Goal: Task Accomplishment & Management: Contribute content

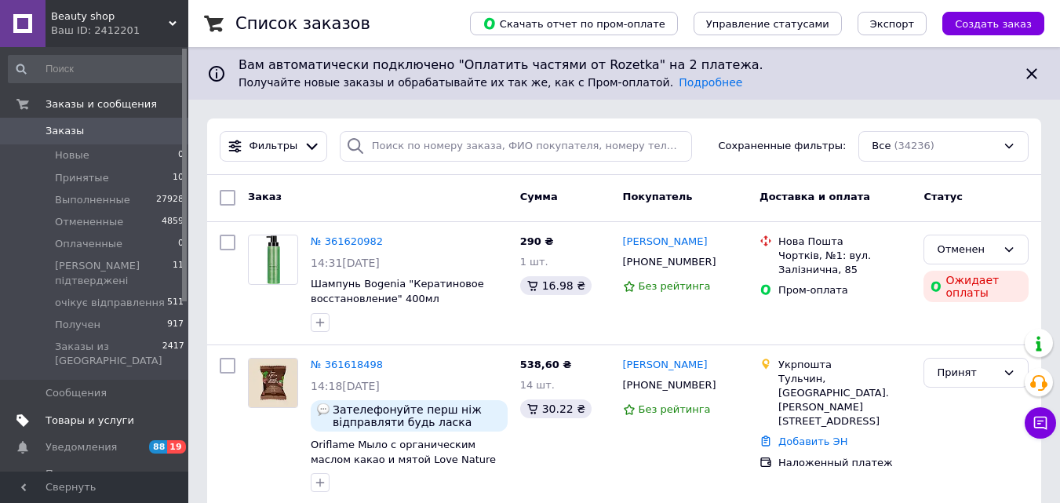
click at [115, 407] on link "Товары и услуги" at bounding box center [96, 420] width 193 height 27
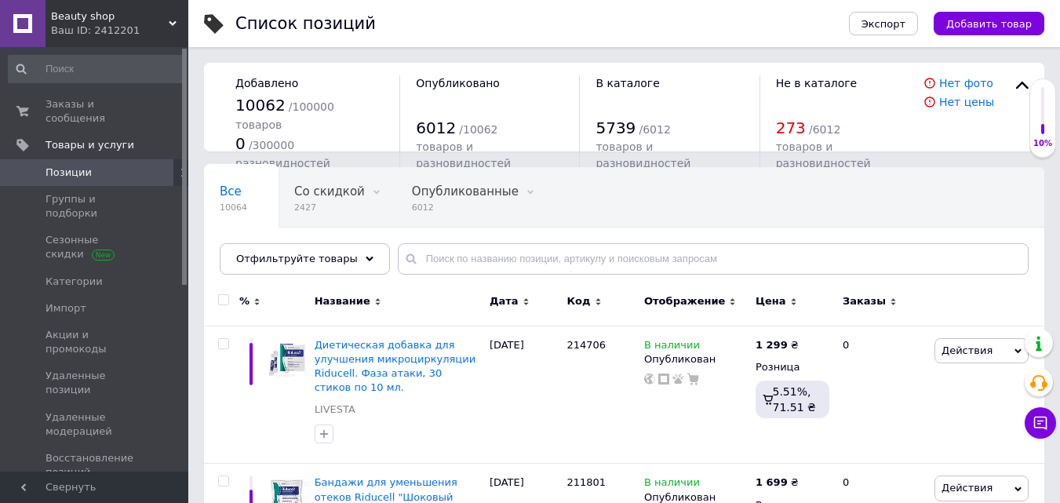
drag, startPoint x: 988, startPoint y: 29, endPoint x: 914, endPoint y: 2, distance: 78.7
click at [986, 30] on span "Добавить товар" at bounding box center [989, 24] width 86 height 12
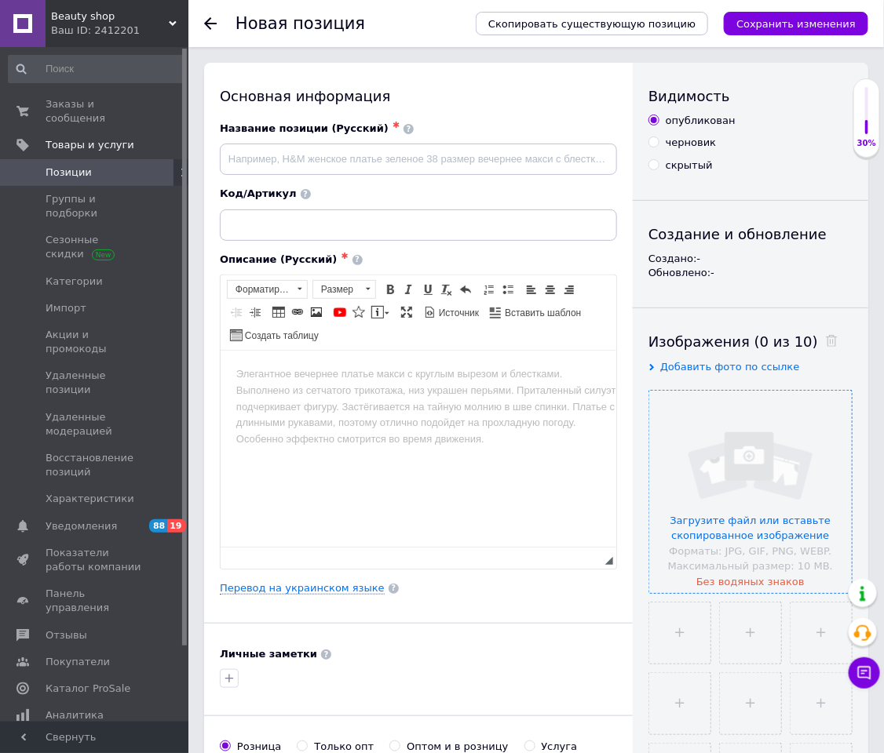
click at [804, 443] on input "file" at bounding box center [750, 492] width 202 height 202
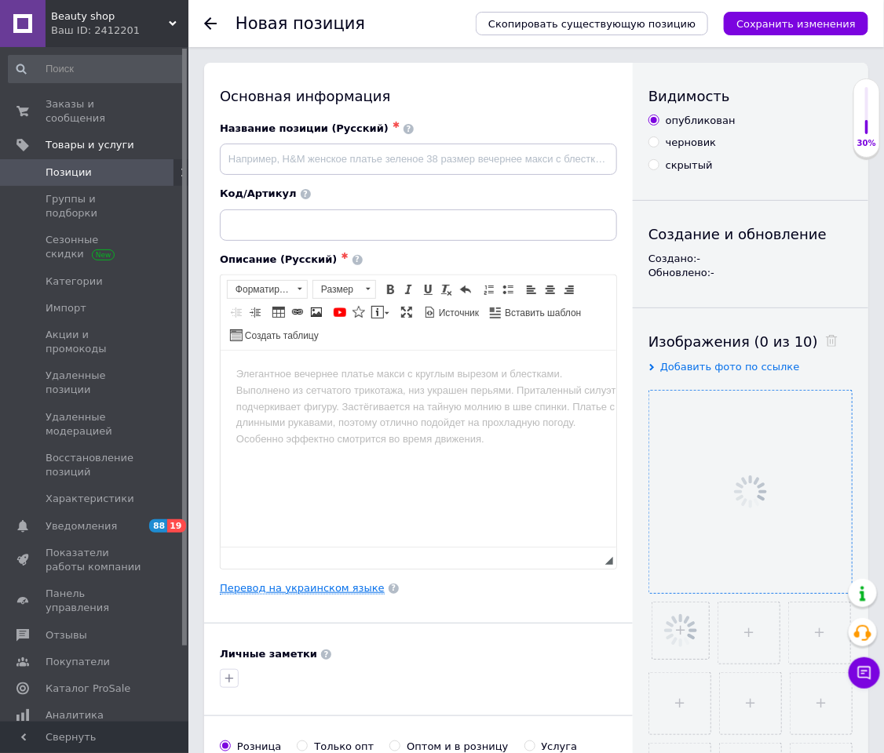
click at [283, 502] on link "Перевод на украинском языке" at bounding box center [302, 588] width 165 height 13
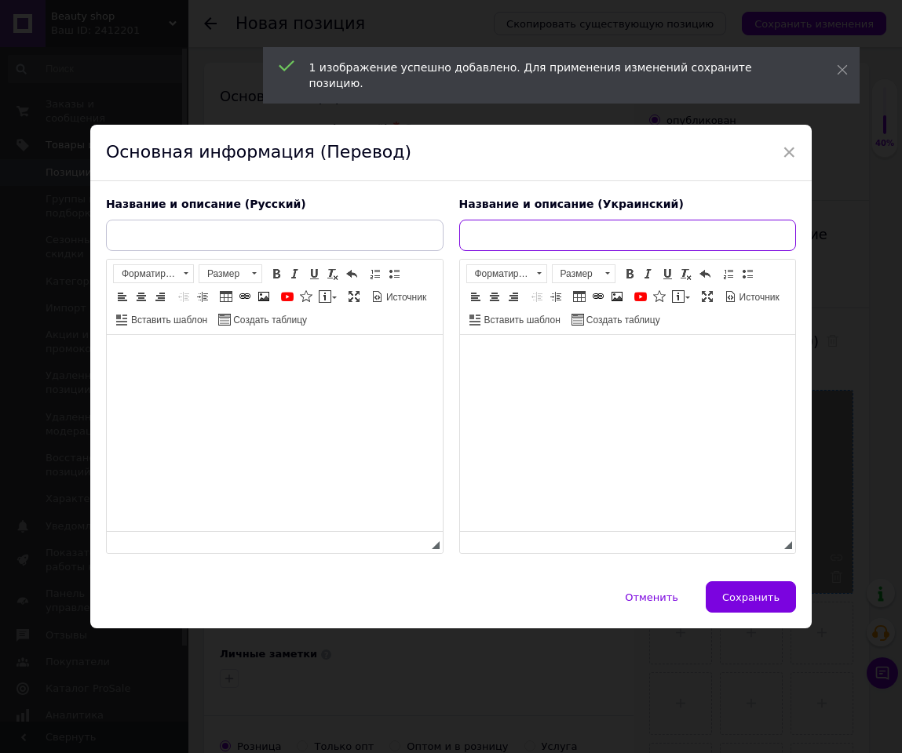
click at [542, 224] on input "text" at bounding box center [627, 235] width 337 height 31
paste input "Шампунь відновлюючий з протеїнами шовку та кератину LIVESTA, 400 мл"
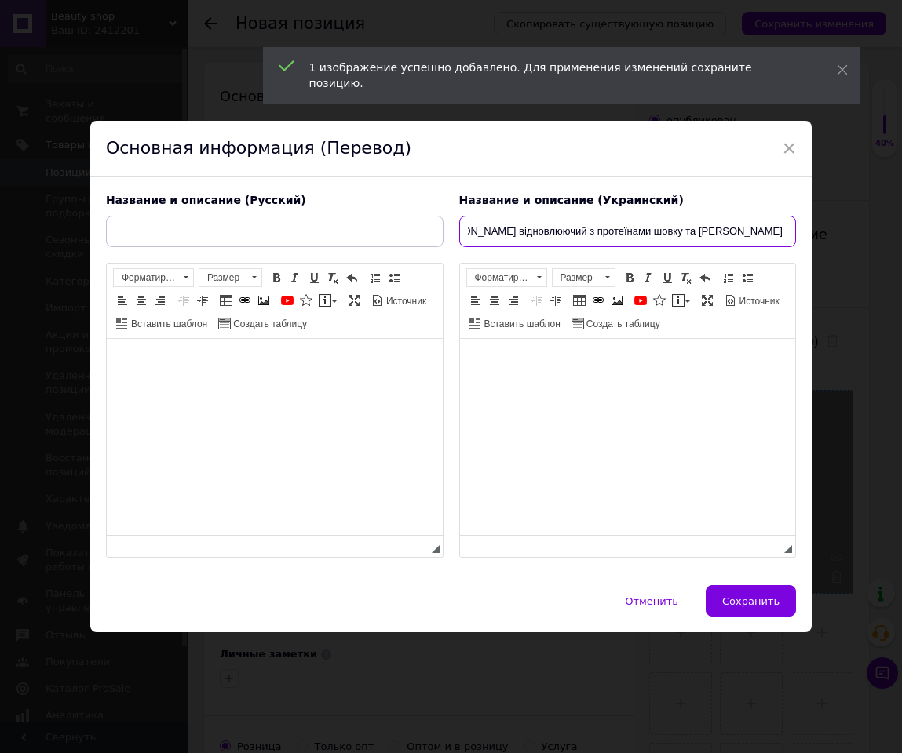
click at [709, 233] on input "Шампунь відновлюючий з протеїнами шовку та кератину LIVESTA, 400 мл" at bounding box center [627, 231] width 337 height 31
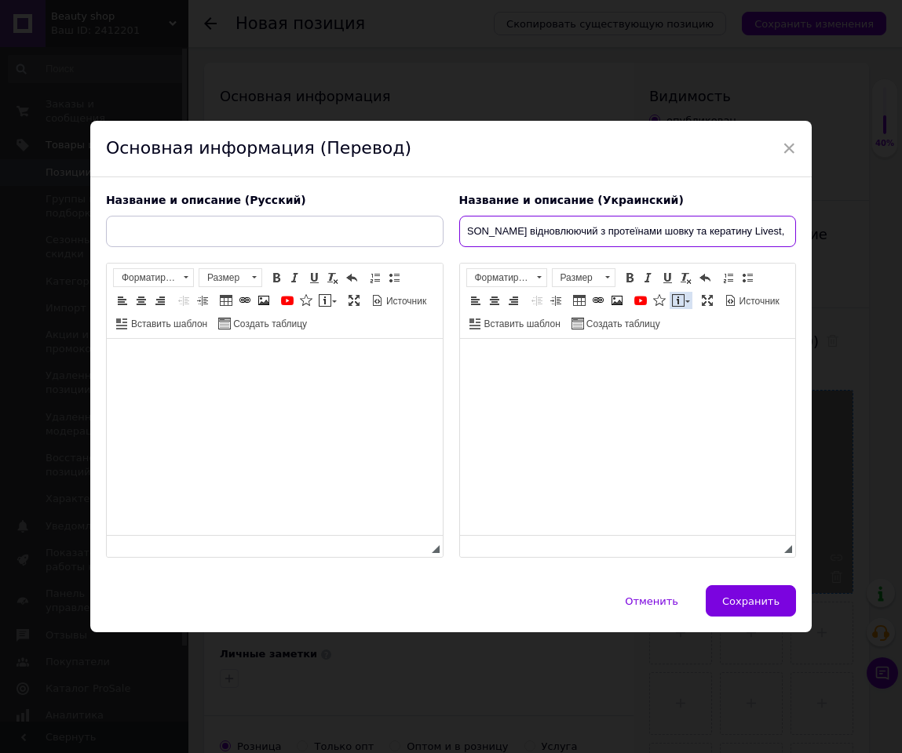
scroll to position [0, 21]
click at [674, 243] on input "Шампунь відновлюючий з протеїнами шовку та кератину Livesta, 400 мл" at bounding box center [627, 231] width 337 height 31
type input "Шампунь відновлюючий з протеїнами шовку та кератину Livesta, 400 мл"
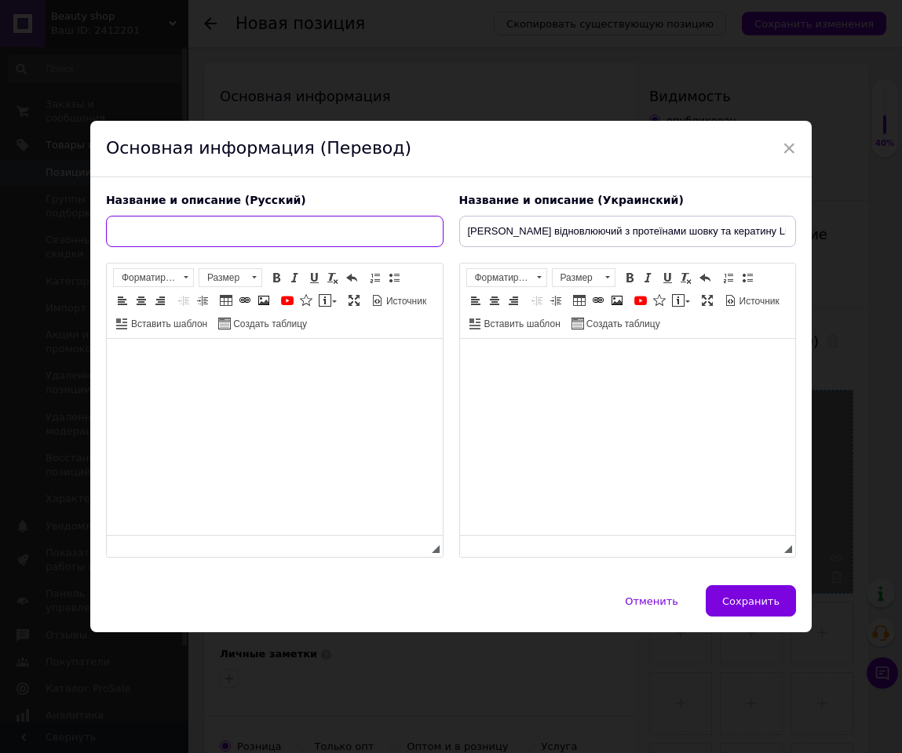
drag, startPoint x: 396, startPoint y: 215, endPoint x: 888, endPoint y: 1, distance: 536.7
click at [396, 216] on input "text" at bounding box center [274, 231] width 337 height 31
paste input "Шампунь восстанавливающий с протеинами шелка и кератина Livesta, 400 мл"
type input "Шампунь восстанавливающий с протеинами шелка и кератина Livesta, 400 мл"
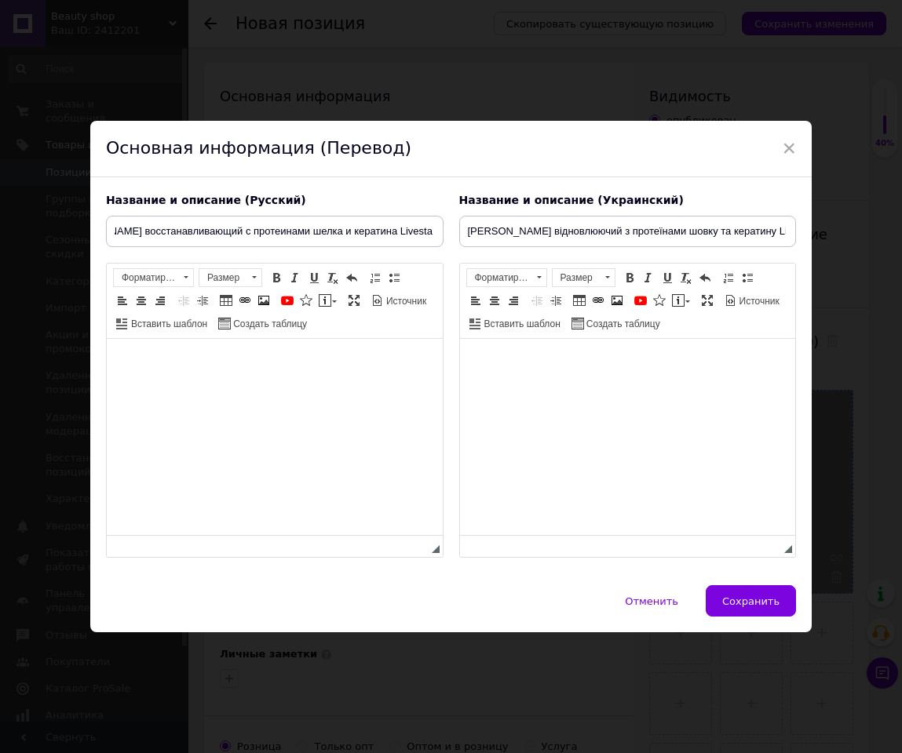
scroll to position [0, 0]
click at [786, 353] on html at bounding box center [627, 363] width 336 height 48
click at [717, 370] on body "Визуальный текстовый редактор, 7759F48E-66C5-4B0C-B28A-F00EB6155CBD" at bounding box center [627, 363] width 305 height 16
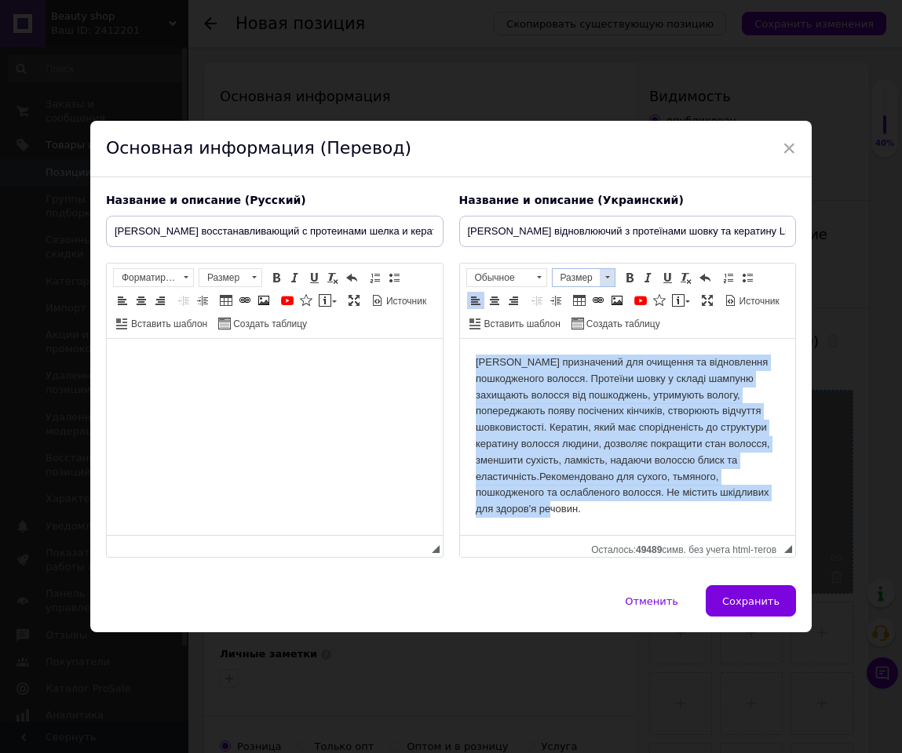
click at [611, 278] on span at bounding box center [607, 277] width 15 height 17
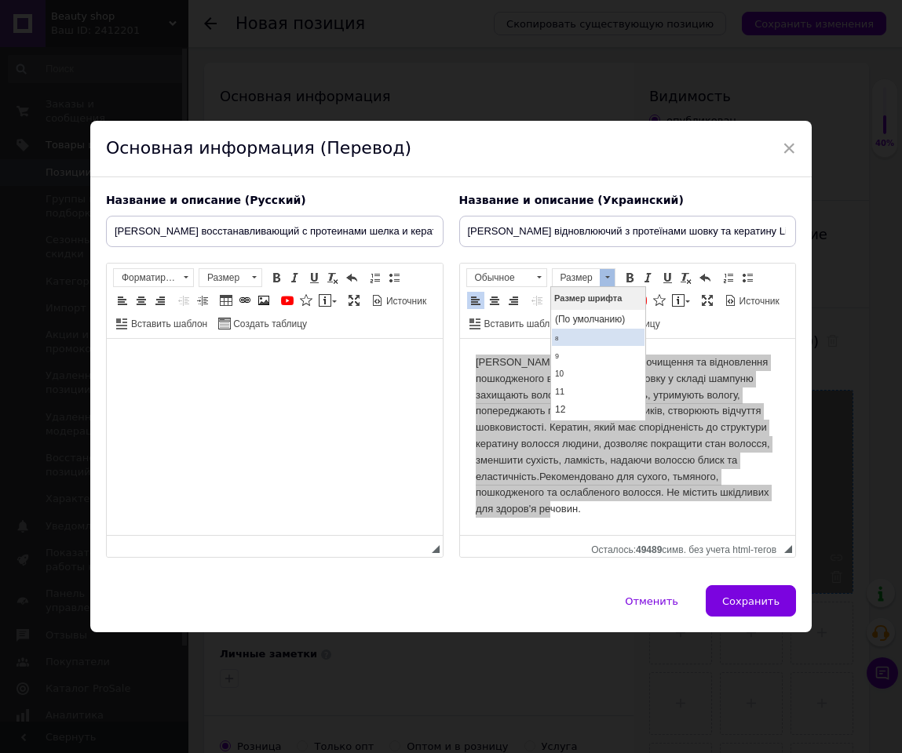
scroll to position [118, 0]
click at [585, 334] on link "16" at bounding box center [597, 331] width 93 height 20
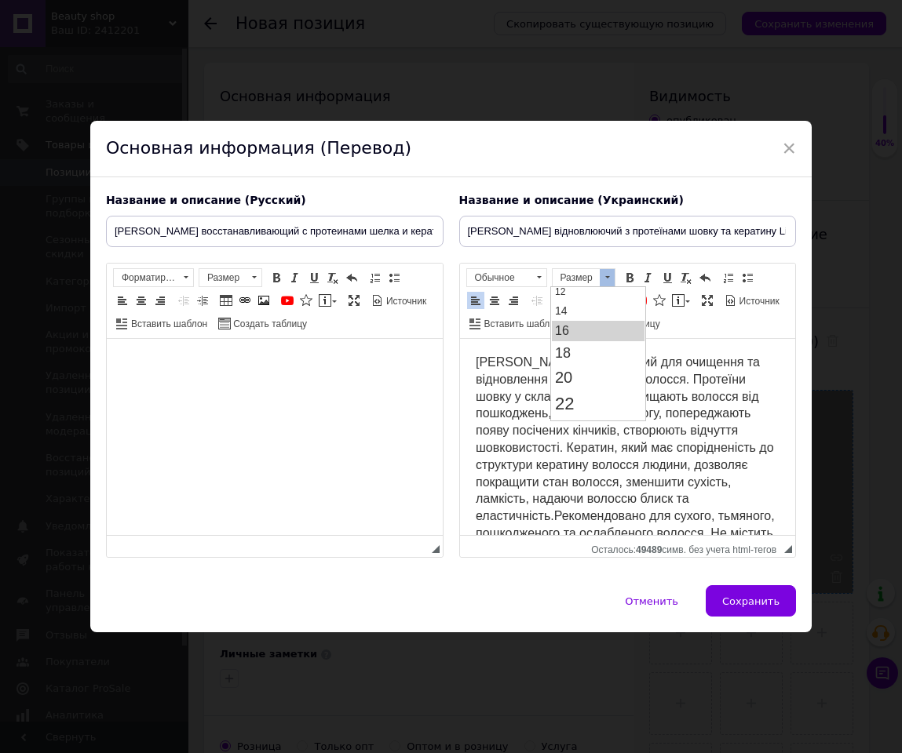
scroll to position [0, 0]
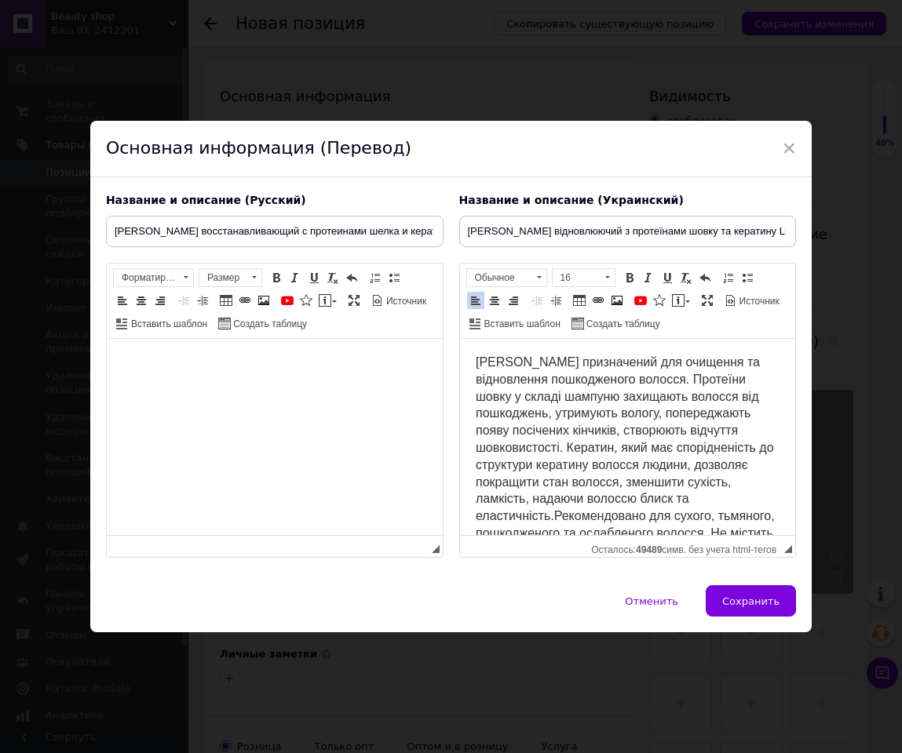
click at [477, 361] on span "Шампунь призначений для очищення та відновлення пошкодженого волосся. Протеїни …" at bounding box center [624, 457] width 299 height 202
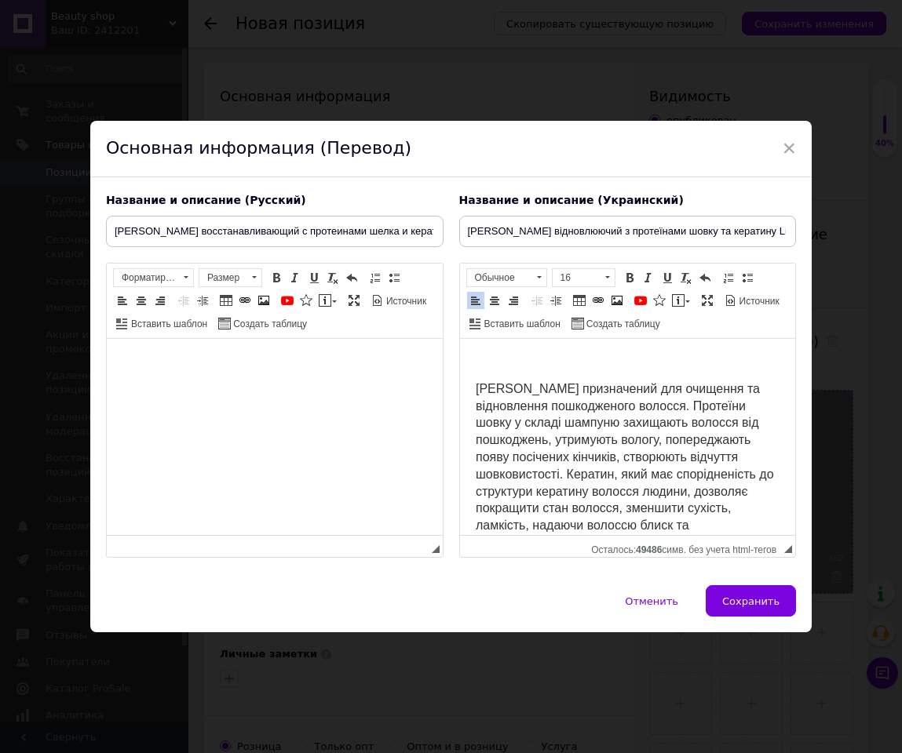
click at [494, 363] on p "Визуальный текстовый редактор, 7759F48E-66C5-4B0C-B28A-F00EB6155CBD" at bounding box center [627, 363] width 305 height 16
click at [545, 366] on p "Опс" at bounding box center [627, 363] width 305 height 16
drag, startPoint x: 523, startPoint y: 360, endPoint x: 464, endPoint y: 365, distance: 59.0
click at [464, 365] on html "Опс Шампунь призначений для очищення та відновлення пошкодженого волосся. Проте…" at bounding box center [627, 470] width 336 height 263
click at [565, 368] on p "Опис товару" at bounding box center [627, 363] width 305 height 16
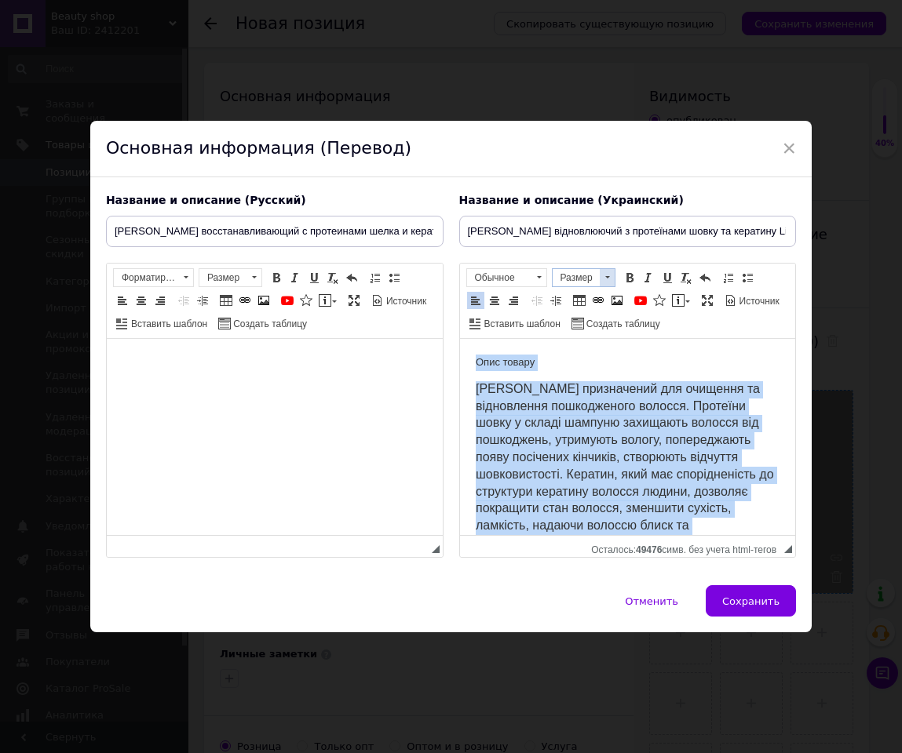
drag, startPoint x: 592, startPoint y: 280, endPoint x: 36, endPoint y: 7, distance: 619.1
click at [592, 280] on span "Размер" at bounding box center [576, 277] width 47 height 17
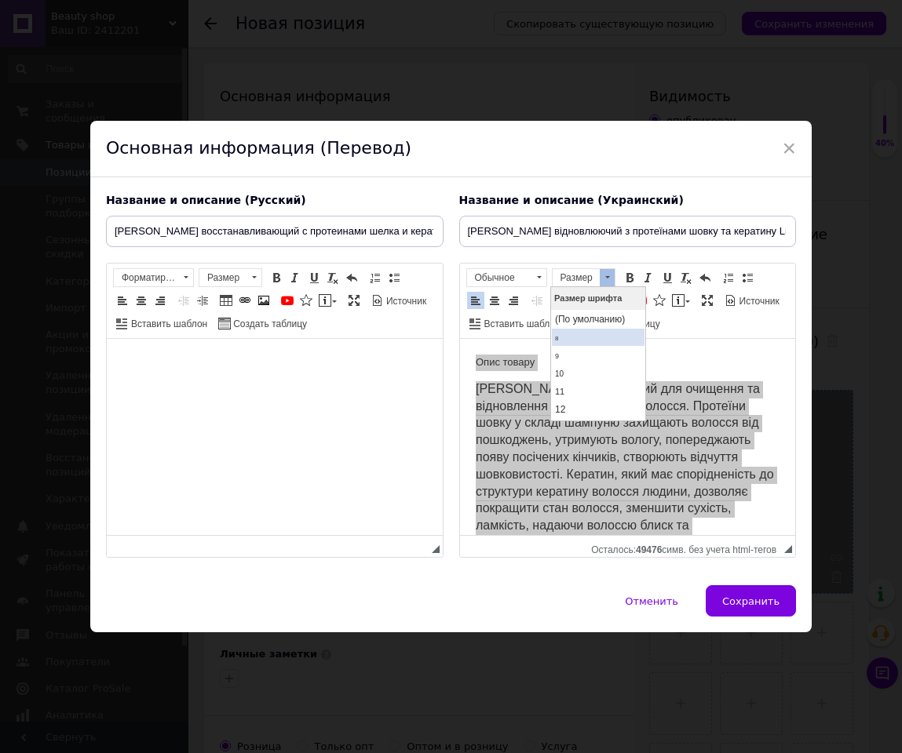
scroll to position [118, 0]
click at [572, 337] on link "16" at bounding box center [597, 331] width 93 height 20
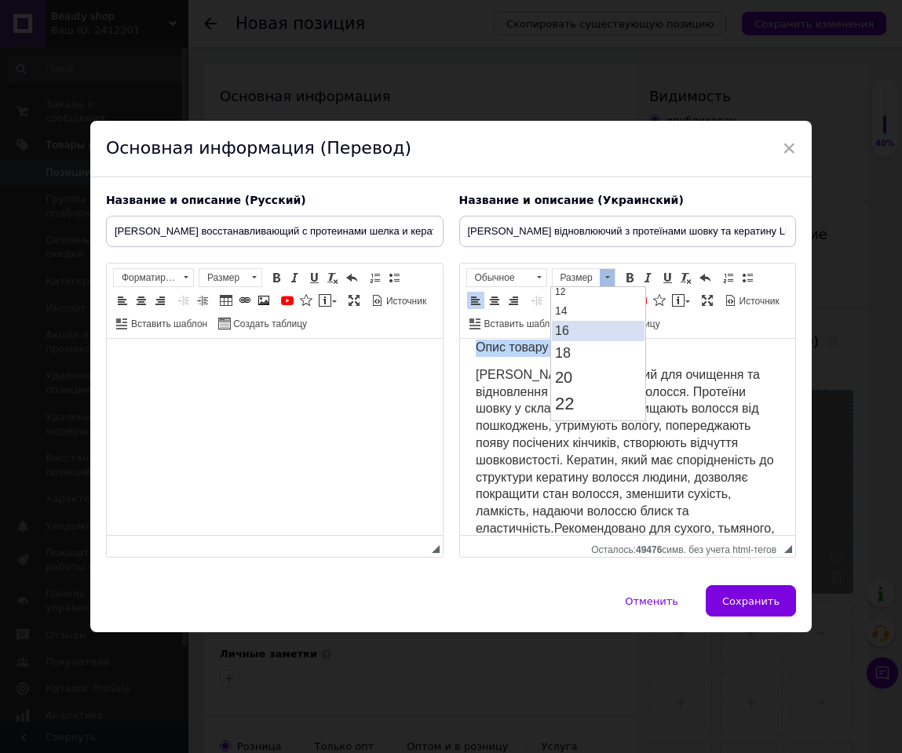
scroll to position [0, 0]
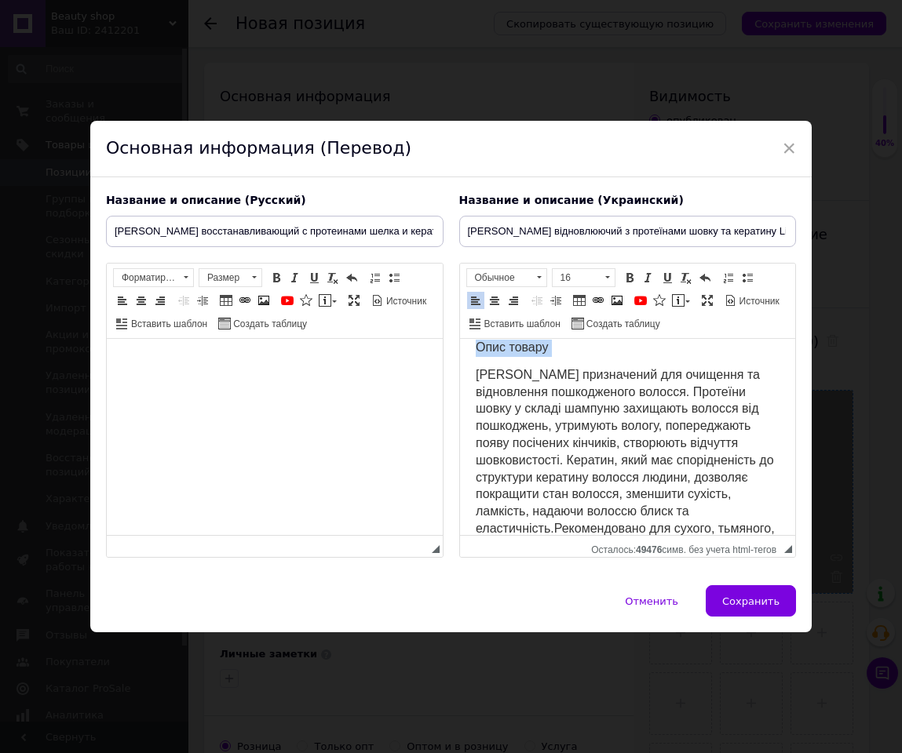
click at [560, 358] on body "Опис товару Шампунь призначений для очищення та відновлення пошкодженого волосс…" at bounding box center [627, 456] width 305 height 232
click at [560, 352] on p "Опис товару" at bounding box center [627, 348] width 305 height 17
click at [500, 307] on link "По центру" at bounding box center [494, 300] width 17 height 17
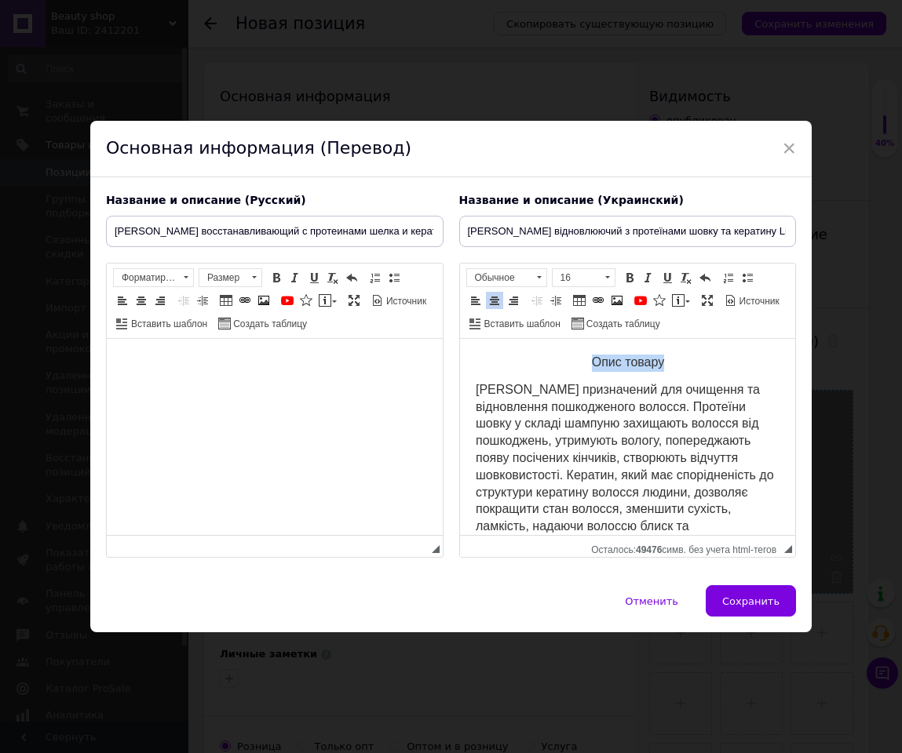
drag, startPoint x: 657, startPoint y: 349, endPoint x: 527, endPoint y: 352, distance: 129.5
click at [527, 352] on html "Опис товару Шампунь призначений для очищення та відновлення пошкодженого волосс…" at bounding box center [627, 471] width 336 height 264
click at [624, 272] on span at bounding box center [629, 278] width 13 height 13
click at [609, 383] on span "Шампунь призначений для очищення та відновлення пошкодженого волосся. Протеїни …" at bounding box center [624, 484] width 299 height 202
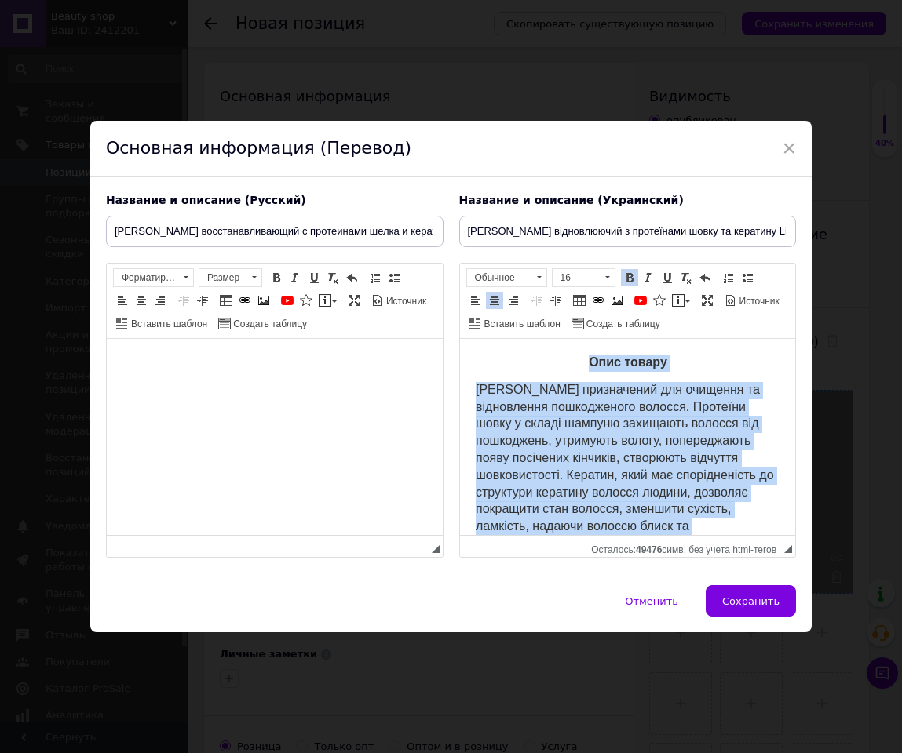
copy body "Опис товару Шампунь призначений для очищення та відновлення пошкодженого волосс…"
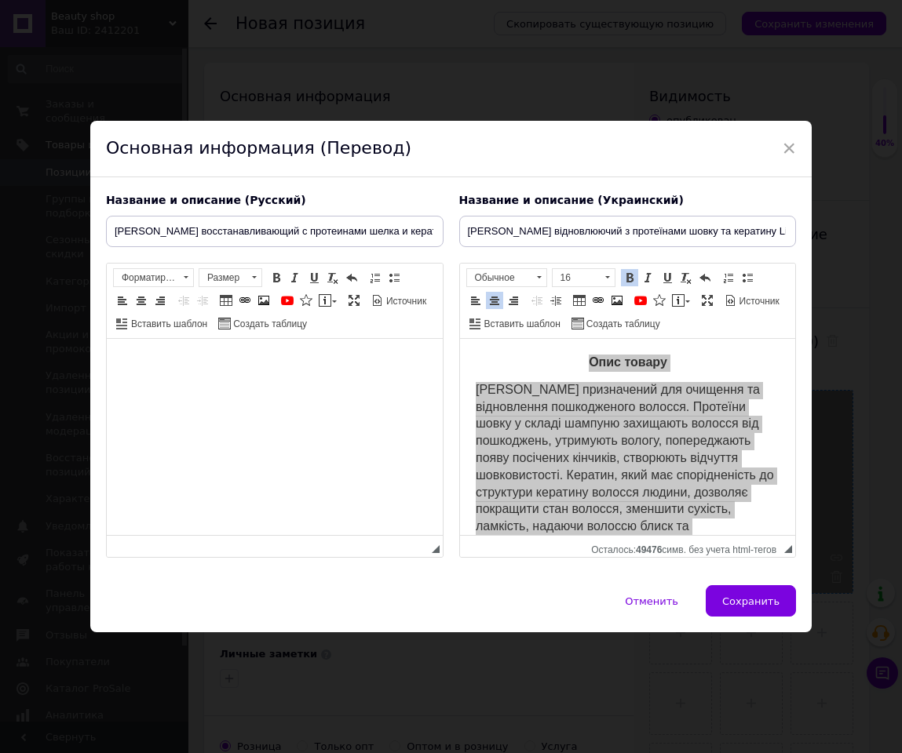
drag, startPoint x: 118, startPoint y: 465, endPoint x: 418, endPoint y: 440, distance: 301.6
click at [418, 387] on html at bounding box center [274, 363] width 336 height 48
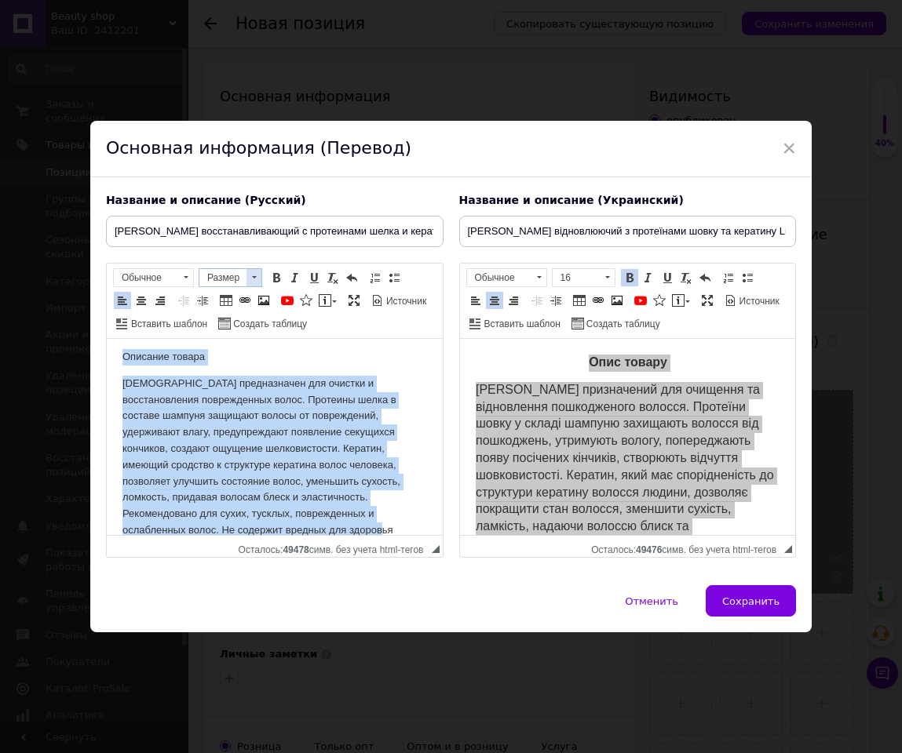
click at [261, 283] on span at bounding box center [253, 277] width 15 height 17
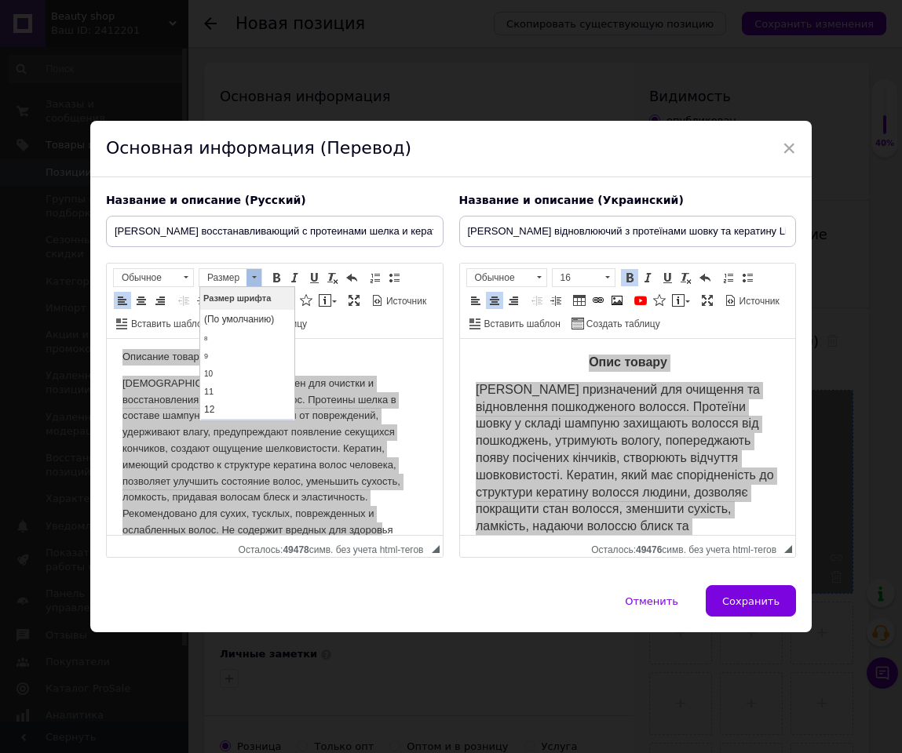
scroll to position [118, 0]
click at [228, 331] on link "16" at bounding box center [246, 331] width 93 height 20
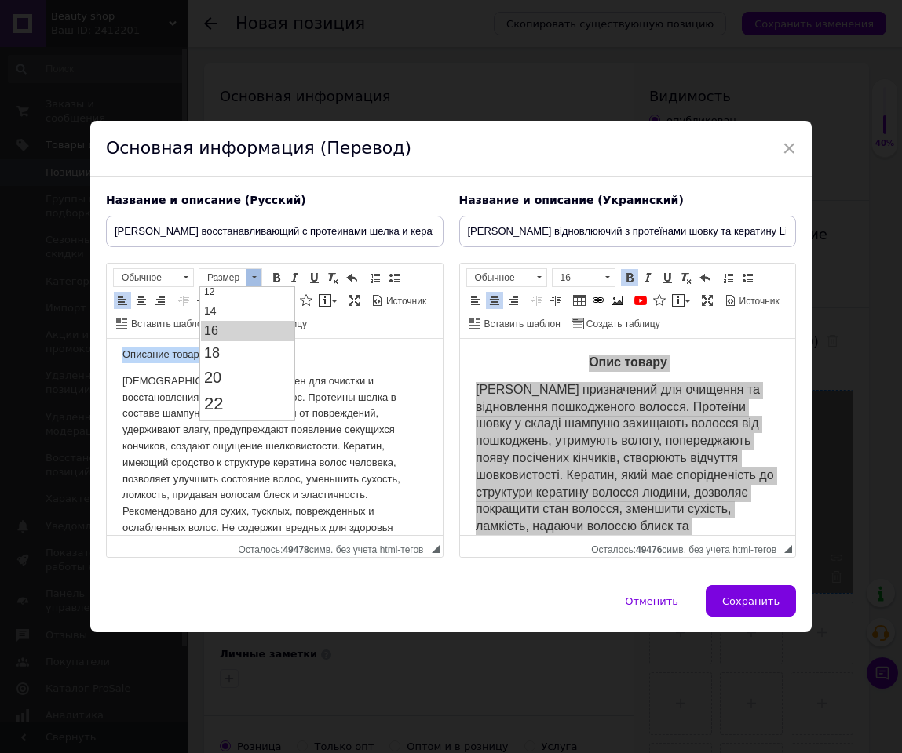
scroll to position [0, 0]
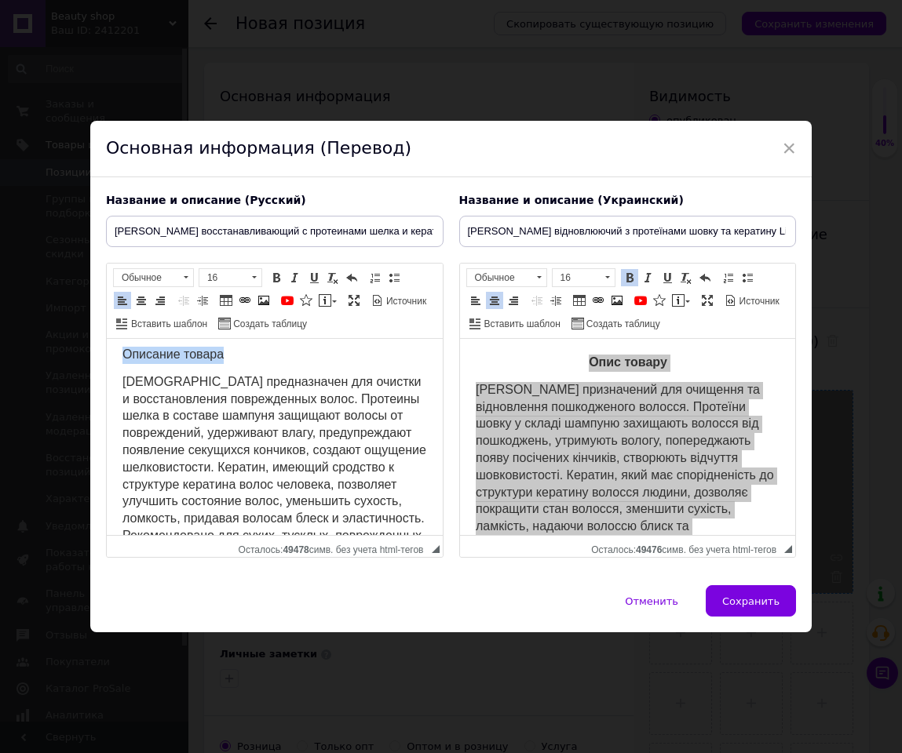
click at [218, 345] on html "Описание товара Шампунь предназначен для очистки и восстановления поврежденных …" at bounding box center [274, 463] width 336 height 264
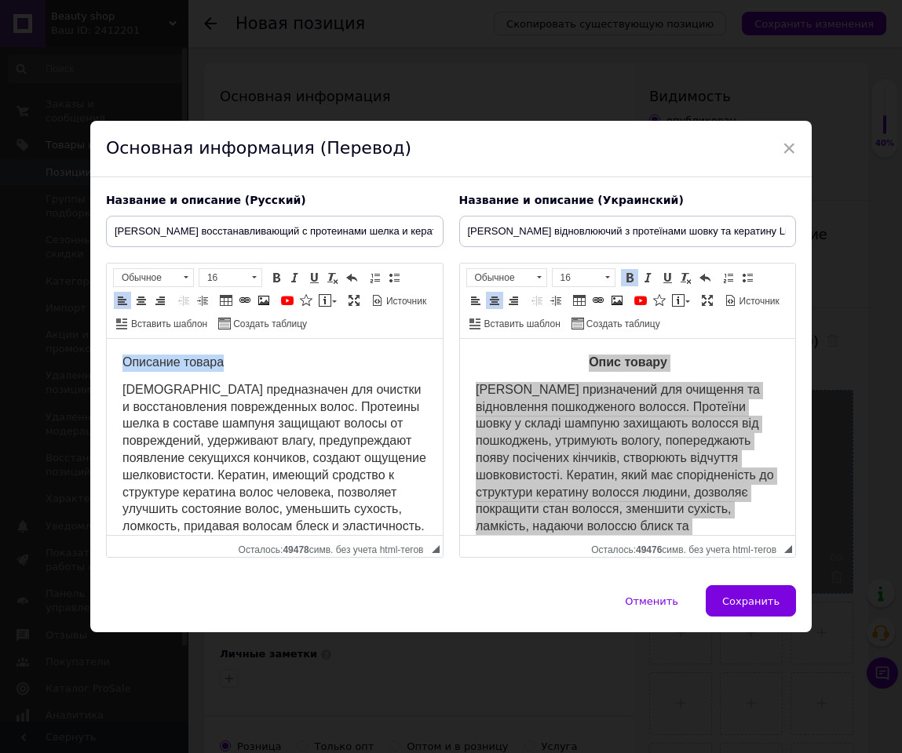
drag, startPoint x: 240, startPoint y: 346, endPoint x: 60, endPoint y: 341, distance: 179.8
click at [106, 341] on html "Описание товара Шампунь предназначен для очистки и восстановления поврежденных …" at bounding box center [274, 471] width 336 height 264
click at [279, 280] on span at bounding box center [276, 278] width 13 height 13
drag, startPoint x: 141, startPoint y: 295, endPoint x: 149, endPoint y: 307, distance: 14.1
click at [141, 297] on span at bounding box center [141, 300] width 13 height 13
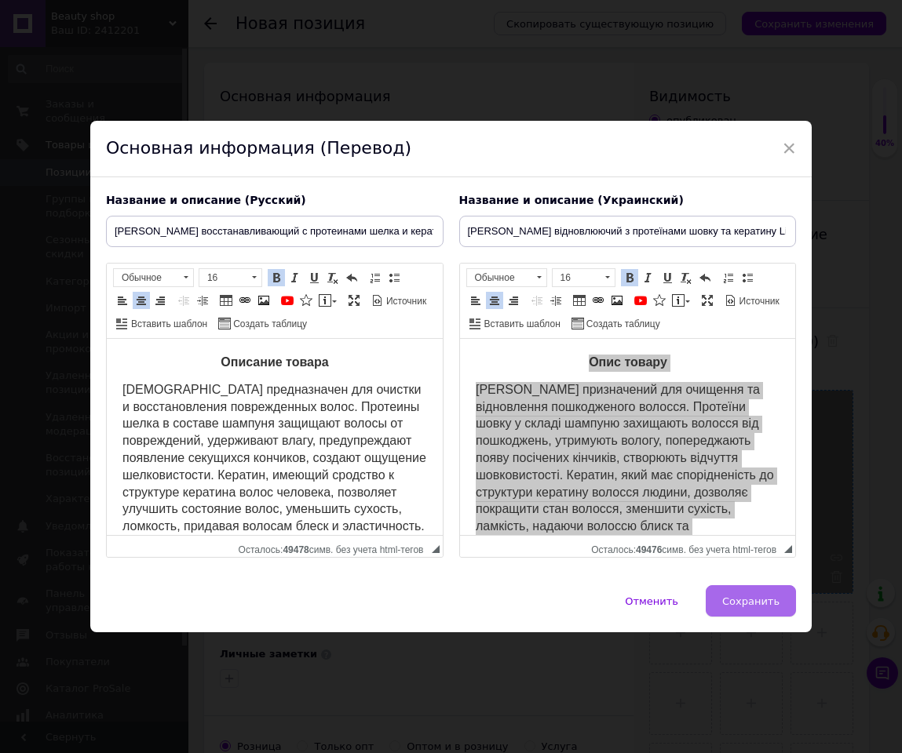
click at [749, 502] on button "Сохранить" at bounding box center [751, 600] width 90 height 31
type input "Шампунь восстанавливающий с протеинами шелка и кератина Livesta, 400 мл"
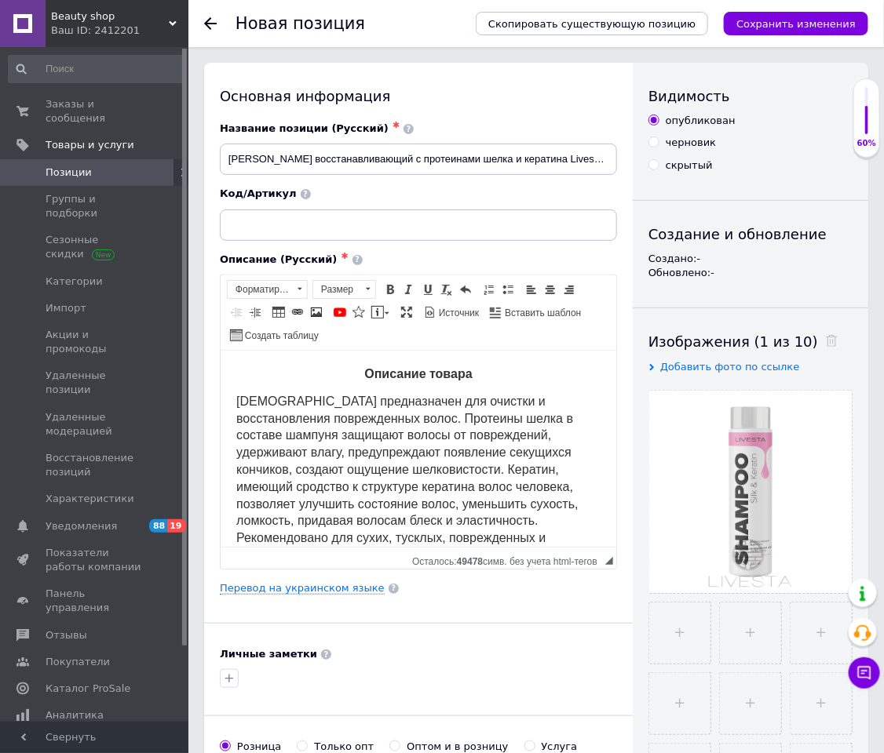
click at [512, 202] on div "Код/Артикул" at bounding box center [418, 213] width 397 height 53
click at [505, 214] on input at bounding box center [418, 225] width 397 height 31
paste input "110105"
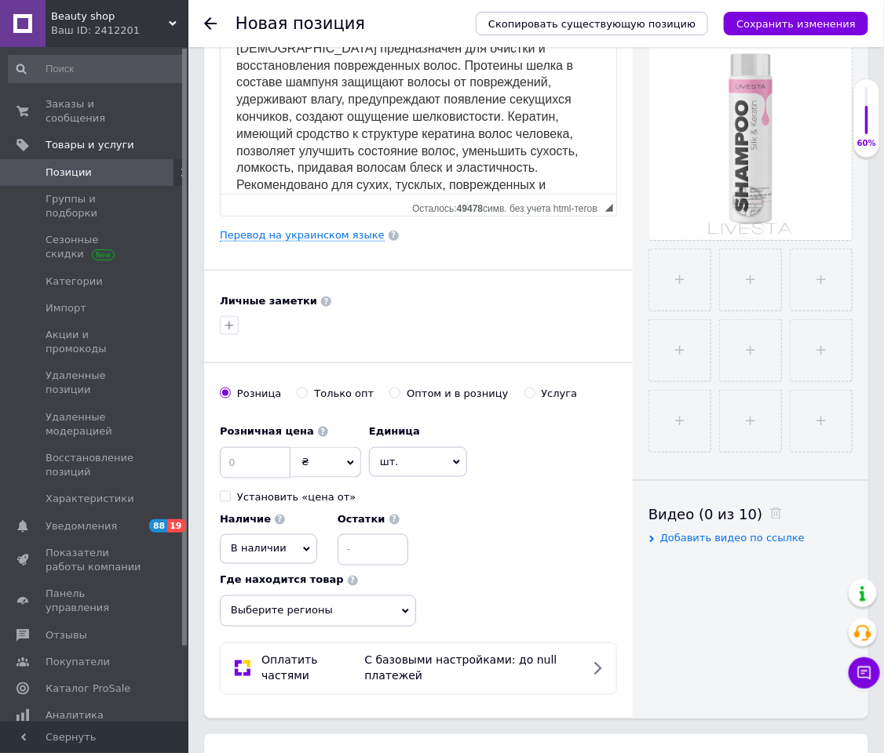
scroll to position [706, 0]
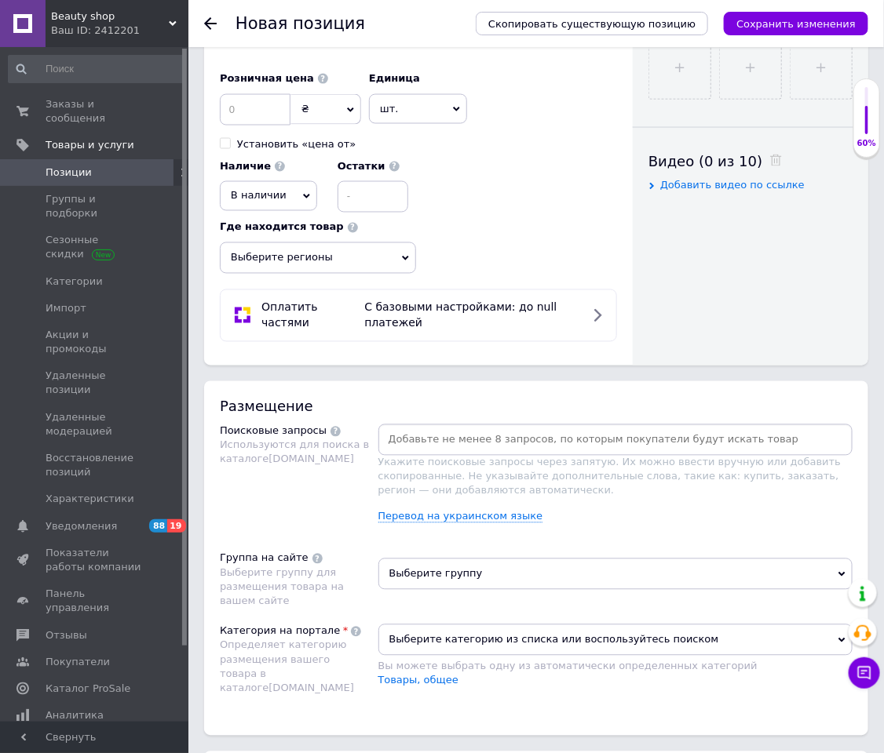
type input "110105"
click at [259, 133] on div "Розничная цена ₴ $ € CHF £ ¥ PLN ₸ MDL HUF KGS CN¥ TRY ₩ lei Установить «цена о…" at bounding box center [290, 107] width 141 height 87
click at [259, 126] on input at bounding box center [255, 109] width 71 height 31
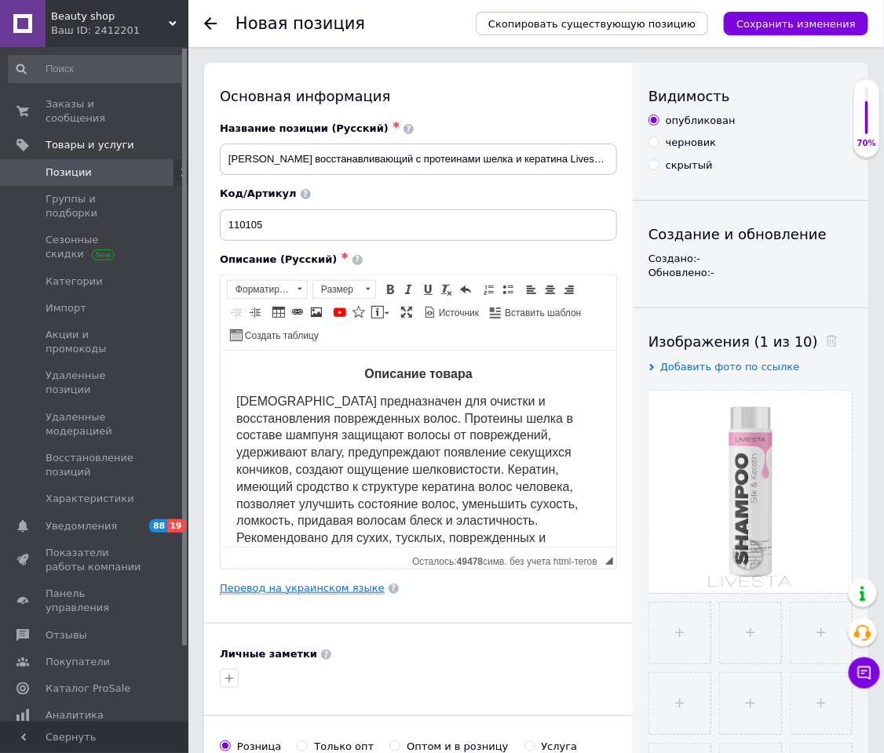
type input "229"
click at [275, 502] on link "Перевод на украинском языке" at bounding box center [302, 588] width 165 height 13
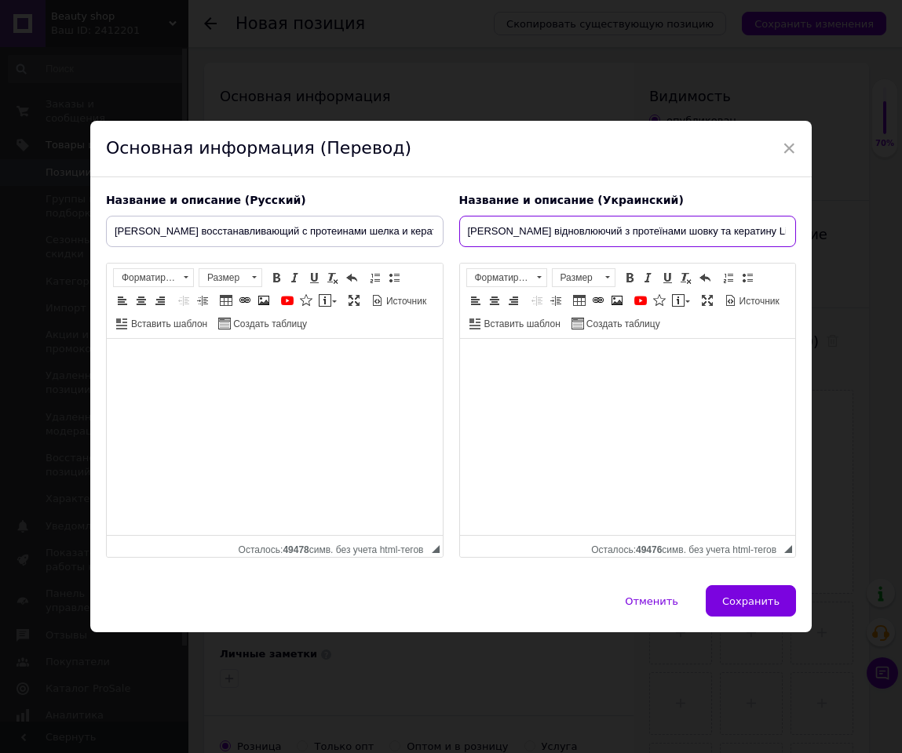
click at [574, 241] on input "Шампунь відновлюючий з протеїнами шовку та кератину Livesta, 400 мл" at bounding box center [627, 231] width 337 height 31
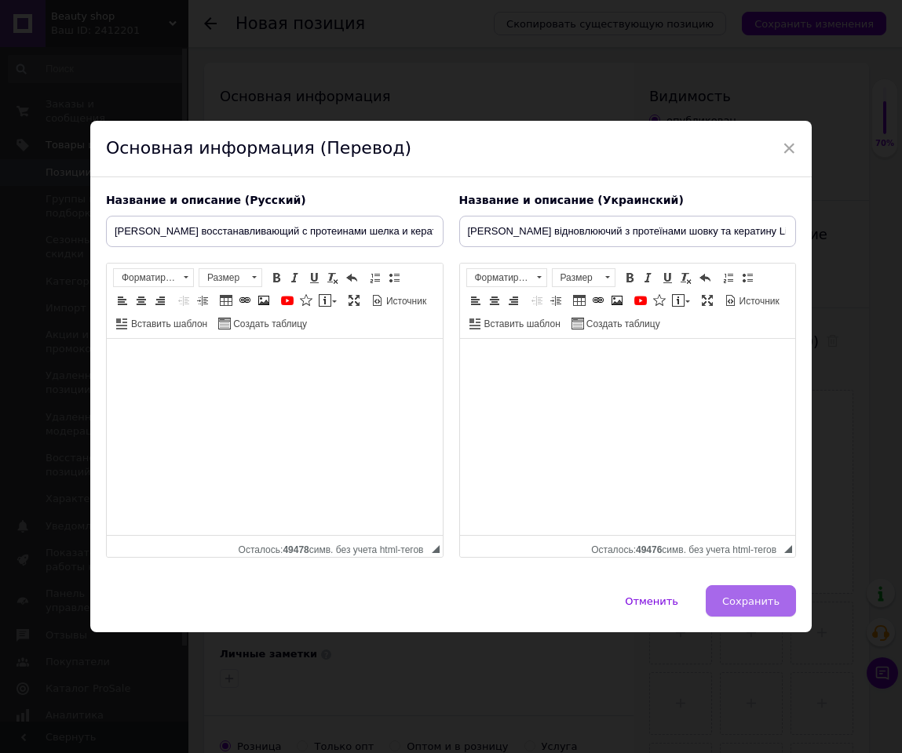
click at [723, 502] on button "Сохранить" at bounding box center [751, 600] width 90 height 31
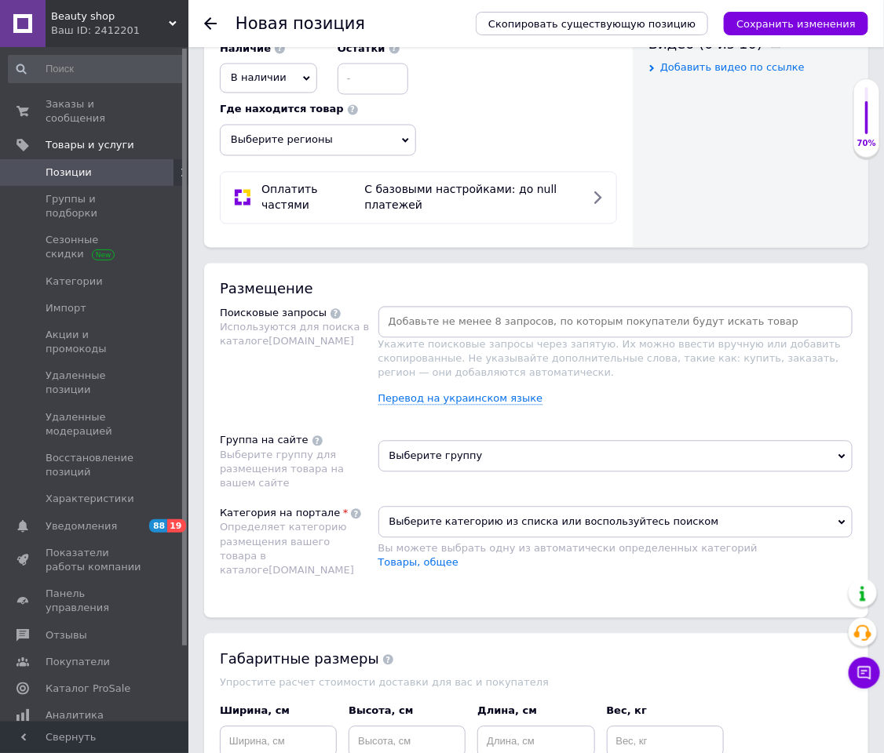
scroll to position [942, 0]
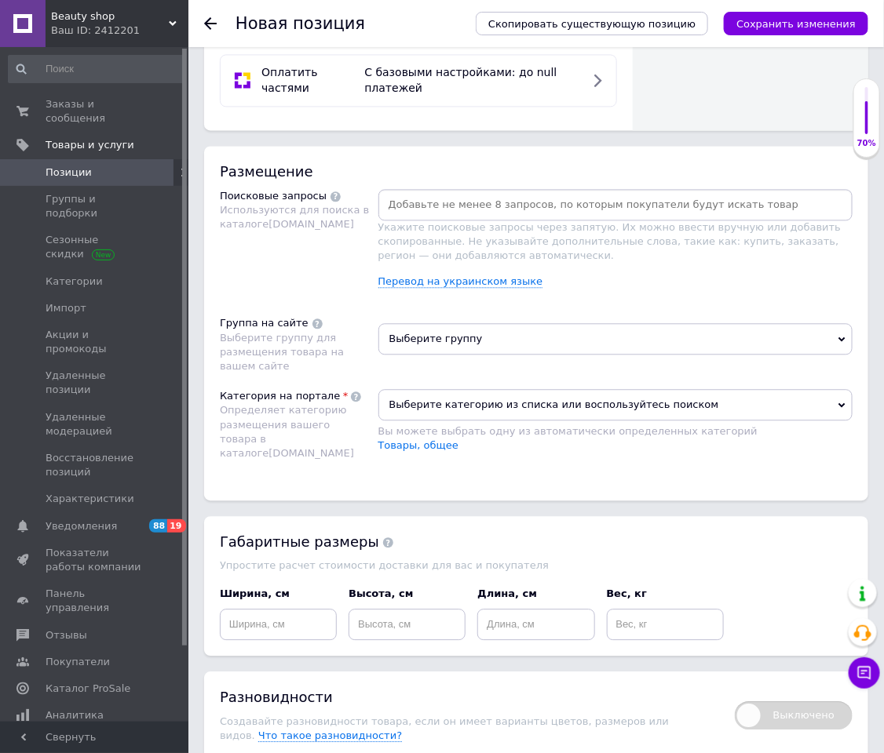
click at [605, 221] on div at bounding box center [615, 204] width 475 height 31
click at [612, 217] on input at bounding box center [615, 205] width 469 height 24
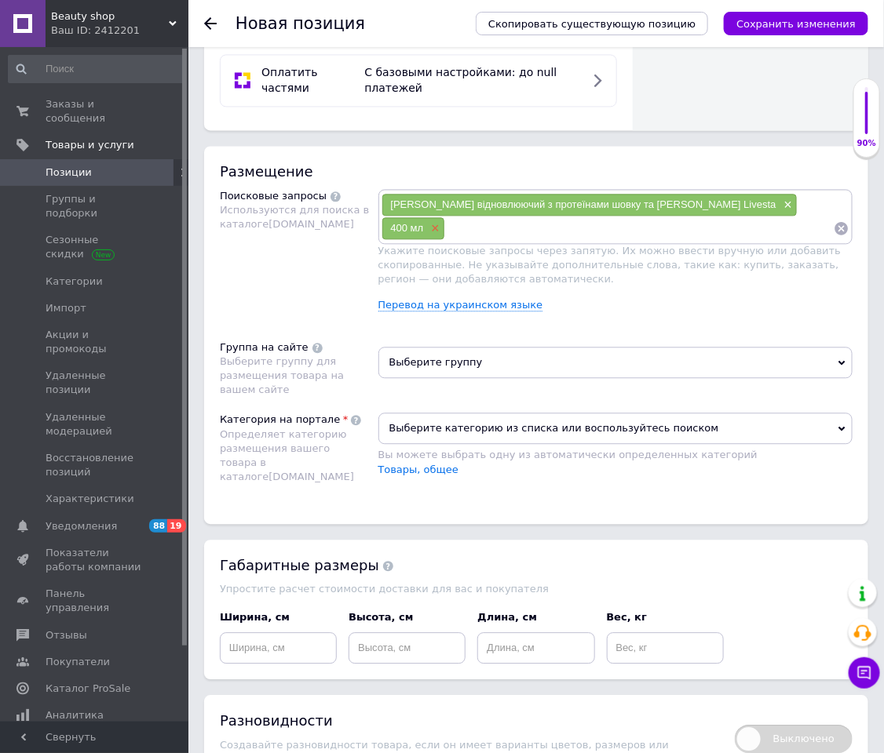
click at [439, 222] on span "×" at bounding box center [433, 228] width 13 height 13
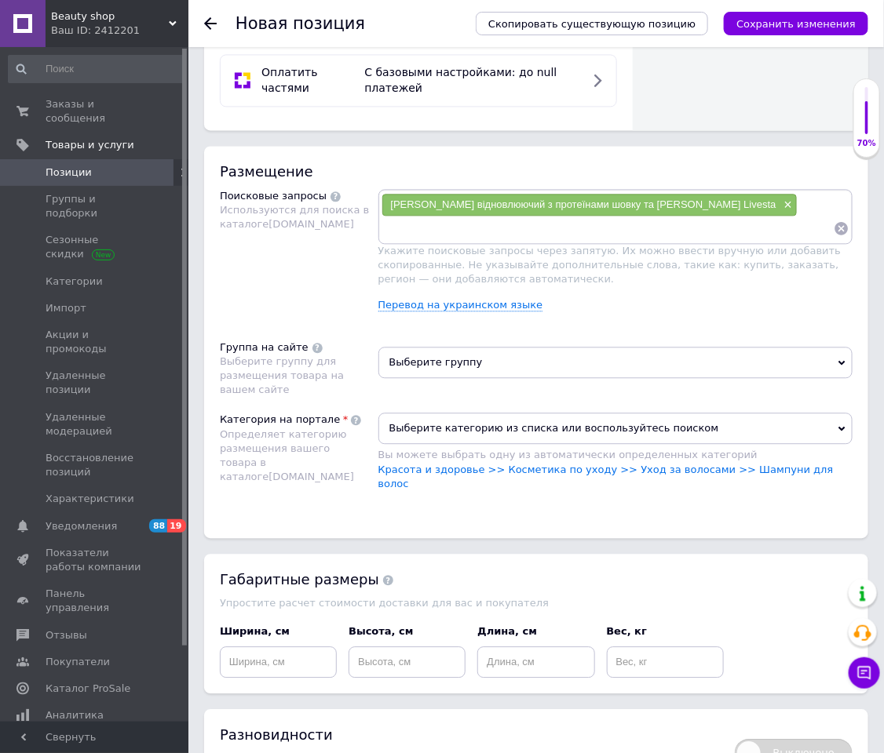
click at [639, 378] on span "Выберите группу" at bounding box center [615, 362] width 475 height 31
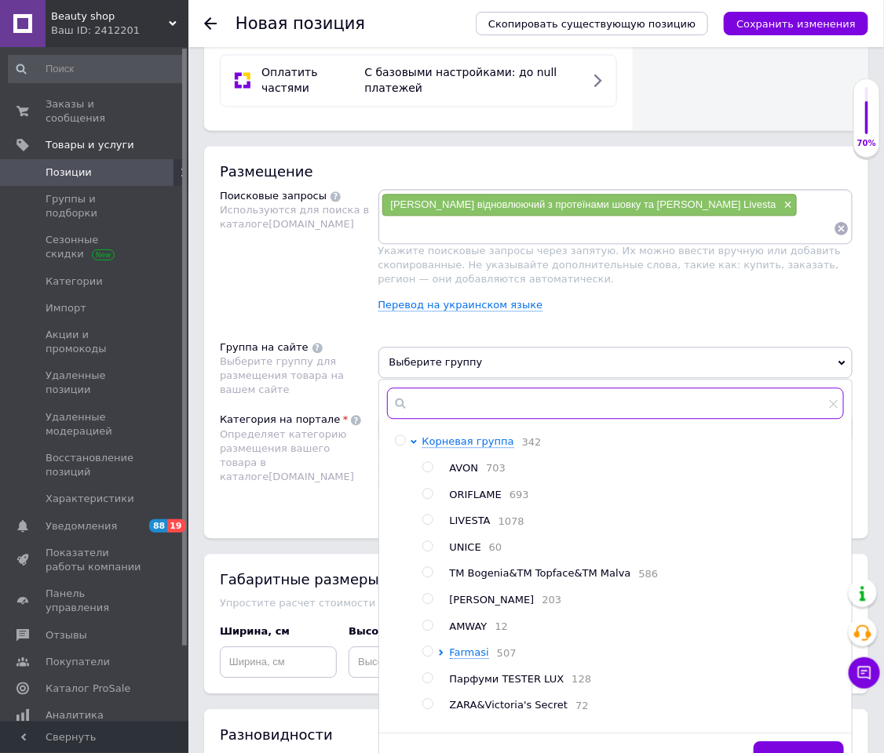
click at [598, 419] on input "text" at bounding box center [616, 403] width 458 height 31
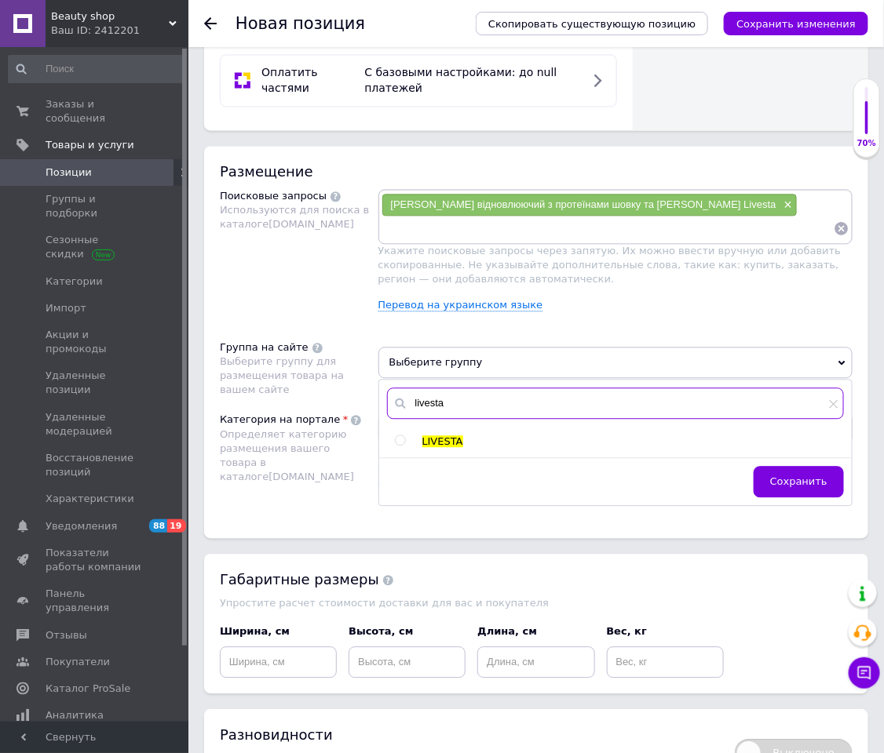
type input "livesta"
click at [403, 446] on input "radio" at bounding box center [400, 441] width 10 height 10
radio input "true"
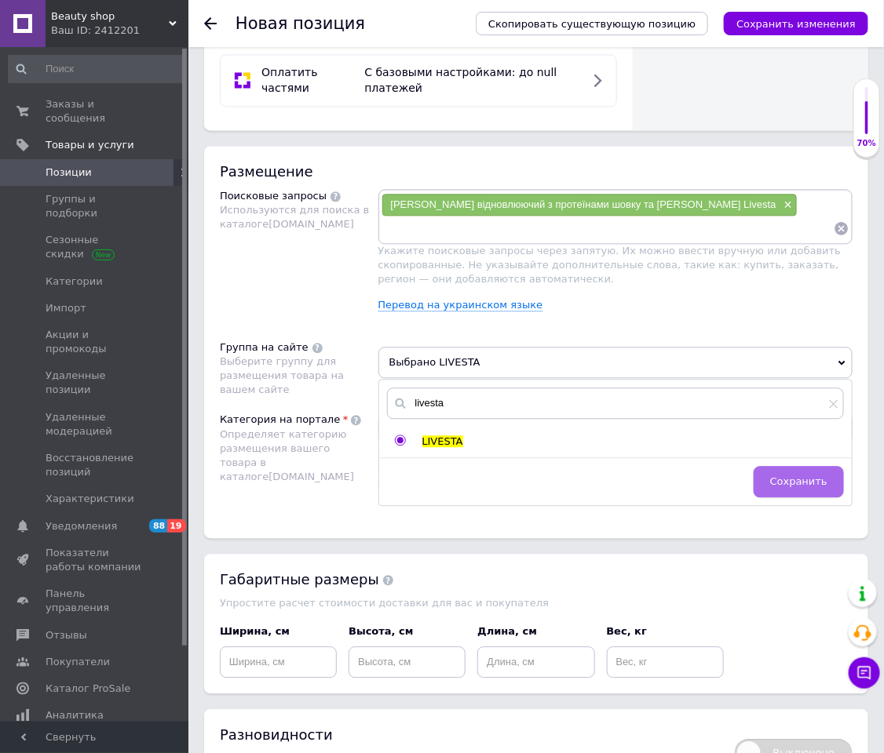
click at [817, 487] on span "Сохранить" at bounding box center [798, 482] width 57 height 12
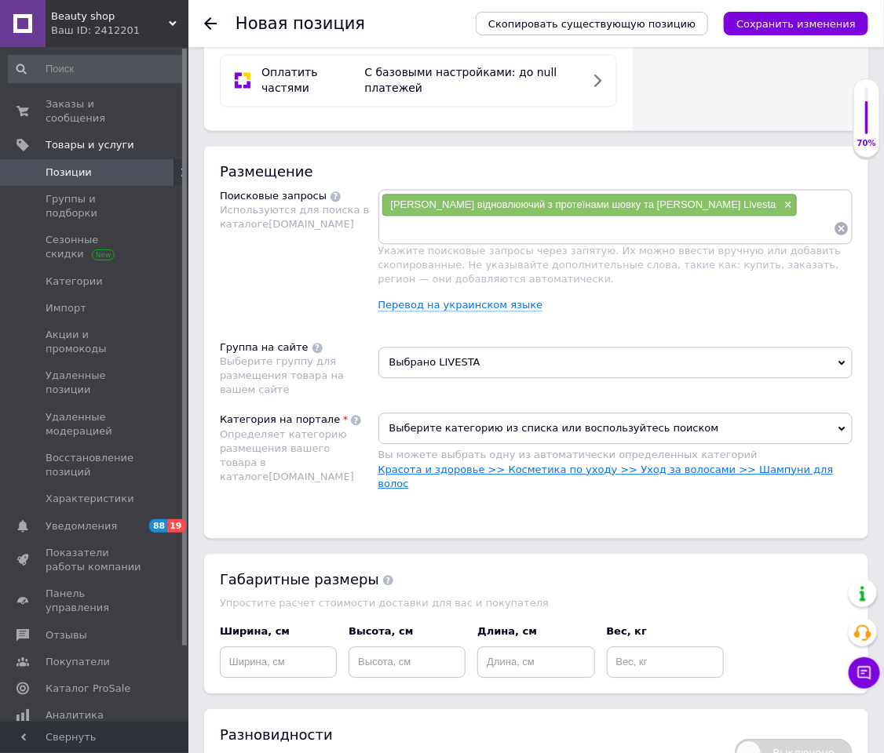
click at [730, 486] on link "Красота и здоровье >> Косметика по уходу >> Уход за волосами >> Шампуни для вол…" at bounding box center [605, 477] width 455 height 26
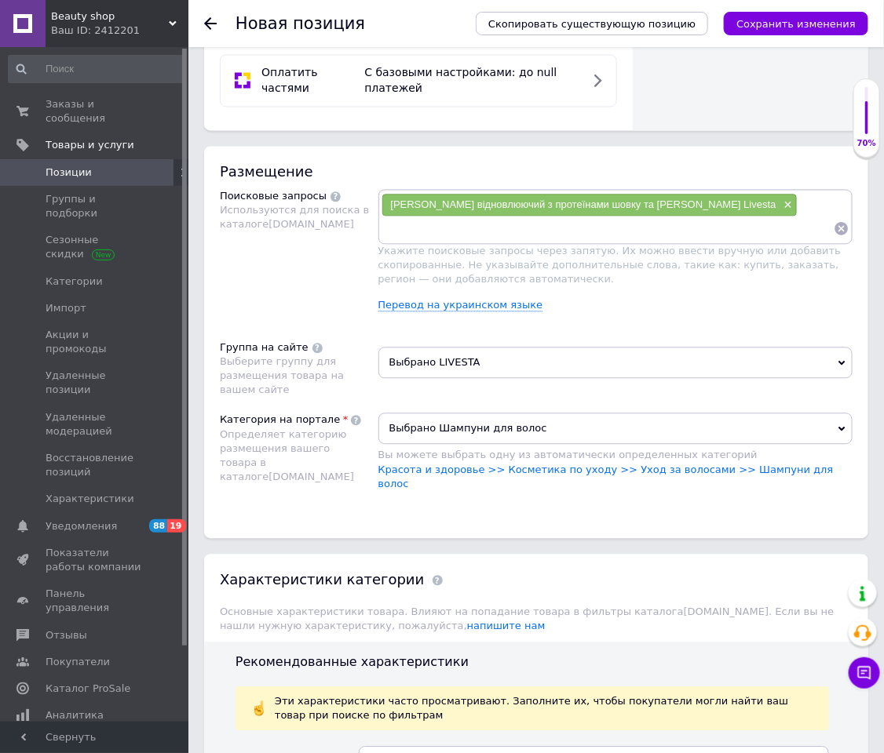
scroll to position [1060, 0]
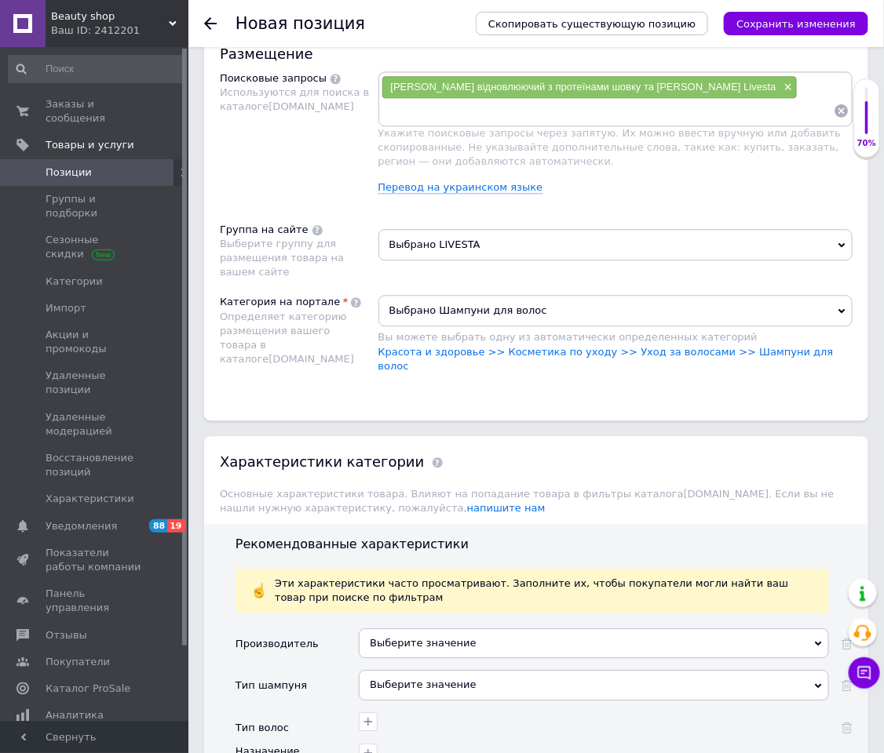
click at [399, 502] on div "Выберите значение" at bounding box center [594, 644] width 470 height 30
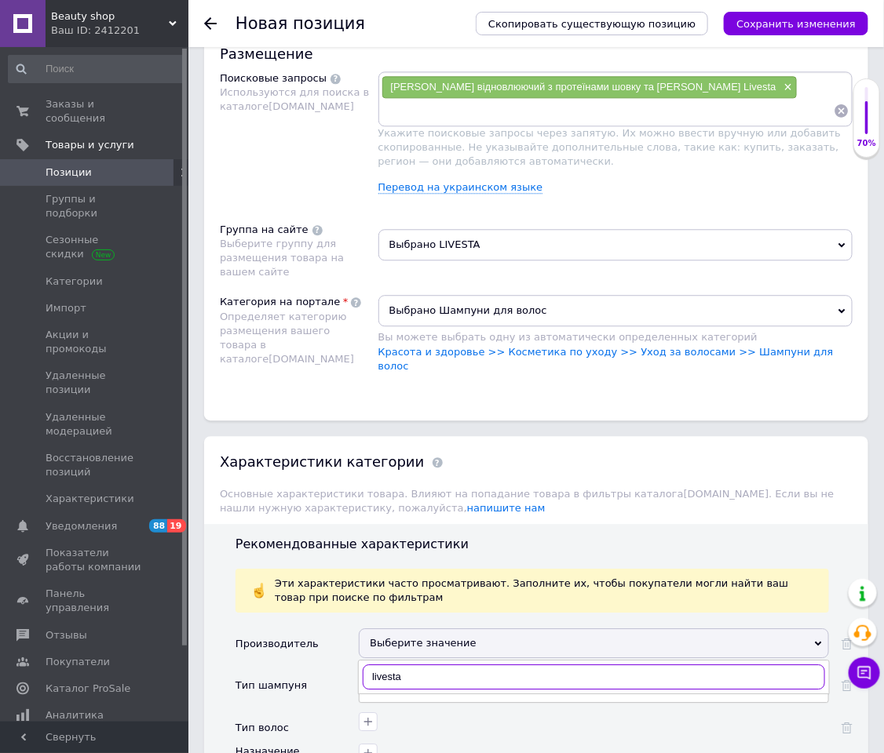
scroll to position [1295, 0]
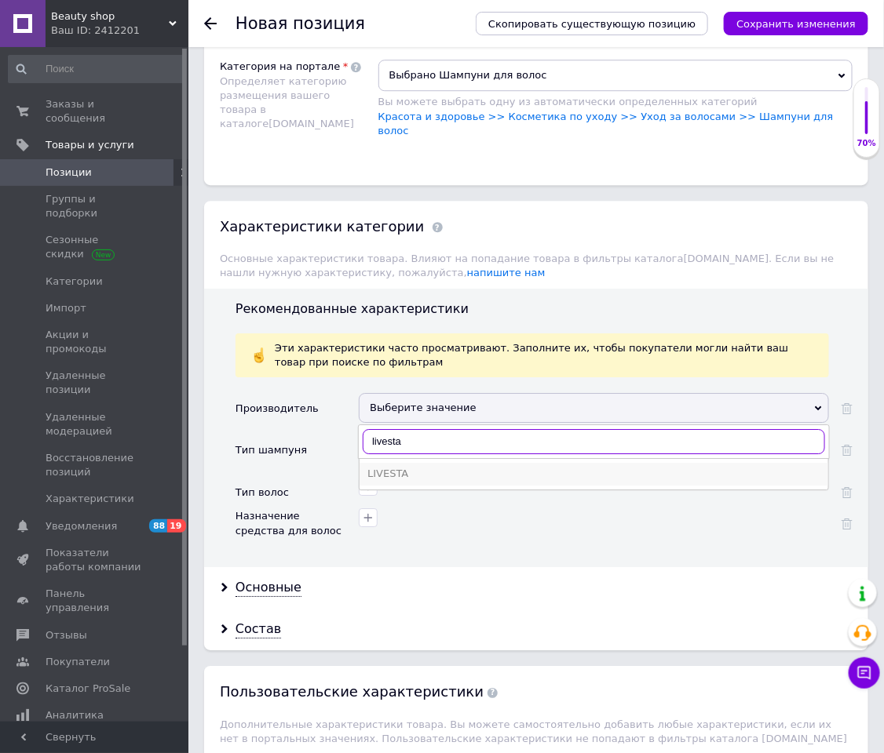
type input "livesta"
click at [417, 467] on li "LIVESTA" at bounding box center [593, 474] width 469 height 22
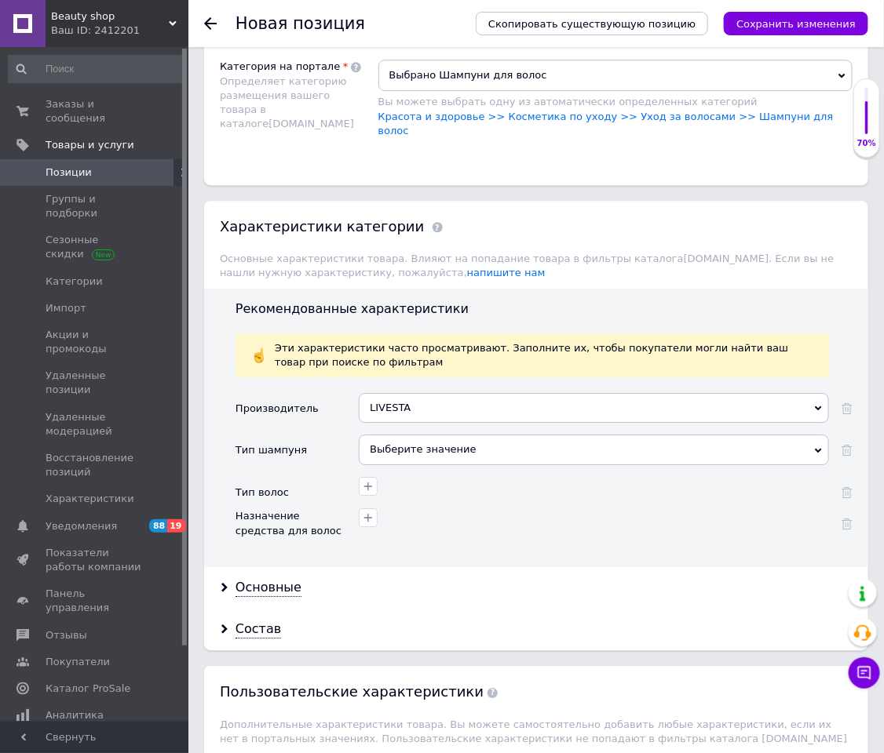
click at [417, 454] on div "Выберите значение" at bounding box center [594, 450] width 470 height 30
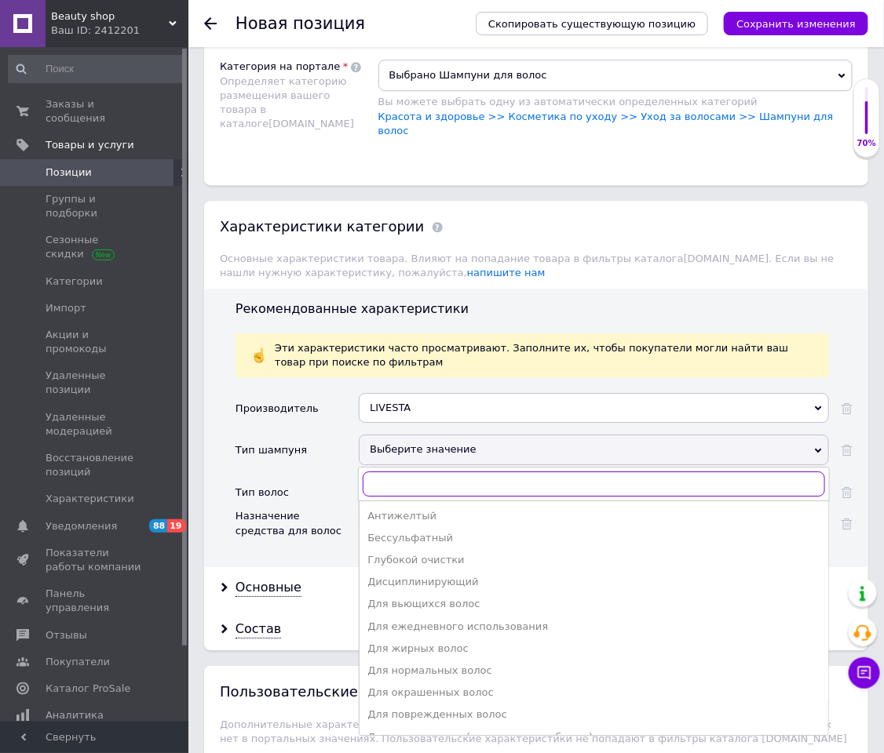
type input "d"
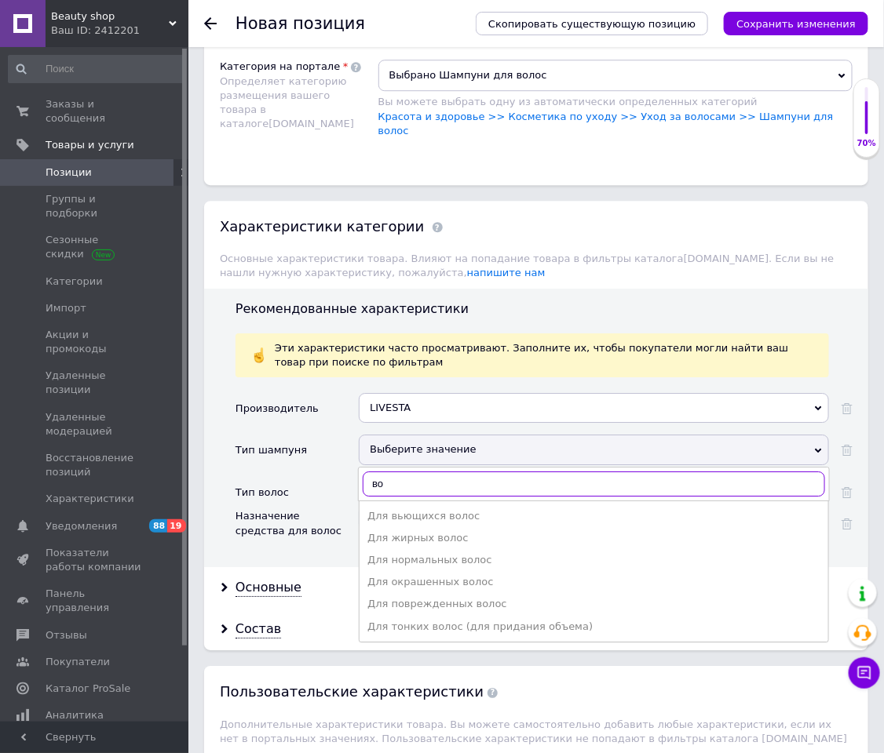
type input "в"
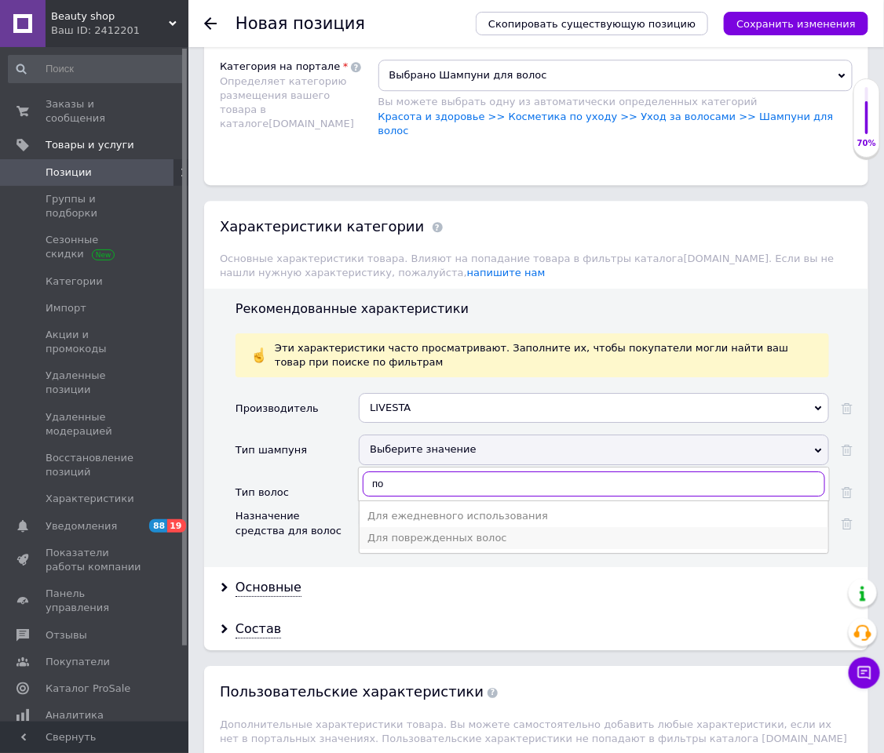
type input "по"
click at [419, 502] on li "Для поврежденных волос" at bounding box center [593, 538] width 469 height 22
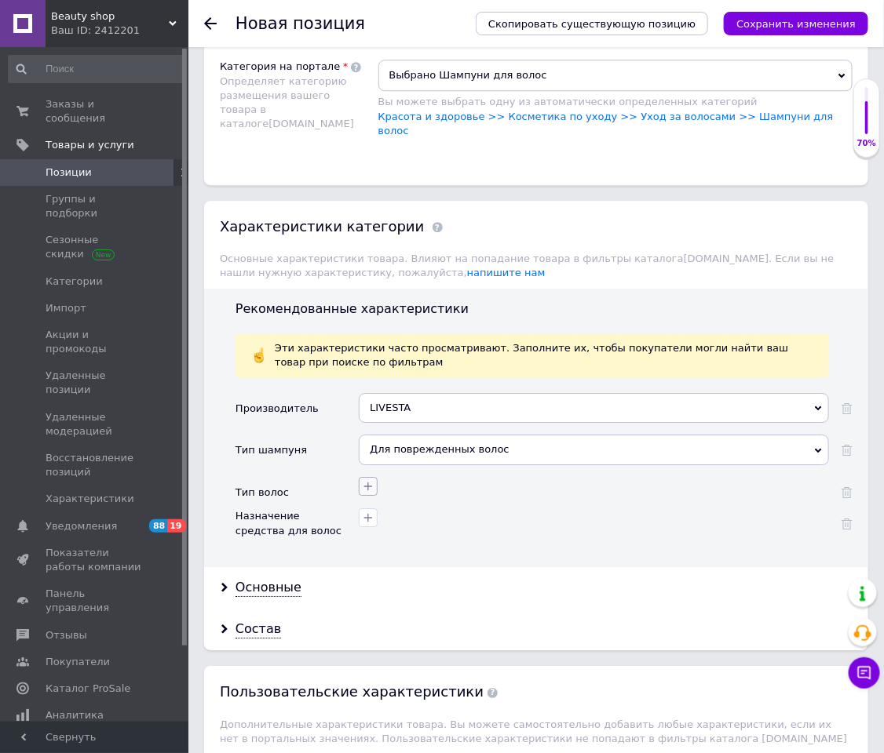
click at [367, 491] on icon "button" at bounding box center [368, 486] width 13 height 13
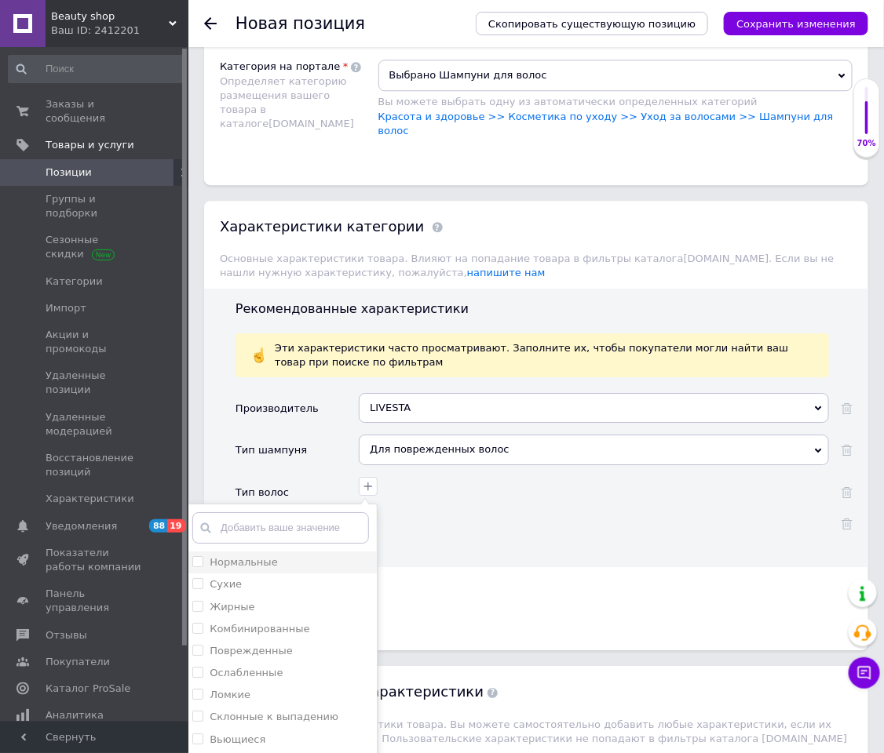
click at [257, 502] on label "Нормальные" at bounding box center [244, 562] width 68 height 12
checkbox input "true"
click at [253, 502] on div "Сухие" at bounding box center [280, 585] width 177 height 14
checkbox input "true"
click at [257, 502] on label "Комбинированные" at bounding box center [260, 629] width 100 height 12
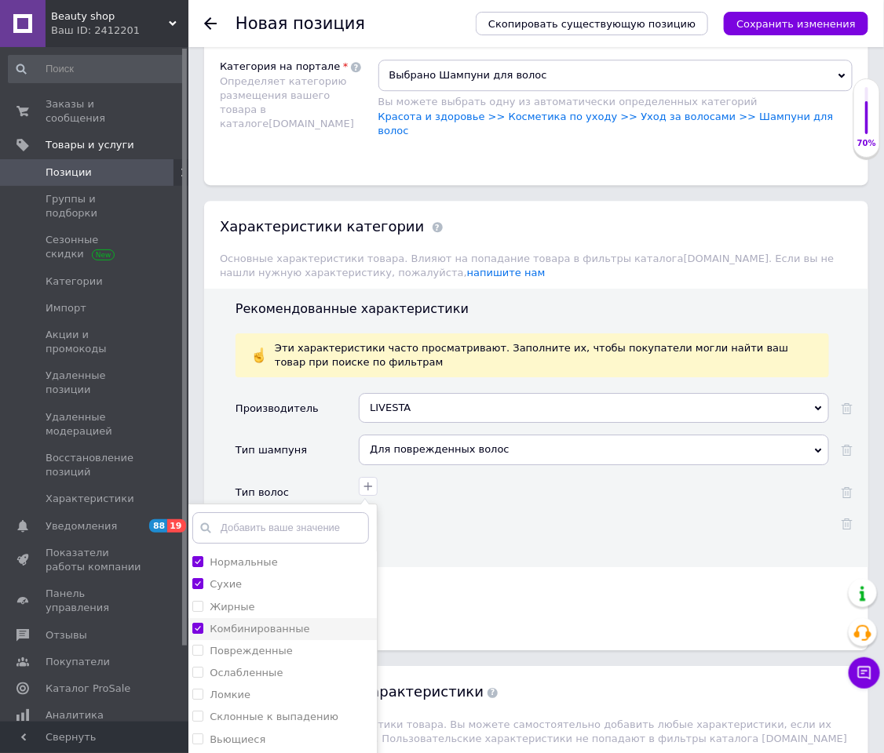
checkbox input "true"
click at [257, 502] on label "Поврежденные" at bounding box center [251, 651] width 83 height 12
checkbox input "true"
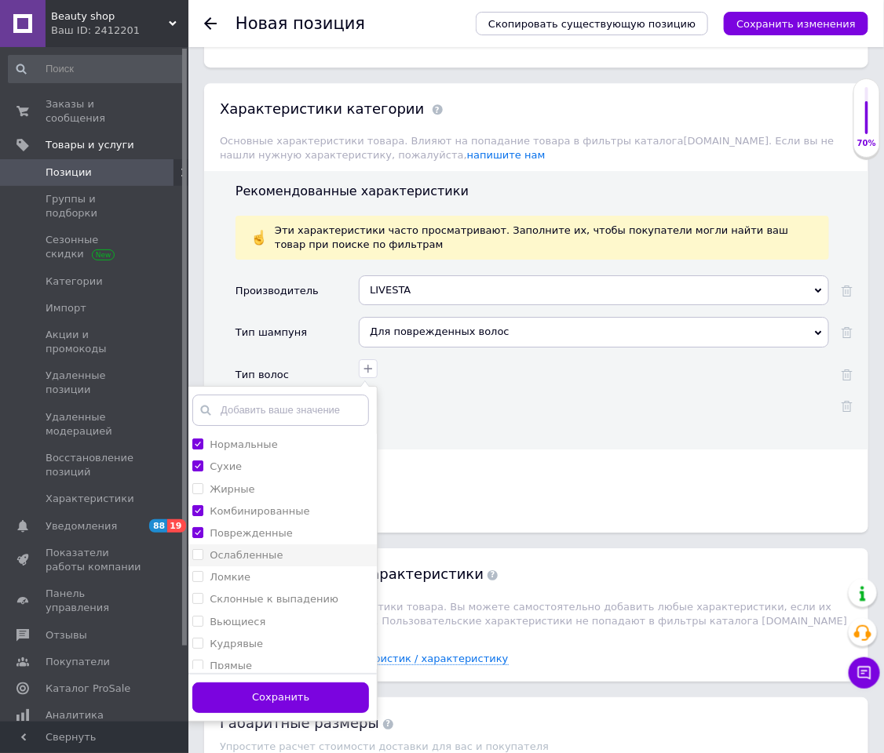
click at [215, 502] on label "Ослабленные" at bounding box center [246, 555] width 73 height 12
checkbox input "true"
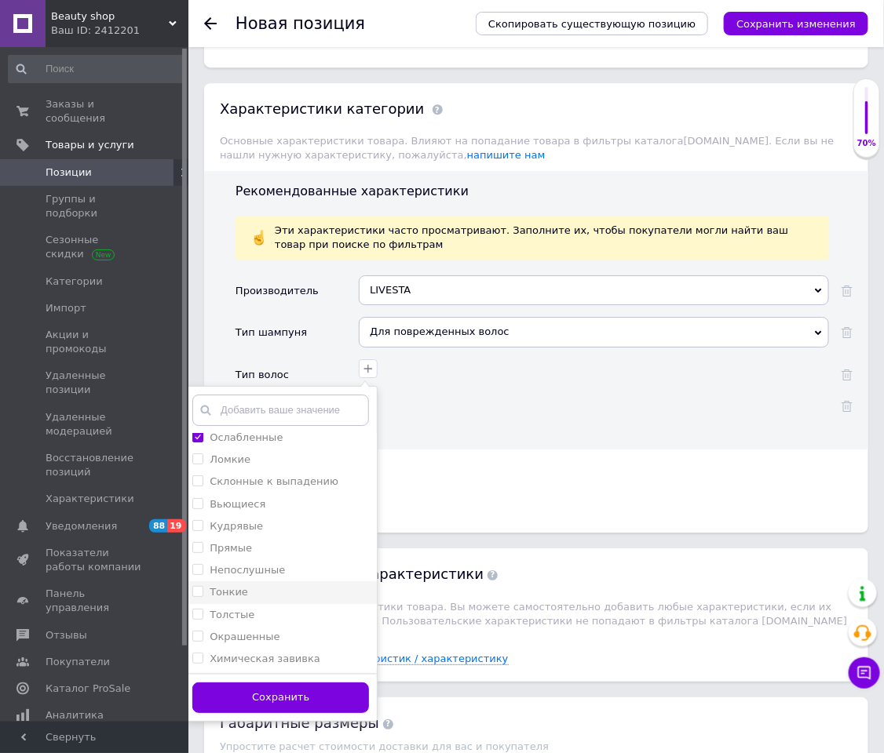
scroll to position [375, 0]
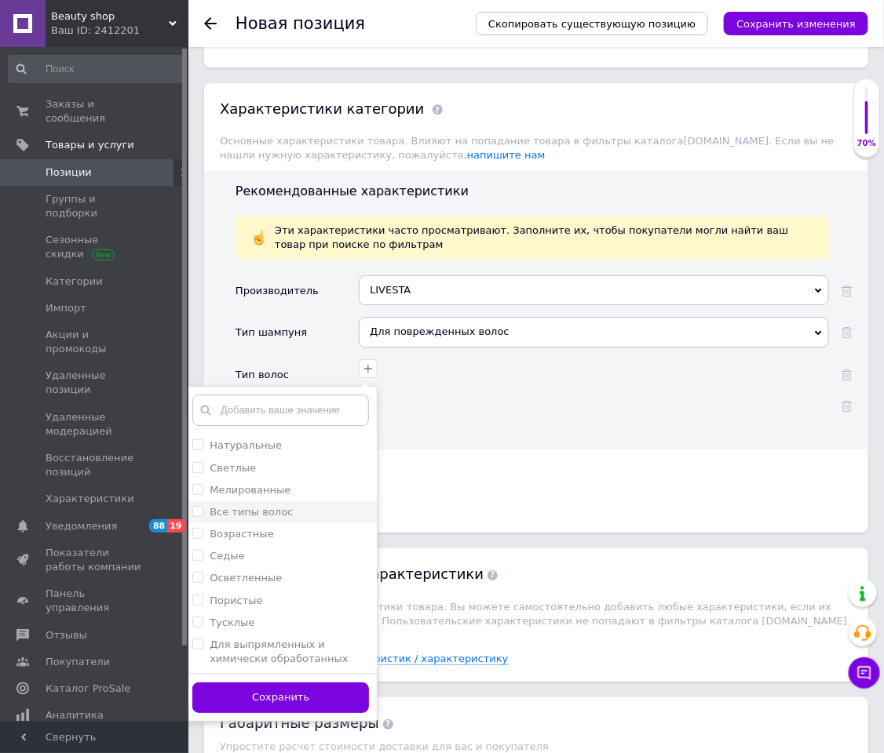
click at [272, 502] on label "Все типы волос" at bounding box center [251, 512] width 83 height 12
checkbox волос "true"
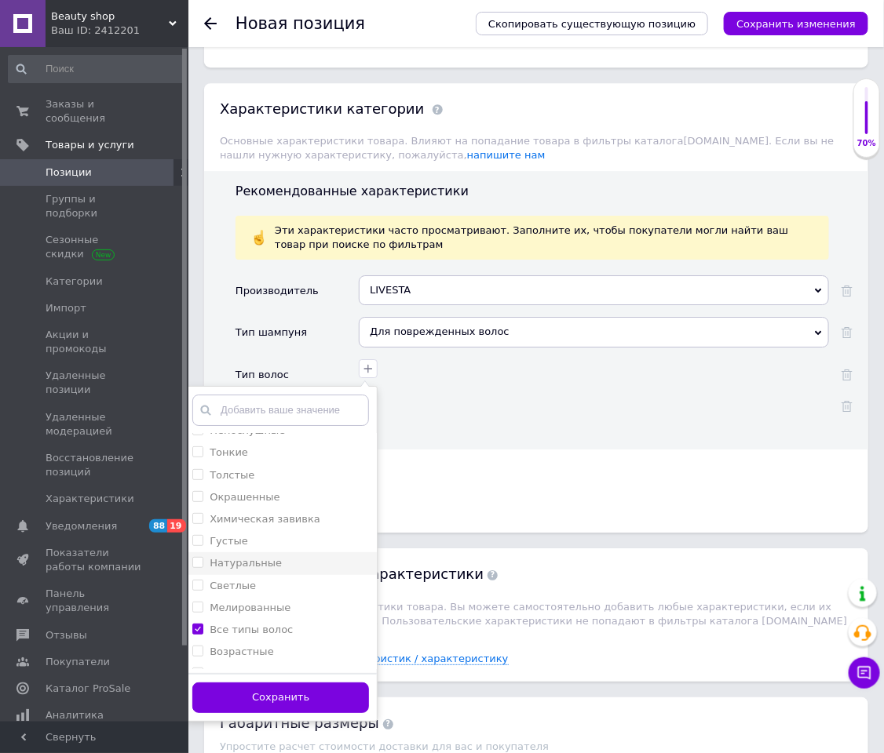
click at [243, 502] on label "Натуральные" at bounding box center [246, 563] width 72 height 12
checkbox input "true"
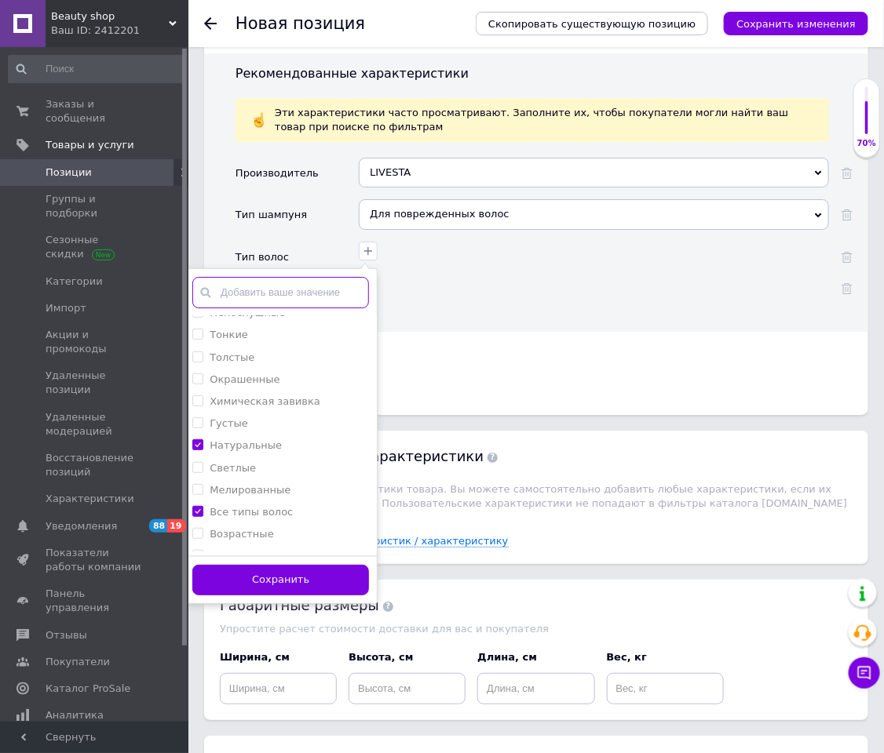
click at [269, 297] on input "text" at bounding box center [280, 292] width 177 height 31
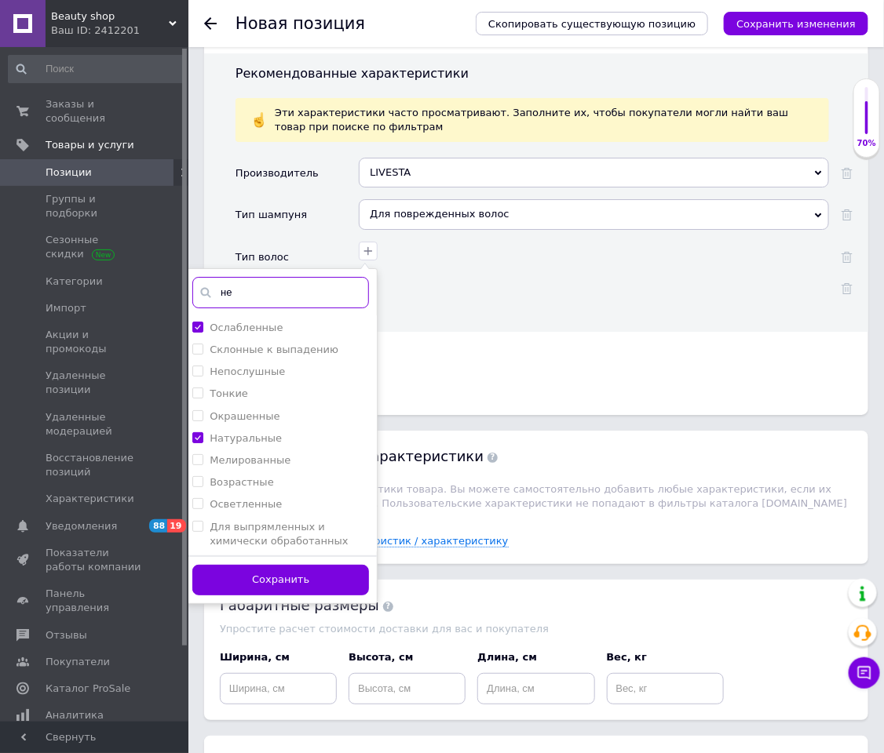
scroll to position [0, 0]
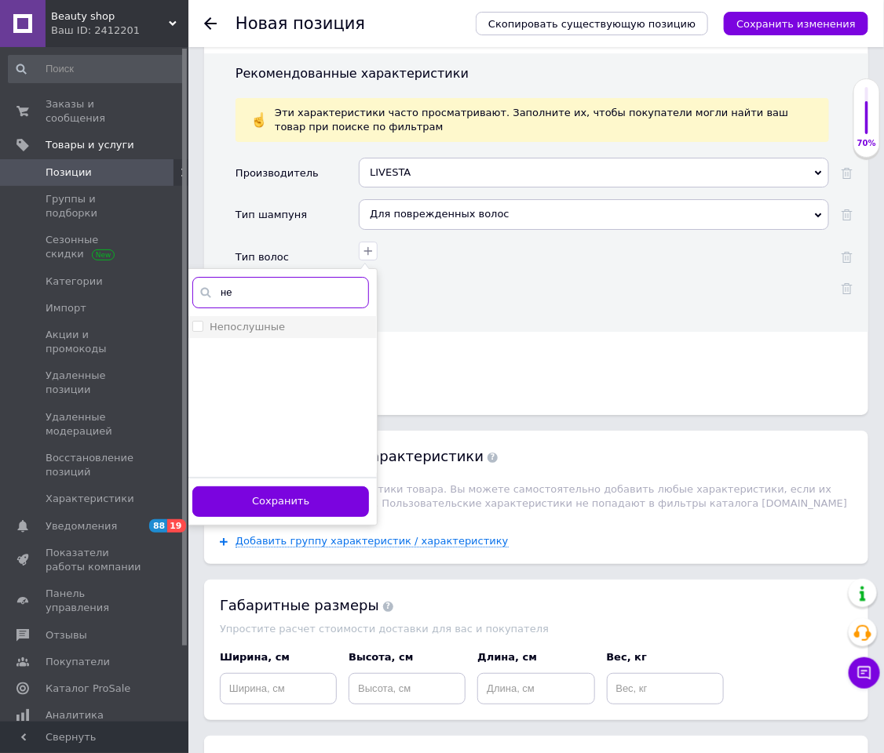
type input "не"
click at [250, 332] on label "Непослушные" at bounding box center [247, 327] width 75 height 12
checkbox input "true"
click at [264, 502] on button "Сохранить" at bounding box center [280, 502] width 177 height 31
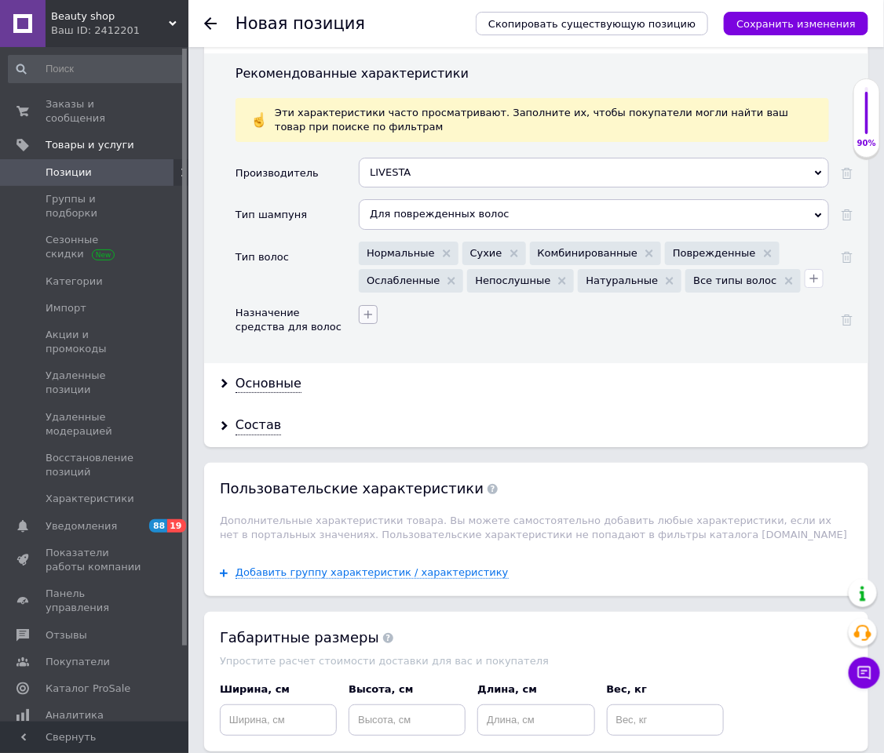
click at [367, 309] on button "button" at bounding box center [368, 314] width 19 height 19
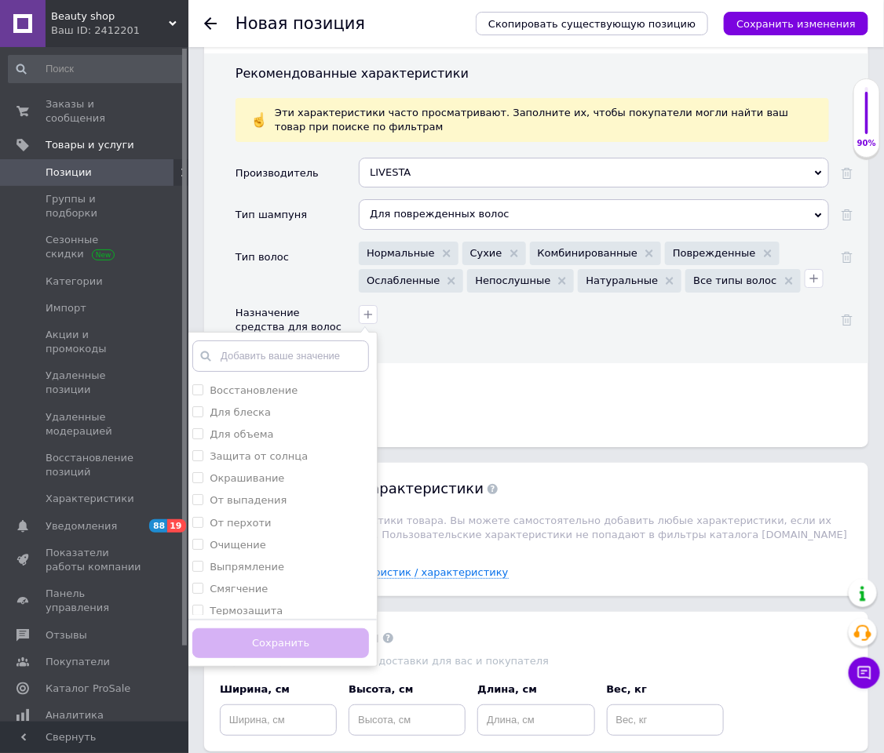
click at [434, 398] on div "Основные" at bounding box center [536, 384] width 664 height 42
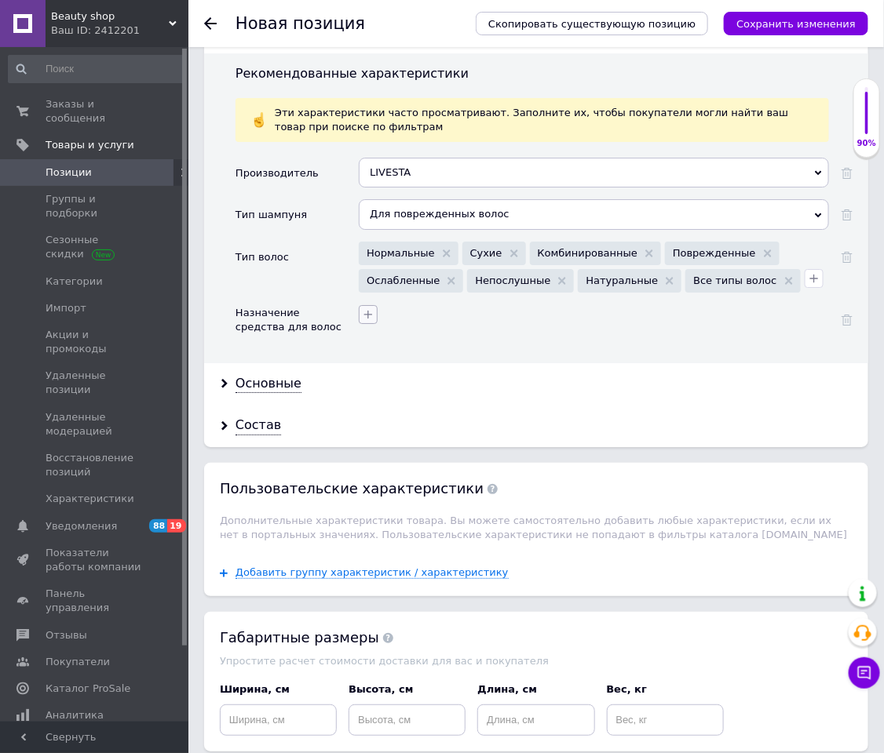
click at [363, 315] on icon "button" at bounding box center [368, 314] width 13 height 13
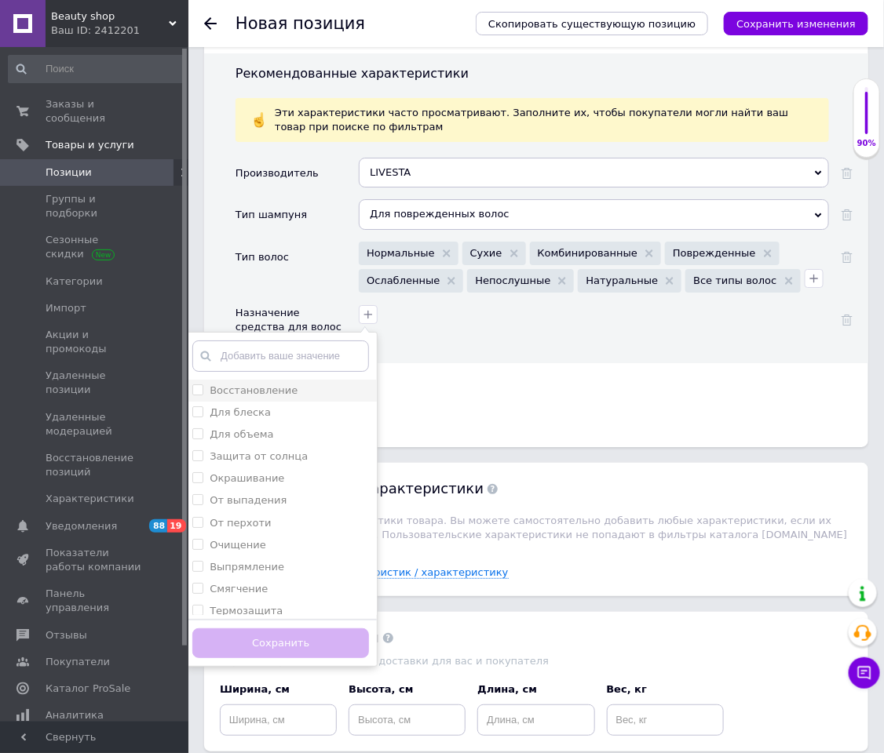
click at [287, 396] on div "Восстановление" at bounding box center [280, 391] width 177 height 14
checkbox input "true"
click at [279, 502] on button "Сохранить" at bounding box center [280, 644] width 177 height 31
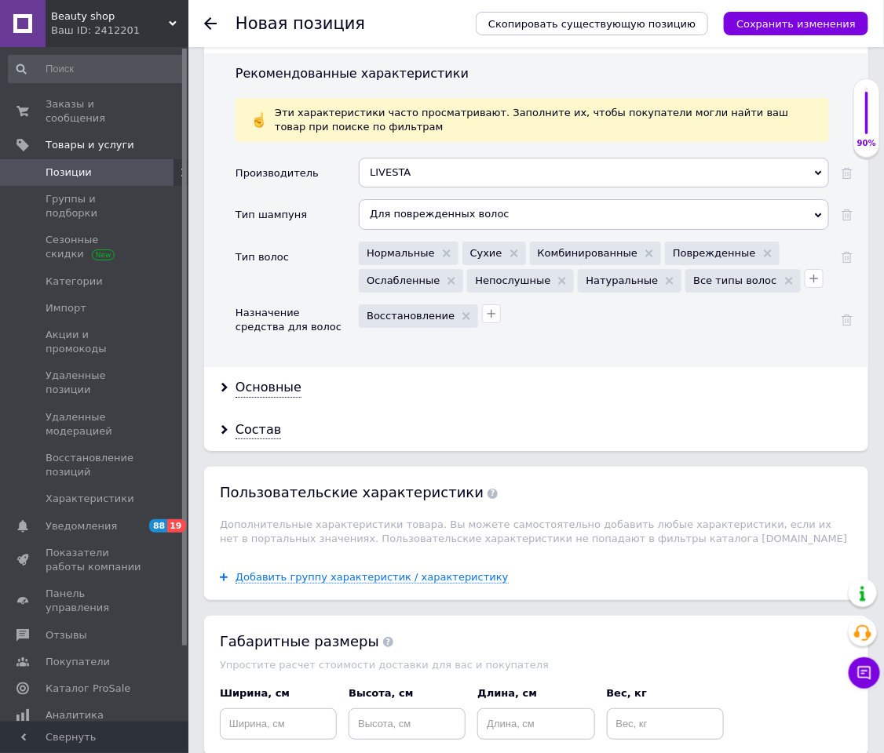
click at [272, 379] on div "Основные" at bounding box center [536, 388] width 664 height 42
click at [272, 391] on div "Основные" at bounding box center [268, 388] width 66 height 18
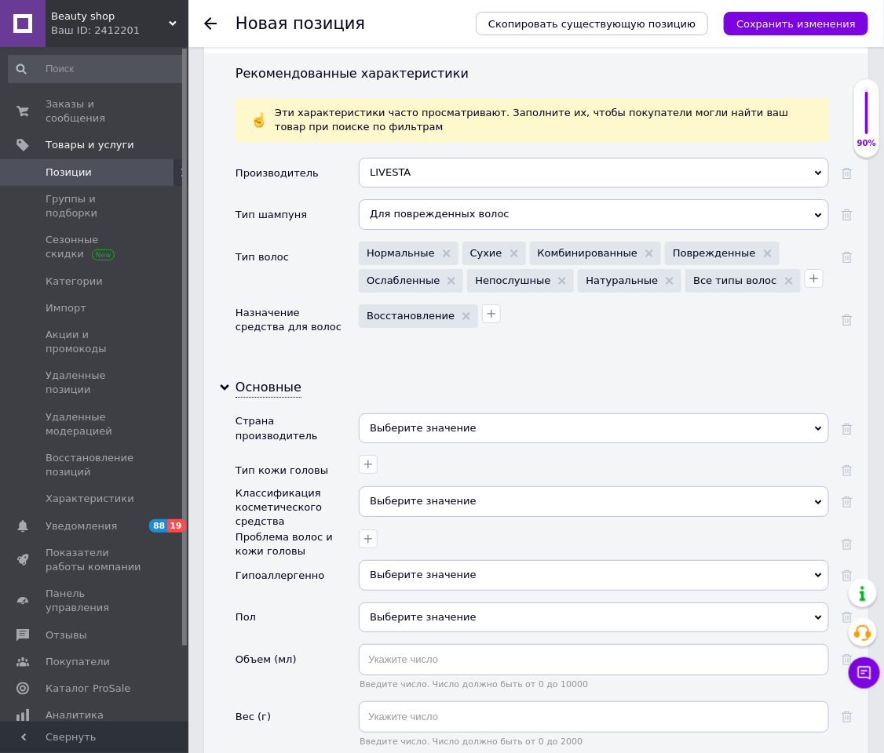
click at [429, 424] on div "Выберите значение" at bounding box center [594, 429] width 470 height 30
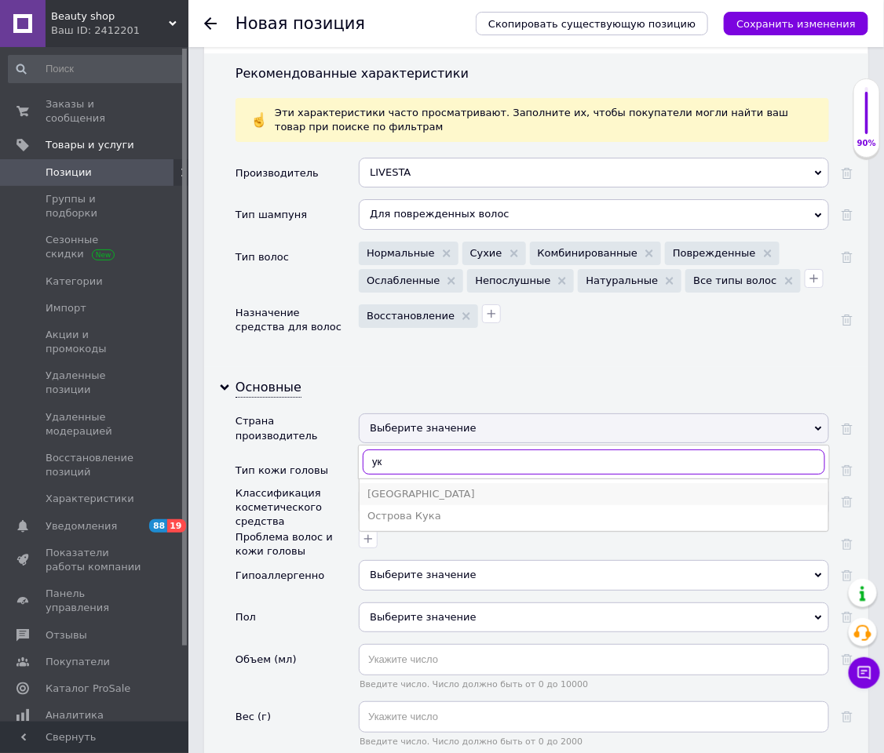
type input "ук"
click at [403, 502] on div "Украина" at bounding box center [593, 494] width 453 height 14
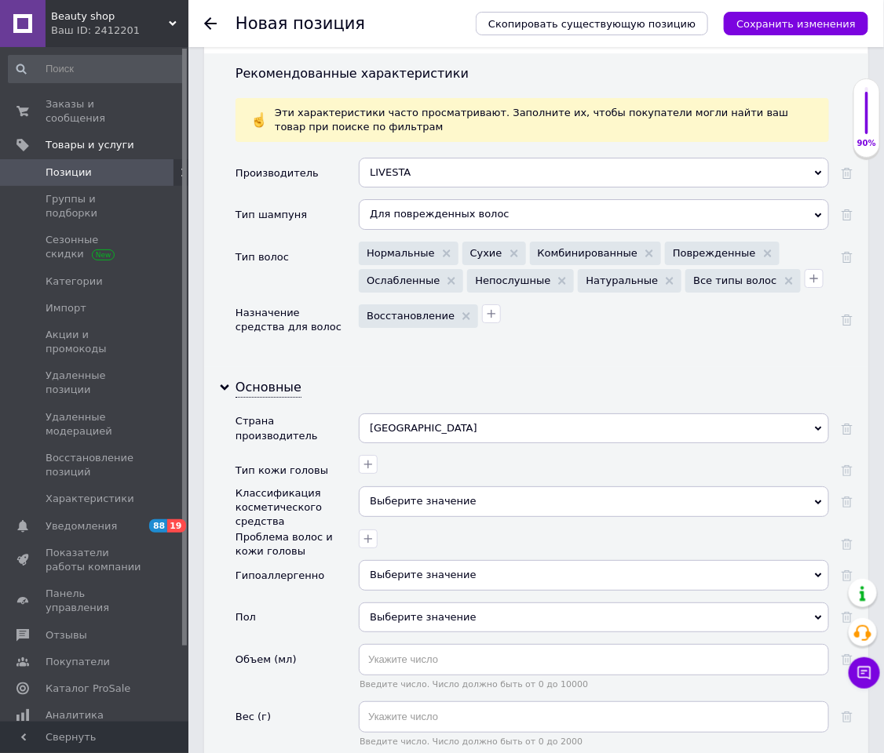
click at [379, 467] on div at bounding box center [592, 462] width 474 height 23
click at [373, 466] on icon "button" at bounding box center [368, 464] width 13 height 13
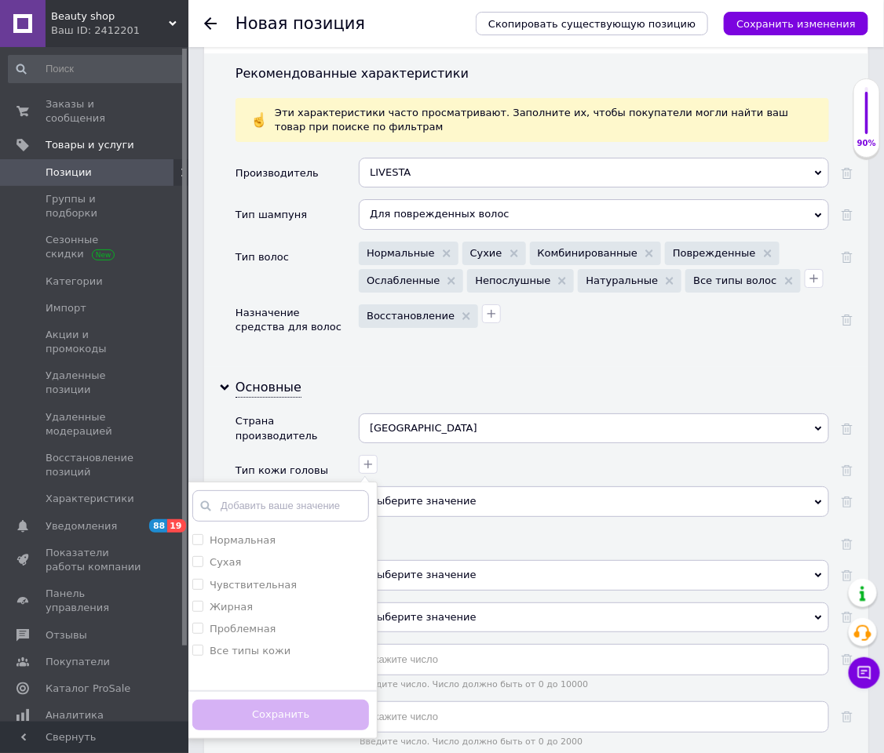
scroll to position [1648, 0]
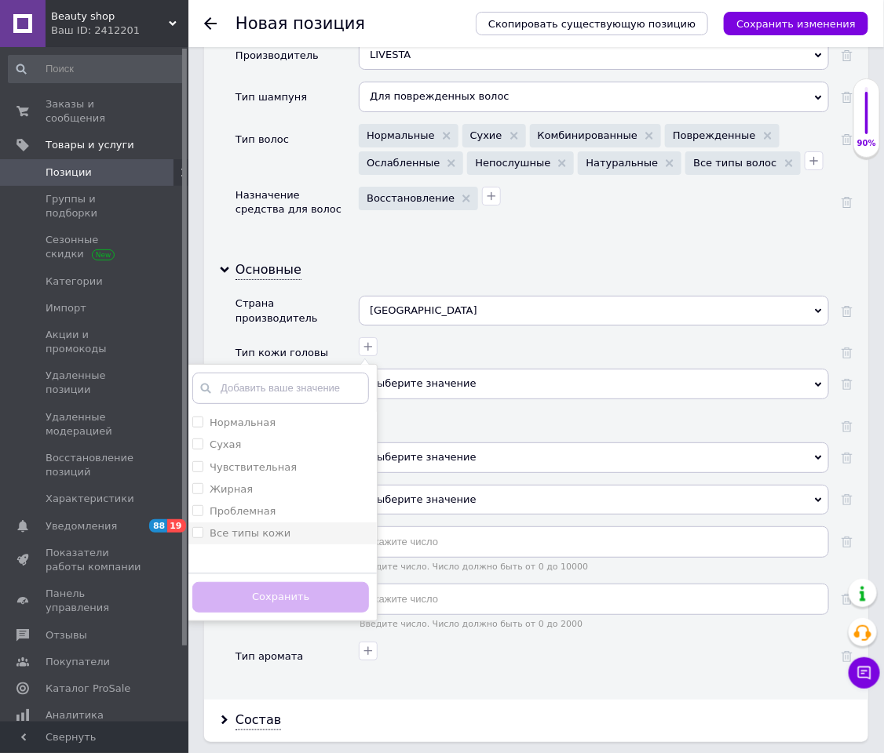
click at [261, 502] on li "Все типы кожи" at bounding box center [280, 534] width 192 height 22
checkbox кожи "true"
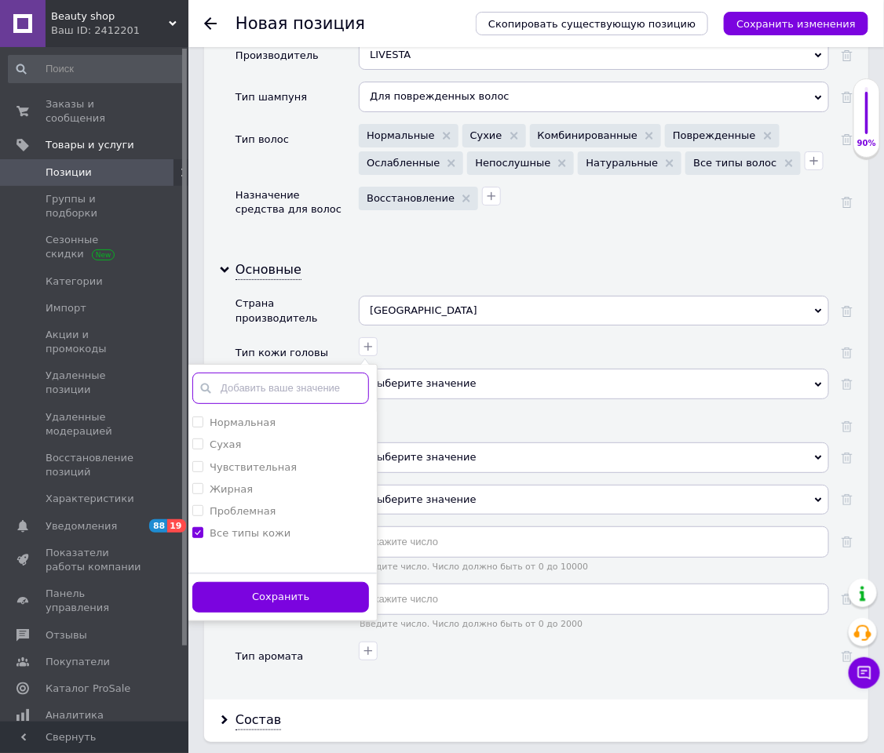
click at [283, 392] on input "text" at bounding box center [280, 388] width 177 height 31
click at [257, 427] on label "Нормальная" at bounding box center [243, 423] width 66 height 12
checkbox input "true"
click at [239, 450] on div "Сухая" at bounding box center [280, 445] width 177 height 14
checkbox input "true"
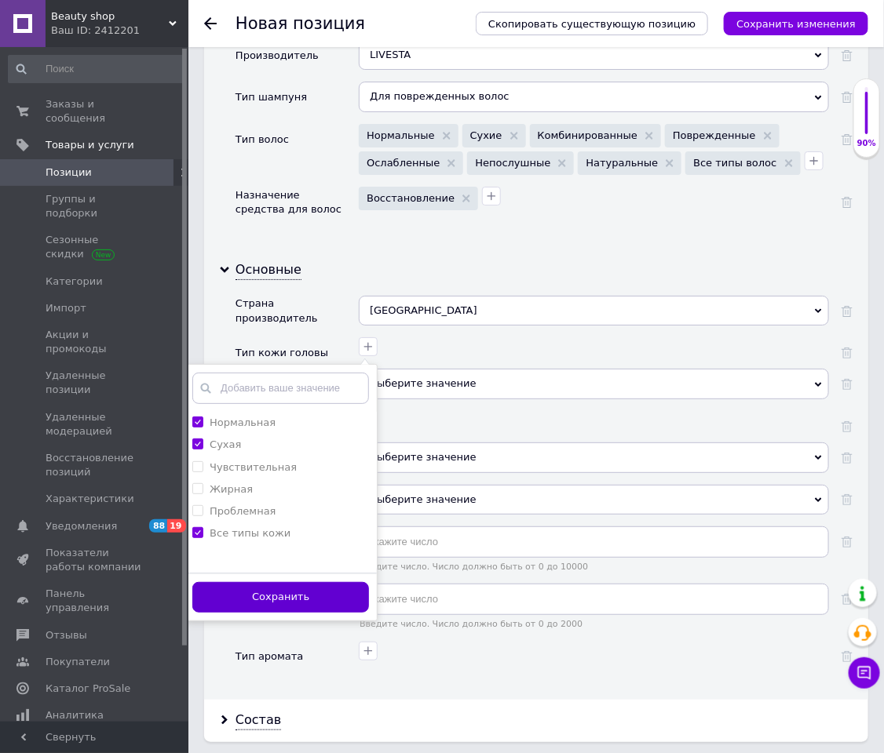
click at [220, 502] on button "Сохранить" at bounding box center [280, 597] width 177 height 31
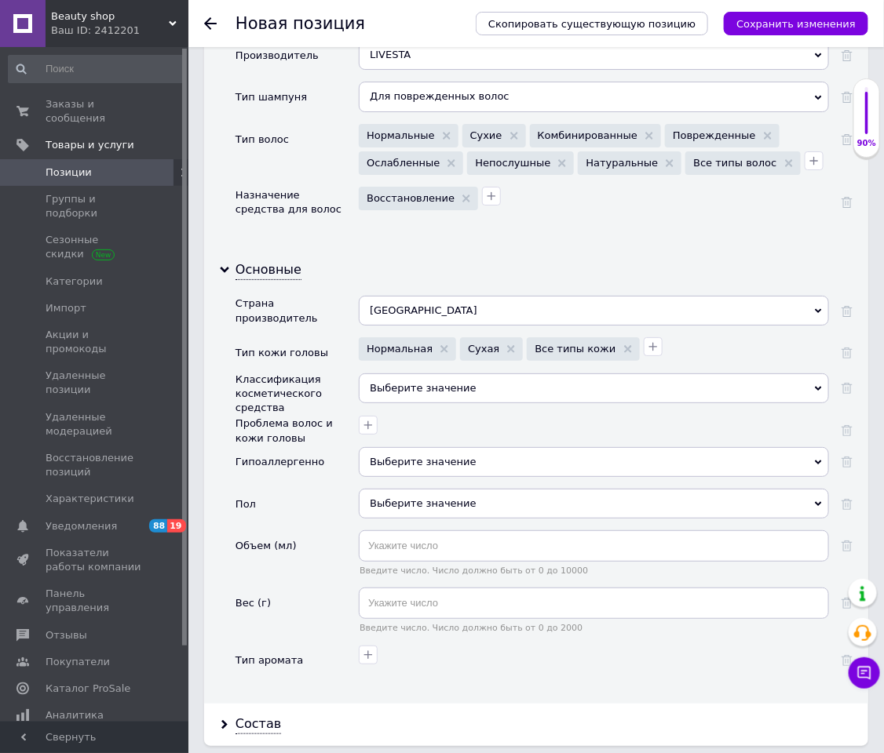
click at [393, 386] on div "Выберите значение" at bounding box center [594, 389] width 470 height 30
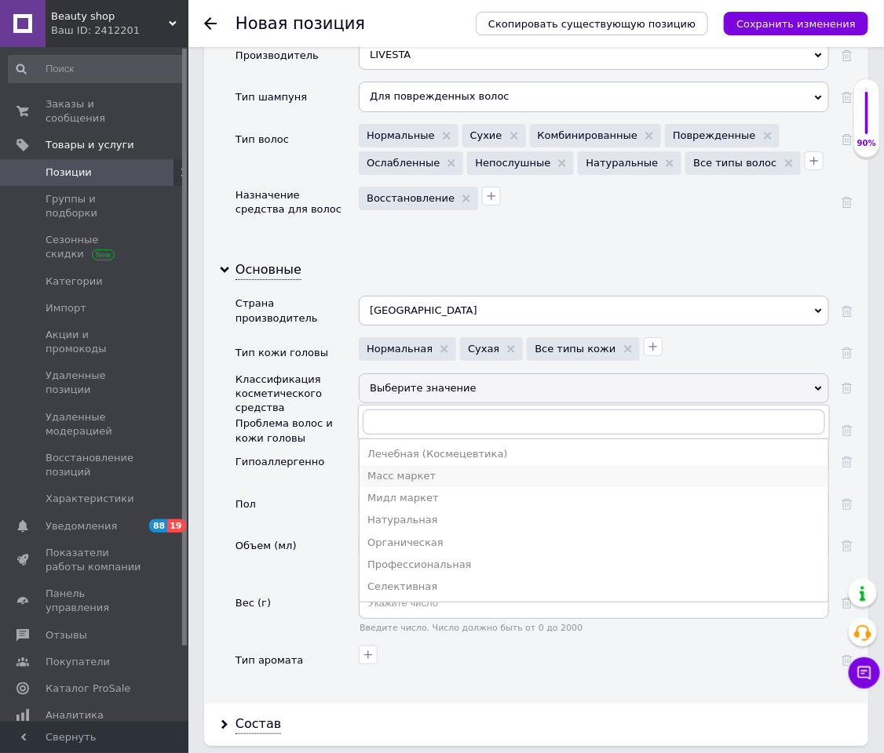
click at [405, 479] on div "Масс маркет" at bounding box center [593, 476] width 453 height 14
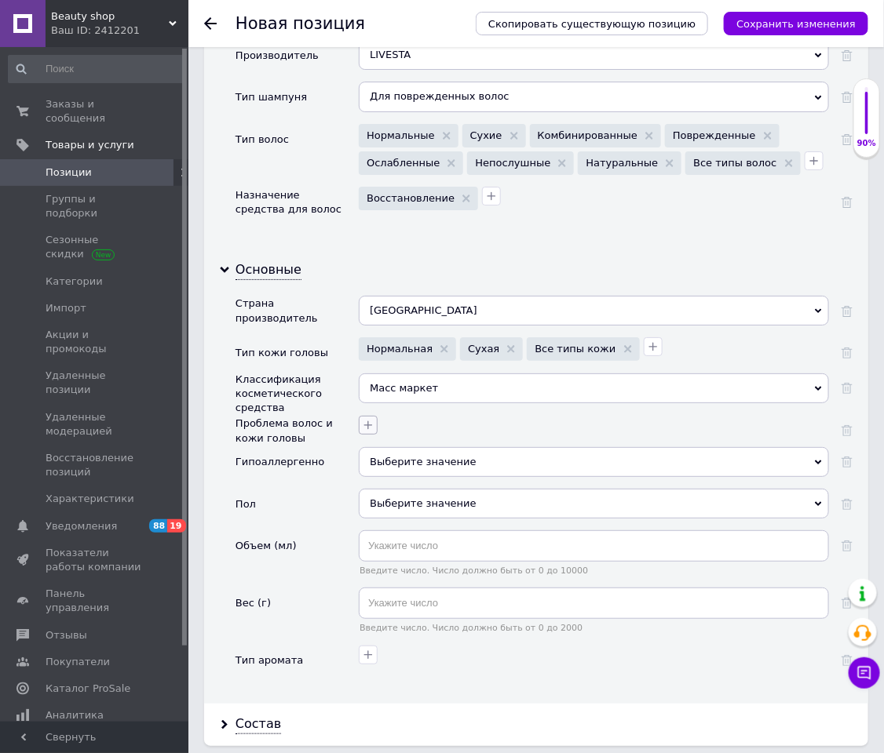
click at [377, 429] on div at bounding box center [592, 423] width 474 height 23
click at [377, 429] on button "button" at bounding box center [368, 425] width 19 height 19
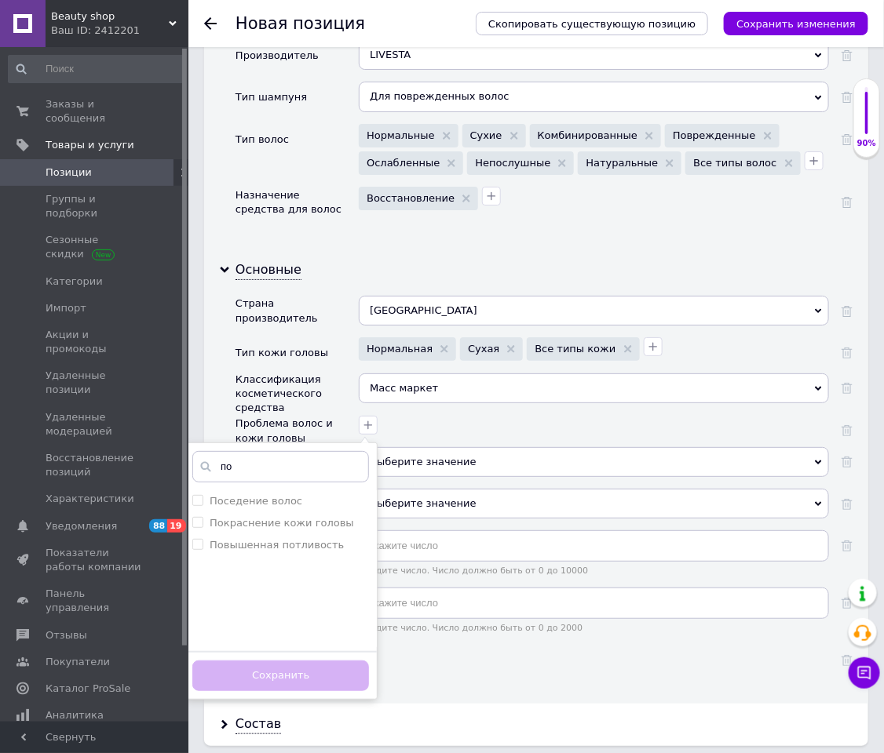
type input "по"
click at [433, 429] on div "по Поседение волос Покраснение кожи головы Повышенная потливость Добавить ваше …" at bounding box center [592, 423] width 474 height 23
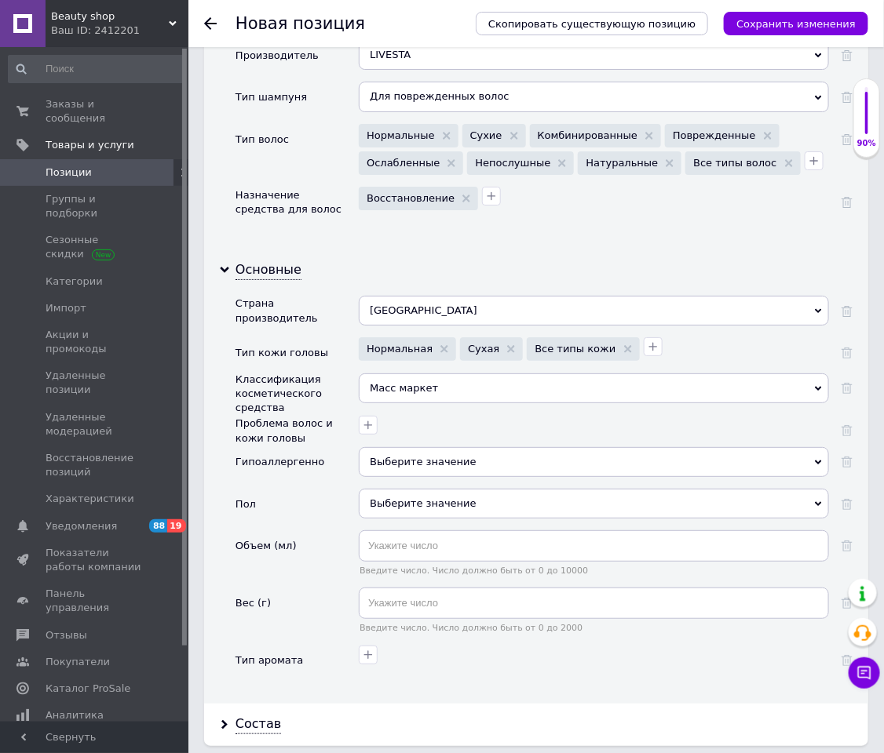
click at [410, 452] on span "Выберите значение" at bounding box center [594, 462] width 470 height 30
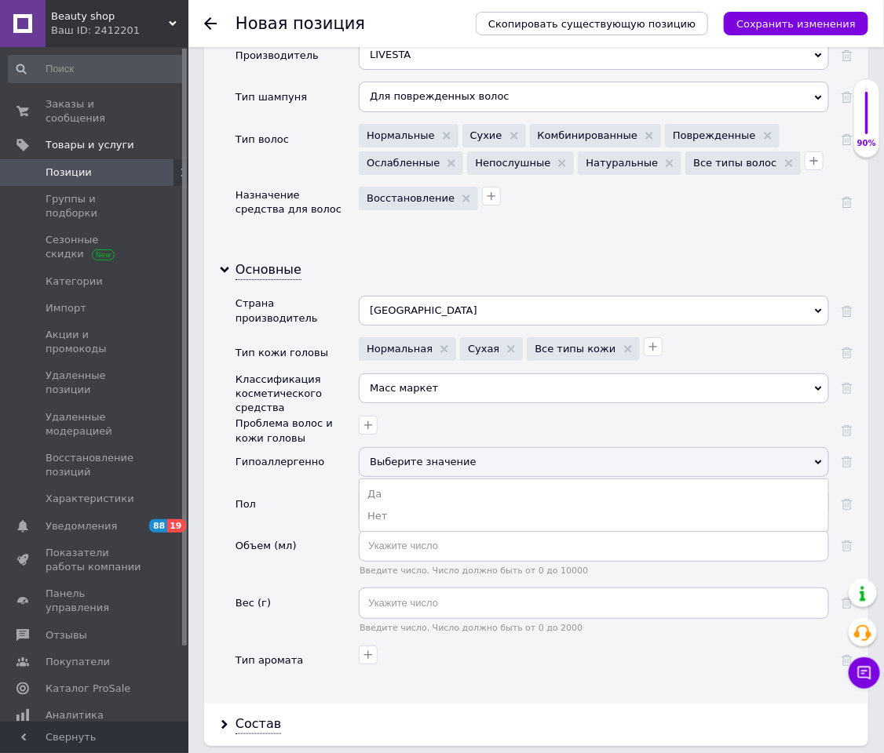
click at [410, 453] on span "Выберите значение" at bounding box center [594, 462] width 470 height 30
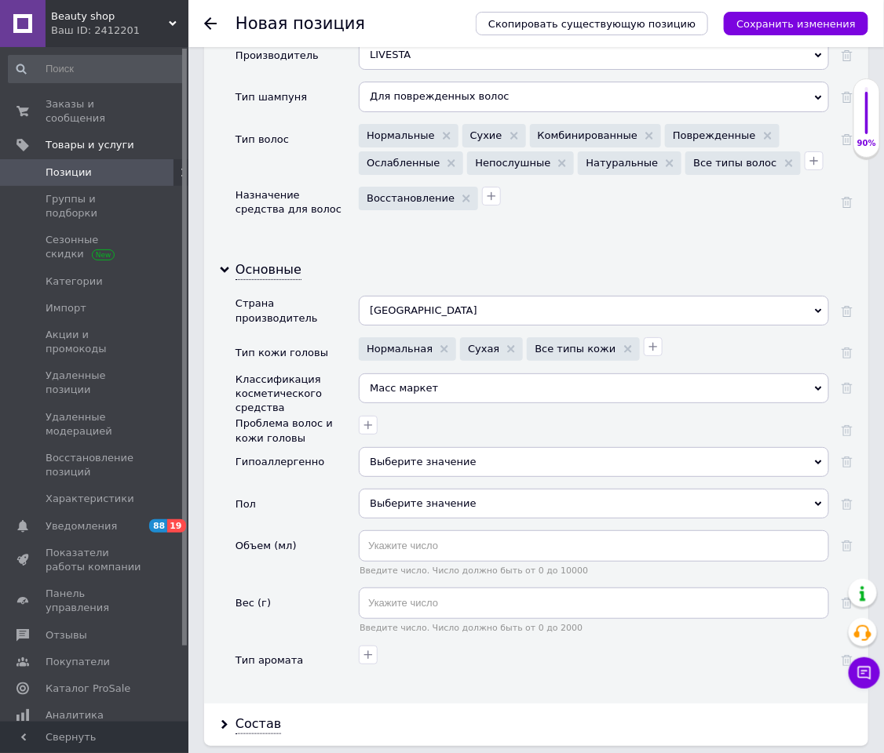
click at [400, 498] on div "Выберите значение" at bounding box center [594, 504] width 470 height 30
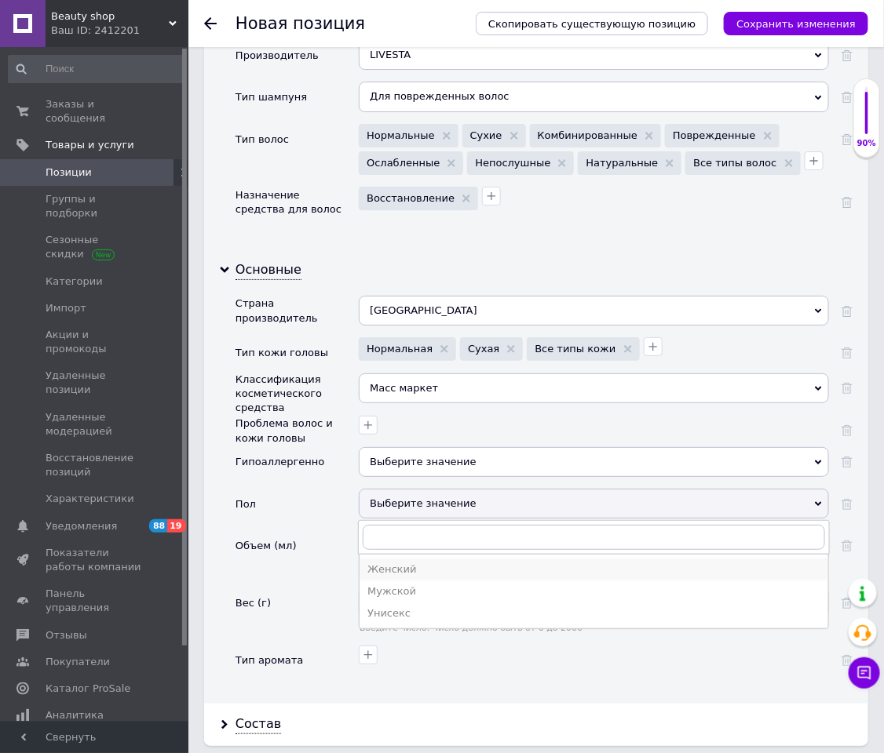
click at [384, 502] on div "Женский" at bounding box center [593, 570] width 453 height 14
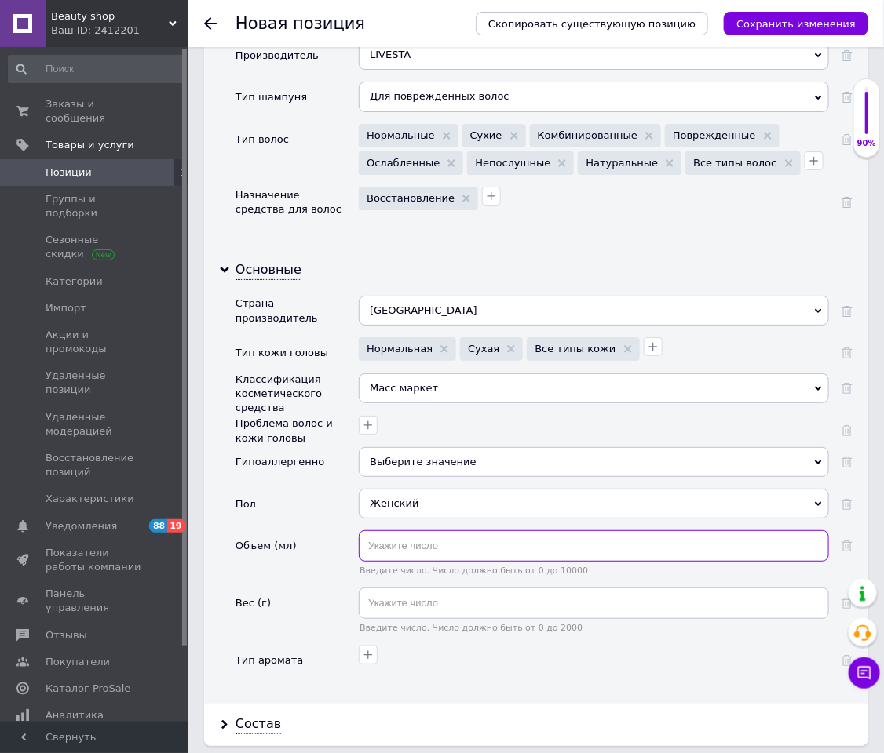
click at [380, 502] on input "text" at bounding box center [594, 546] width 470 height 31
click at [370, 502] on div "Женский Женский Мужской Унисекс" at bounding box center [594, 510] width 470 height 42
click at [382, 502] on input "text" at bounding box center [594, 546] width 470 height 31
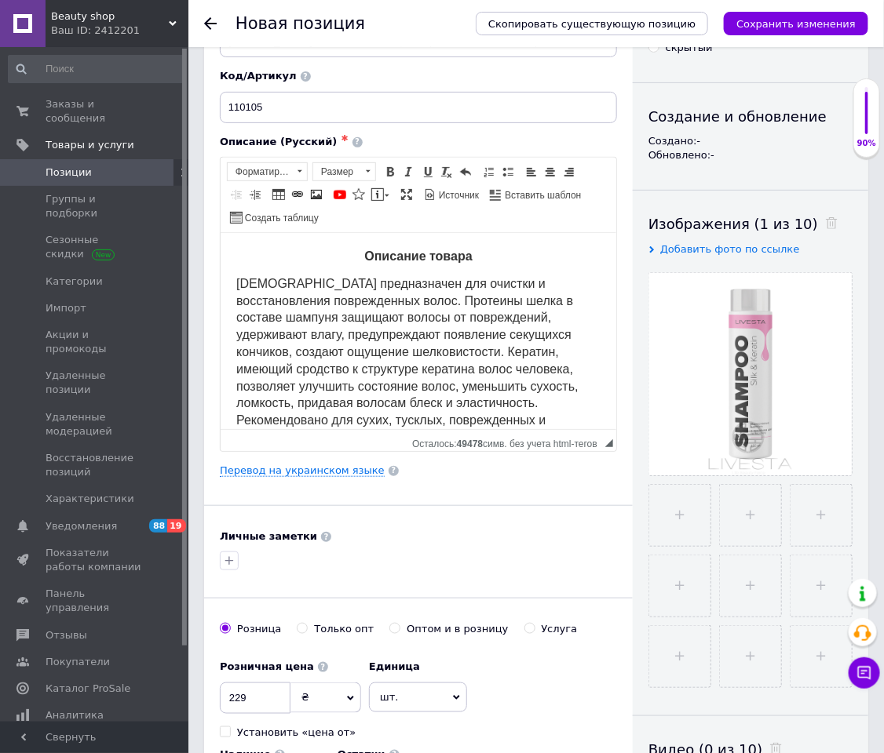
scroll to position [0, 0]
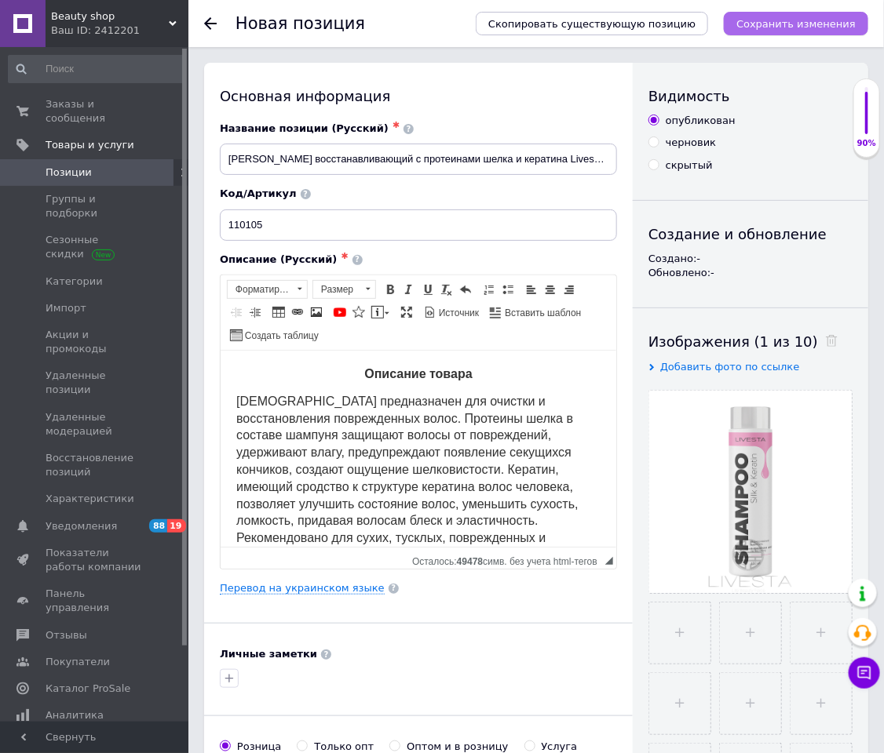
type input "400"
click at [786, 29] on icon "Сохранить изменения" at bounding box center [795, 24] width 119 height 12
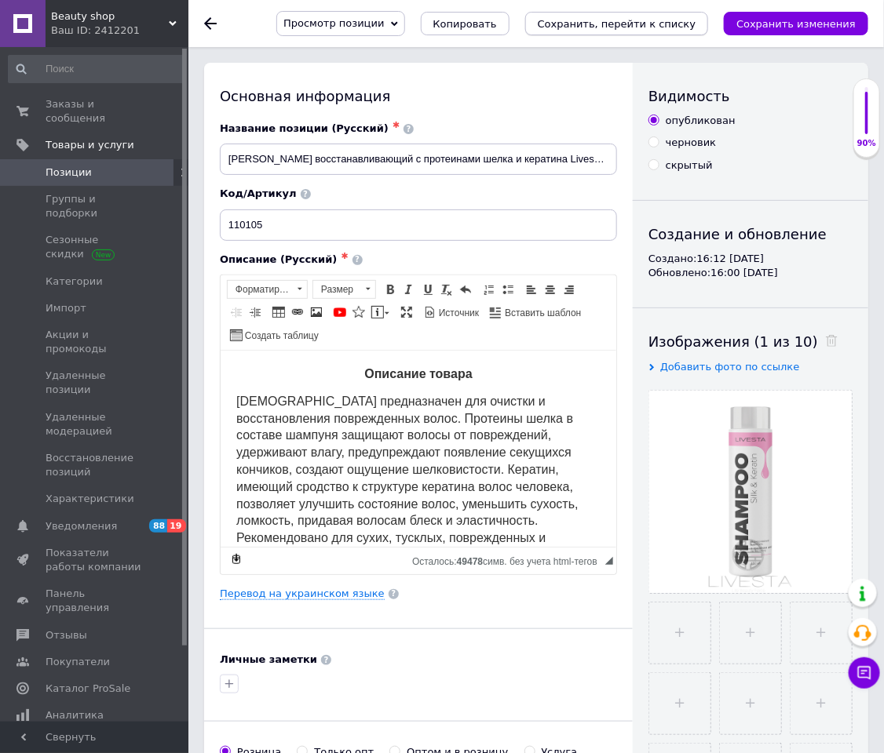
click at [600, 33] on button "Сохранить, перейти к списку" at bounding box center [617, 24] width 184 height 24
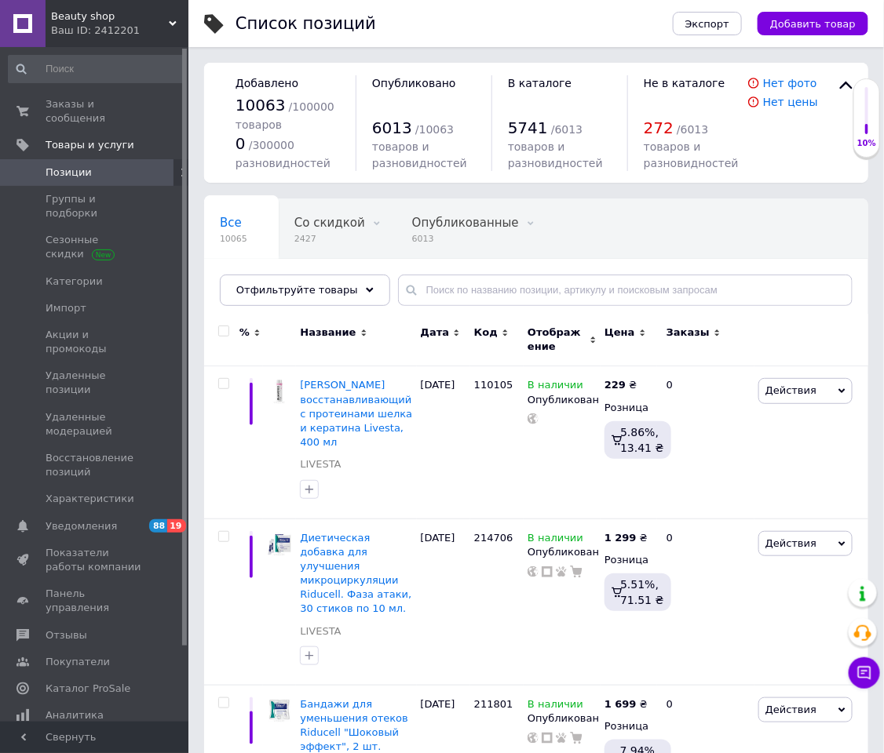
click at [765, 16] on div "Экспорт Добавить товар" at bounding box center [762, 24] width 211 height 24
click at [771, 17] on button "Добавить товар" at bounding box center [812, 24] width 111 height 24
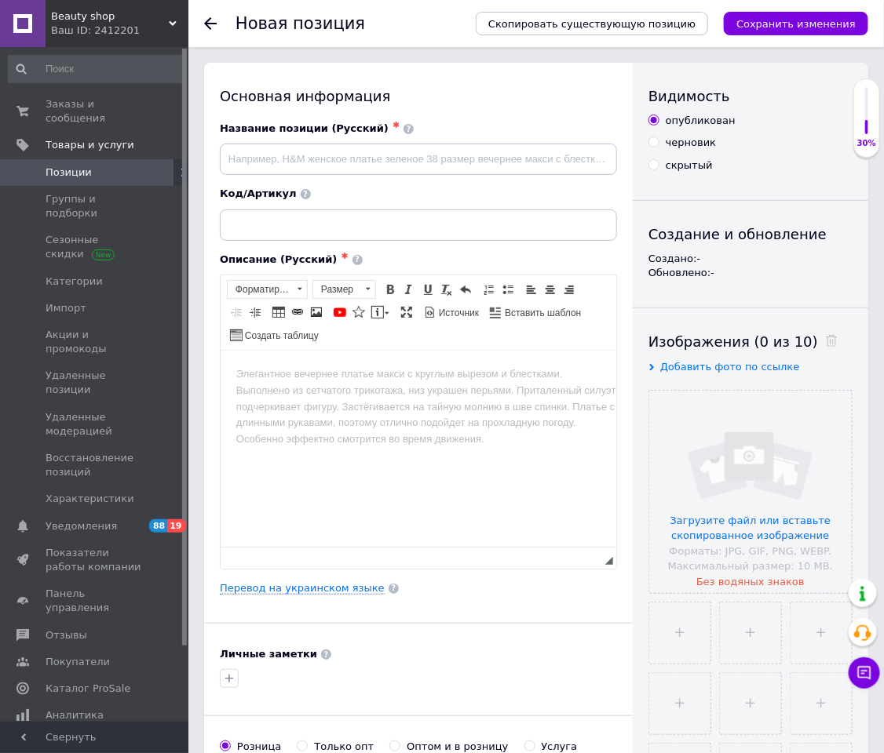
click at [311, 502] on div "Основная информация Название позиции (Русский) ✱ Код/Артикул Описание (Русский)…" at bounding box center [418, 567] width 429 height 1009
click at [311, 502] on link "Перевод на украинском языке" at bounding box center [302, 588] width 165 height 13
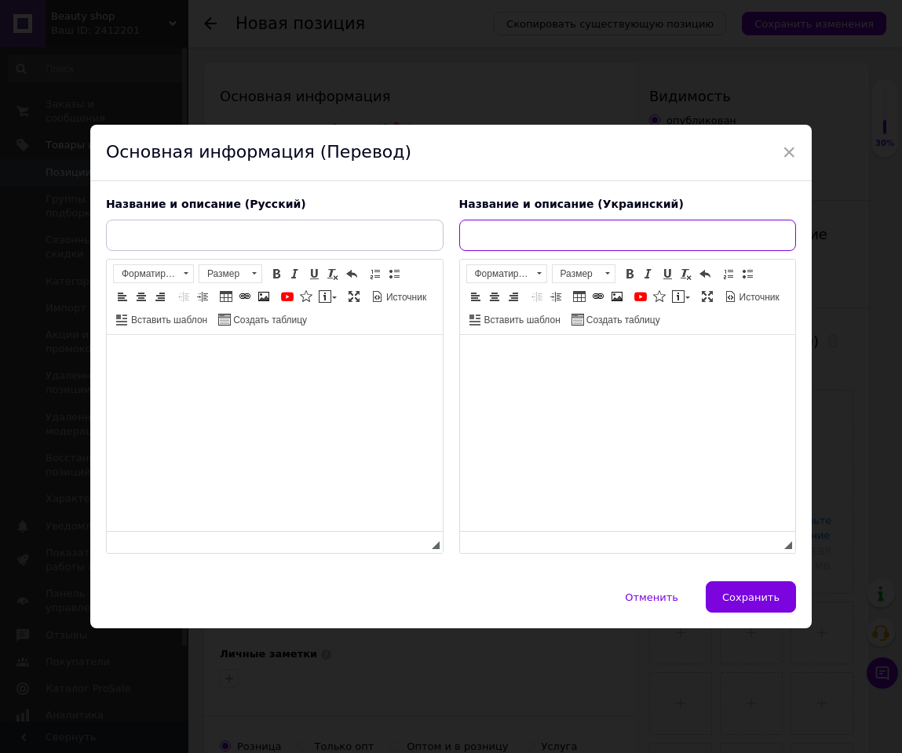
click at [593, 243] on input "text" at bounding box center [627, 235] width 337 height 31
paste input "Бальзам після гоління Livesta Man, 100 мл"
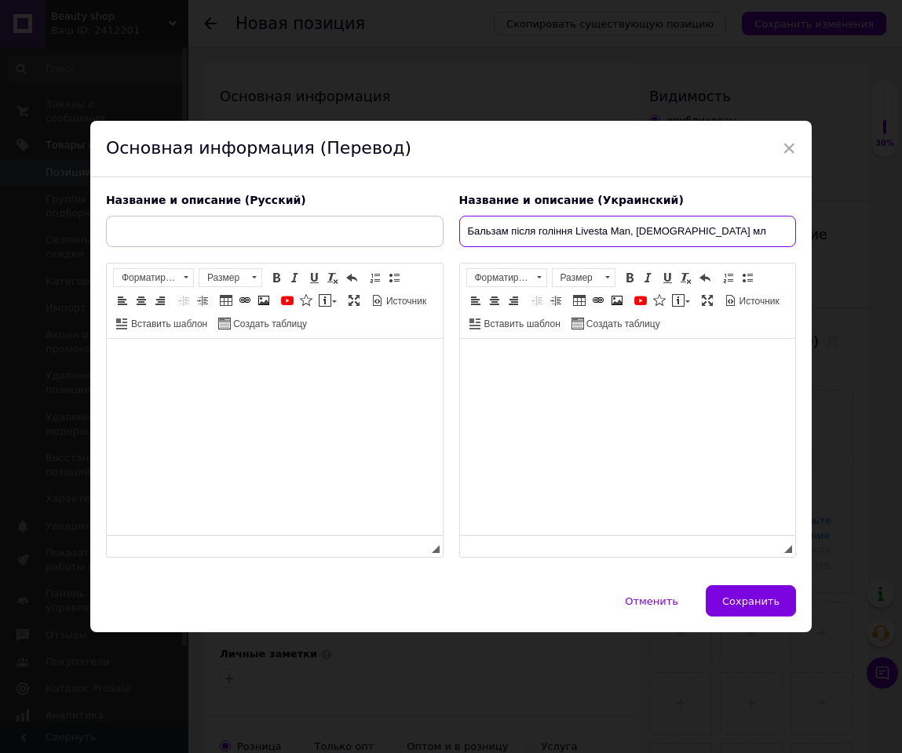
type input "Бальзам після гоління Livesta Man, 100 мл"
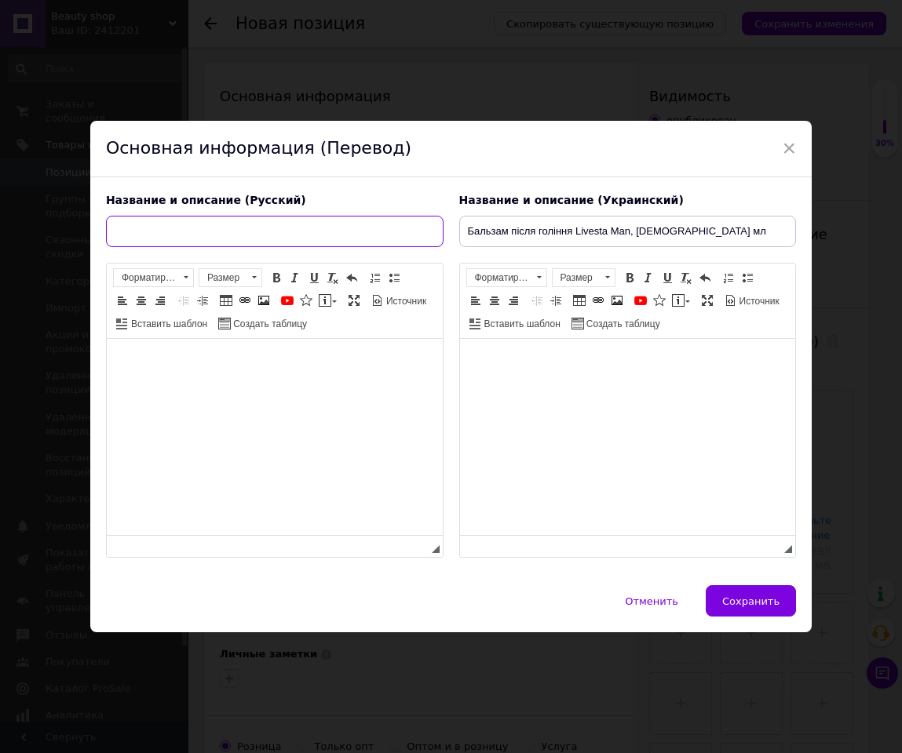
click at [412, 227] on input "text" at bounding box center [274, 231] width 337 height 31
paste input "Бальзам после бритья Livesta Man, 100 мл"
type input "Бальзам после бритья Livesta Man, 100 мл"
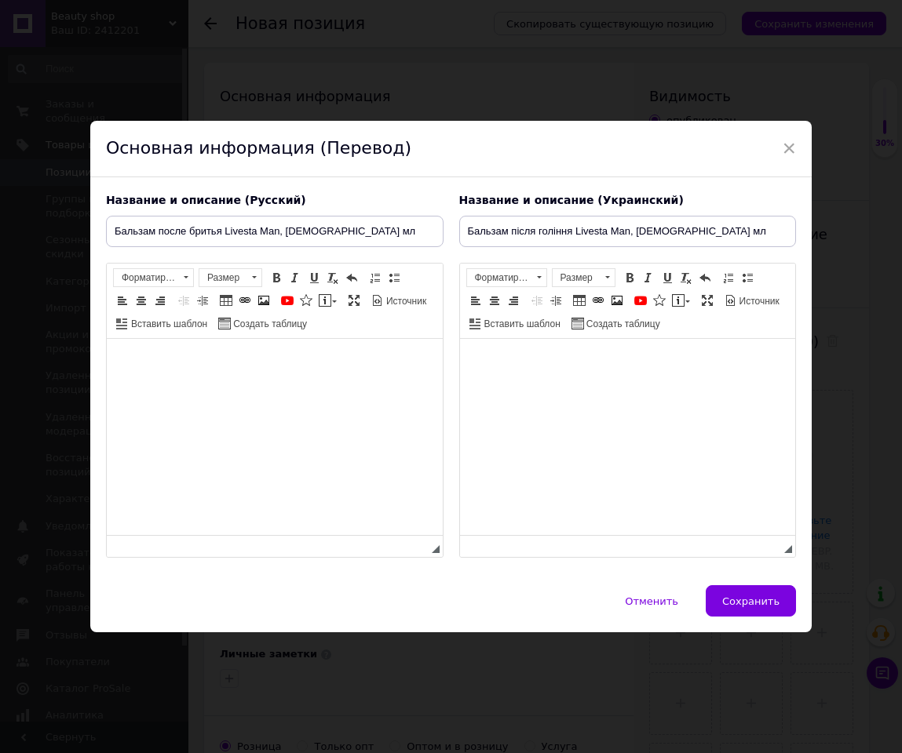
click at [469, 340] on div "Панели инструментов редактора Форматирование Форматирование Размер Размер Полуж…" at bounding box center [628, 411] width 336 height 294
click at [480, 356] on body "Визуальный текстовый редактор, E7ABF5EA-59C9-4918-B11F-1A60B290A883" at bounding box center [627, 363] width 305 height 16
click at [275, 384] on html at bounding box center [274, 363] width 336 height 48
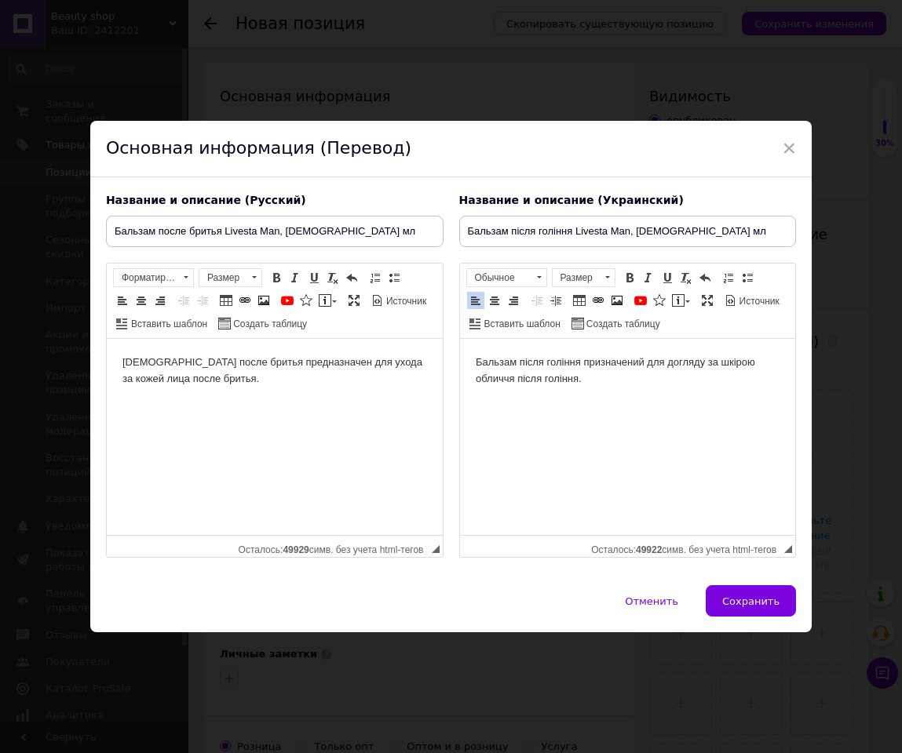
click at [104, 356] on div "Название и описание (Русский) Бальзам после бритья Livesta Man, 100 мл Бальзам …" at bounding box center [274, 375] width 353 height 381
click at [110, 358] on html "Бальзам после бритья предназначен для ухода за кожей лица после бритья." at bounding box center [274, 371] width 336 height 64
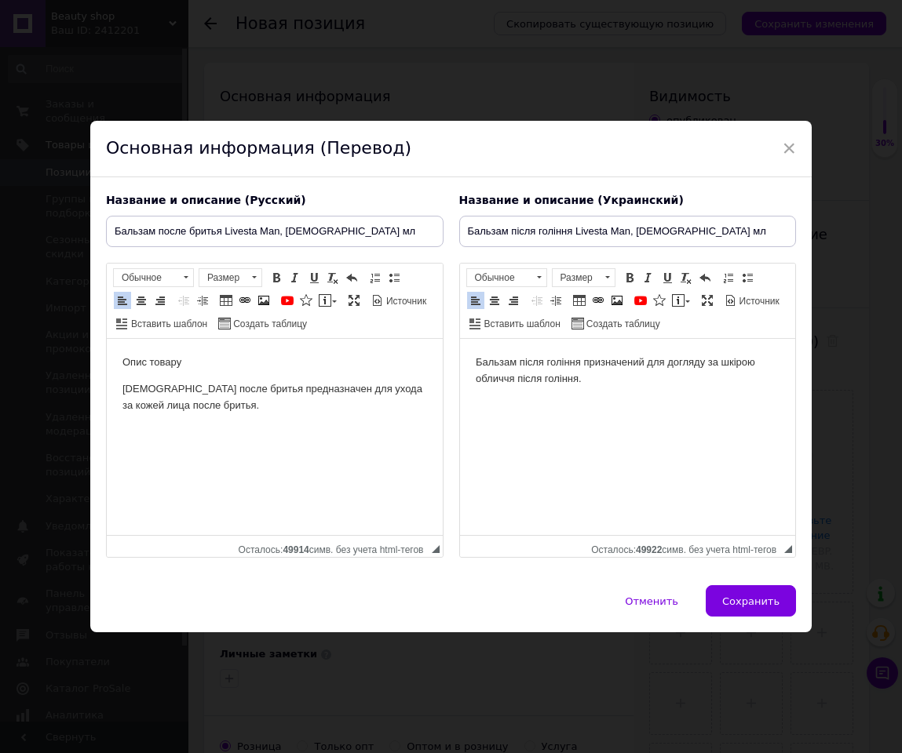
click at [473, 353] on html "Бальзам після гоління призначений для догляду за шкірою обличчя після гоління." at bounding box center [627, 371] width 336 height 64
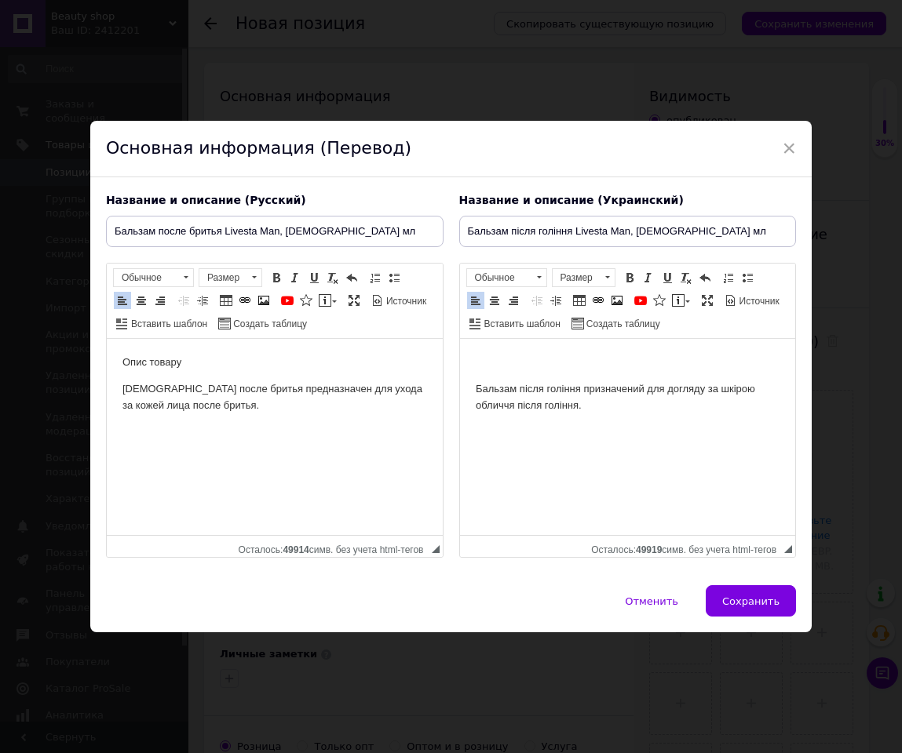
click at [494, 361] on p "Визуальный текстовый редактор, E7ABF5EA-59C9-4918-B11F-1A60B290A883" at bounding box center [627, 363] width 305 height 16
drag, startPoint x: 326, startPoint y: 260, endPoint x: 297, endPoint y: 254, distance: 28.8
click at [278, 253] on div "Название и описание (Русский) Бальзам после бритья Livesta Man, 100 мл Опис тов…" at bounding box center [274, 375] width 353 height 381
click at [505, 302] on link "По правому краю" at bounding box center [513, 300] width 17 height 17
click at [497, 302] on span at bounding box center [494, 300] width 13 height 13
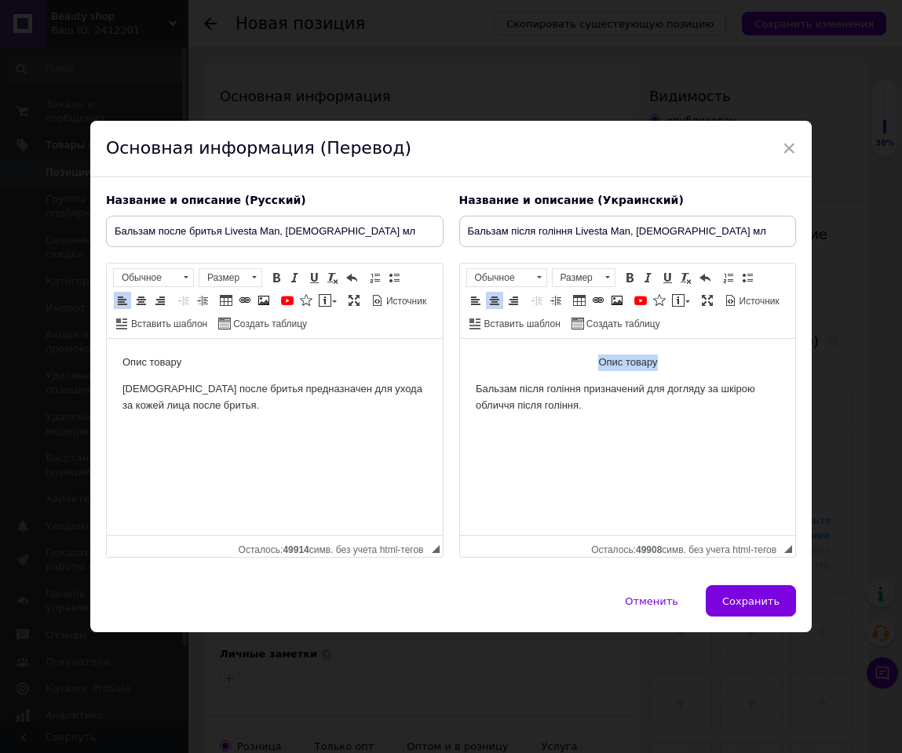
drag, startPoint x: 659, startPoint y: 354, endPoint x: 581, endPoint y: 352, distance: 78.5
click at [581, 352] on html "Опис товару Бальзам після гоління призначений для догляду за шкірою обличчя піс…" at bounding box center [627, 384] width 336 height 90
click at [634, 280] on span at bounding box center [629, 278] width 13 height 13
click at [333, 340] on iframe at bounding box center [275, 437] width 336 height 196
drag, startPoint x: 272, startPoint y: 368, endPoint x: 101, endPoint y: 370, distance: 171.1
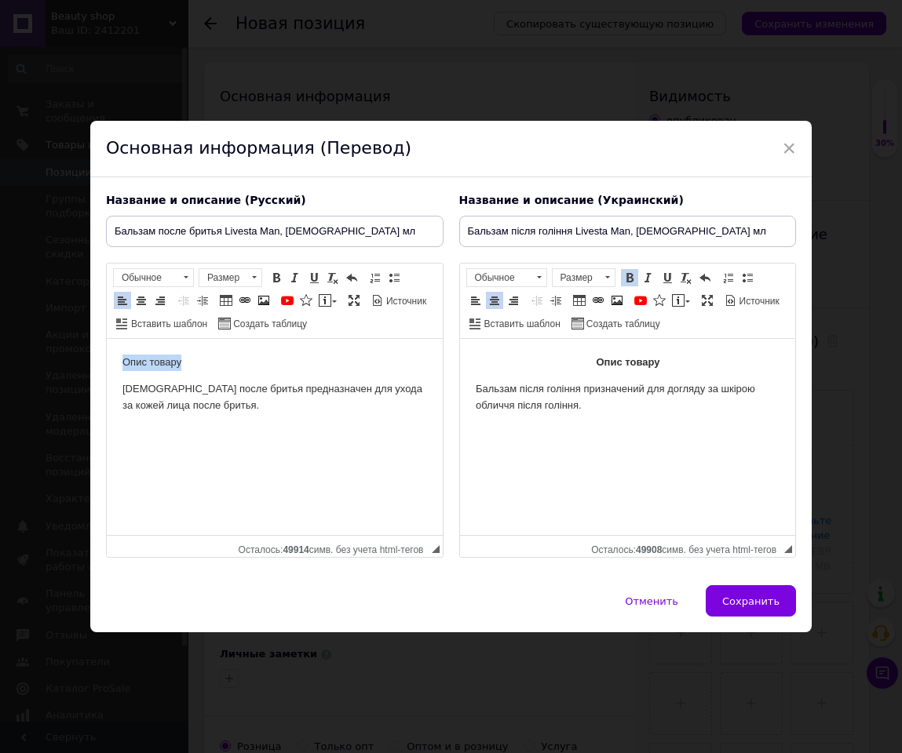
click at [106, 370] on html "Опис товару Бальзам после бритья предназначен для ухода за кожей лица после бри…" at bounding box center [274, 384] width 336 height 90
click at [150, 300] on link "По центру" at bounding box center [141, 300] width 17 height 17
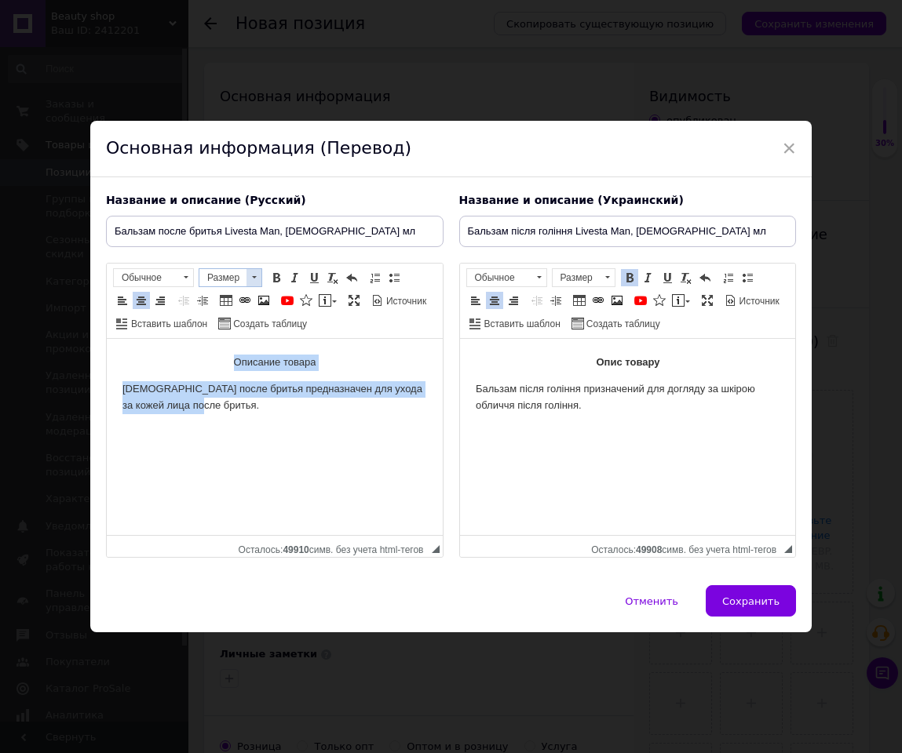
click at [247, 279] on span at bounding box center [253, 277] width 15 height 17
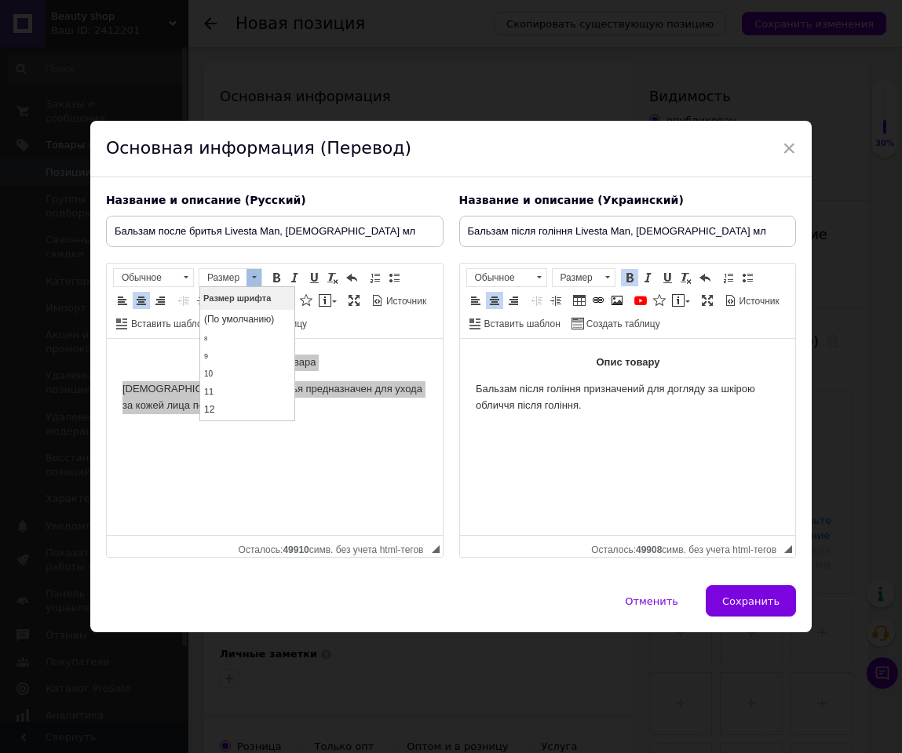
scroll to position [118, 0]
click at [228, 334] on link "16" at bounding box center [246, 331] width 93 height 20
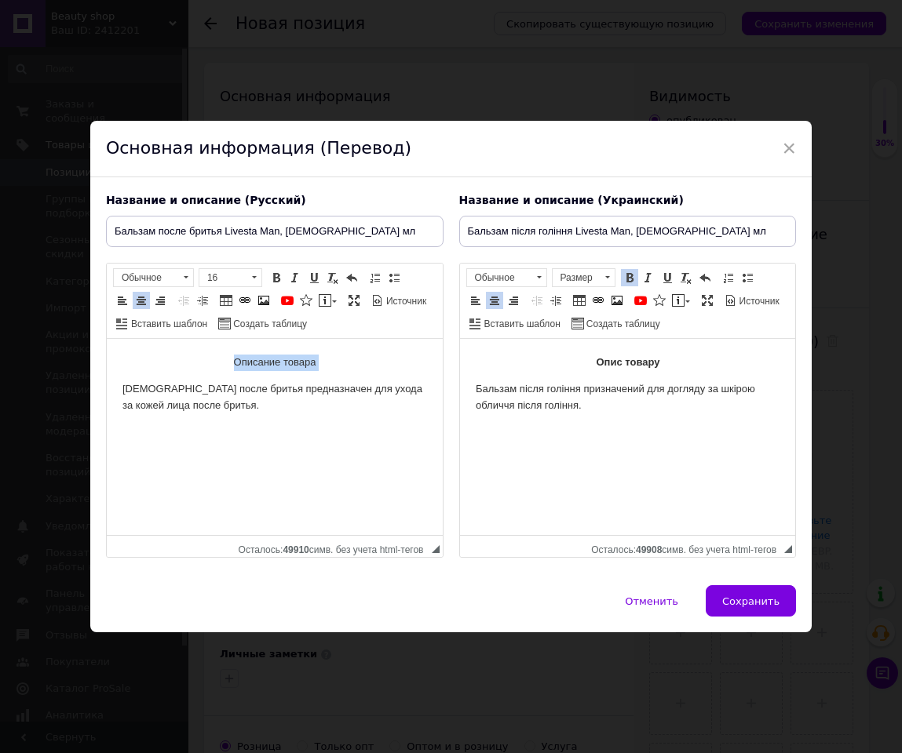
scroll to position [0, 0]
click at [518, 381] on p "Бальзам після гоління призначений для догляду за шкірою обличчя після гоління." at bounding box center [627, 397] width 305 height 33
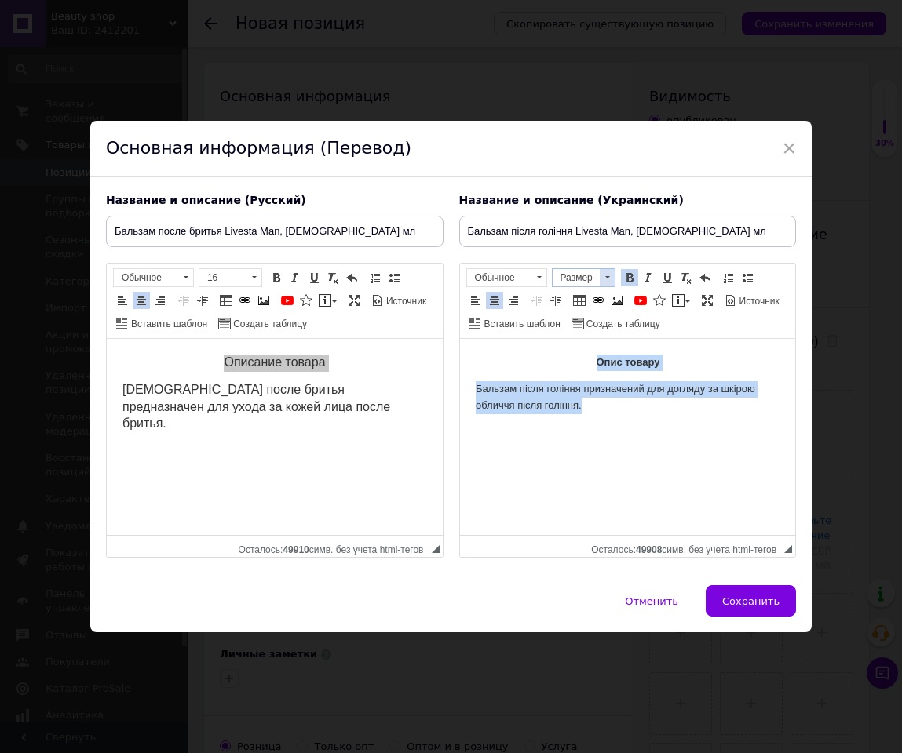
click at [587, 276] on span "Размер" at bounding box center [576, 277] width 47 height 17
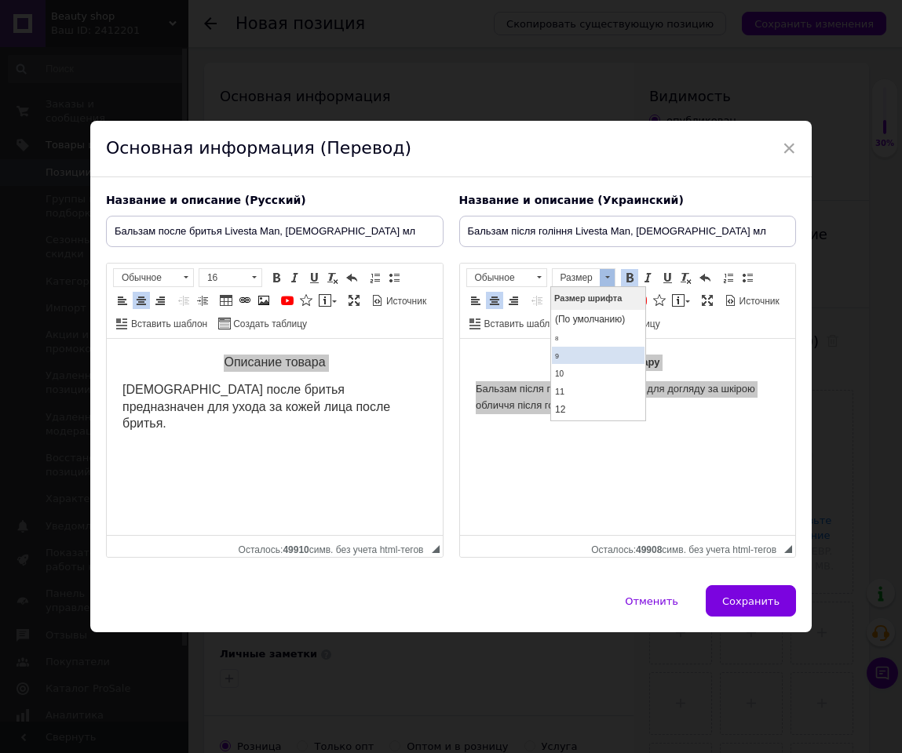
scroll to position [118, 0]
click at [580, 337] on link "16" at bounding box center [597, 331] width 93 height 20
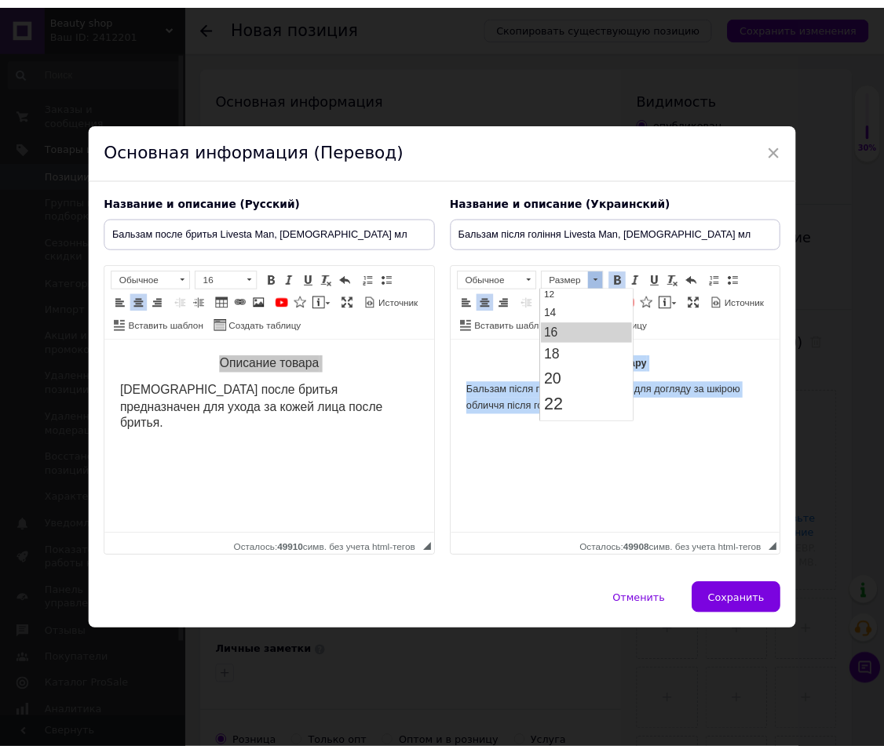
scroll to position [0, 0]
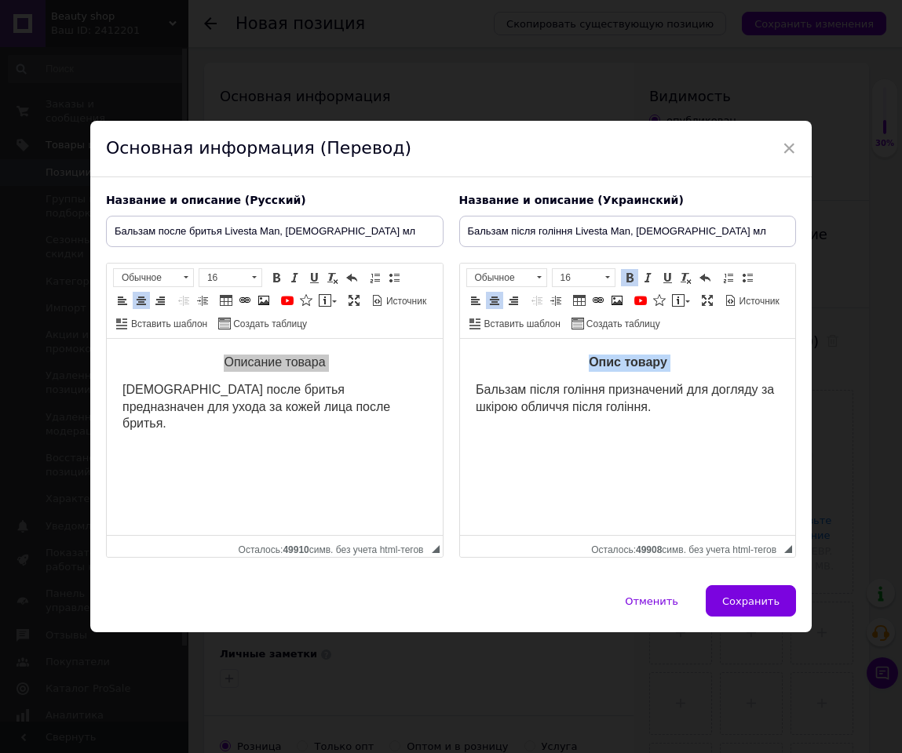
click at [584, 363] on p "Опис товару" at bounding box center [627, 363] width 305 height 17
click at [304, 379] on body "Описание товара Бальзам после бритья предназначен для ухода за кожей лица после…" at bounding box center [274, 394] width 305 height 78
drag, startPoint x: 331, startPoint y: 367, endPoint x: 127, endPoint y: 359, distance: 204.2
click at [127, 359] on p "Описание товара" at bounding box center [274, 363] width 305 height 17
click at [279, 283] on span at bounding box center [276, 278] width 13 height 13
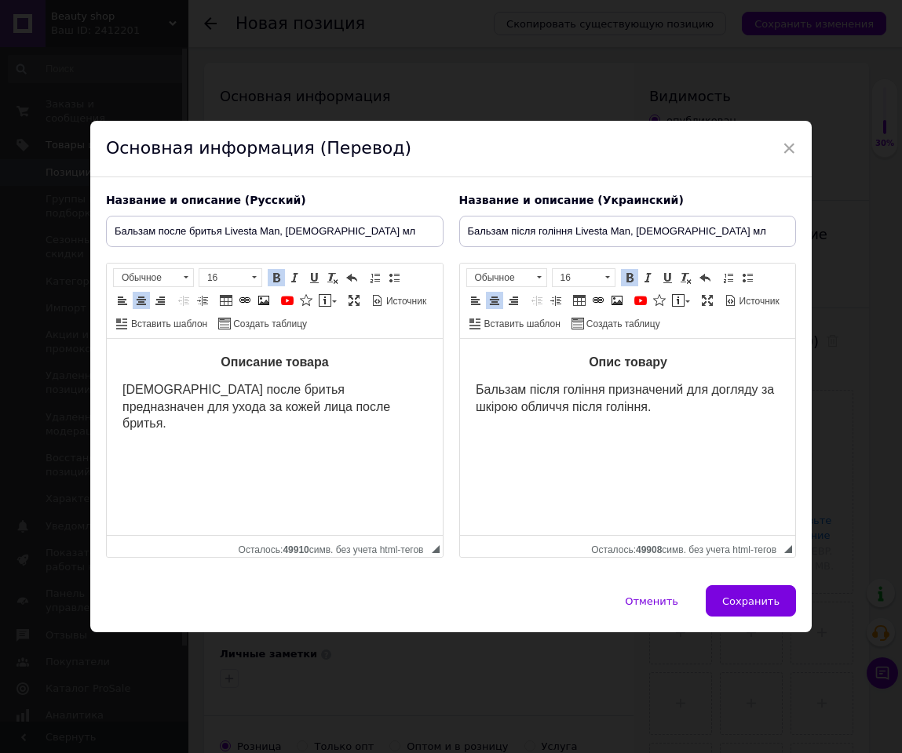
click at [298, 372] on body "Описание товара Бальзам после бритья предназначен для ухода за кожей лица после…" at bounding box center [274, 394] width 305 height 78
click at [772, 502] on span "Сохранить" at bounding box center [750, 602] width 57 height 12
type input "Бальзам после бритья Livesta Man, 100 мл"
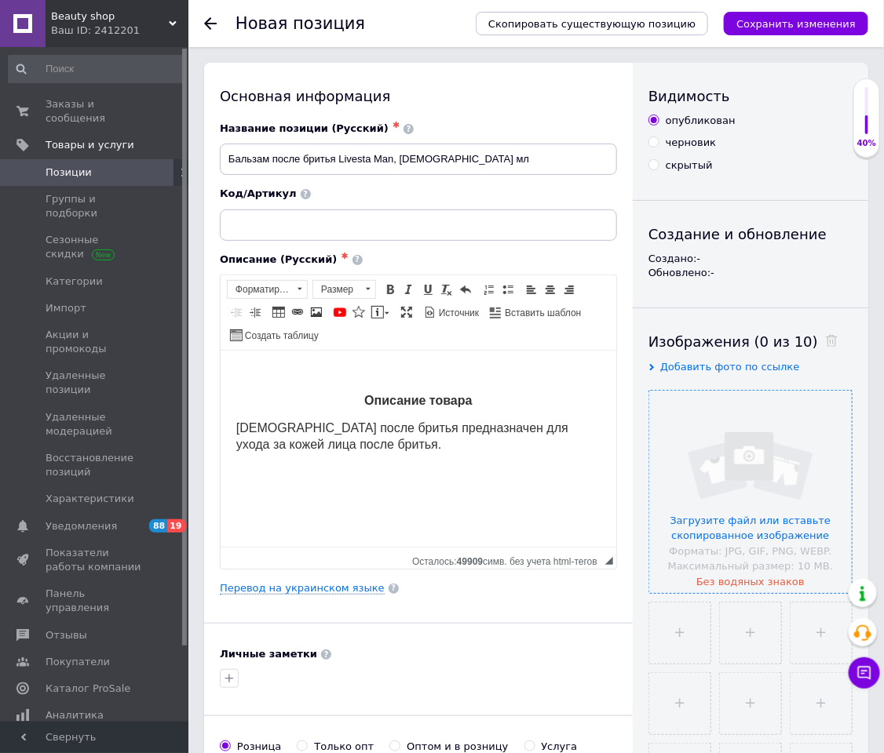
click at [739, 453] on input "file" at bounding box center [750, 492] width 202 height 202
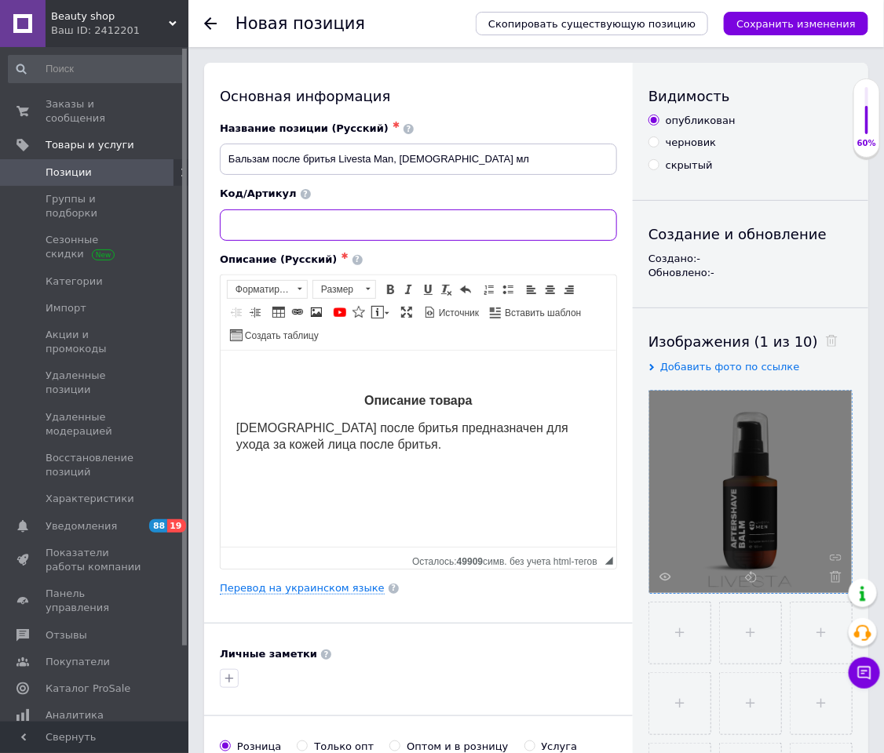
click at [398, 233] on input at bounding box center [418, 225] width 397 height 31
paste input "112503"
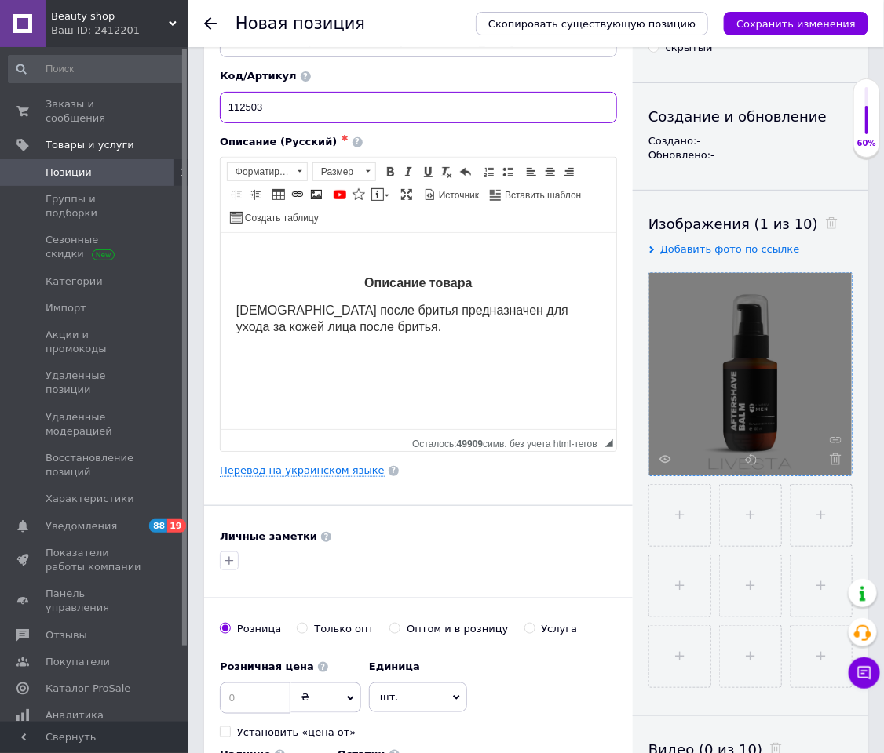
type input "112503"
click at [266, 502] on input at bounding box center [255, 698] width 71 height 31
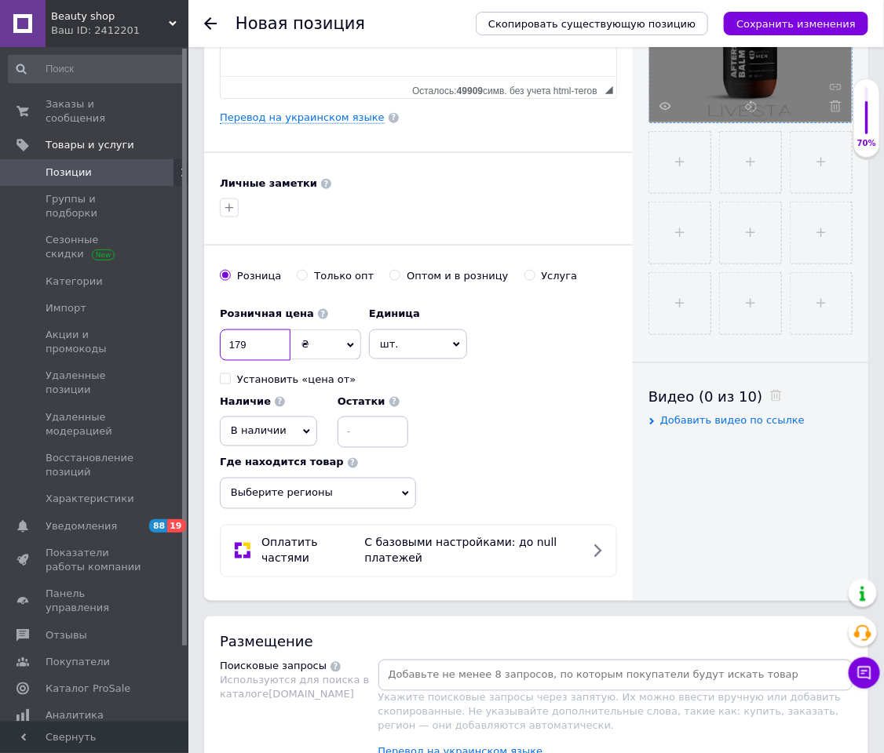
scroll to position [589, 0]
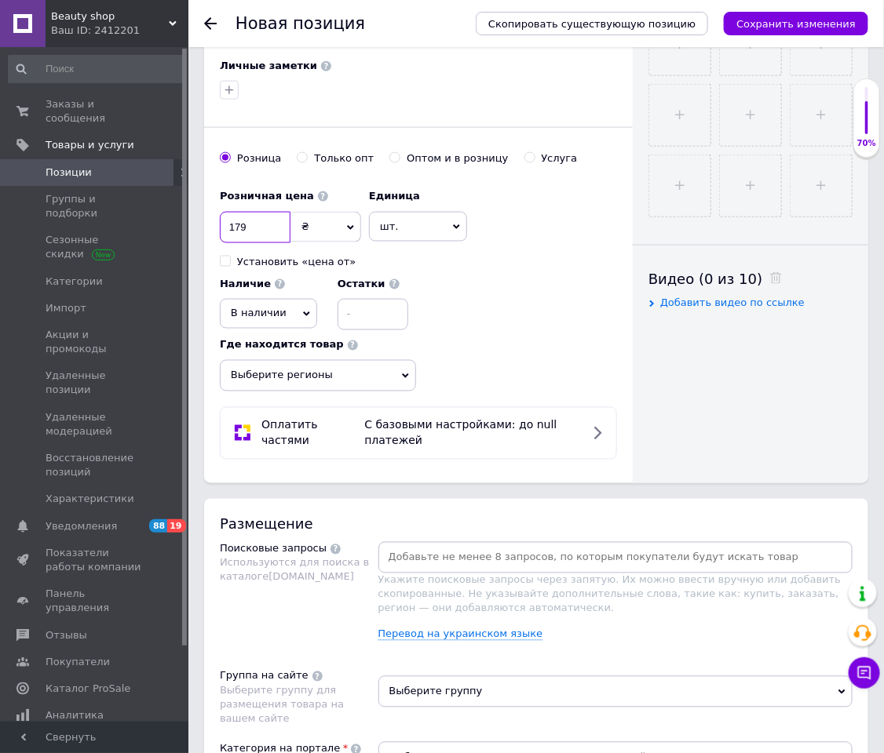
type input "179"
click at [683, 502] on input at bounding box center [615, 558] width 469 height 24
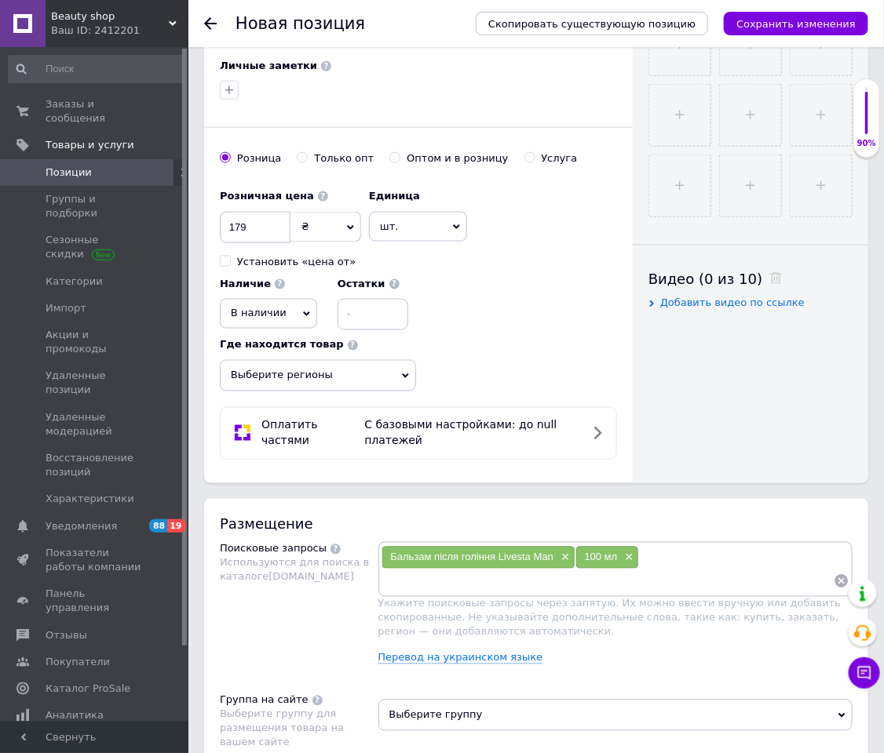
scroll to position [942, 0]
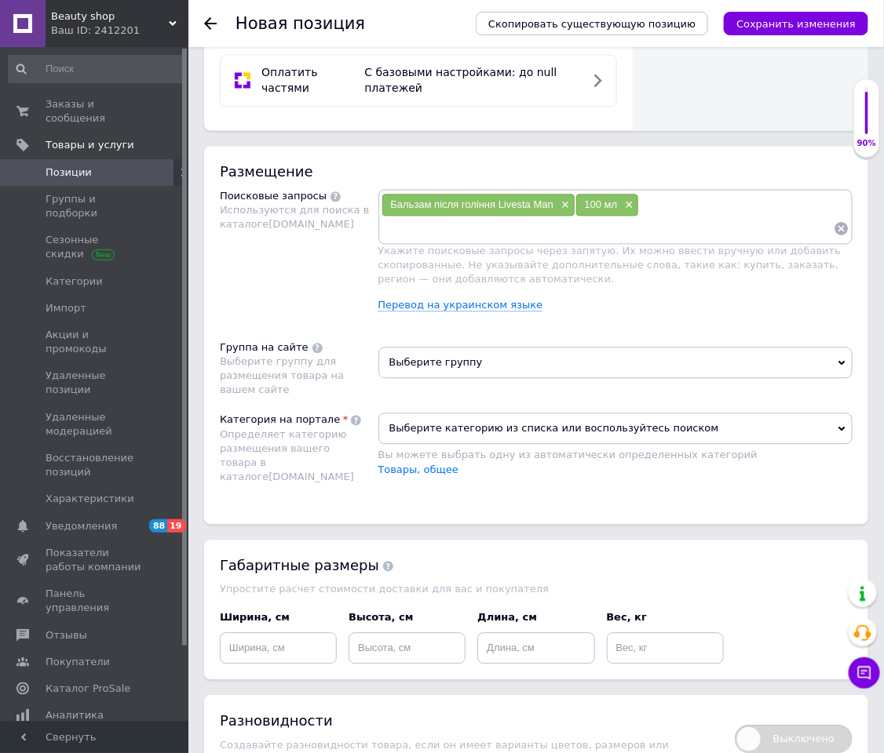
click at [480, 378] on span "Выберите группу" at bounding box center [615, 362] width 475 height 31
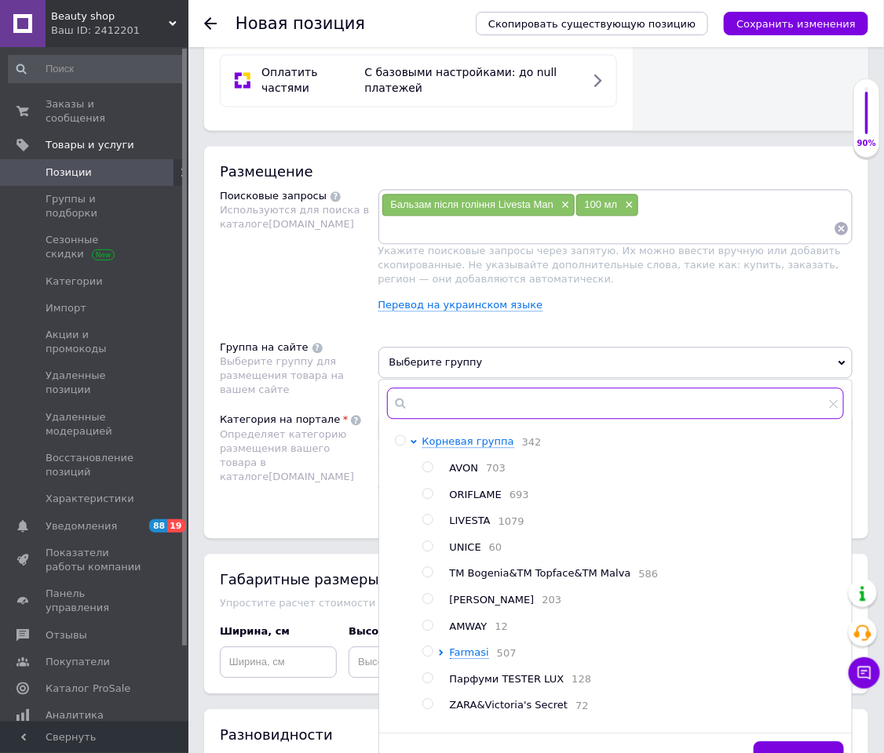
click at [487, 419] on input "text" at bounding box center [616, 403] width 458 height 31
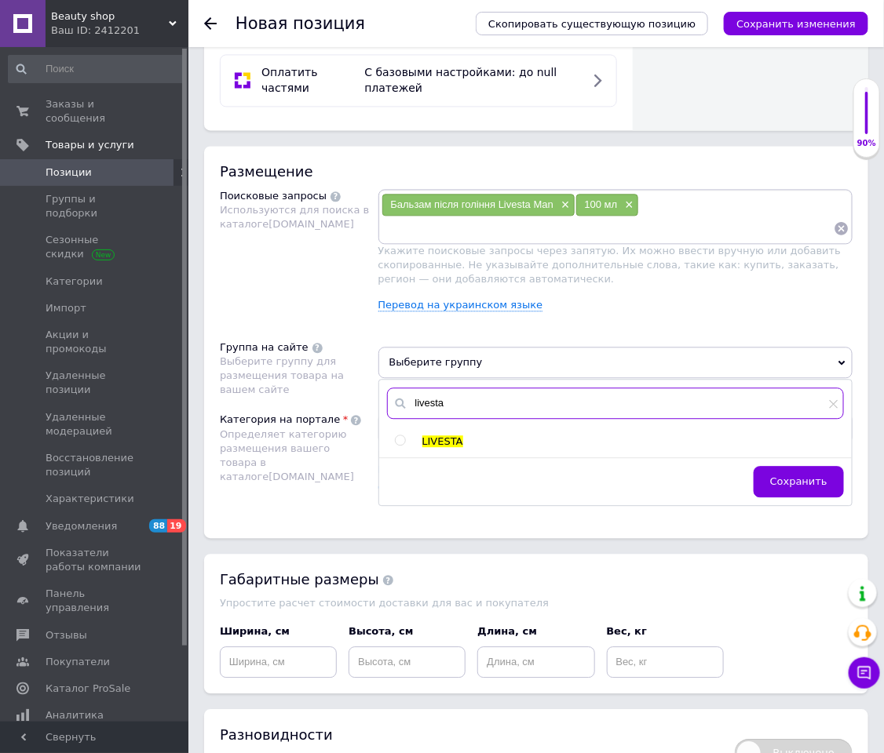
type input "livesta"
click at [407, 449] on li "LIVESTA" at bounding box center [619, 442] width 449 height 14
click at [405, 446] on input "radio" at bounding box center [400, 441] width 10 height 10
radio input "true"
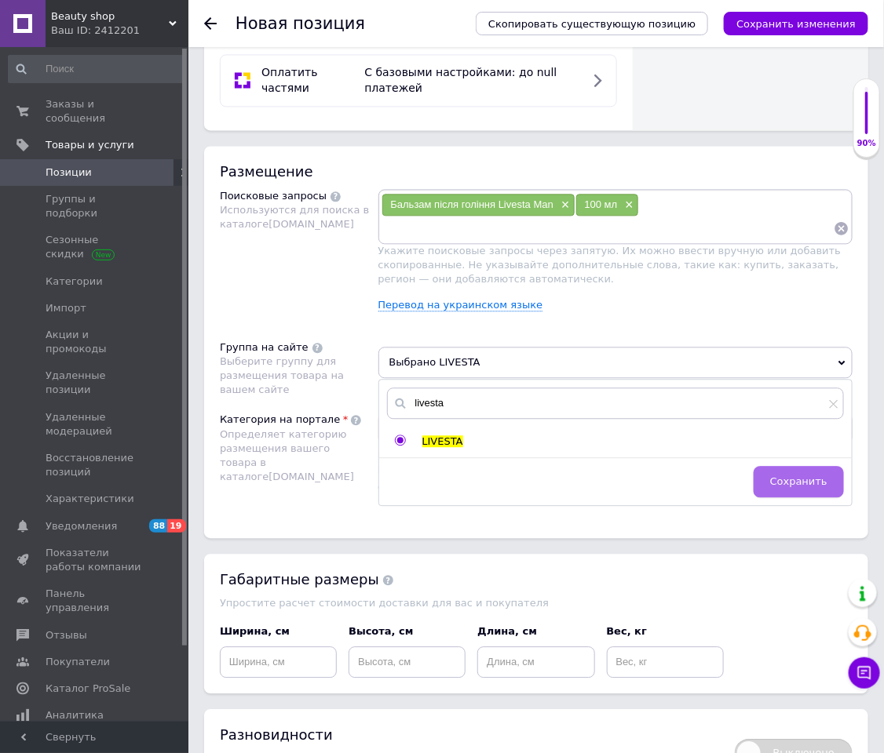
click at [775, 492] on button "Сохранить" at bounding box center [798, 481] width 90 height 31
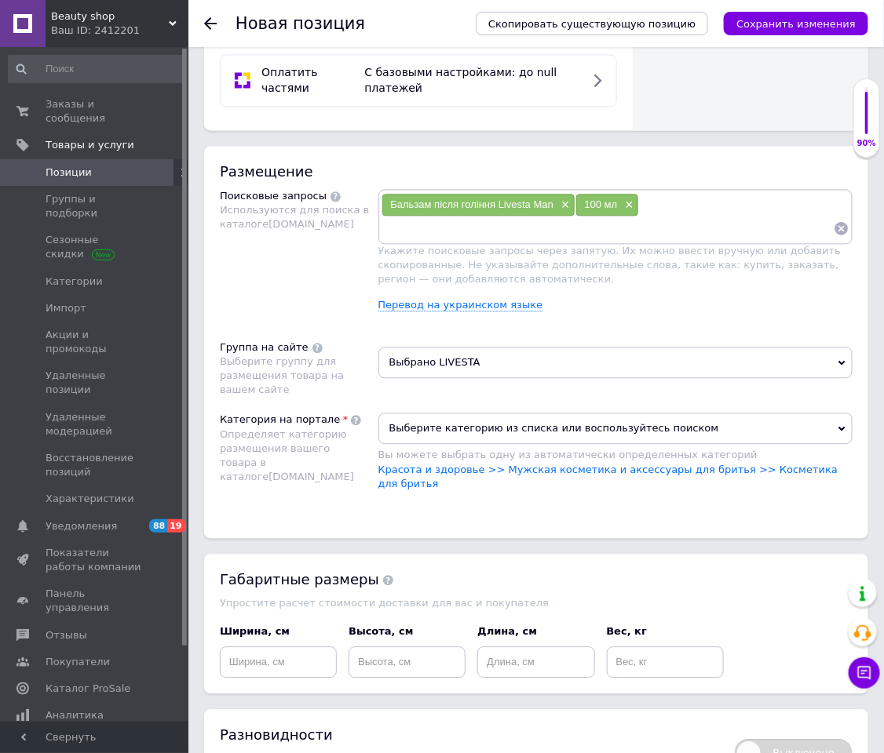
click at [805, 491] on li "Красота и здоровье >> Мужская косметика и аксессуары для бритья >> Косметика дл…" at bounding box center [615, 477] width 475 height 28
click at [803, 490] on link "Красота и здоровье >> Мужская косметика и аксессуары для бритья >> Косметика дл…" at bounding box center [608, 477] width 460 height 26
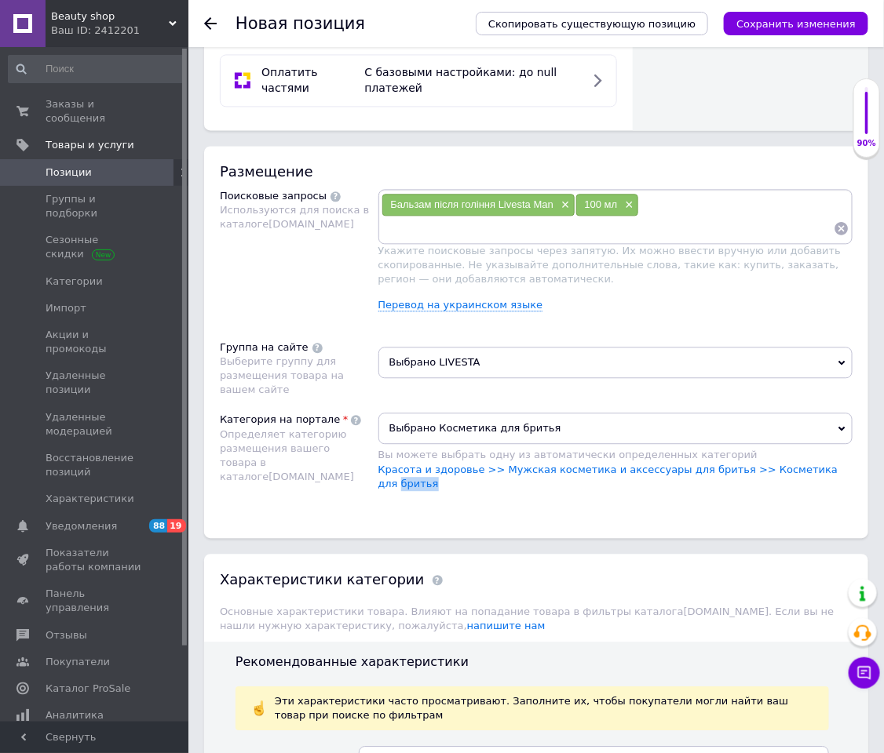
scroll to position [1060, 0]
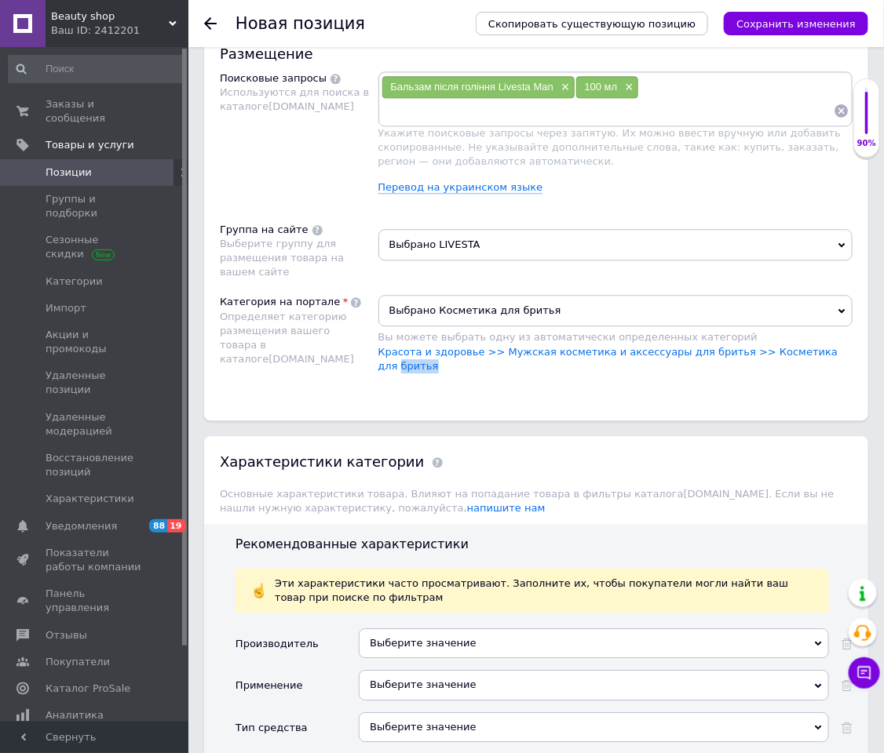
click at [476, 502] on div "Выберите значение" at bounding box center [594, 644] width 470 height 30
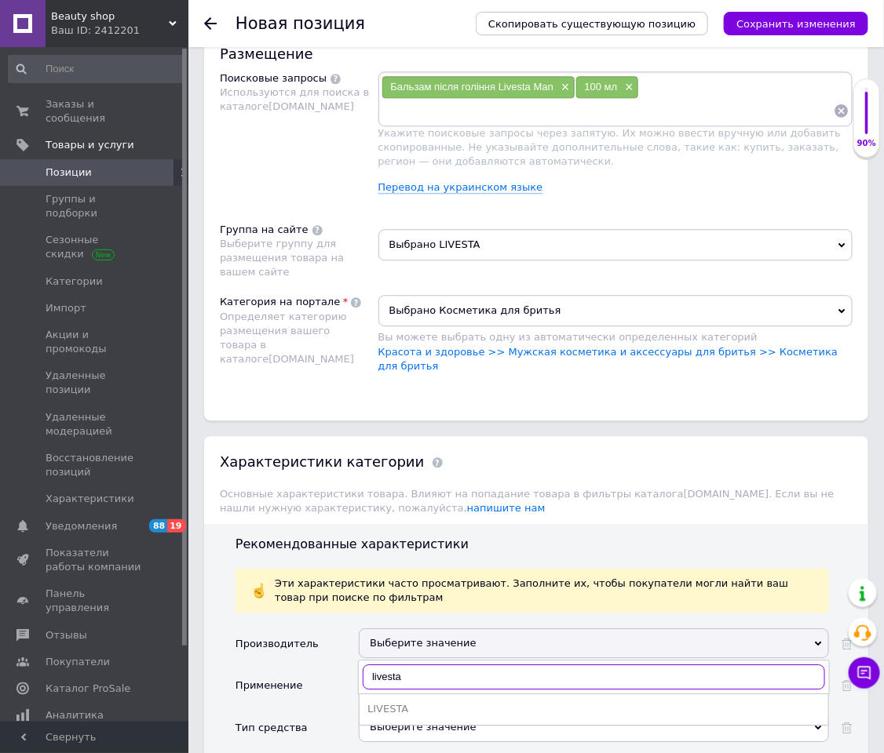
type input "livesta"
click at [398, 502] on li "LIVESTA" at bounding box center [593, 709] width 469 height 22
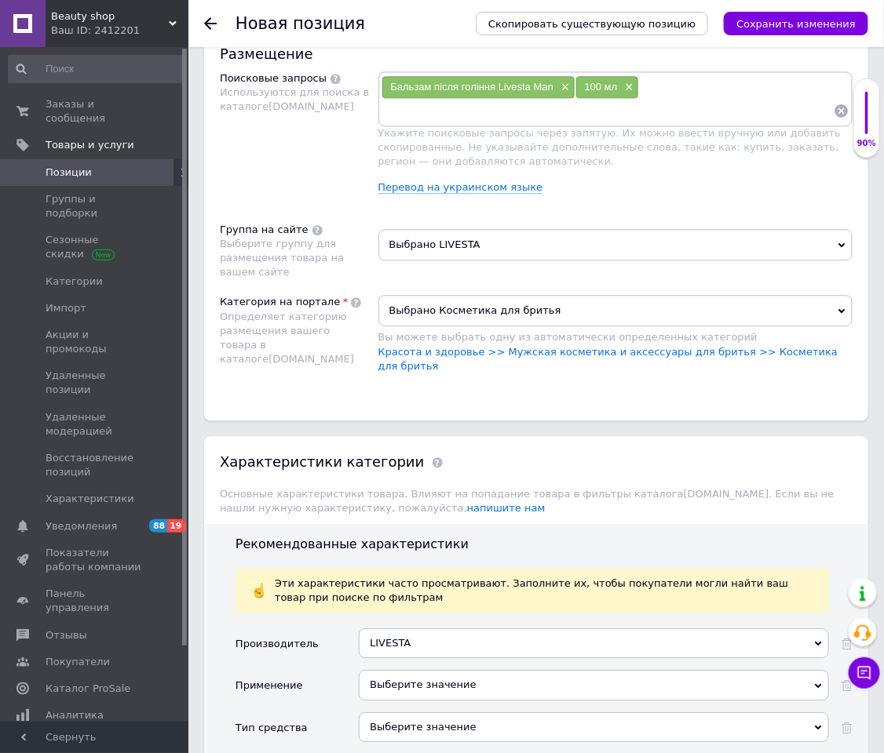
click at [398, 502] on div "Выберите значение" at bounding box center [594, 685] width 470 height 30
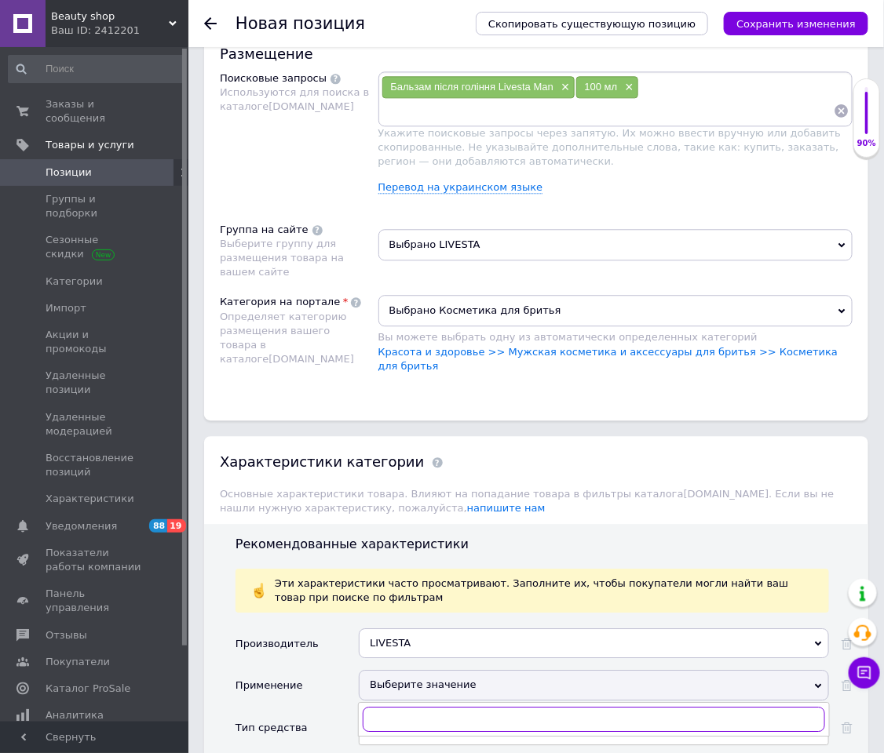
scroll to position [1295, 0]
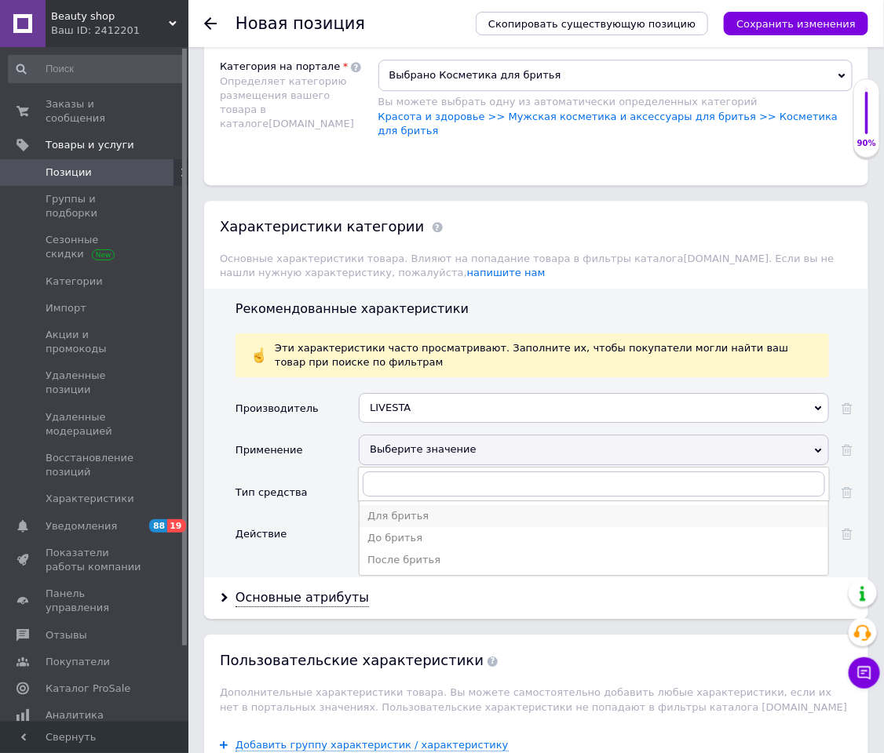
click at [415, 502] on div "Для бритья" at bounding box center [593, 516] width 453 height 14
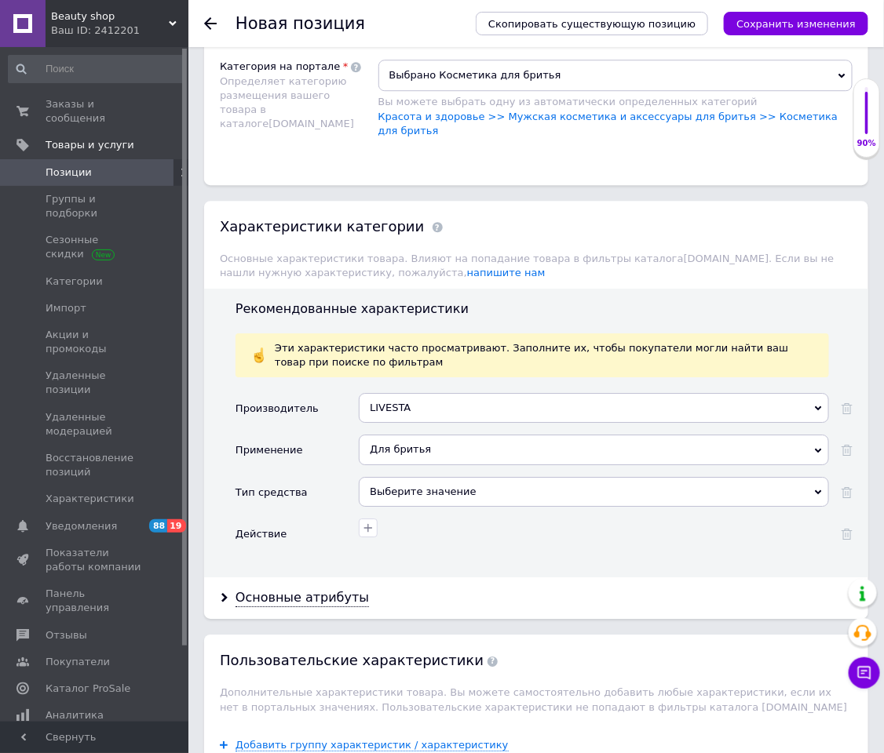
click at [448, 465] on div "Для бритья" at bounding box center [594, 450] width 470 height 30
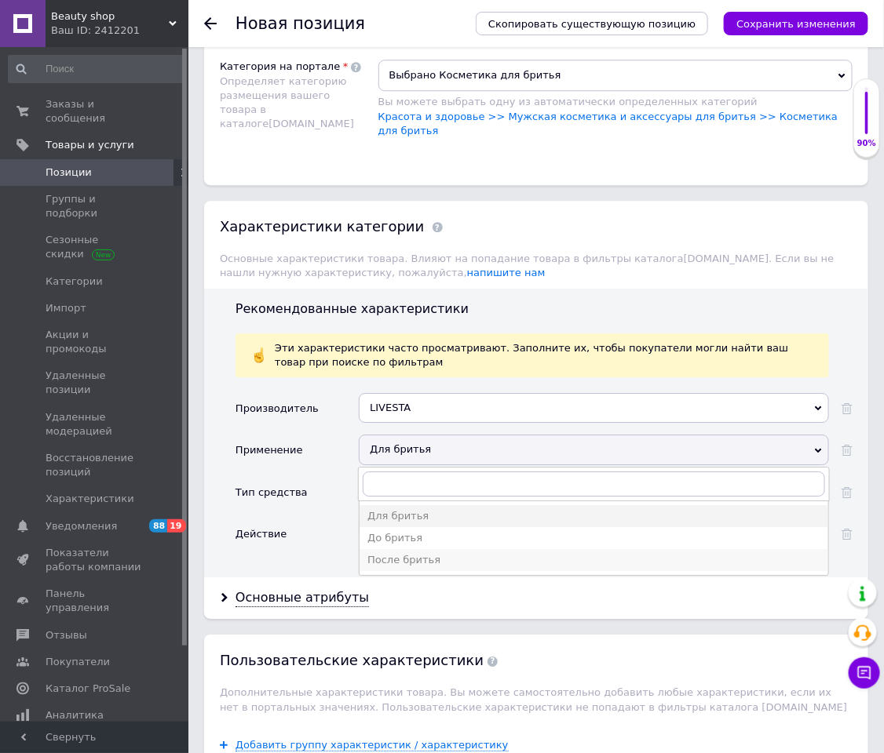
click at [408, 502] on div "После бритья" at bounding box center [593, 560] width 453 height 14
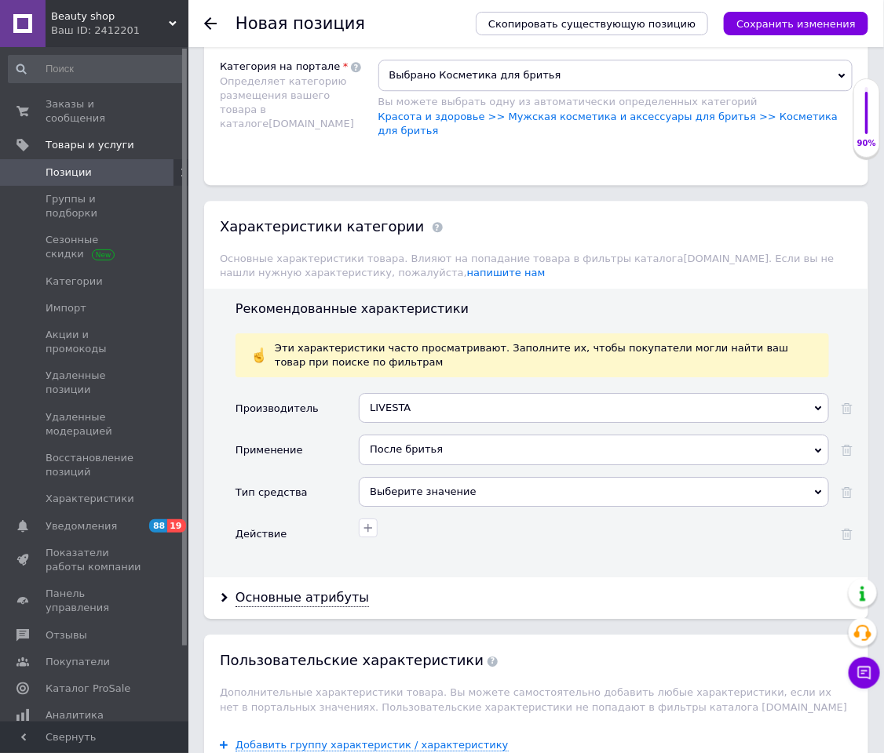
click at [403, 502] on div "Выберите значение" at bounding box center [594, 492] width 470 height 30
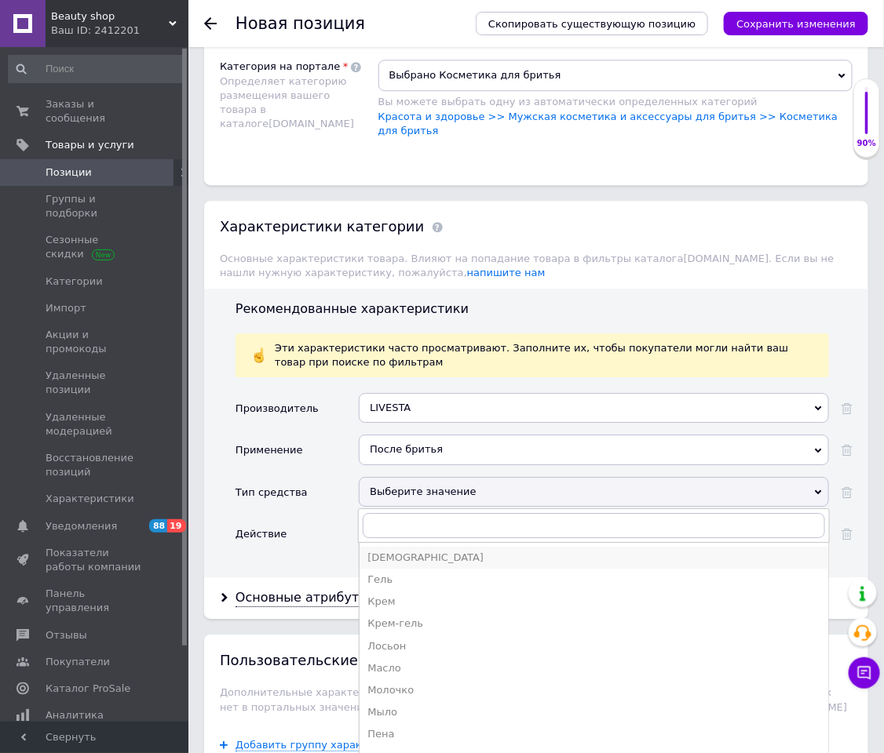
click at [427, 502] on div "Бальзам" at bounding box center [593, 558] width 453 height 14
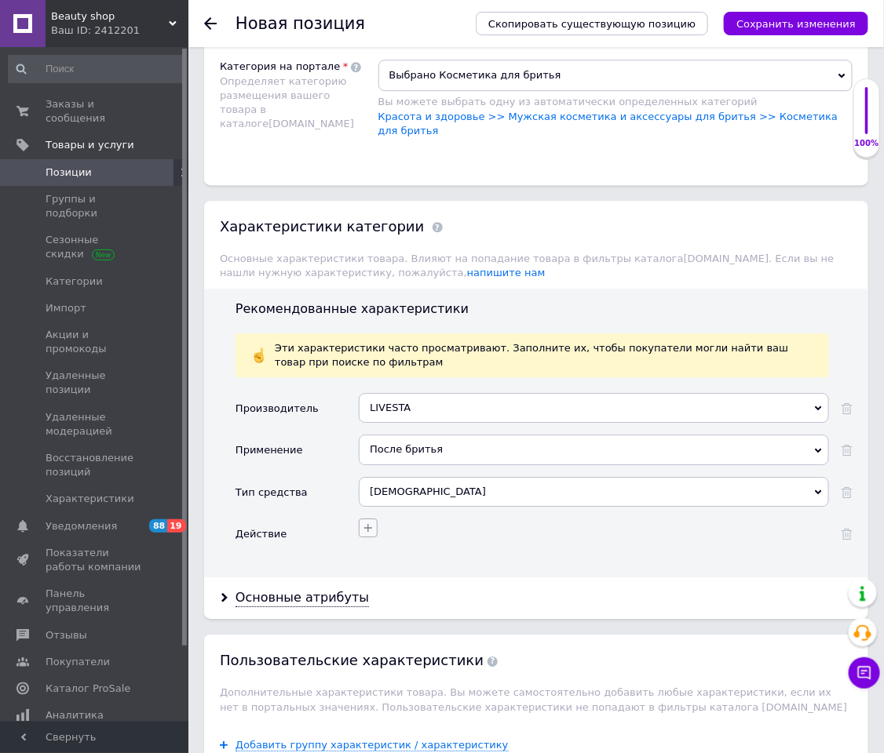
click at [375, 502] on button "button" at bounding box center [368, 528] width 19 height 19
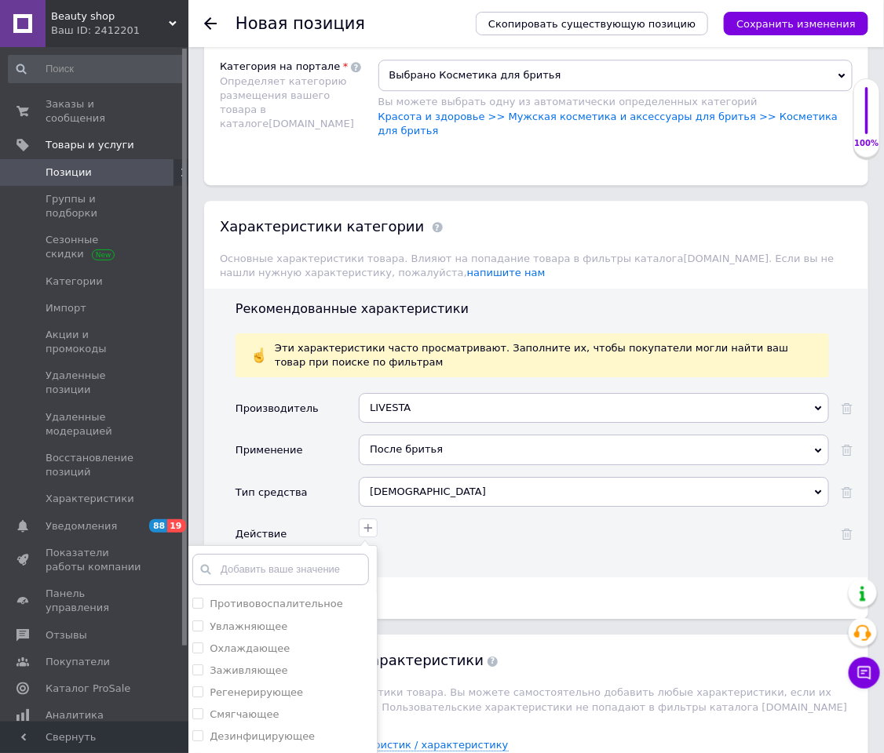
scroll to position [1530, 0]
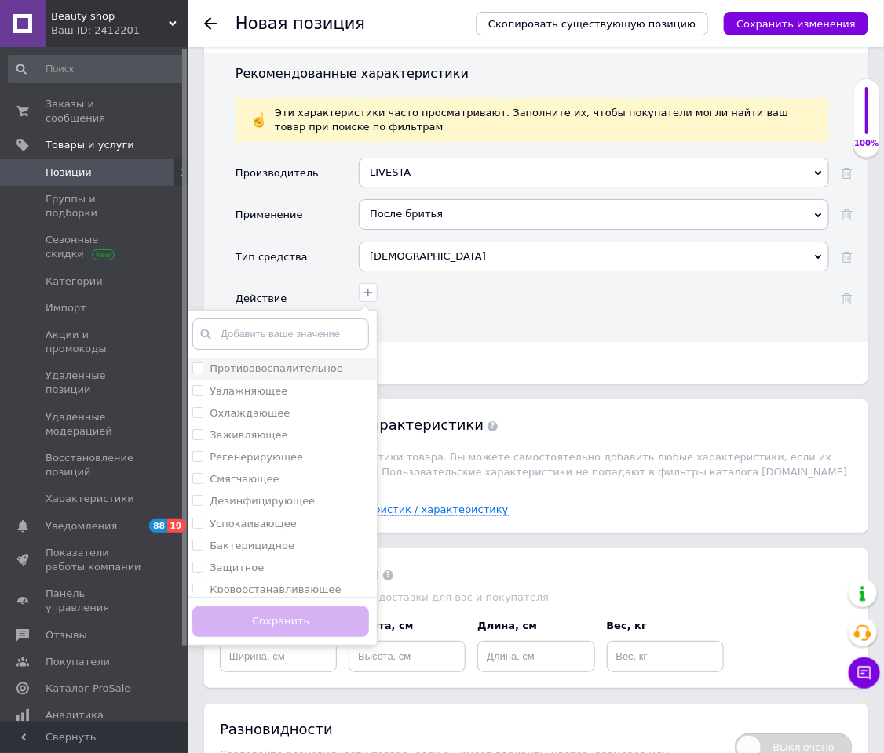
click at [309, 370] on label "Противовоспалительное" at bounding box center [276, 369] width 133 height 12
checkbox input "true"
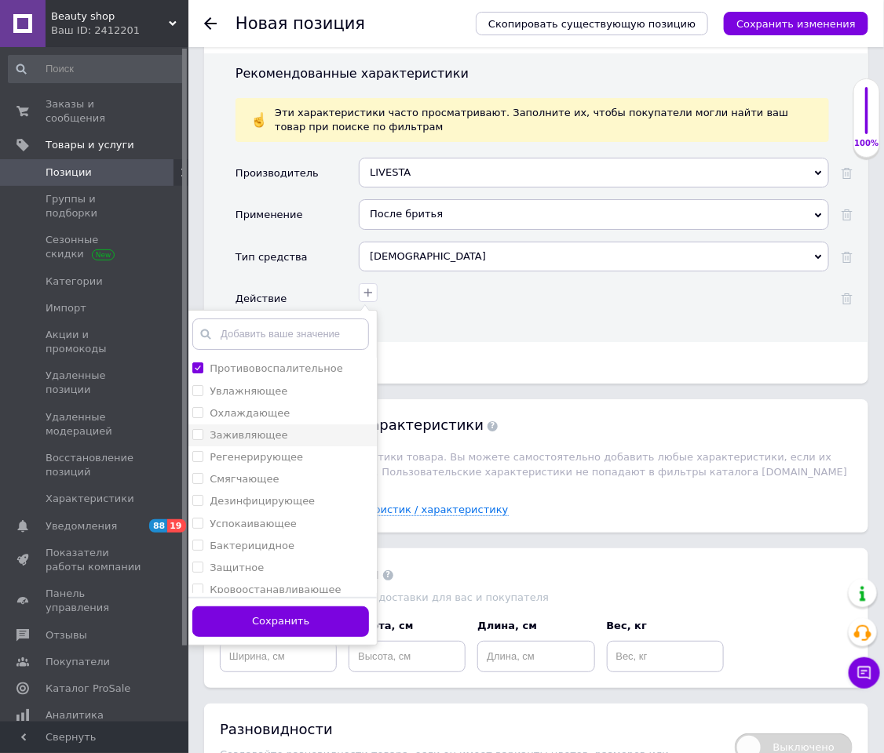
click at [293, 440] on div "Заживляющее" at bounding box center [280, 436] width 177 height 14
checkbox input "true"
click at [290, 460] on label "Регенерирующее" at bounding box center [256, 457] width 93 height 12
checkbox input "true"
click at [299, 502] on div "Успокаивающее" at bounding box center [280, 524] width 177 height 14
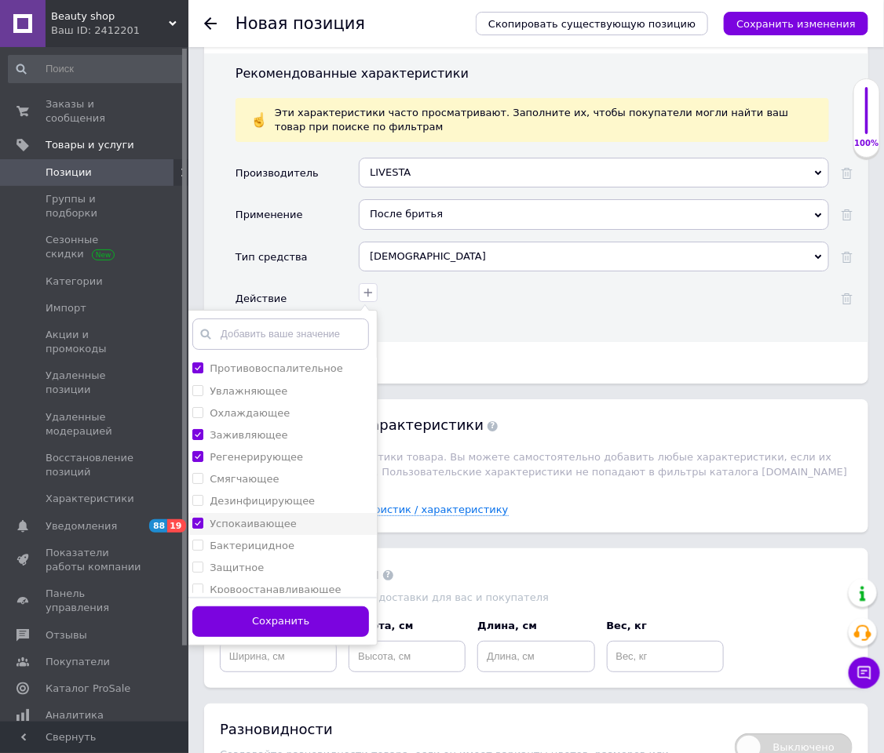
checkbox input "true"
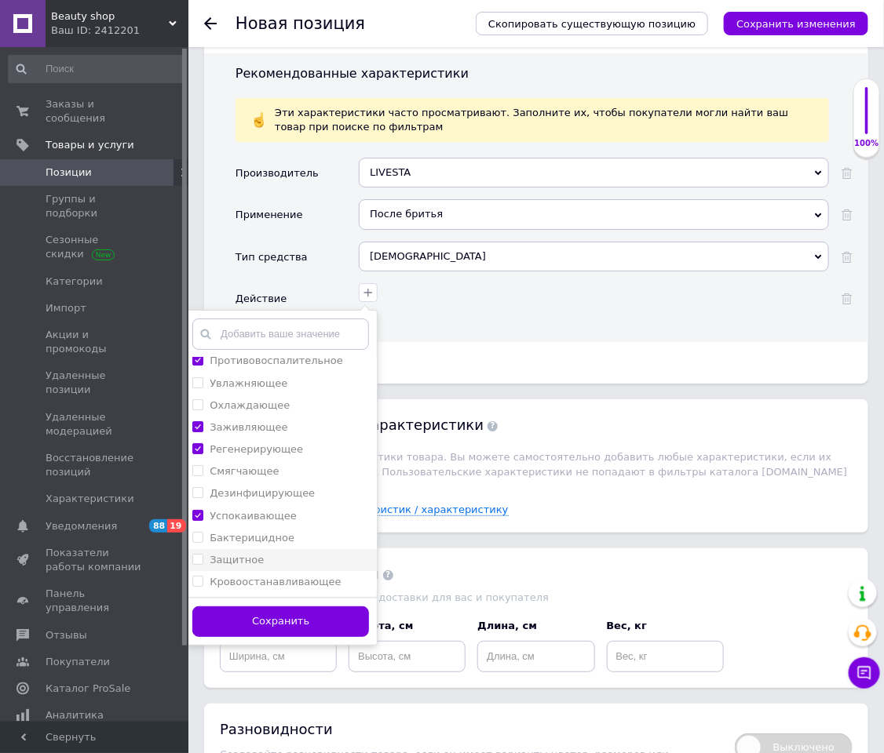
click at [273, 502] on li "Защитное" at bounding box center [280, 560] width 192 height 22
checkbox input "true"
click at [283, 502] on button "Сохранить" at bounding box center [280, 622] width 177 height 31
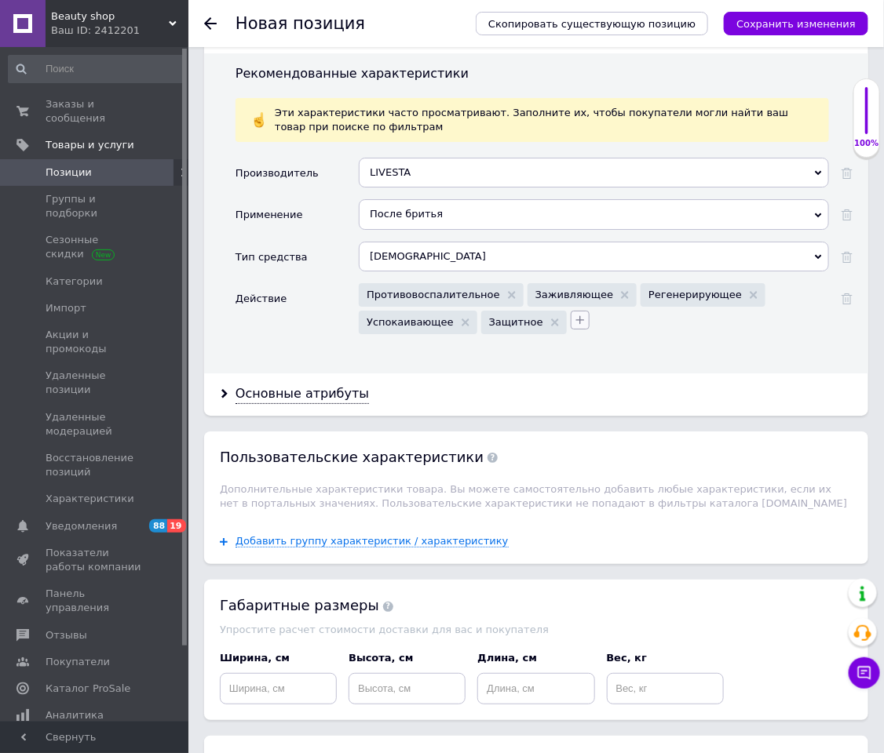
click at [574, 326] on icon "button" at bounding box center [580, 320] width 13 height 13
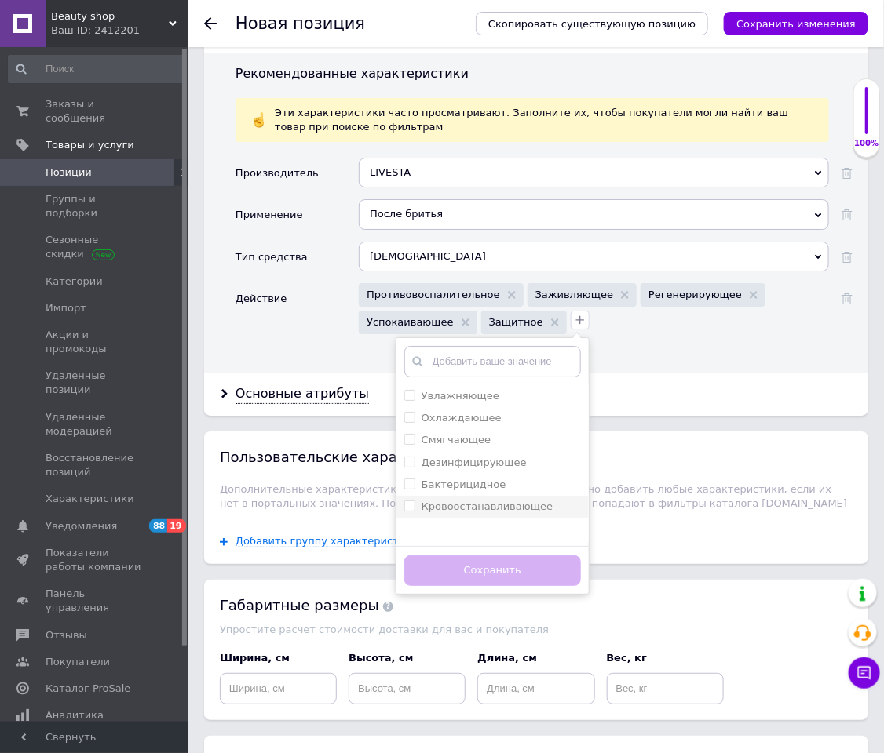
scroll to position [1759, 0]
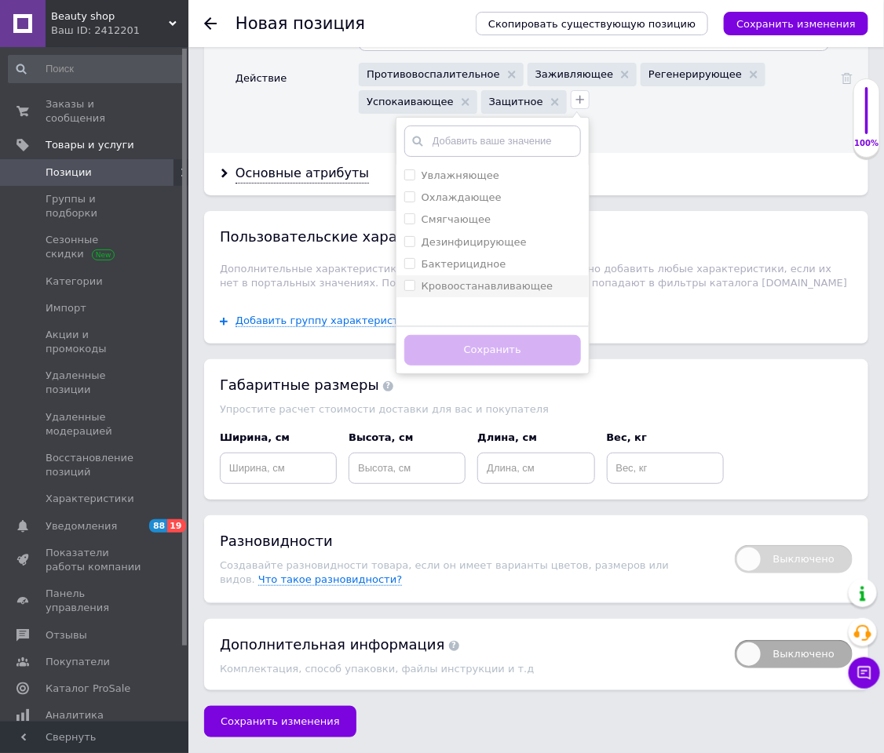
click at [474, 288] on label "Кровоостанавливающее" at bounding box center [486, 286] width 131 height 12
click at [469, 286] on label "Кровоостанавливающее" at bounding box center [486, 286] width 131 height 12
checkbox input "false"
click at [469, 330] on div "Сохранить" at bounding box center [492, 350] width 192 height 48
click at [467, 335] on button "Сохранить" at bounding box center [492, 350] width 177 height 31
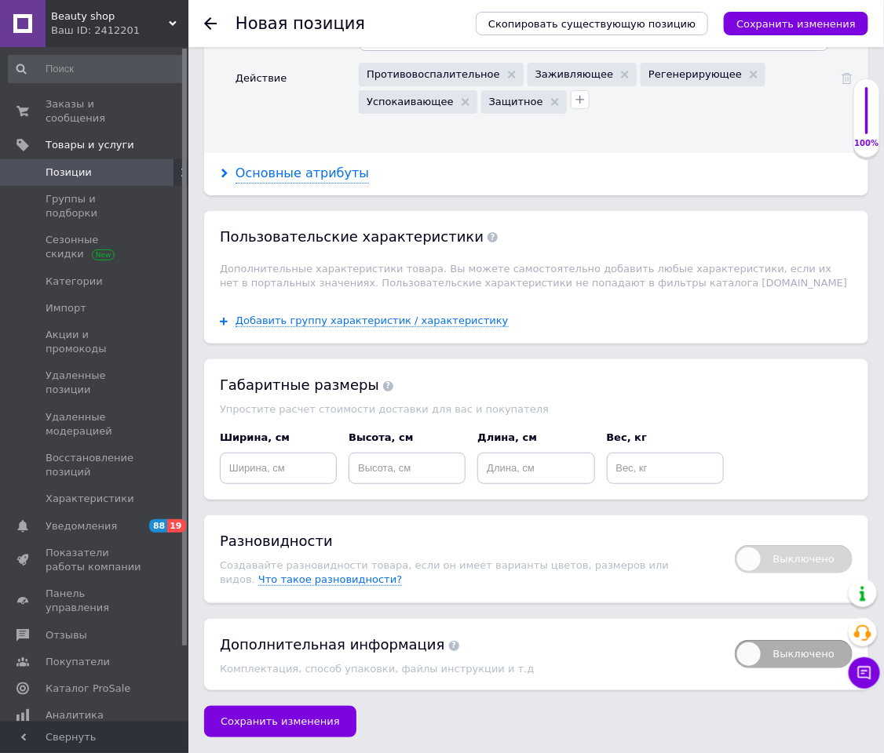
click at [316, 177] on div "Основные атрибуты" at bounding box center [301, 174] width 133 height 18
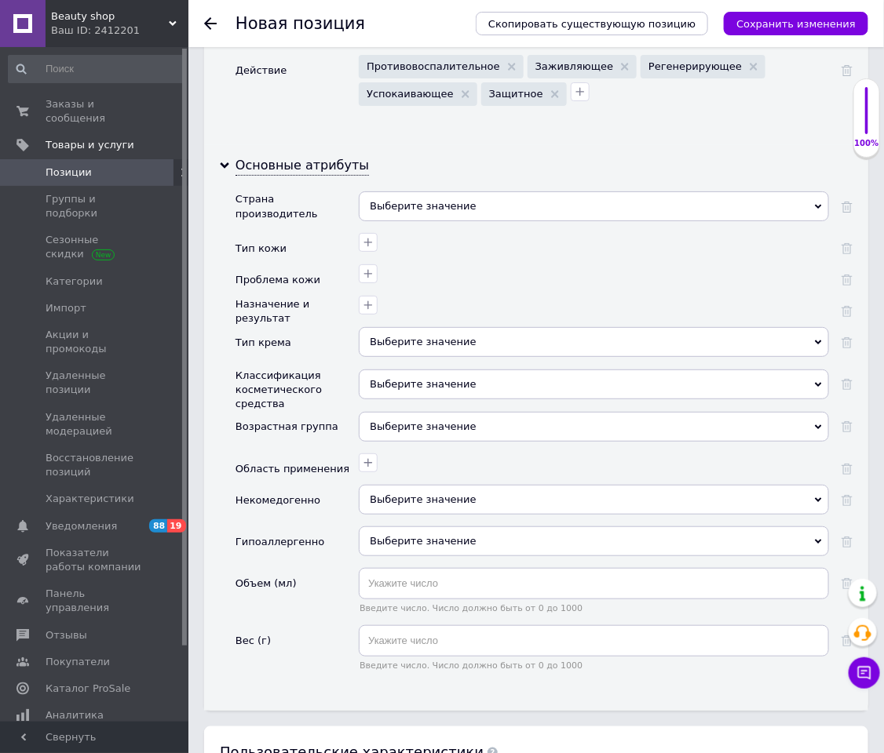
click at [410, 221] on div "Выберите значение" at bounding box center [594, 206] width 470 height 30
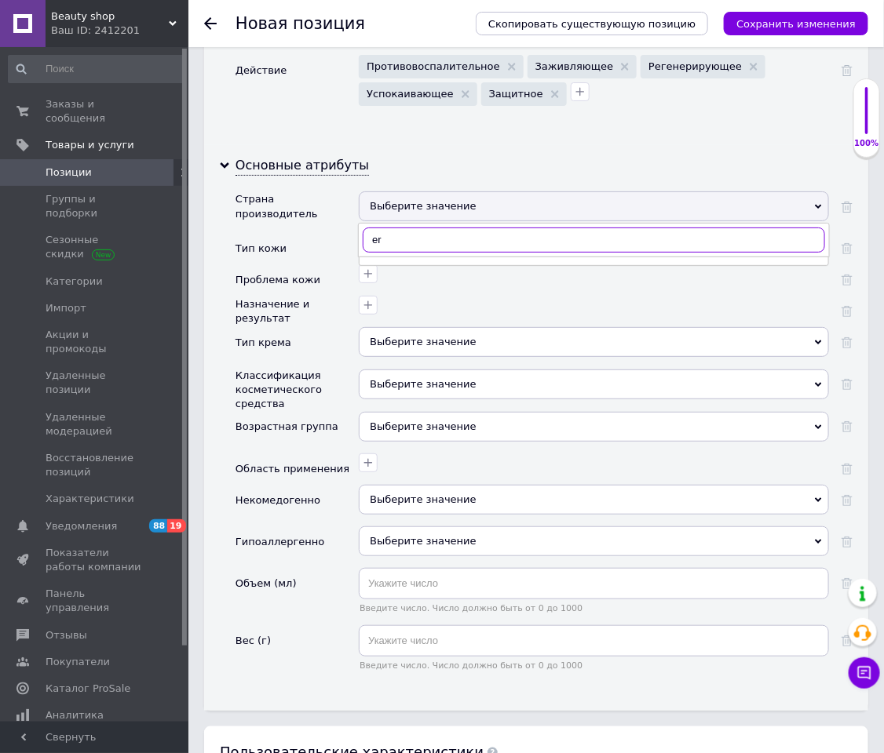
type input "e"
type input "ук"
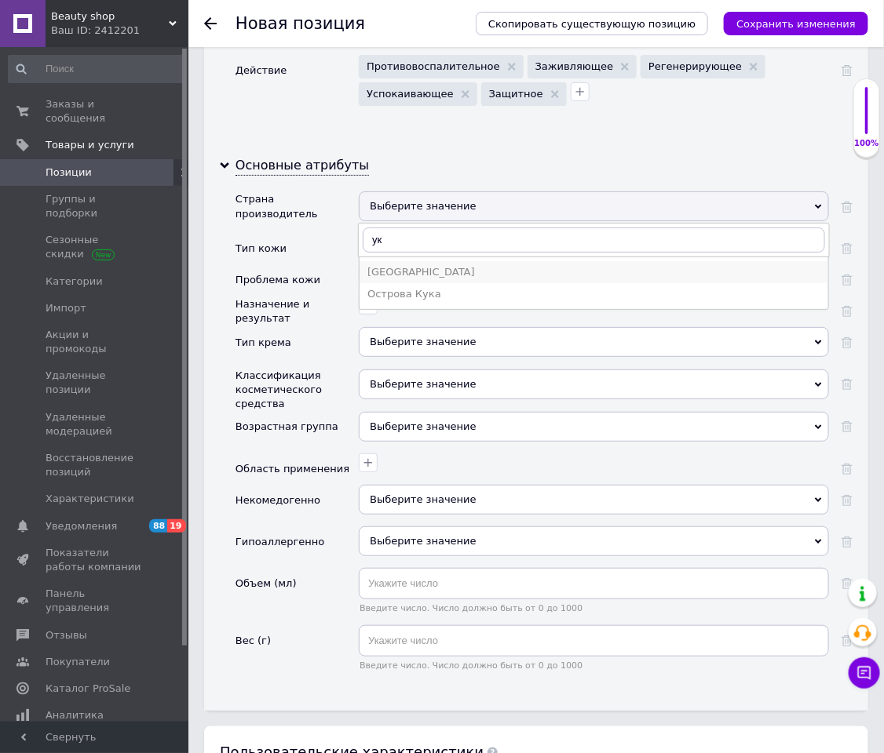
click at [401, 279] on div "Украина" at bounding box center [593, 272] width 453 height 14
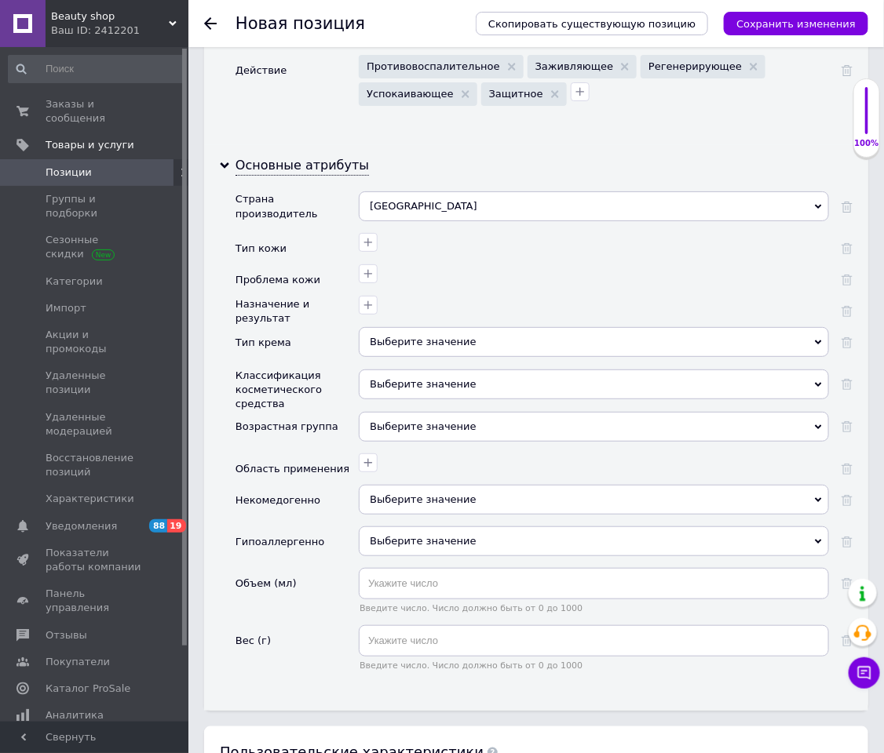
click at [401, 252] on div at bounding box center [592, 240] width 474 height 23
click at [382, 252] on div at bounding box center [592, 240] width 474 height 23
click at [380, 252] on div at bounding box center [592, 240] width 474 height 23
click at [379, 252] on div at bounding box center [592, 240] width 474 height 23
click at [377, 252] on button "button" at bounding box center [368, 242] width 19 height 19
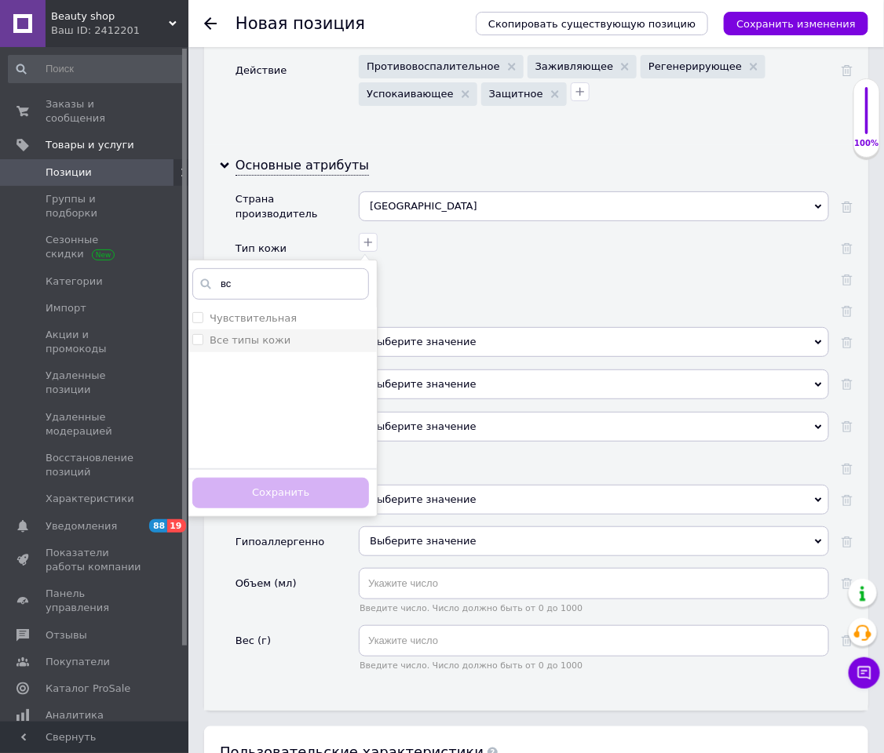
type input "вс"
click at [264, 334] on li "Все типы кожи" at bounding box center [280, 341] width 192 height 22
checkbox кожи "true"
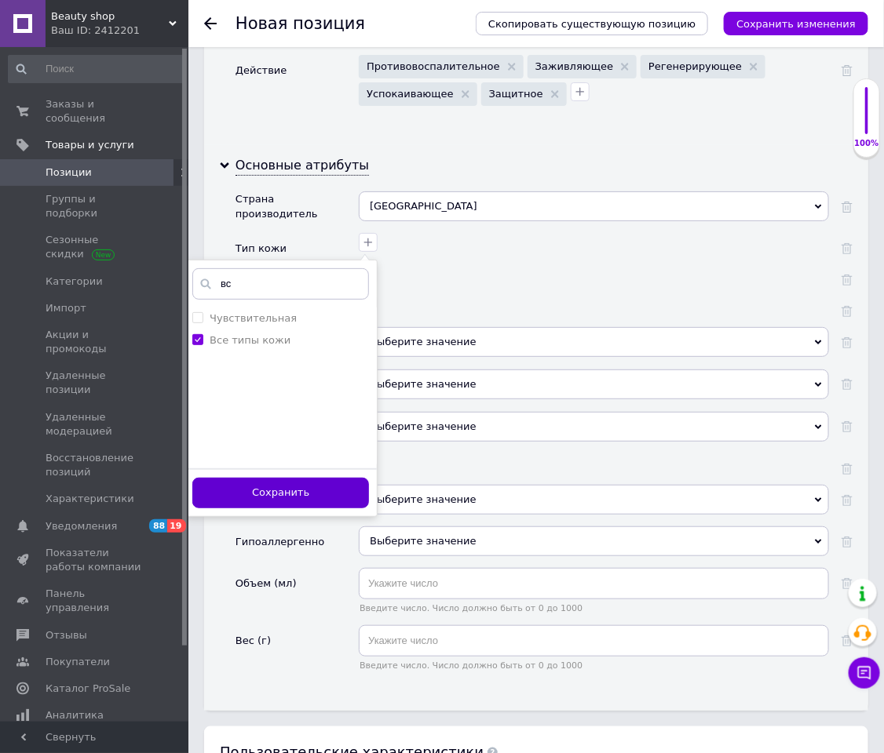
click at [278, 486] on button "Сохранить" at bounding box center [280, 493] width 177 height 31
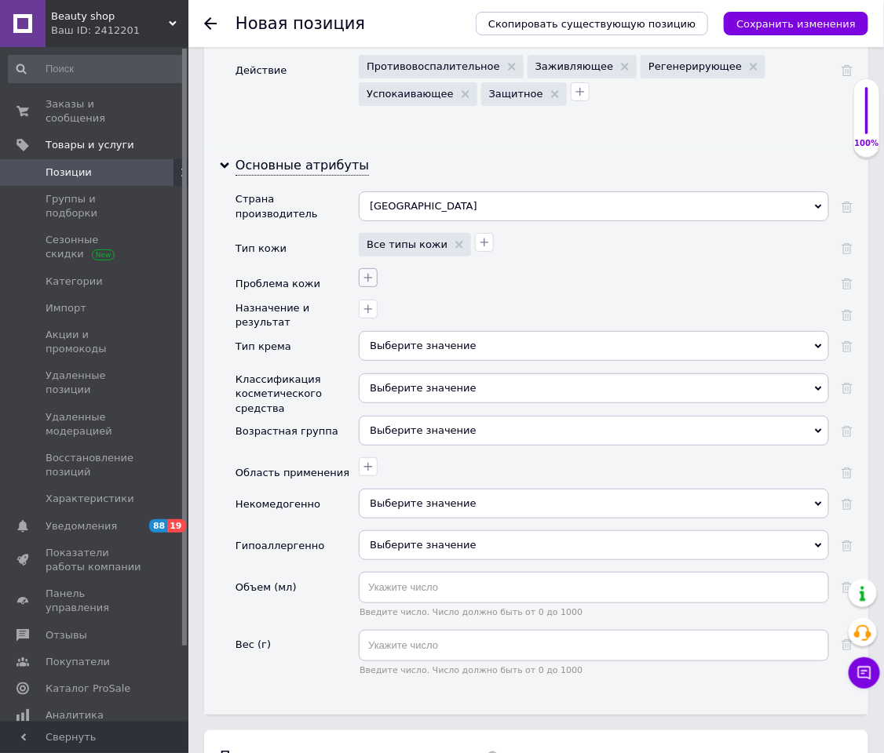
click at [365, 284] on icon "button" at bounding box center [368, 278] width 13 height 13
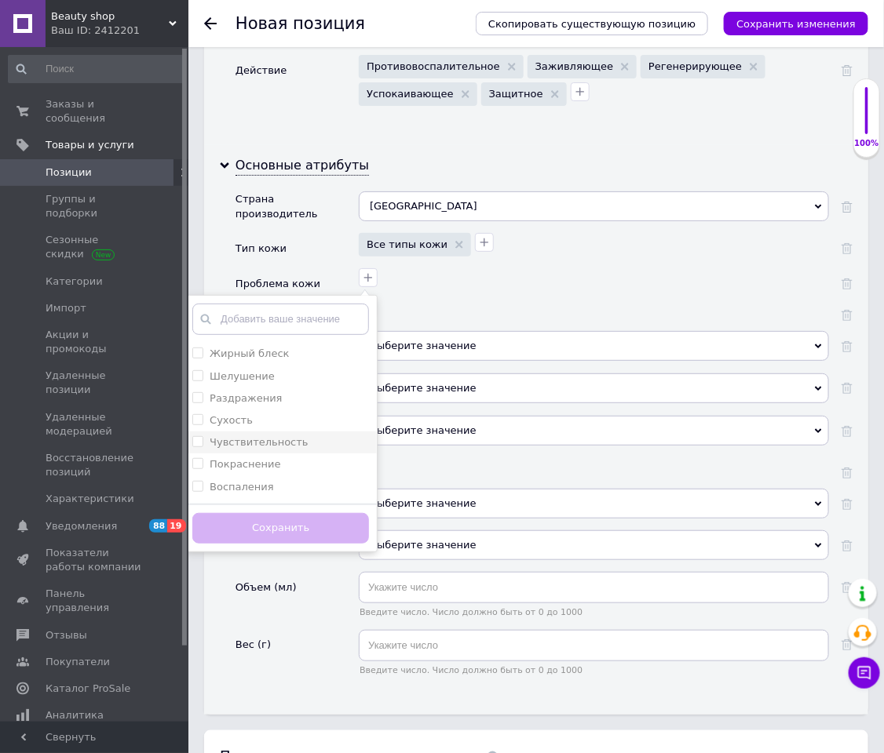
click at [280, 448] on label "Чувствительность" at bounding box center [259, 442] width 98 height 12
checkbox input "true"
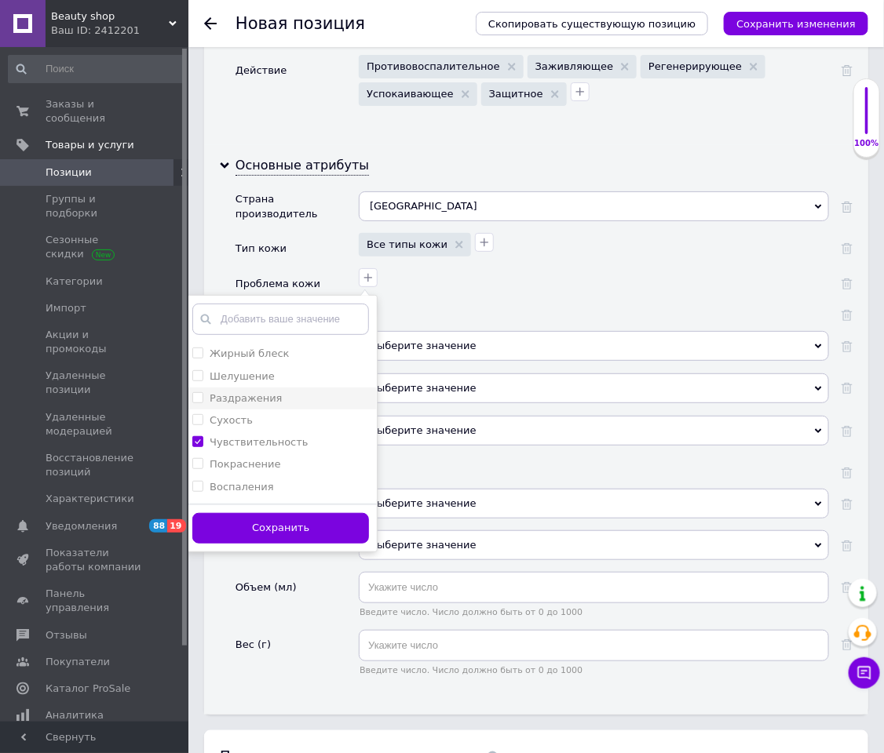
click at [278, 403] on div "Раздражения" at bounding box center [280, 399] width 177 height 14
checkbox input "true"
drag, startPoint x: 269, startPoint y: 527, endPoint x: 274, endPoint y: 502, distance: 25.6
click at [274, 502] on div "Жирный блеск Шелушение Раздражения Сухость Чувствительность Покраснение Воспале…" at bounding box center [281, 423] width 194 height 257
click at [274, 493] on div "Воспаления" at bounding box center [280, 487] width 177 height 14
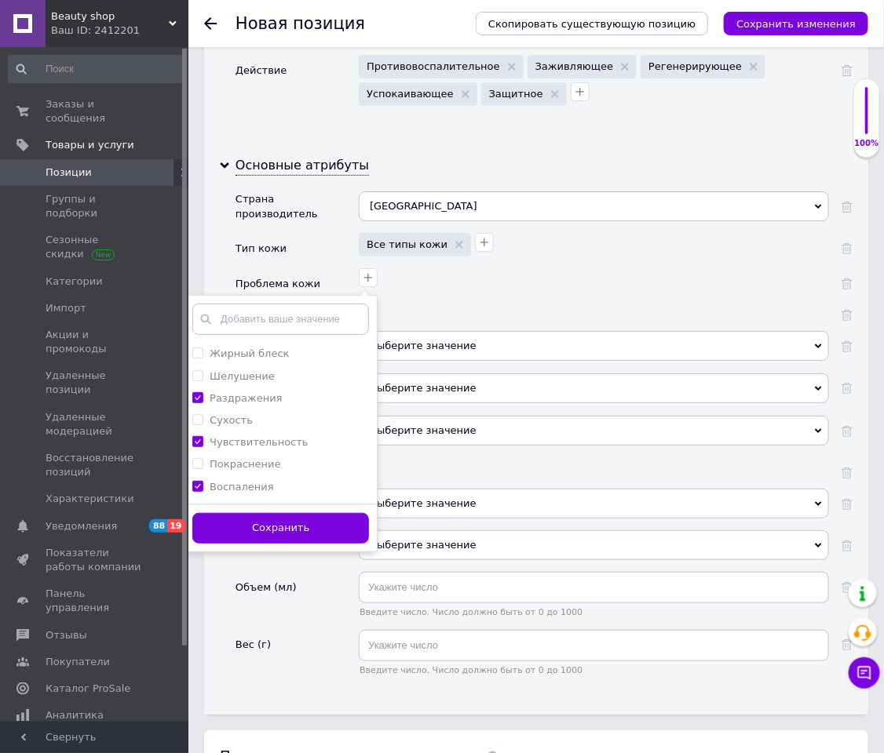
checkbox input "true"
click at [278, 472] on div "Покраснение" at bounding box center [280, 465] width 177 height 14
checkbox input "true"
click at [275, 502] on button "Сохранить" at bounding box center [280, 528] width 177 height 31
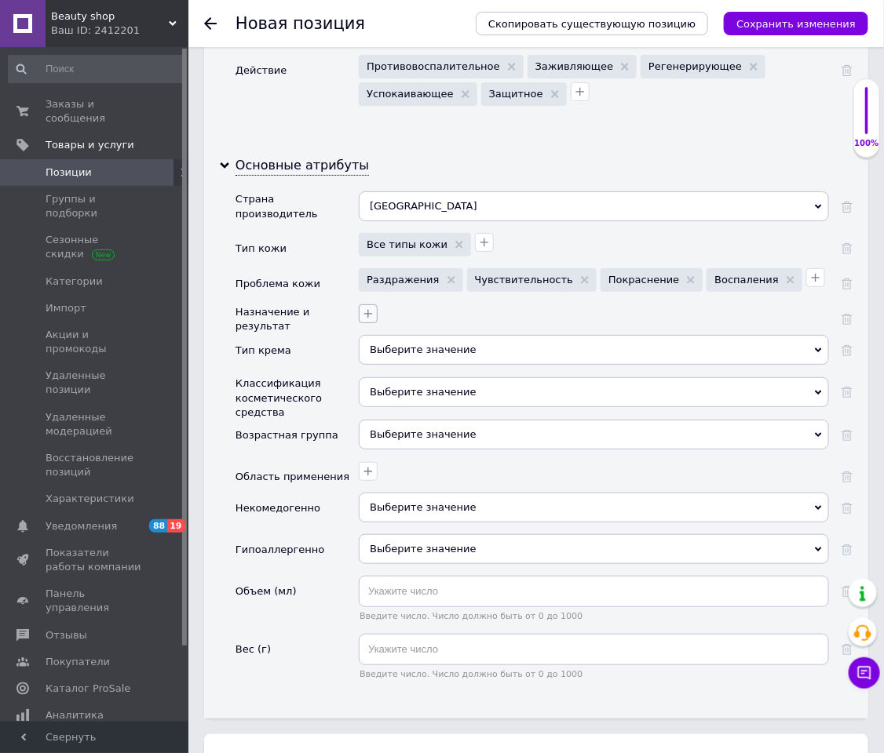
click at [360, 312] on button "button" at bounding box center [368, 314] width 19 height 19
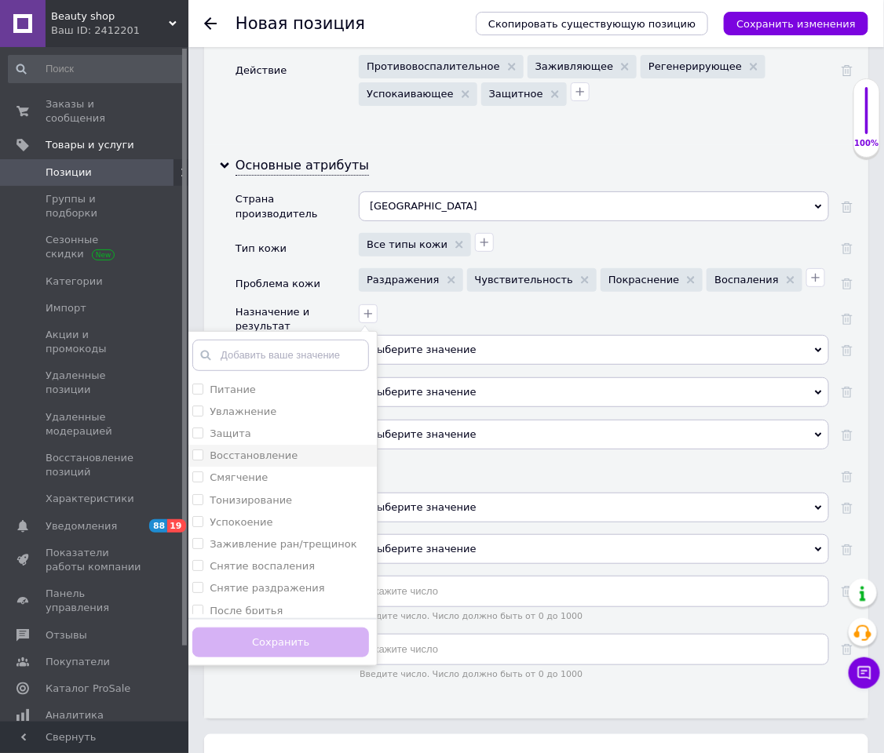
click at [279, 460] on label "Восстановление" at bounding box center [254, 456] width 88 height 12
checkbox input "true"
click at [278, 502] on label "Снятие воспаления" at bounding box center [262, 566] width 105 height 12
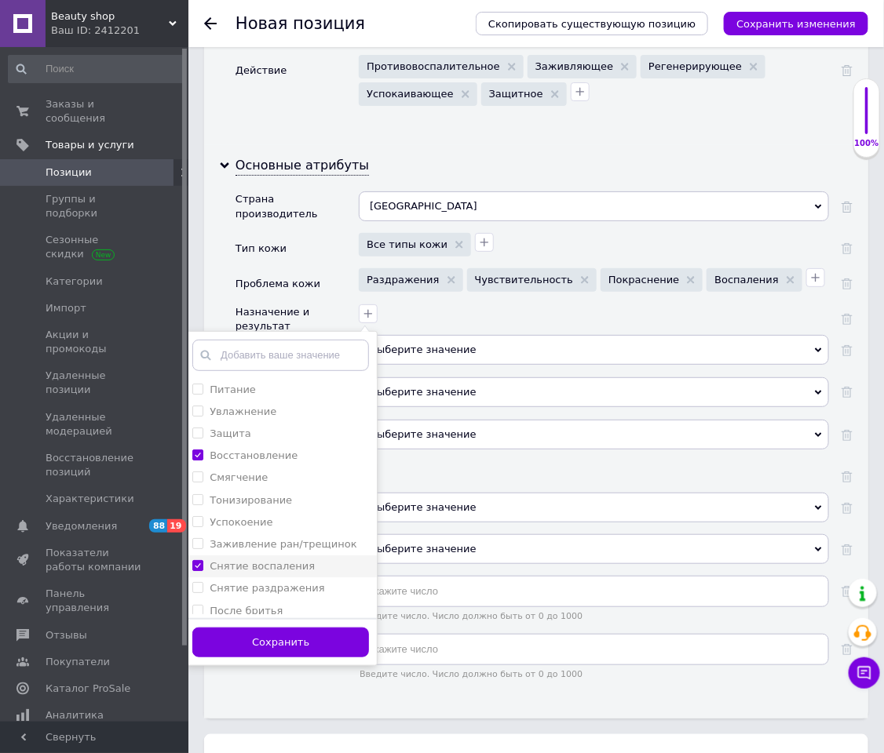
checkbox воспаления "true"
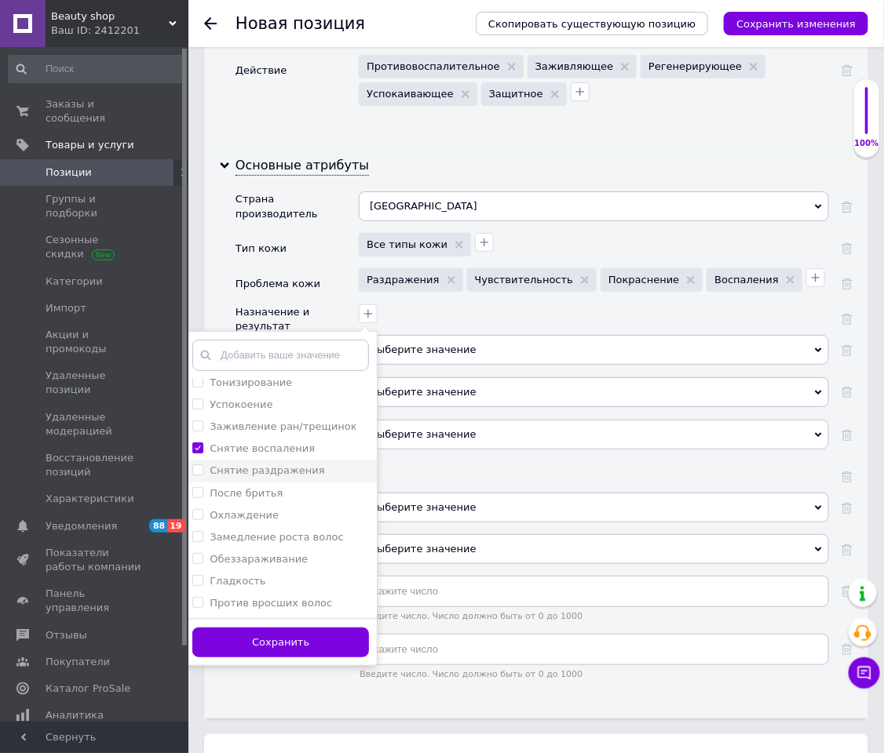
click at [304, 474] on label "Снятие раздражения" at bounding box center [267, 471] width 115 height 12
checkbox раздражения "true"
click at [301, 502] on button "Сохранить" at bounding box center [280, 643] width 177 height 31
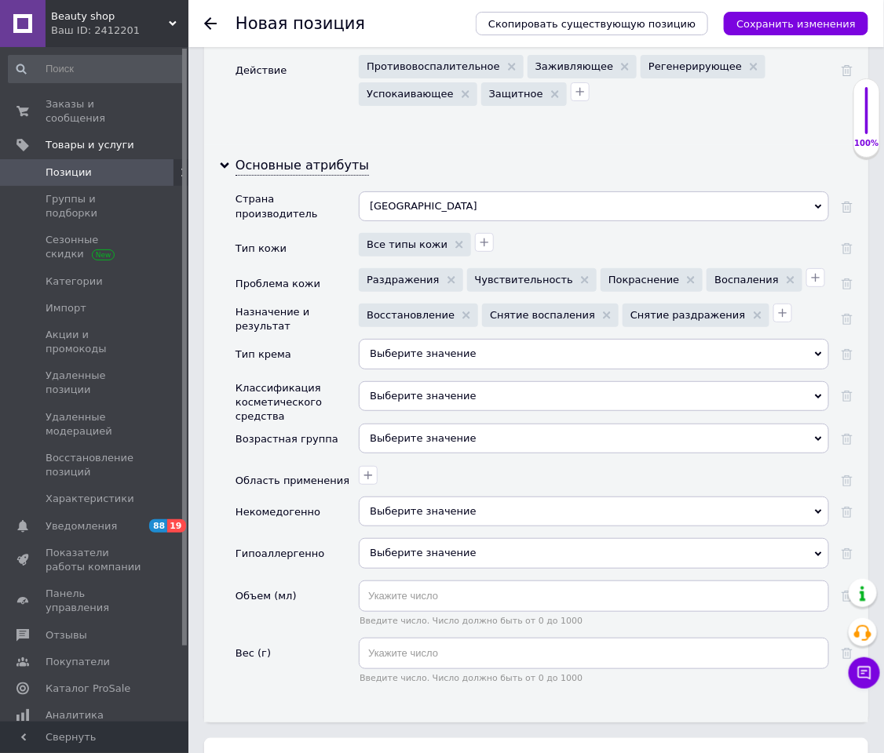
click at [407, 348] on div "Выберите значение" at bounding box center [594, 354] width 470 height 30
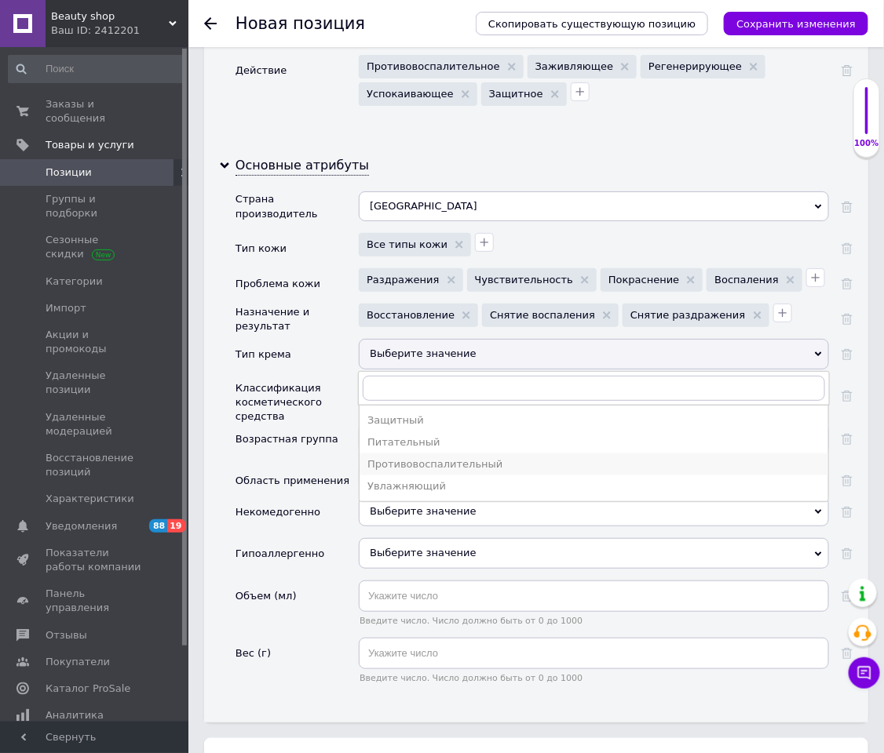
click at [493, 469] on div "Противовоспалительный" at bounding box center [593, 465] width 453 height 14
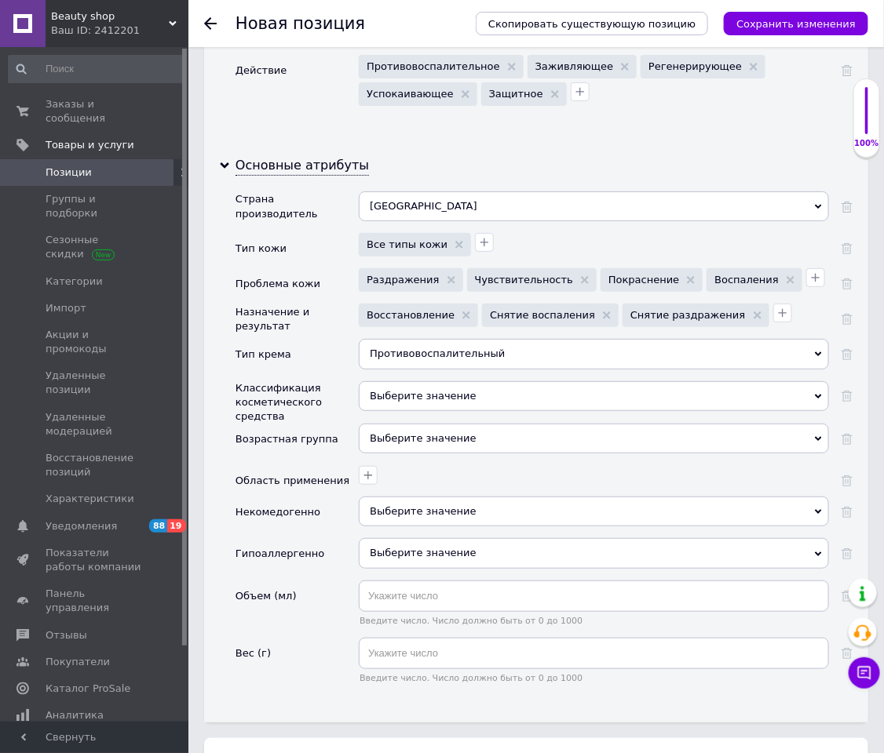
click at [394, 406] on div "Выберите значение" at bounding box center [594, 396] width 470 height 30
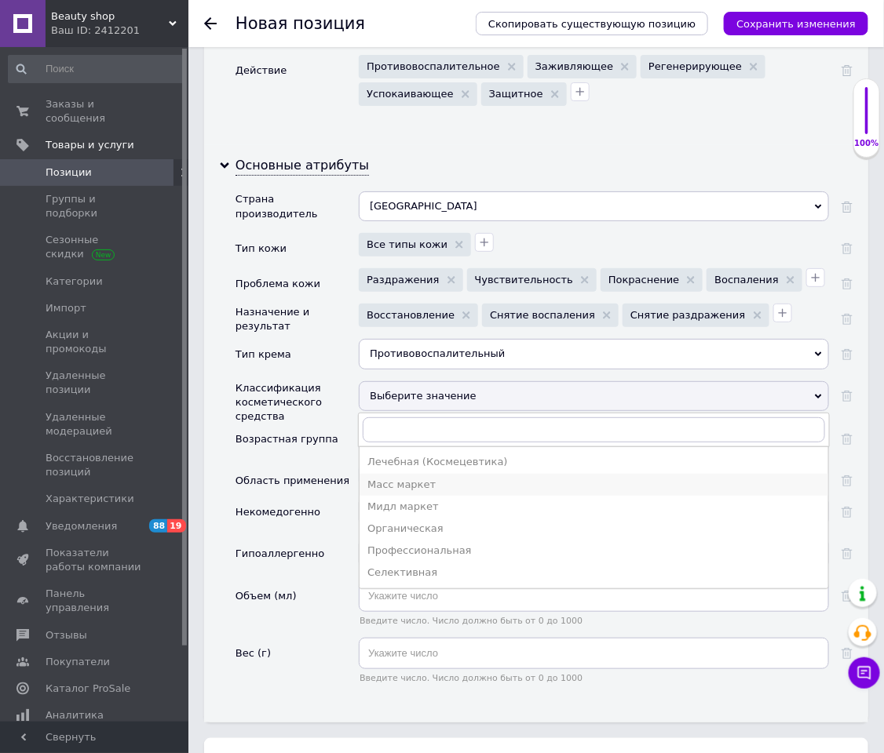
click at [396, 490] on div "Масс маркет" at bounding box center [593, 485] width 453 height 14
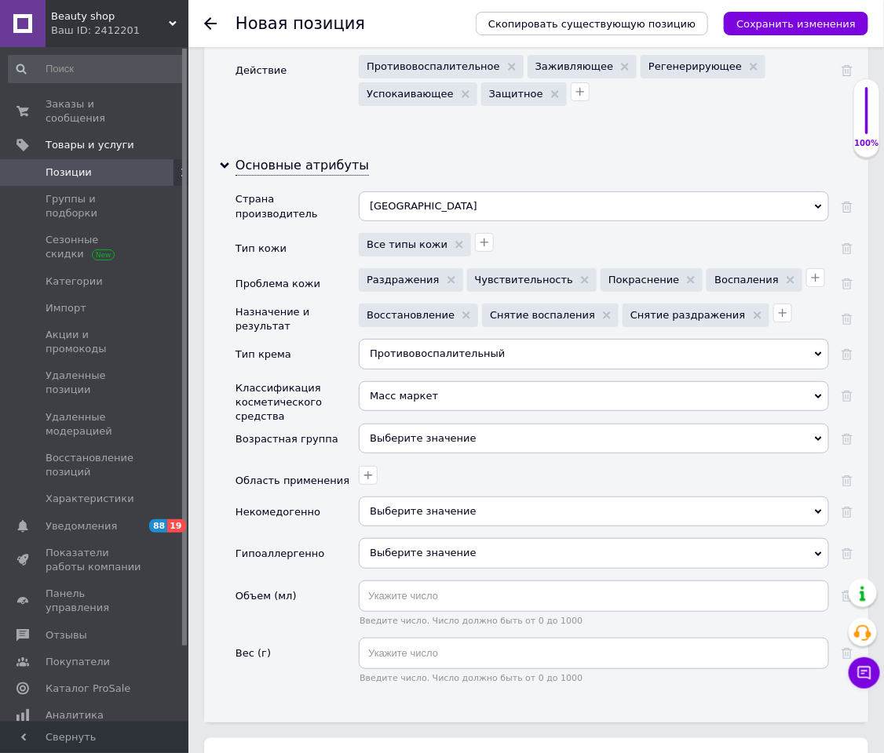
click at [396, 452] on div "Выберите значение" at bounding box center [594, 439] width 470 height 30
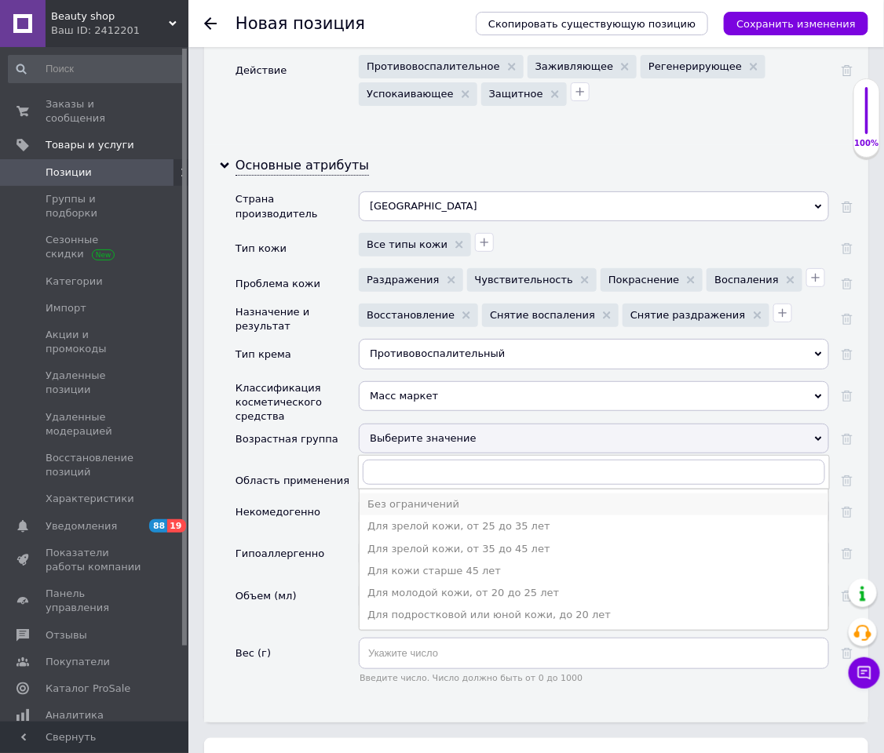
click at [403, 502] on div "Без ограничений" at bounding box center [593, 505] width 453 height 14
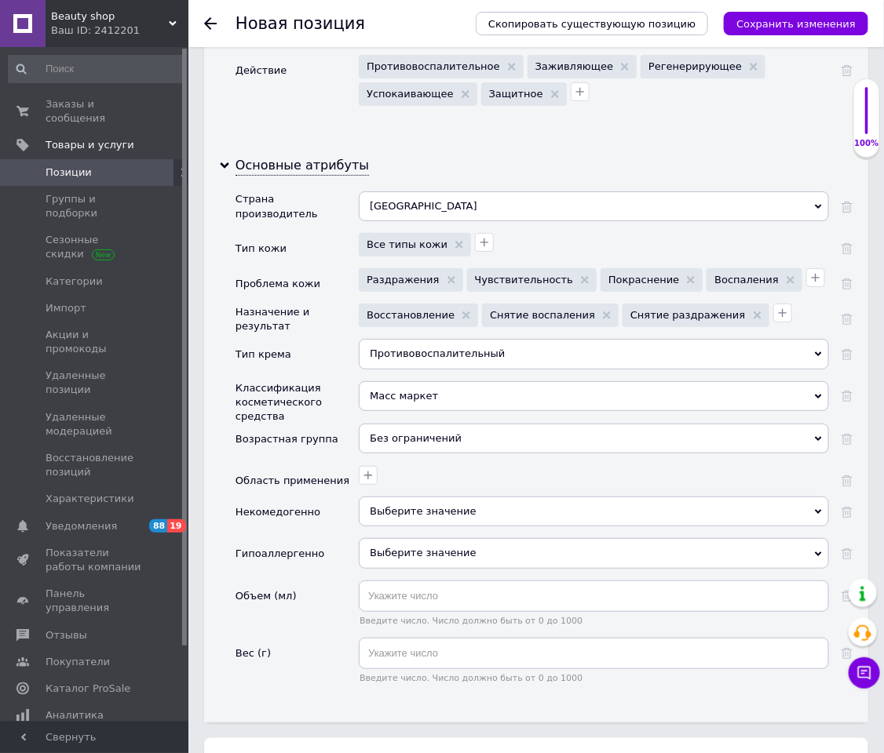
click at [356, 483] on div at bounding box center [592, 473] width 474 height 23
click at [363, 482] on icon "button" at bounding box center [368, 475] width 13 height 13
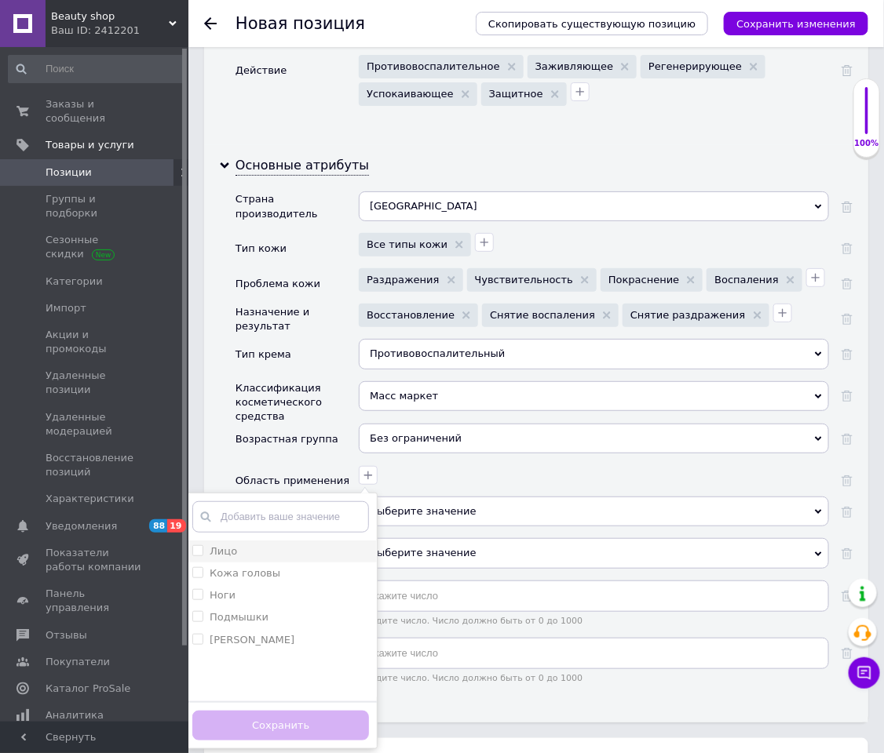
click at [267, 502] on div "Лицо" at bounding box center [280, 552] width 177 height 14
checkbox input "true"
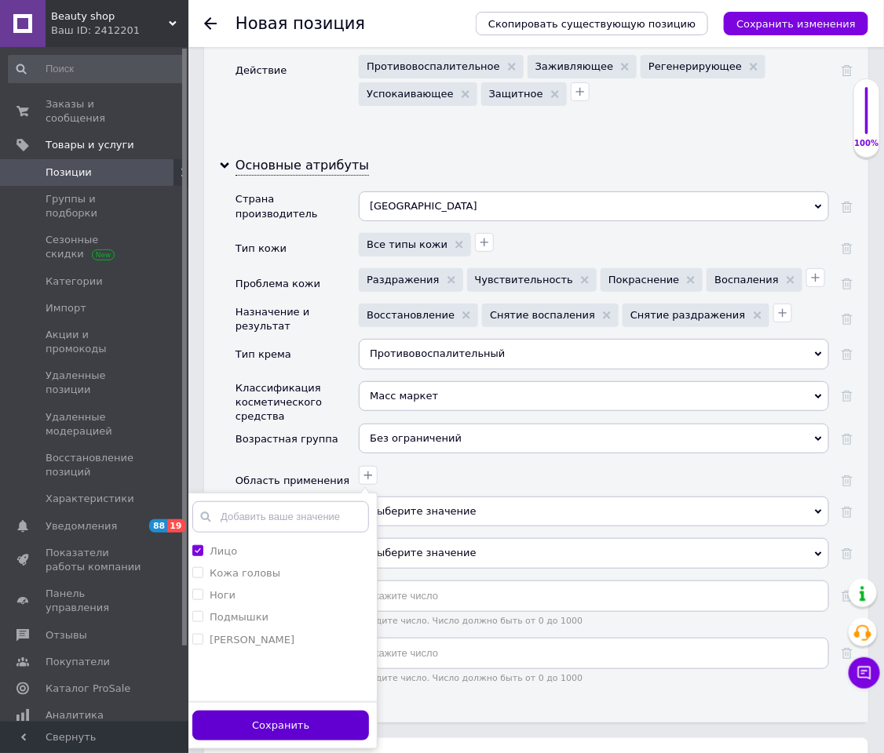
click at [305, 502] on button "Сохранить" at bounding box center [280, 726] width 177 height 31
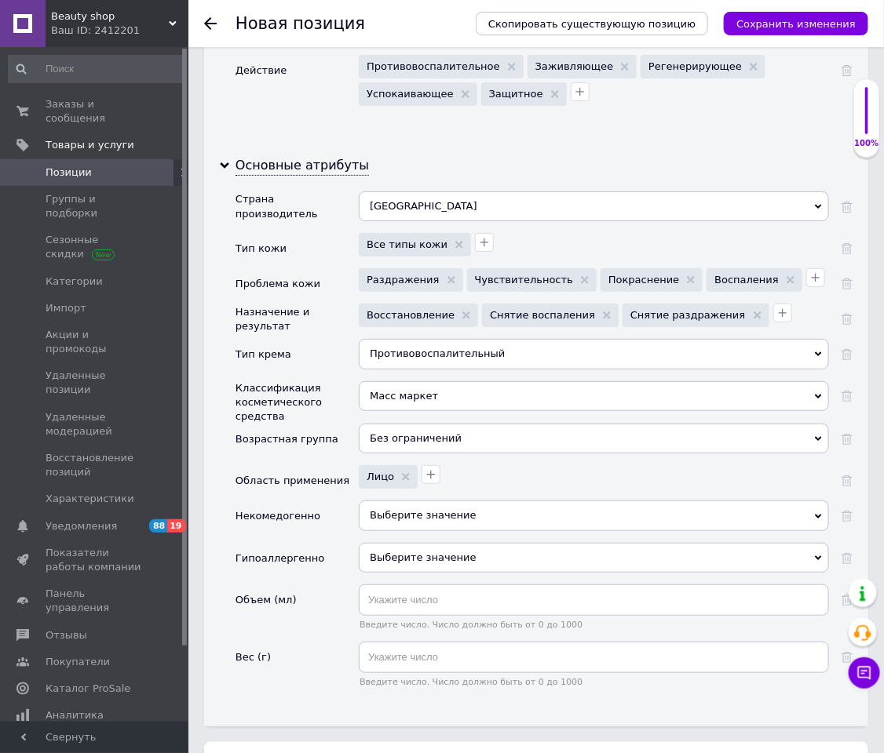
click at [370, 502] on span "Выберите значение" at bounding box center [594, 516] width 470 height 30
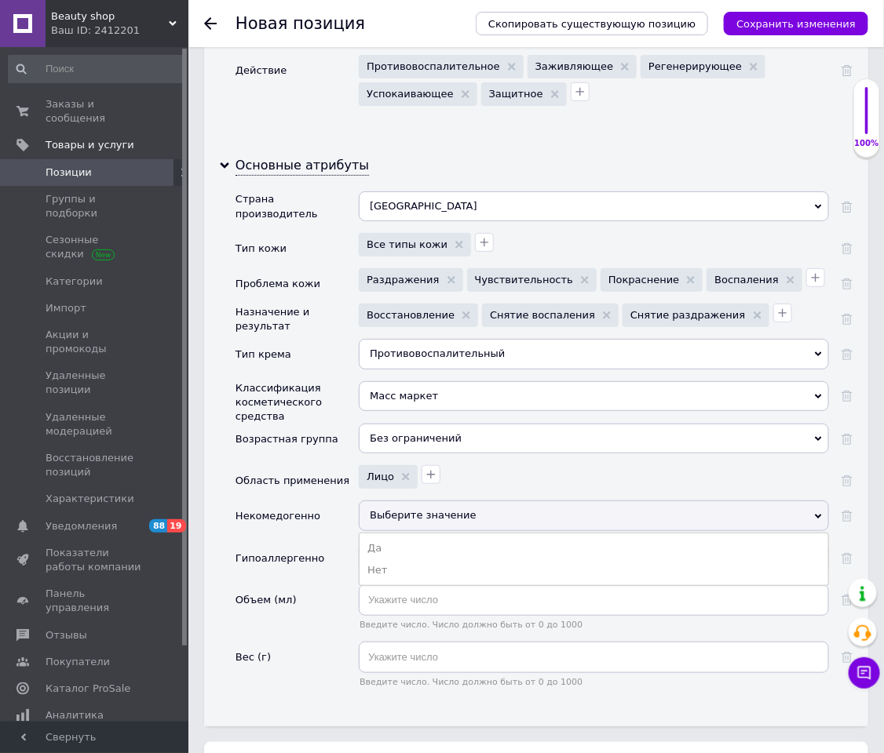
click at [370, 502] on span "Выберите значение" at bounding box center [594, 516] width 470 height 30
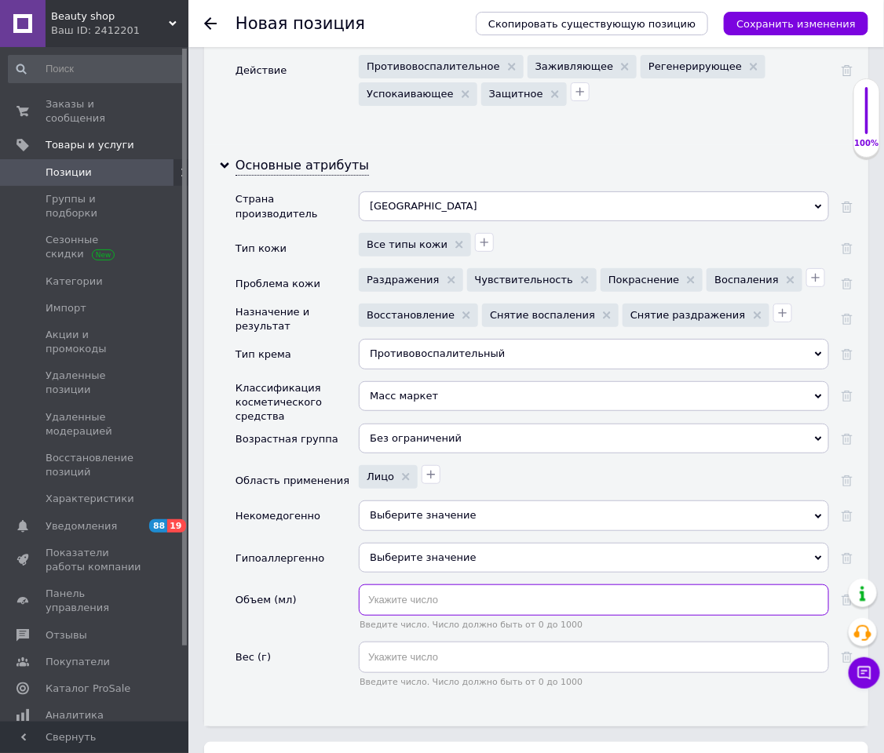
click at [374, 502] on input "text" at bounding box center [594, 600] width 470 height 31
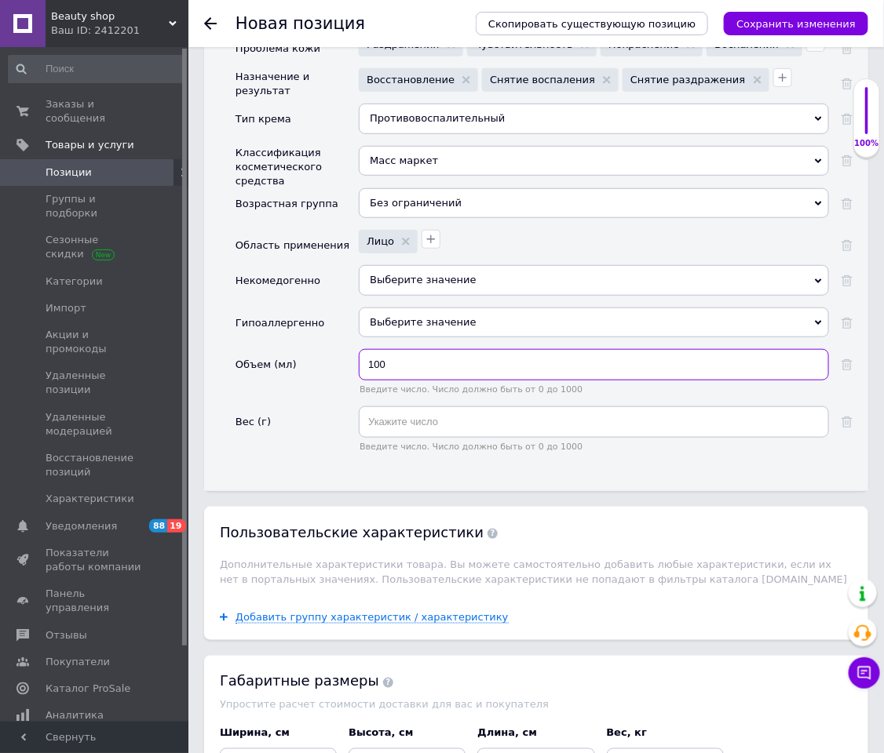
type input "100"
click at [295, 502] on div "Пользовательские характеристики Дополнительные характеристики товара. Вы можете…" at bounding box center [536, 551] width 664 height 88
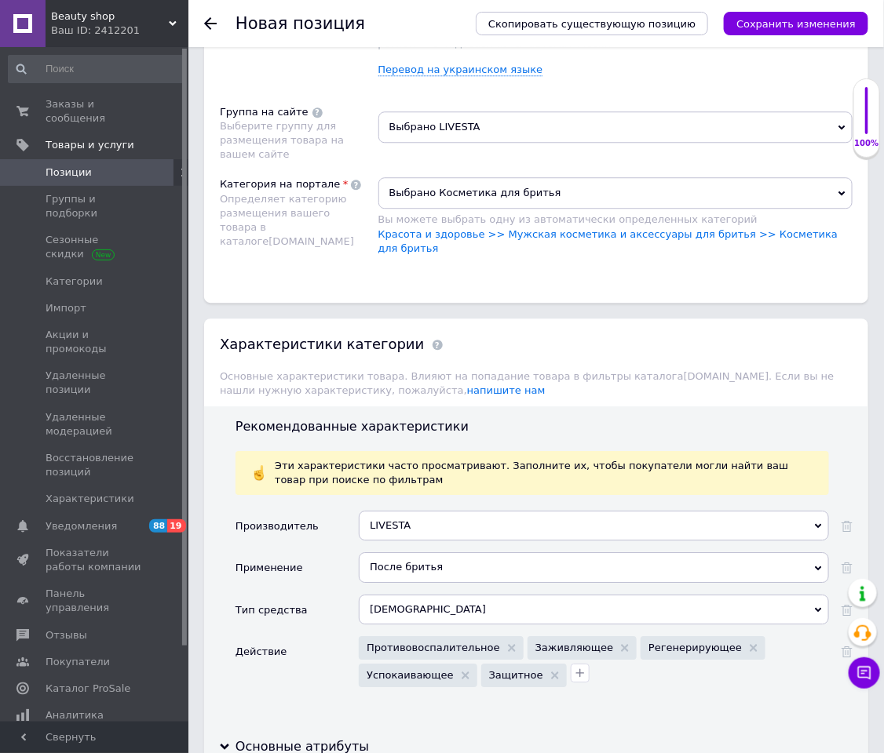
scroll to position [1530, 0]
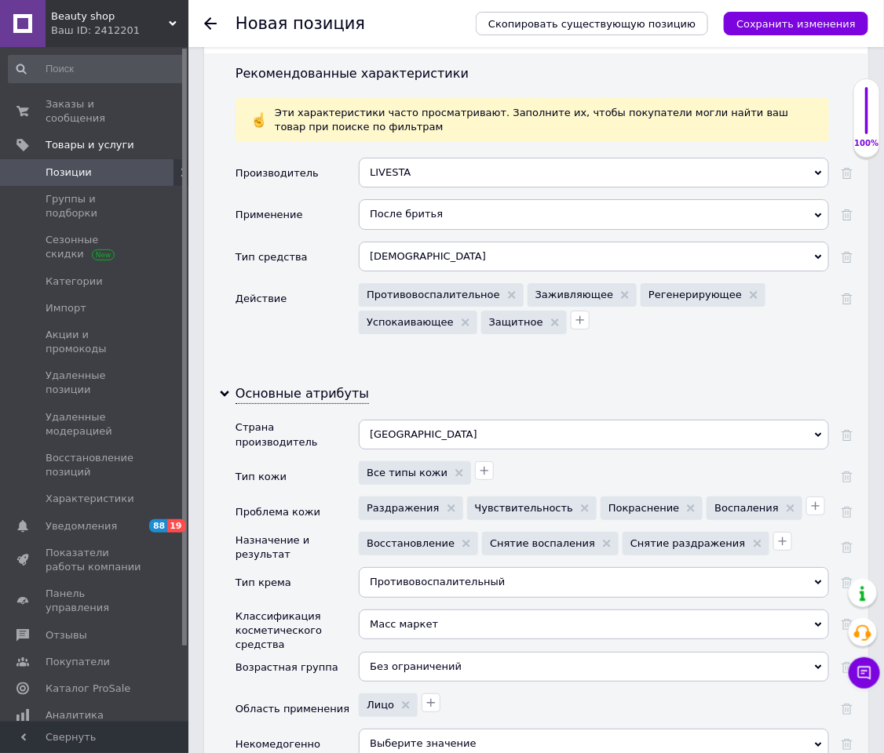
click at [728, 35] on div "Скопировать существующую позицию Сохранить изменения" at bounding box center [664, 23] width 408 height 47
click at [738, 29] on div "Скопировать существующую позицию Сохранить изменения" at bounding box center [672, 24] width 392 height 24
click at [744, 27] on button "Сохранить изменения" at bounding box center [796, 24] width 144 height 24
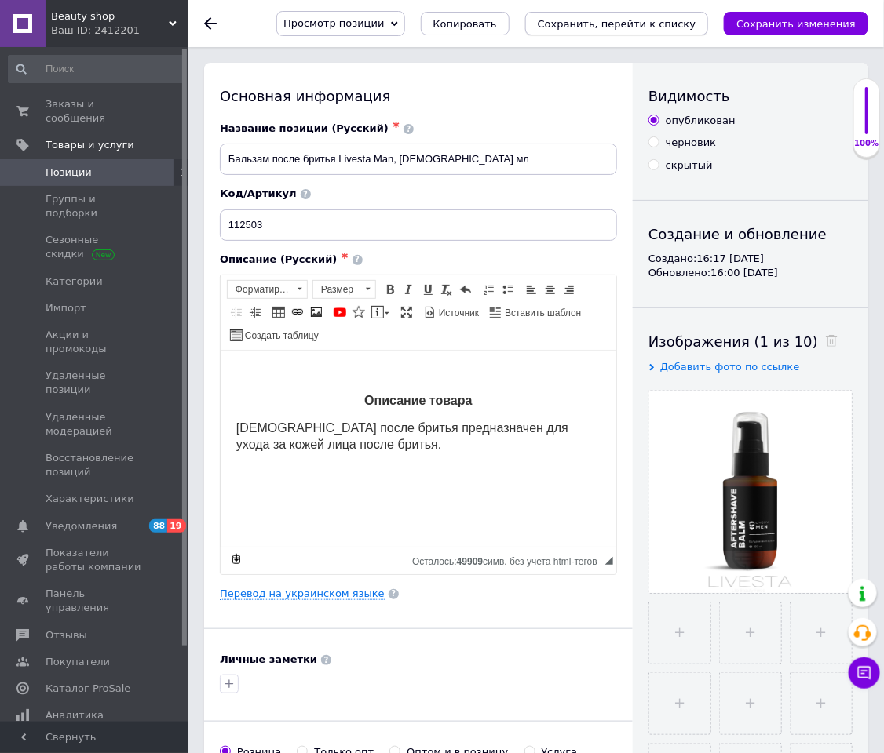
click at [697, 31] on button "Сохранить, перейти к списку" at bounding box center [617, 24] width 184 height 24
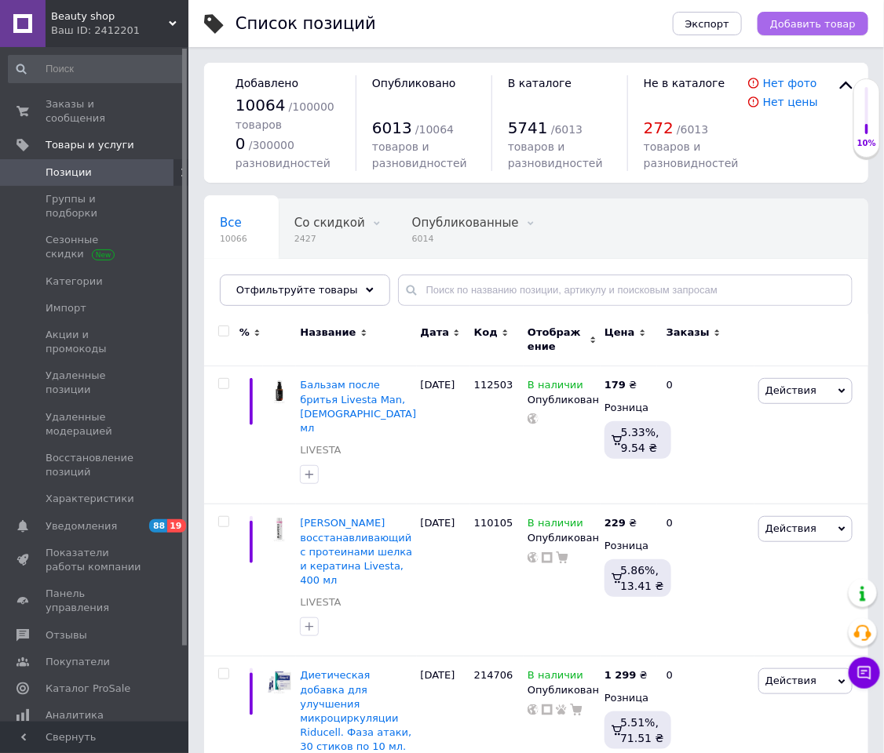
click at [784, 24] on span "Добавить товар" at bounding box center [813, 24] width 86 height 12
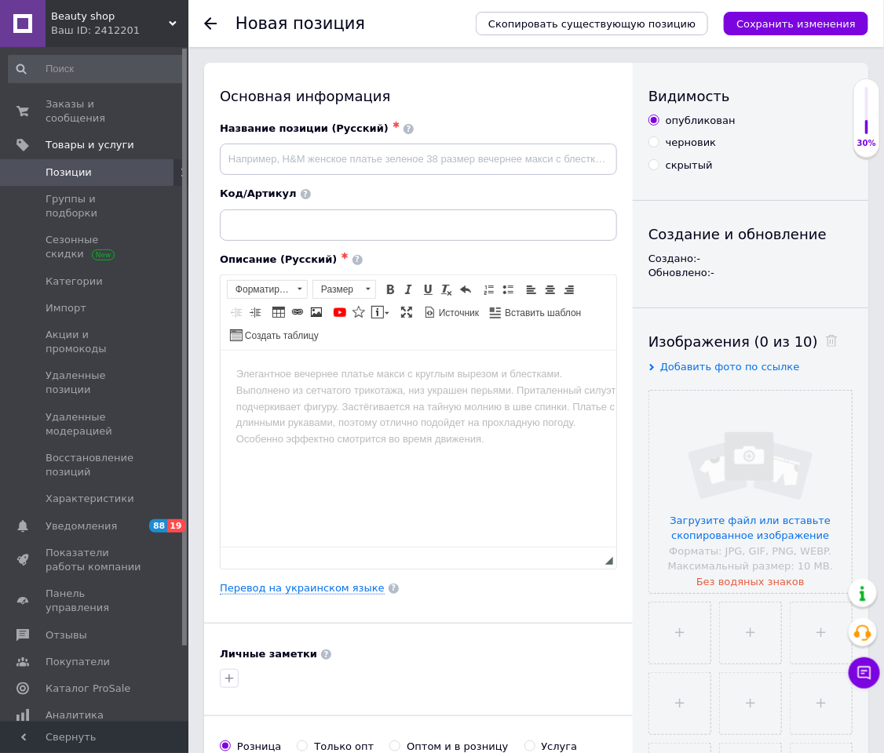
click at [311, 502] on div "Основная информация Название позиции (Русский) ✱ Код/Артикул Описание (Русский)…" at bounding box center [418, 567] width 429 height 1009
click at [312, 502] on div "Основная информация Название позиции (Русский) ✱ Код/Артикул Описание (Русский)…" at bounding box center [418, 567] width 429 height 1009
click at [314, 502] on link "Перевод на украинском языке" at bounding box center [302, 588] width 165 height 13
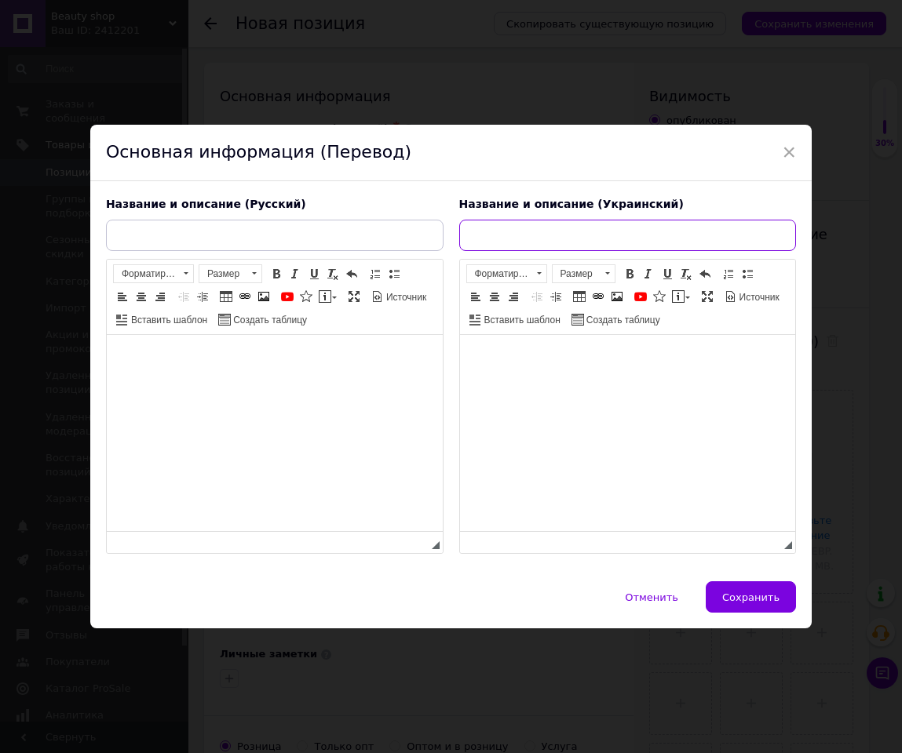
click at [631, 231] on input "text" at bounding box center [627, 235] width 337 height 31
paste input "Маска для волосся відновлююча з протеїнами шовку та кератину LVESTA, 300 мл"
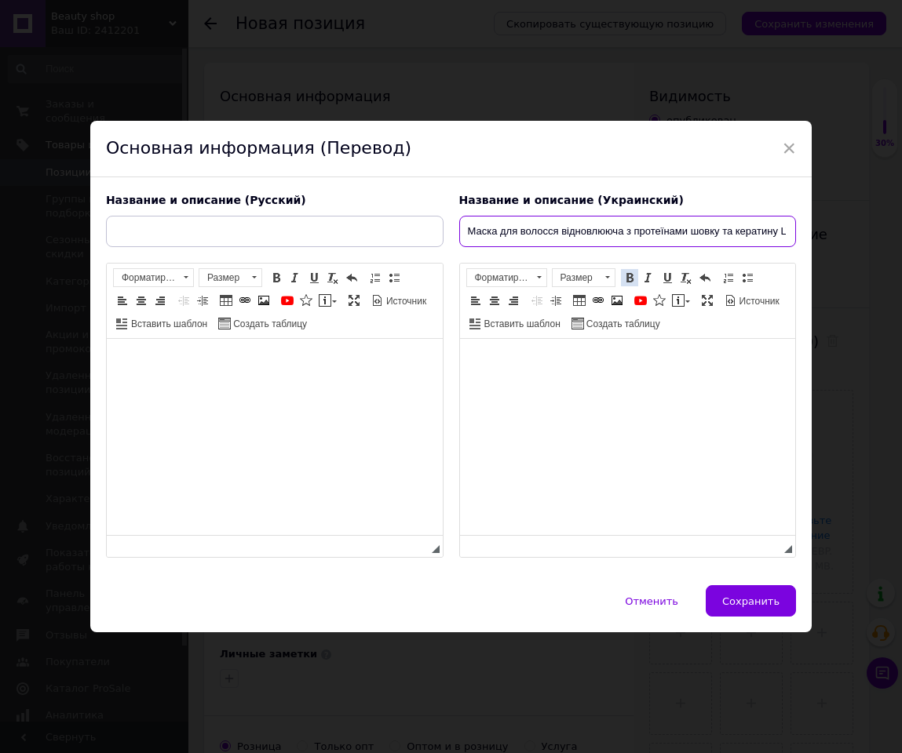
scroll to position [0, 73]
click at [720, 221] on input "Маска для волосся відновлююча з протеїнами шовку та кератину LVESTA, 300 мл" at bounding box center [627, 231] width 337 height 31
click at [713, 232] on input "Маска для волосся відновлююча з протеїнами шовку та кератину LVESTA, 300 мл" at bounding box center [627, 231] width 337 height 31
click at [771, 231] on input "Маска для волосся відновлююча з протеїнами шовку та кератину Livesta, 300 мл" at bounding box center [627, 231] width 337 height 31
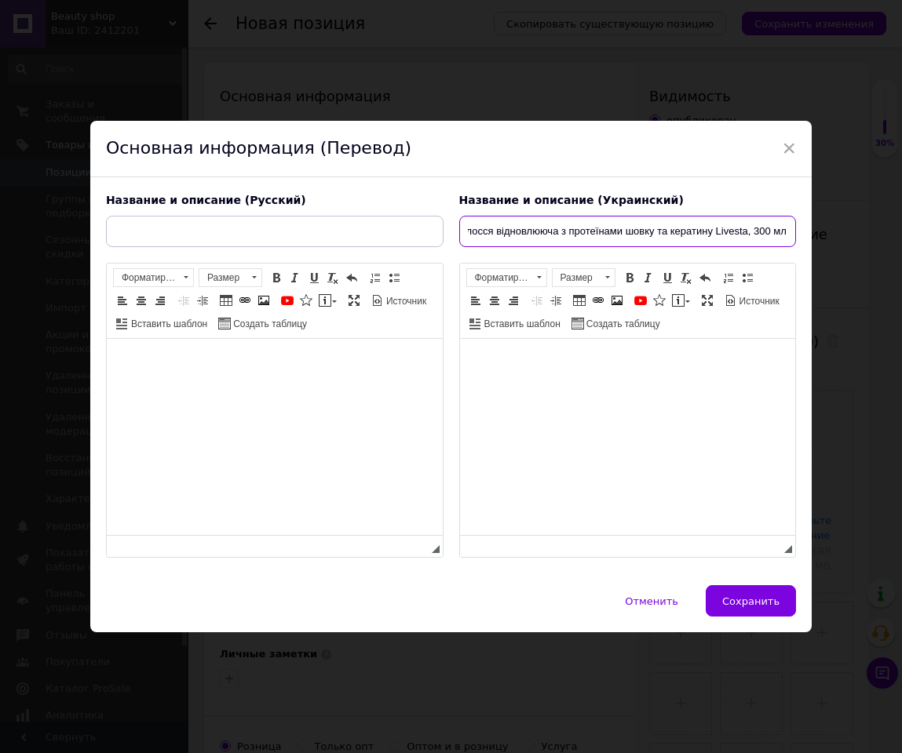
type input "Маска для волосся відновлююча з протеїнами шовку та кератину Livesta, 300 мл"
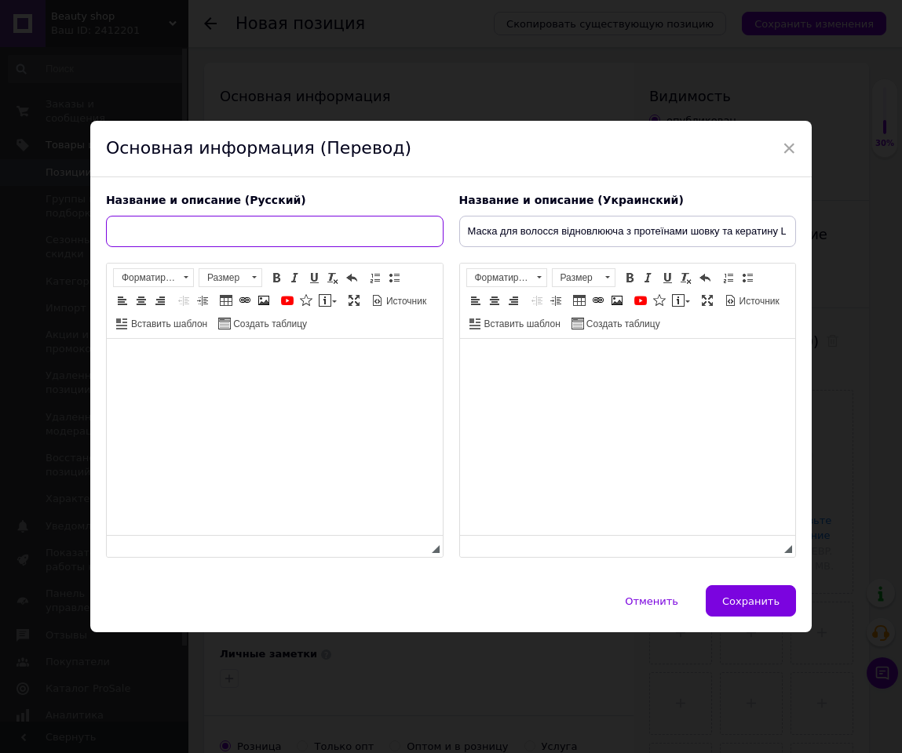
click at [358, 234] on input "text" at bounding box center [274, 231] width 337 height 31
paste input "Маска для волос восстанавливающая с протеинами шелка и кератина Livesta, 300 мл"
type input "Маска для волос восстанавливающая с протеинами шелка и кератина Livesta, 300 мл"
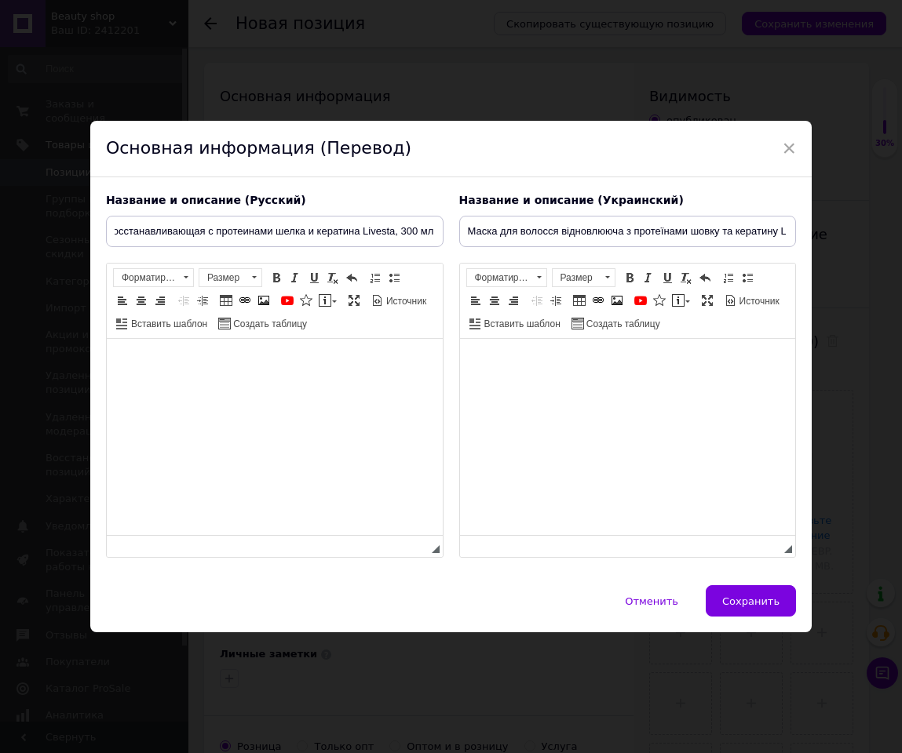
scroll to position [0, 0]
click at [673, 381] on html at bounding box center [627, 363] width 336 height 48
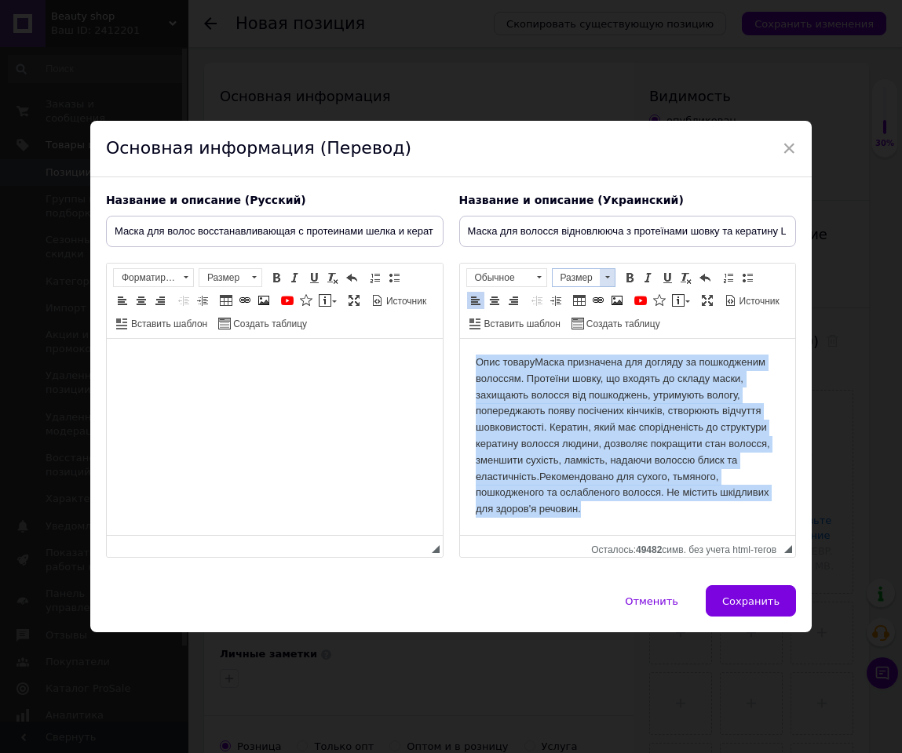
click at [596, 283] on span "Размер" at bounding box center [576, 277] width 47 height 17
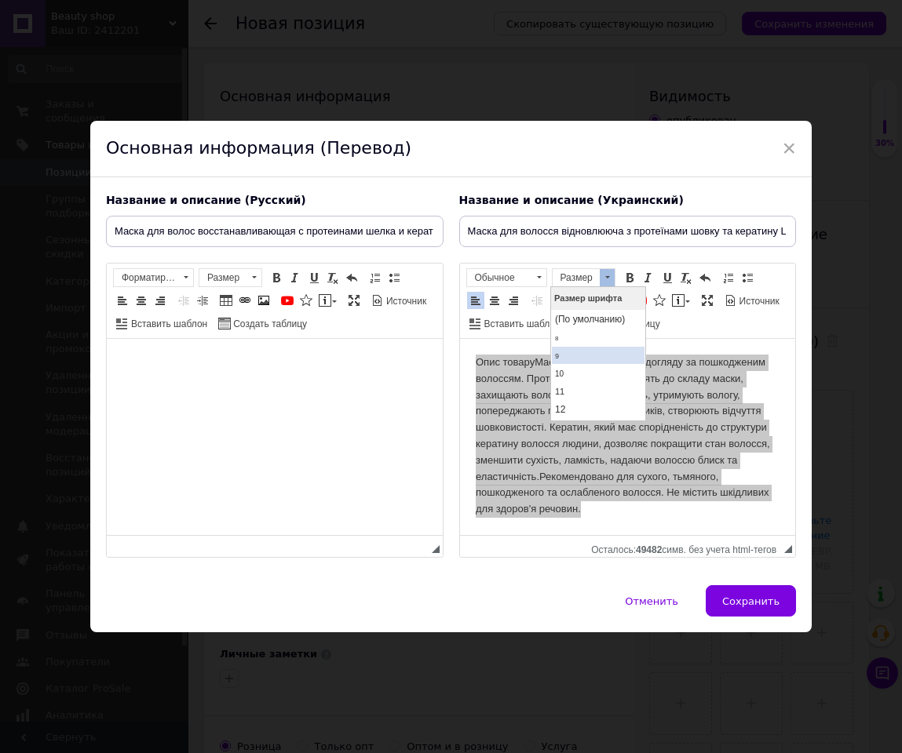
scroll to position [118, 0]
click at [577, 334] on link "16" at bounding box center [597, 331] width 93 height 20
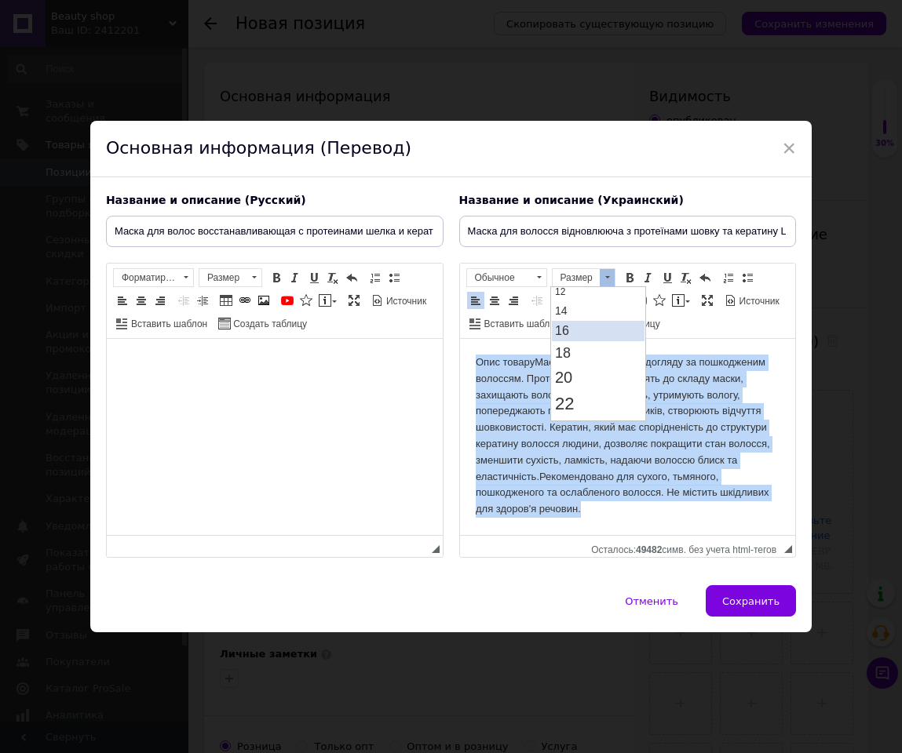
scroll to position [0, 0]
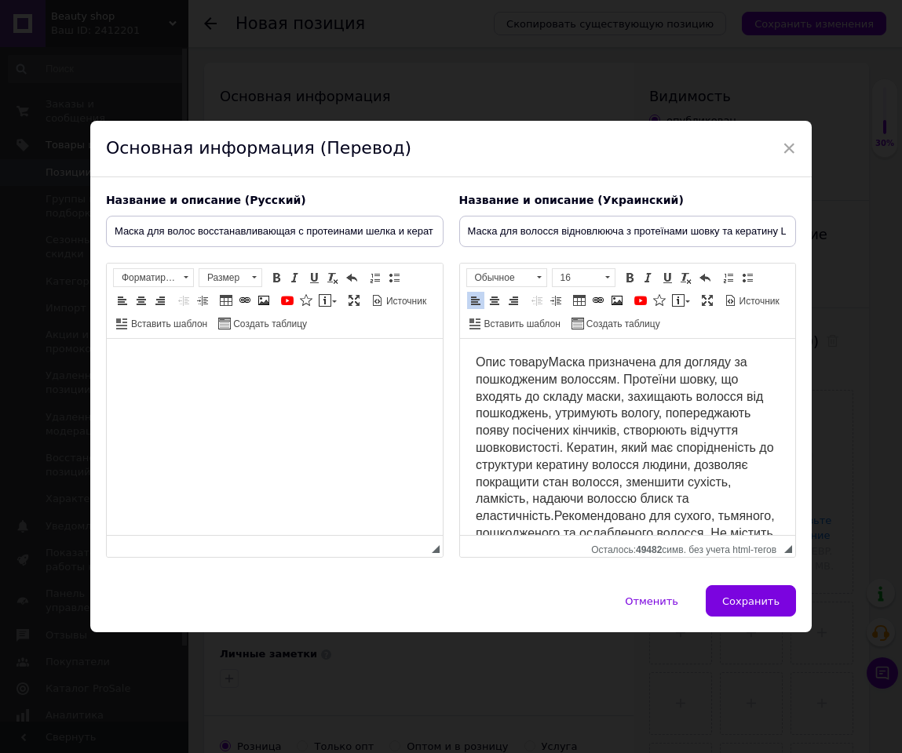
click at [542, 366] on span "Опис товаруМаска призначена для догляду за пошкодженим волоссям. Протеїни шовку…" at bounding box center [624, 457] width 299 height 202
click at [550, 368] on span "Опис товаруМаска призначена для догляду за пошкодженим волоссям. Протеїни шовку…" at bounding box center [624, 457] width 299 height 202
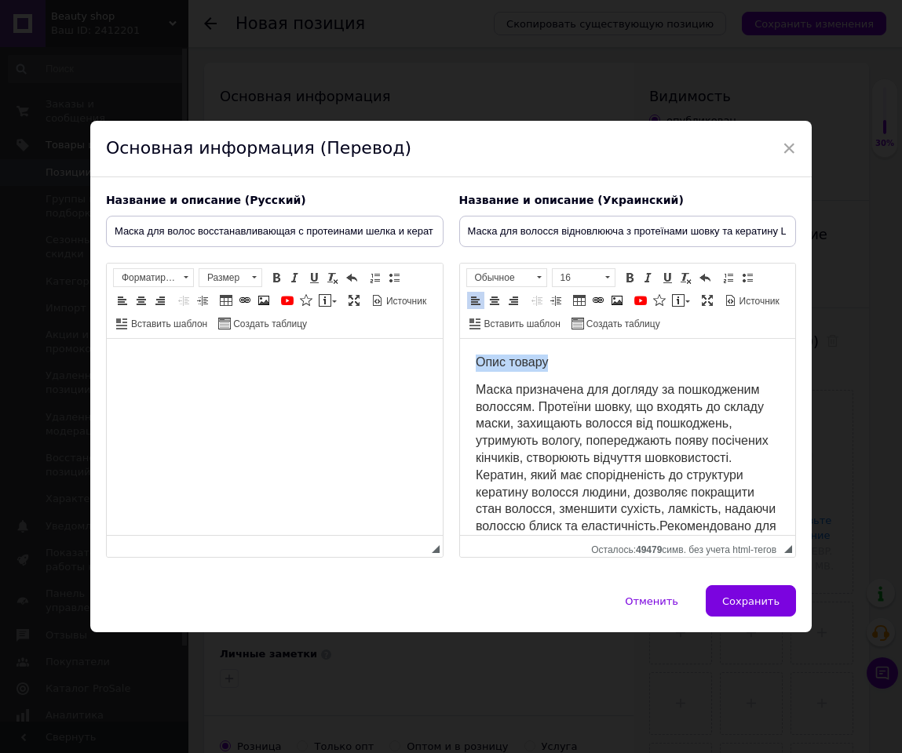
drag, startPoint x: 563, startPoint y: 363, endPoint x: 454, endPoint y: 356, distance: 108.6
click at [459, 356] on html "Опис товару Маска призначена для догляду за пошкодженим волоссям. Протеїни шовк…" at bounding box center [627, 471] width 336 height 264
click at [491, 305] on span at bounding box center [494, 300] width 13 height 13
click at [589, 285] on span "16" at bounding box center [576, 277] width 47 height 17
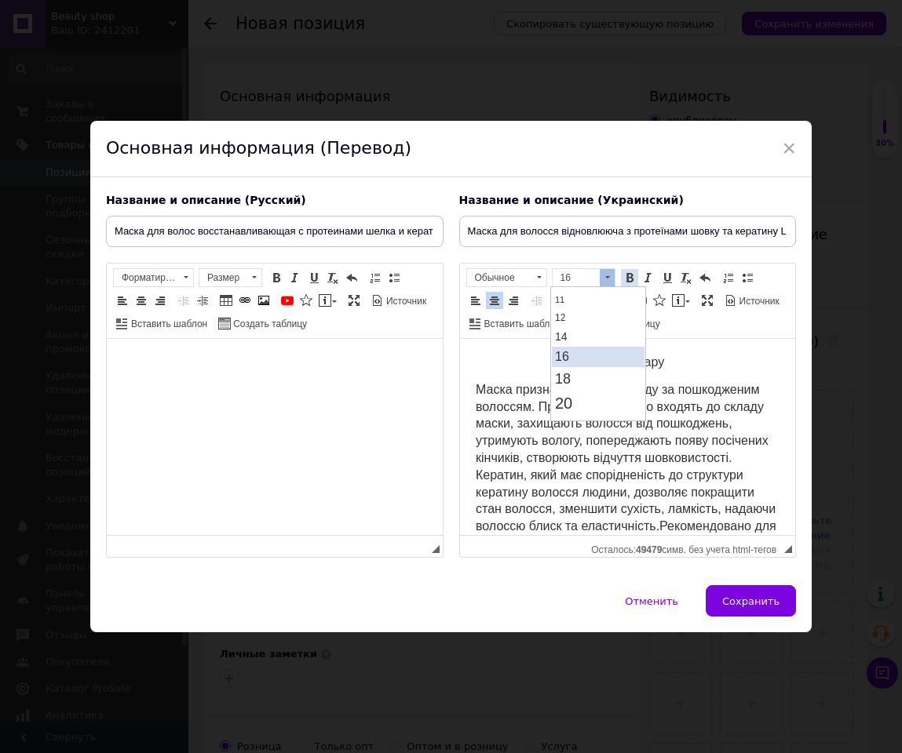
click at [633, 276] on span at bounding box center [629, 278] width 13 height 13
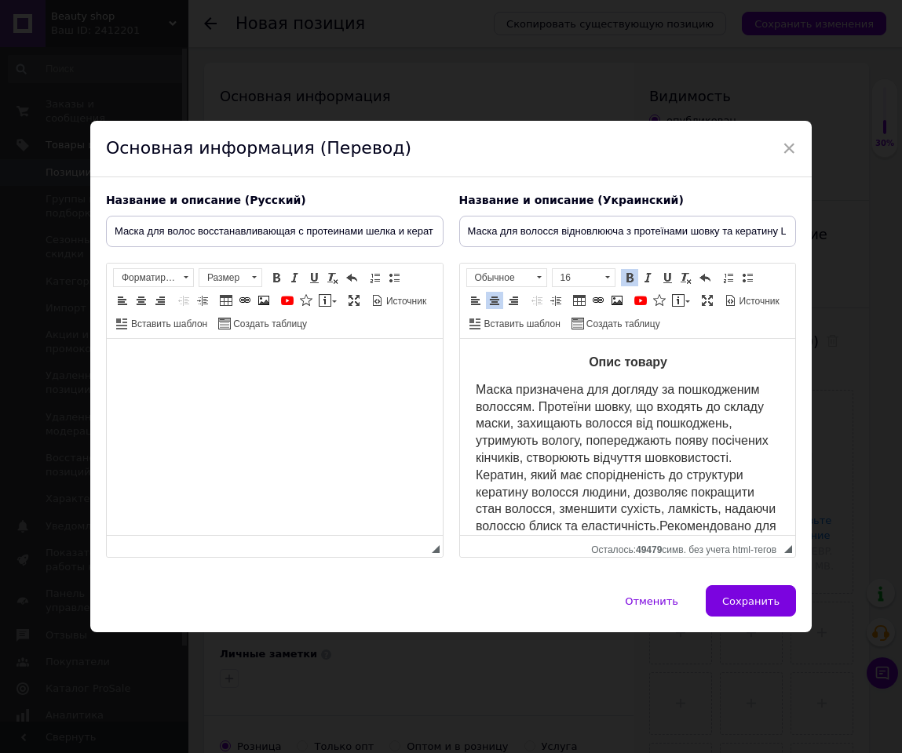
scroll to position [0, 0]
click at [634, 332] on link "Создать таблицу" at bounding box center [615, 323] width 93 height 17
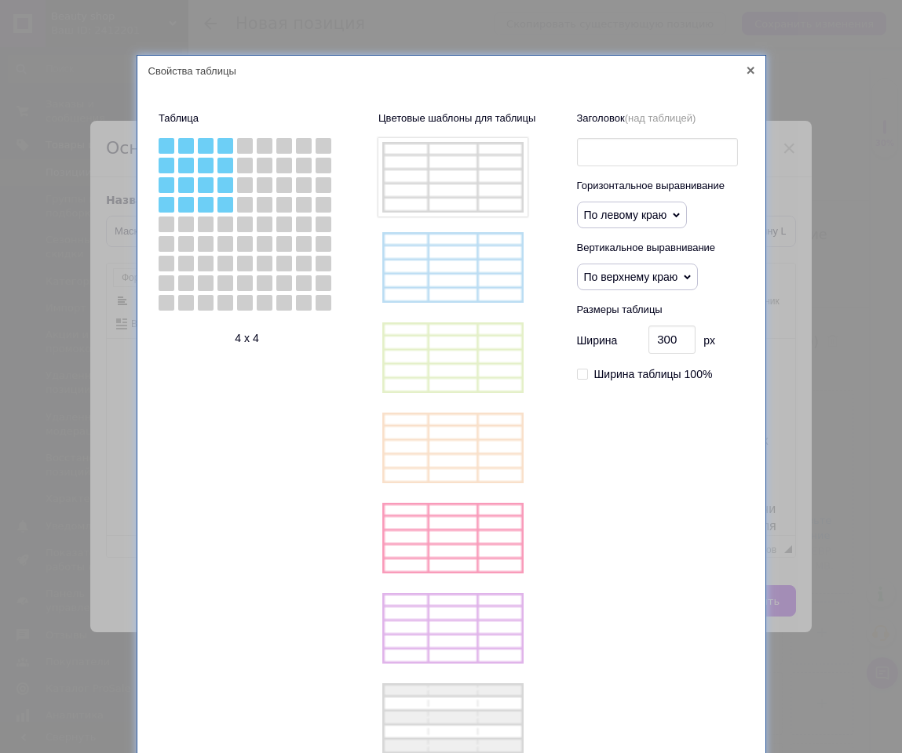
click at [643, 221] on span "По левому краю" at bounding box center [625, 215] width 83 height 13
click at [747, 78] on div "Свойства таблицы" at bounding box center [451, 71] width 628 height 31
click at [749, 73] on icon at bounding box center [750, 71] width 8 height 8
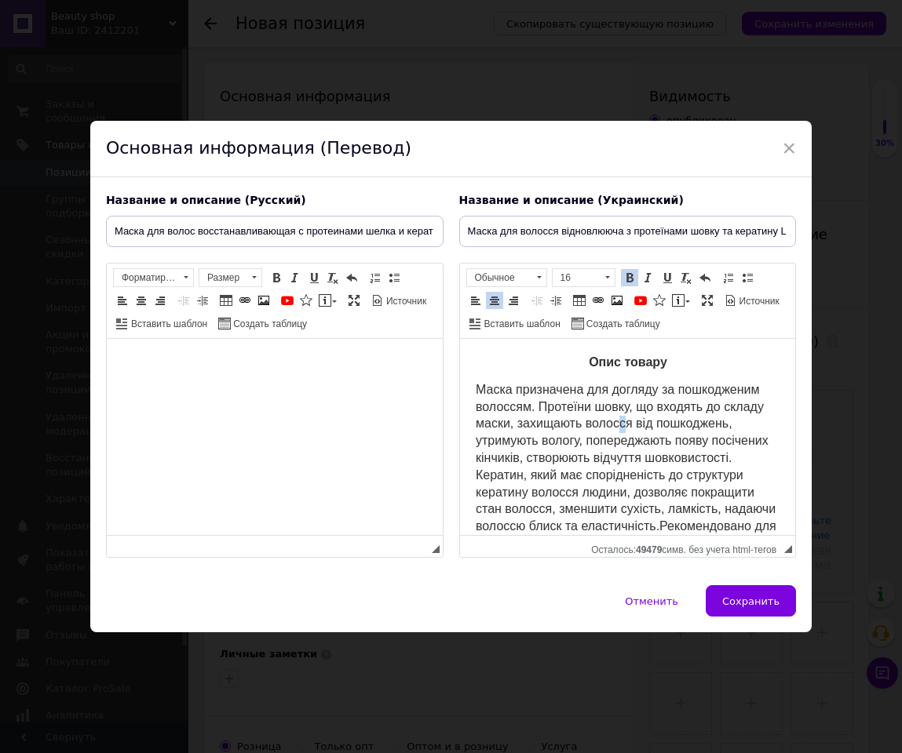
click at [664, 421] on span "Маска призначена для догляду за пошкодженим волоссям. Протеїни шовку, що входят…" at bounding box center [625, 484] width 301 height 202
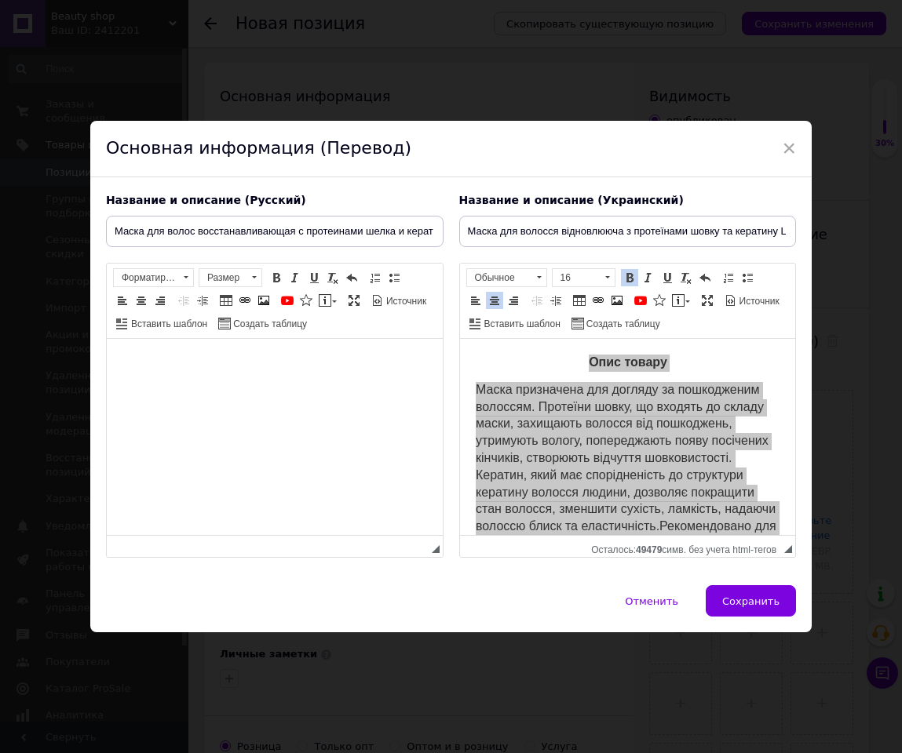
click at [334, 387] on html at bounding box center [274, 363] width 336 height 48
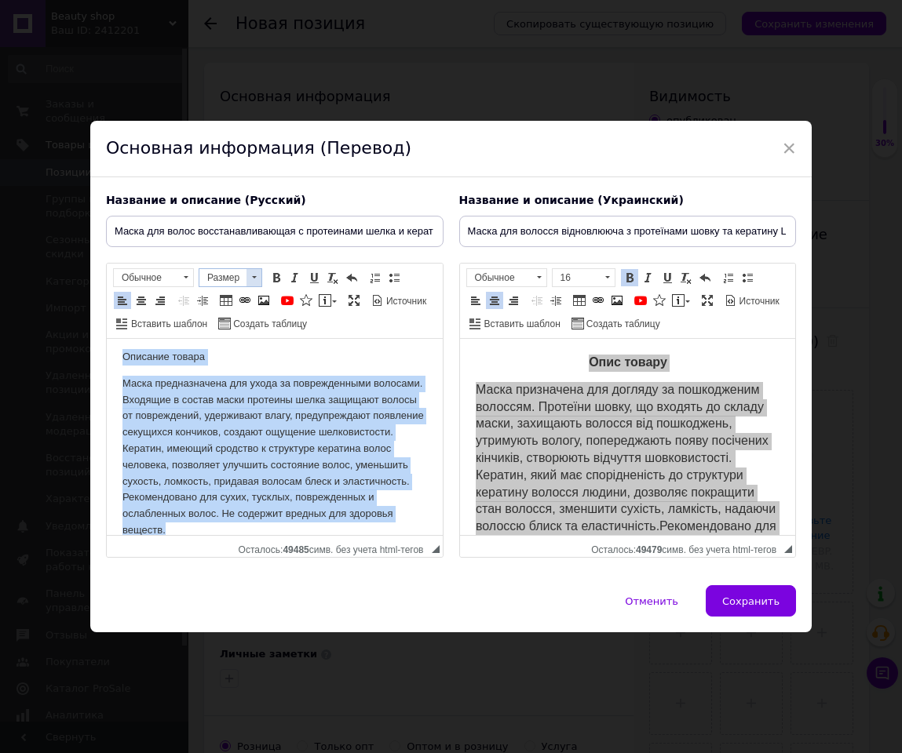
click at [250, 271] on span at bounding box center [253, 277] width 15 height 17
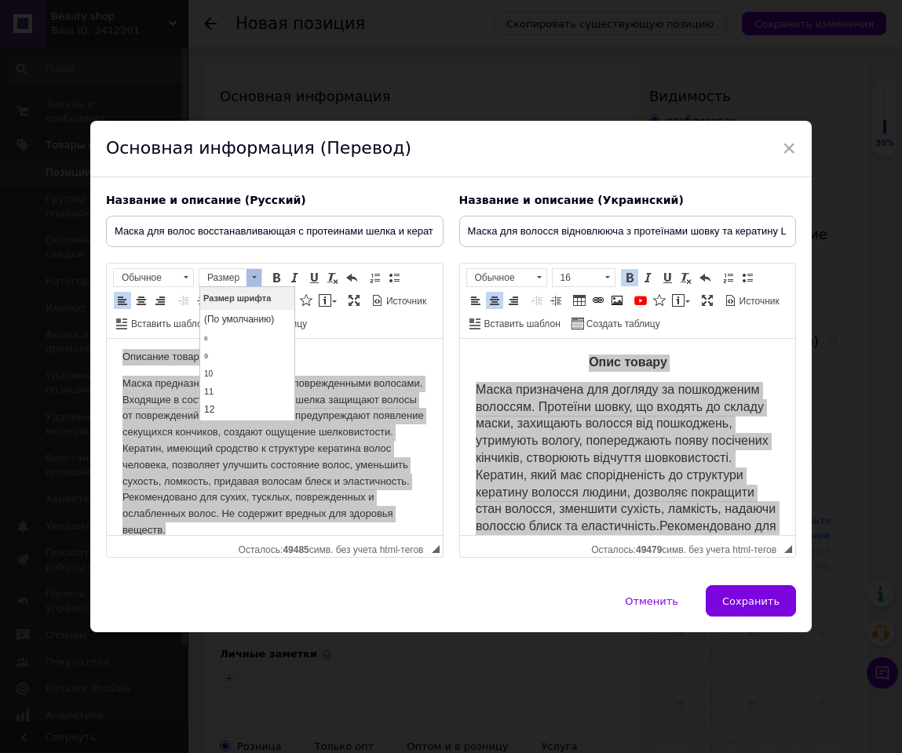
scroll to position [118, 0]
drag, startPoint x: 231, startPoint y: 331, endPoint x: 431, endPoint y: 622, distance: 353.3
click at [231, 331] on link "16" at bounding box center [246, 331] width 93 height 20
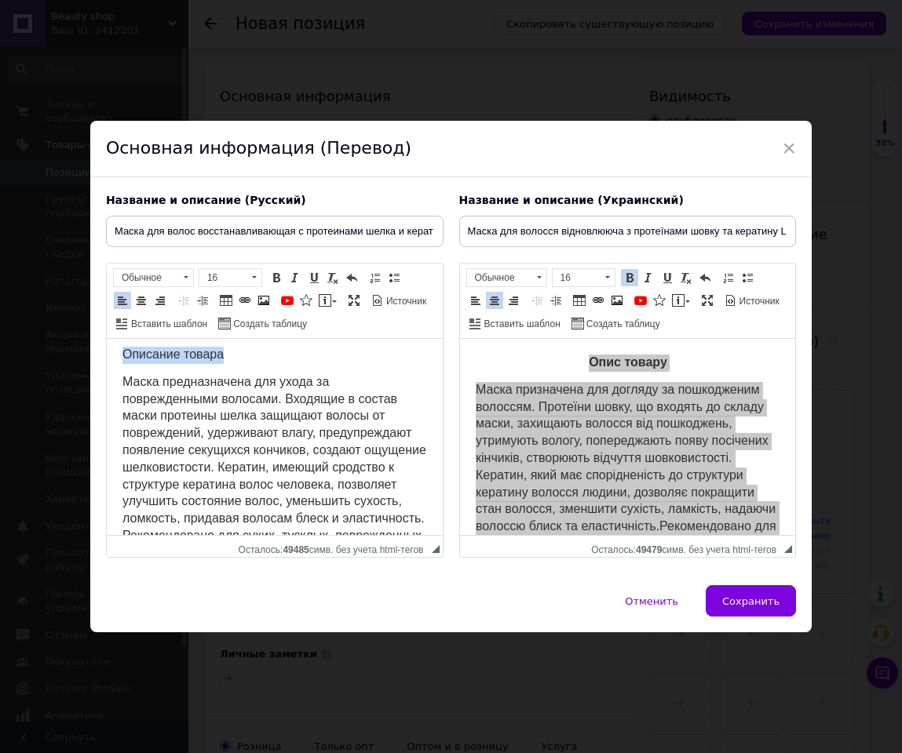
scroll to position [15, 0]
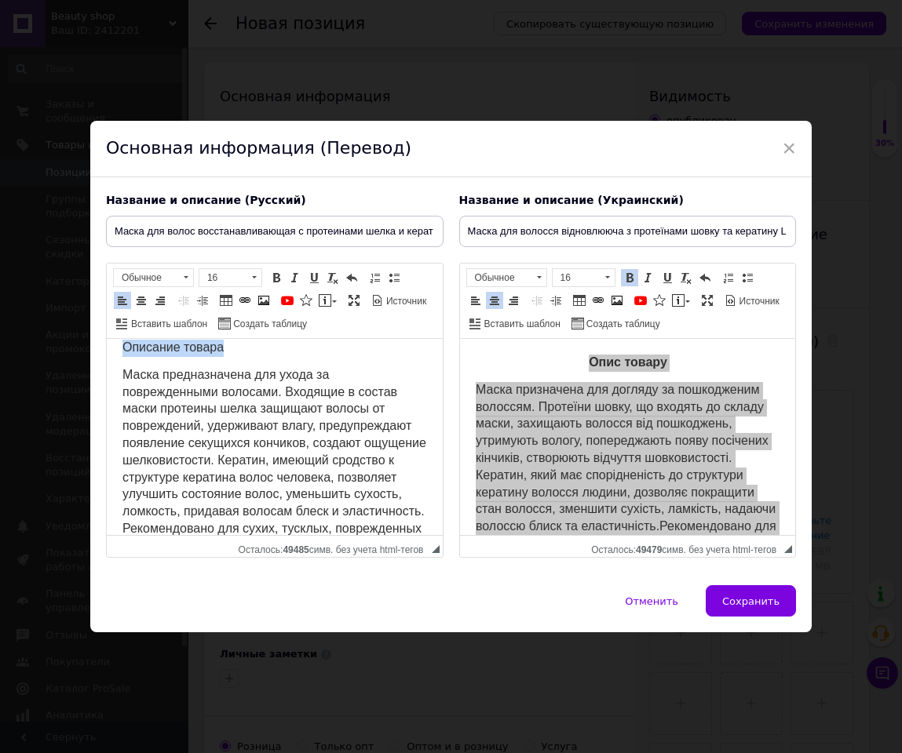
click at [225, 345] on html "Описание товара Маска предназначена для ухода за поврежденными волосами. Входящ…" at bounding box center [274, 456] width 336 height 264
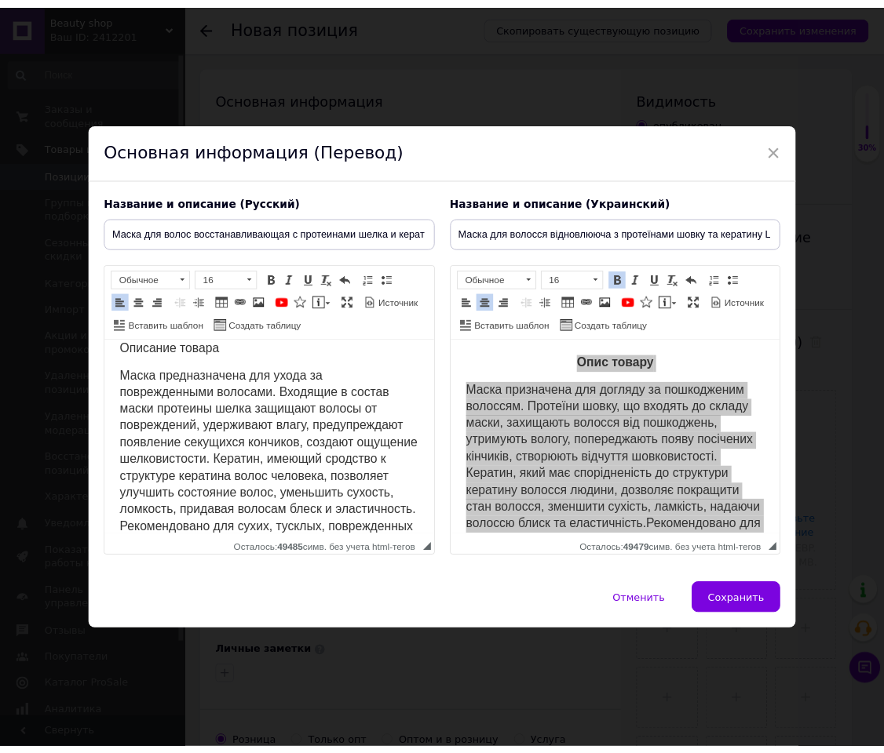
scroll to position [0, 0]
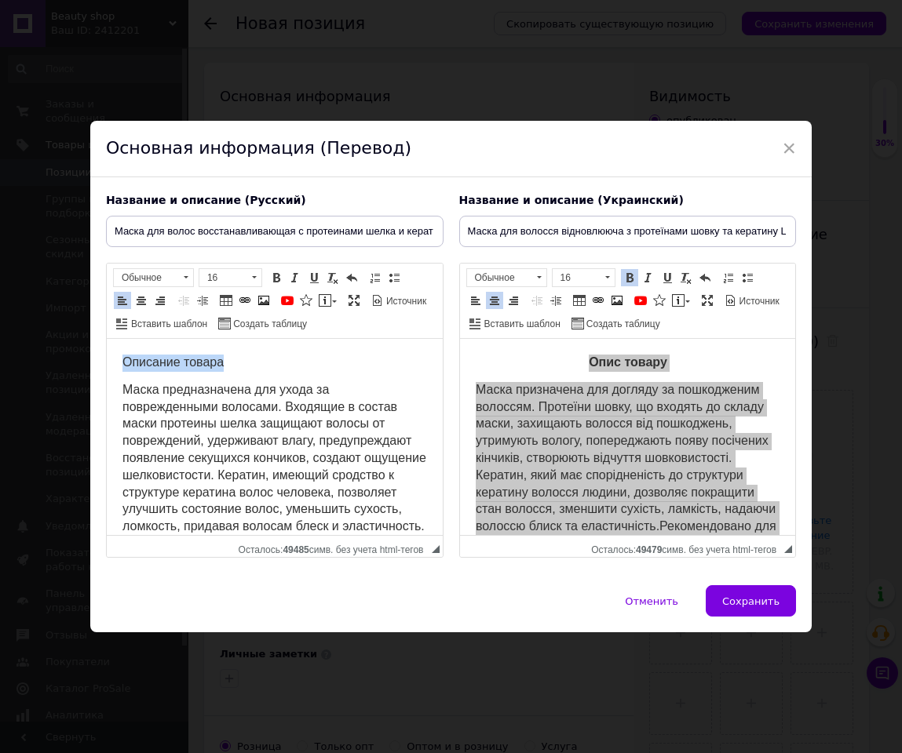
drag, startPoint x: 225, startPoint y: 347, endPoint x: 35, endPoint y: 356, distance: 190.2
click at [106, 356] on html "Описание товара Маска предназначена для ухода за поврежденными волосами. Входящ…" at bounding box center [274, 471] width 336 height 264
click at [147, 304] on span at bounding box center [141, 300] width 13 height 13
click at [288, 283] on link "Курсив Комбинация клавиш Ctrl+I" at bounding box center [294, 277] width 17 height 17
click at [281, 283] on span at bounding box center [276, 278] width 13 height 13
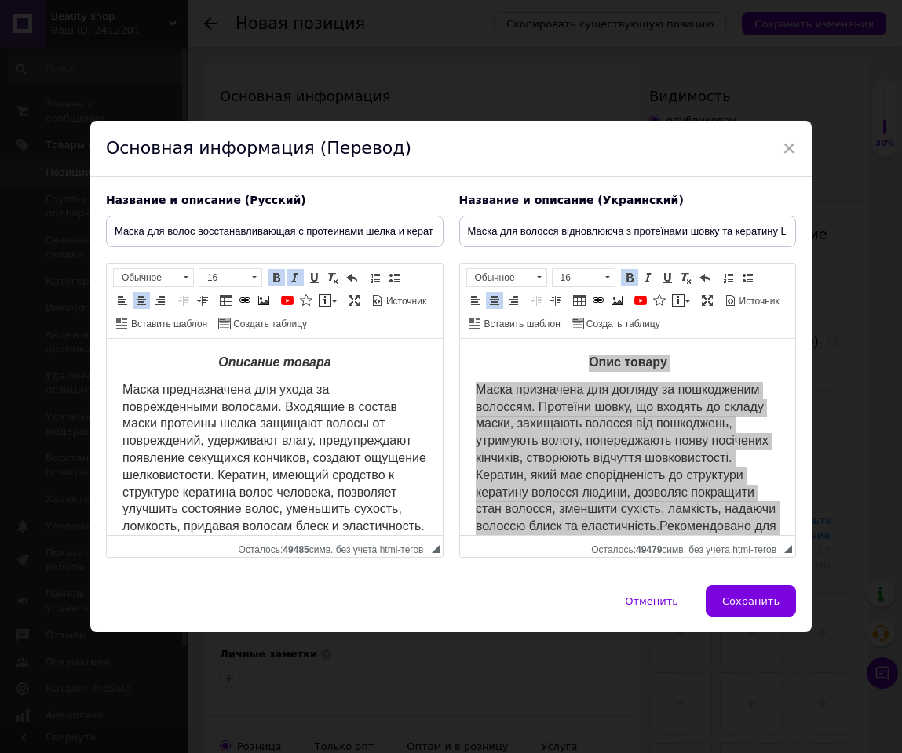
click at [301, 283] on span at bounding box center [295, 278] width 13 height 13
click at [317, 385] on span "Маска предназначена для ухода за поврежденными волосами. Входящие в состав маск…" at bounding box center [274, 484] width 304 height 202
click at [757, 502] on button "Сохранить" at bounding box center [751, 600] width 90 height 31
type input "Маска для волос восстанавливающая с протеинами шелка и кератина Livesta, 300 мл"
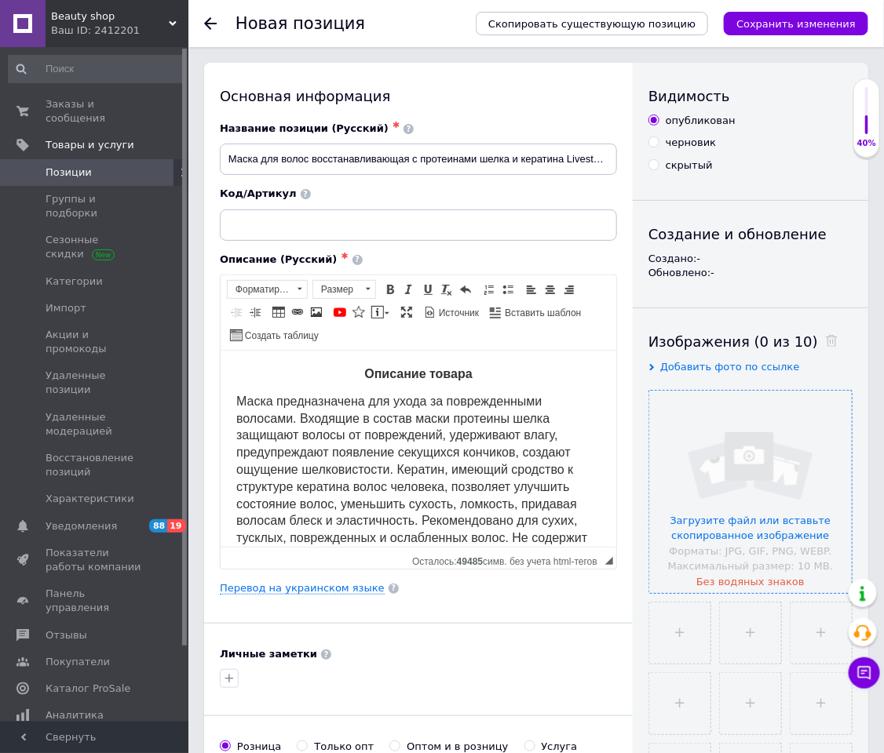
click at [740, 502] on input "file" at bounding box center [750, 492] width 202 height 202
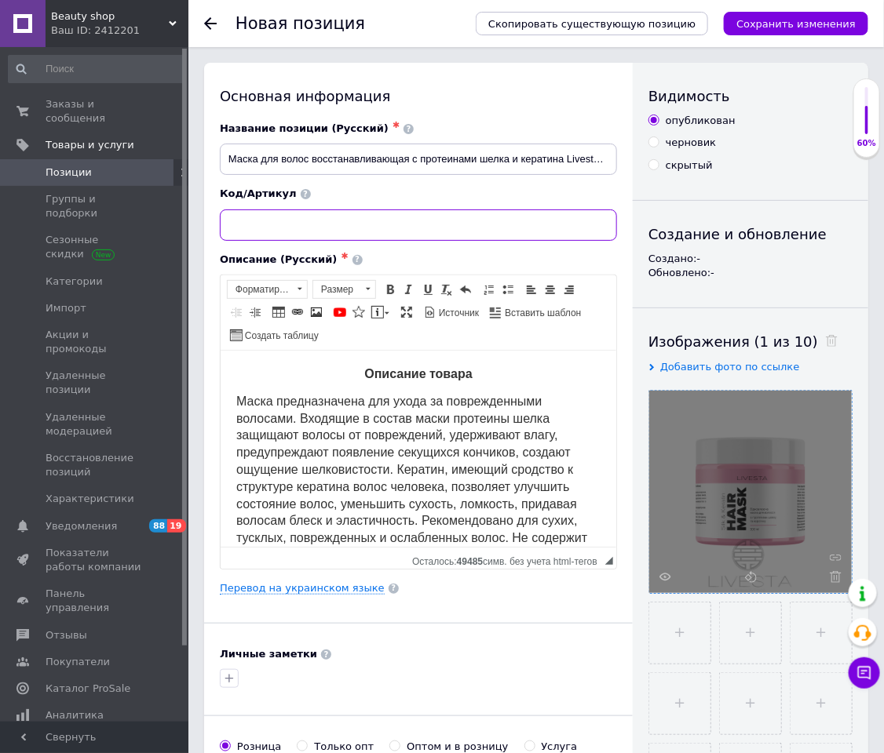
click at [382, 220] on input at bounding box center [418, 225] width 397 height 31
paste input "112103"
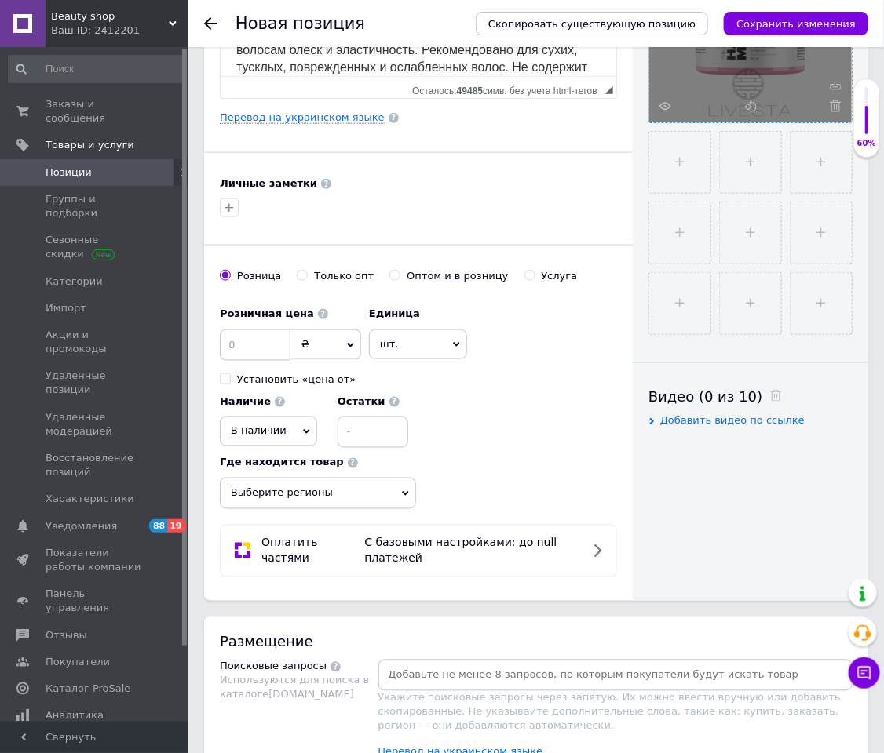
scroll to position [706, 0]
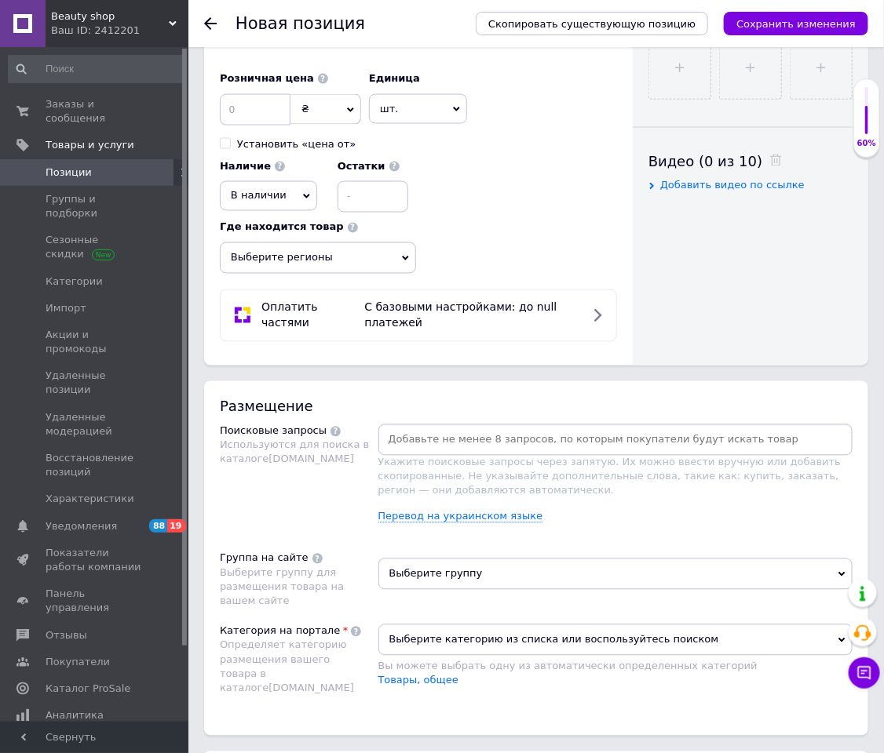
type input "112103"
click at [269, 126] on input at bounding box center [255, 109] width 71 height 31
type input "269"
drag, startPoint x: 804, startPoint y: 393, endPoint x: 472, endPoint y: 467, distance: 340.1
click at [472, 456] on div at bounding box center [615, 440] width 475 height 31
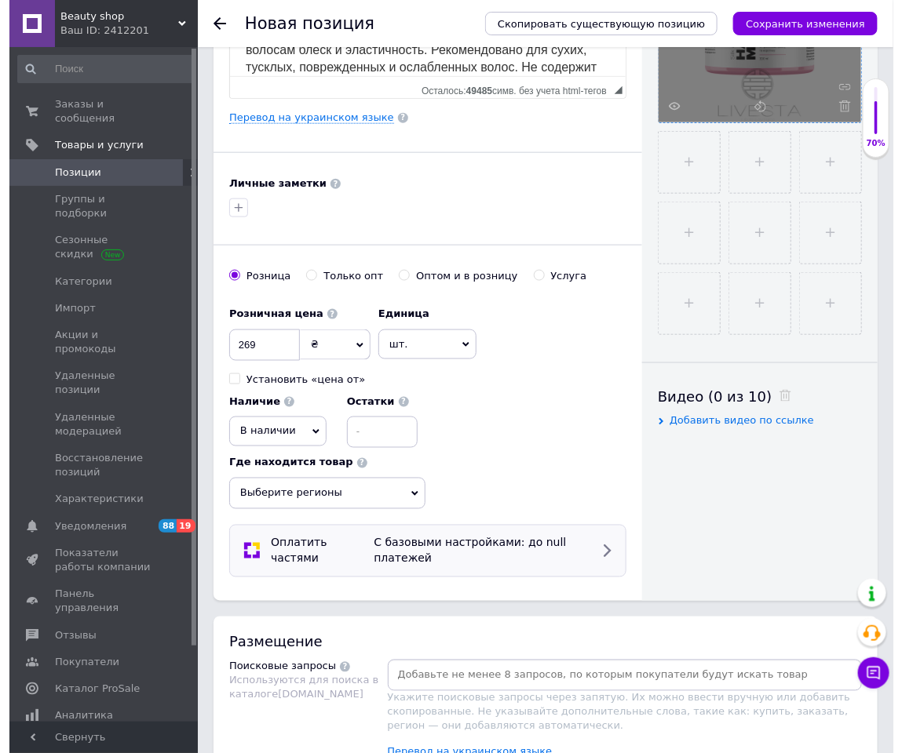
scroll to position [118, 0]
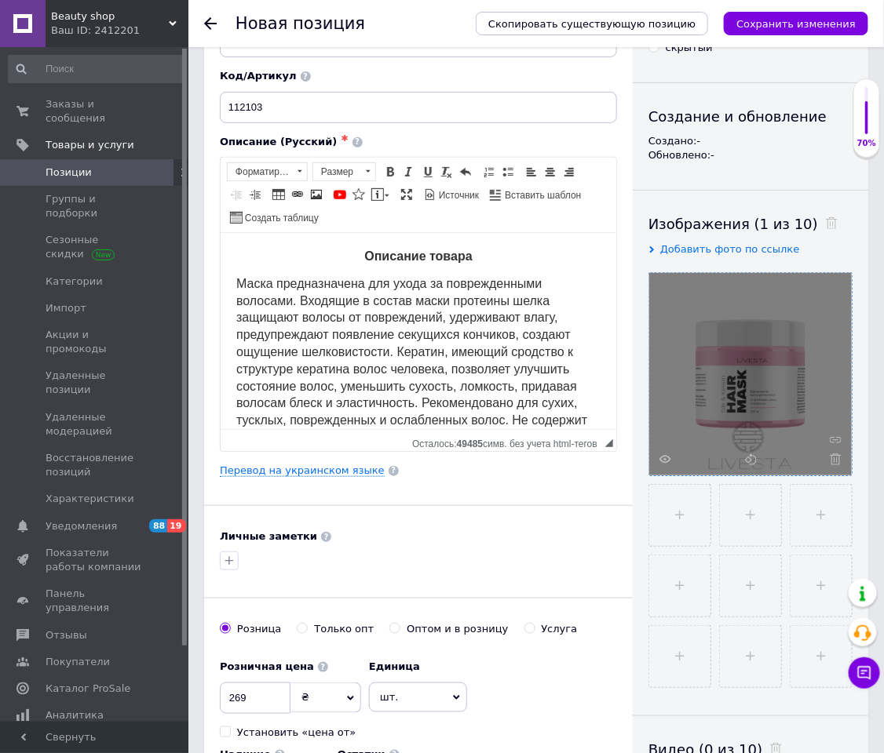
click at [253, 465] on div "Основная информация Название позиции (Русский) ✱ Маска для волос восстанавливаю…" at bounding box center [418, 449] width 429 height 1009
click at [254, 471] on link "Перевод на украинском языке" at bounding box center [302, 471] width 165 height 13
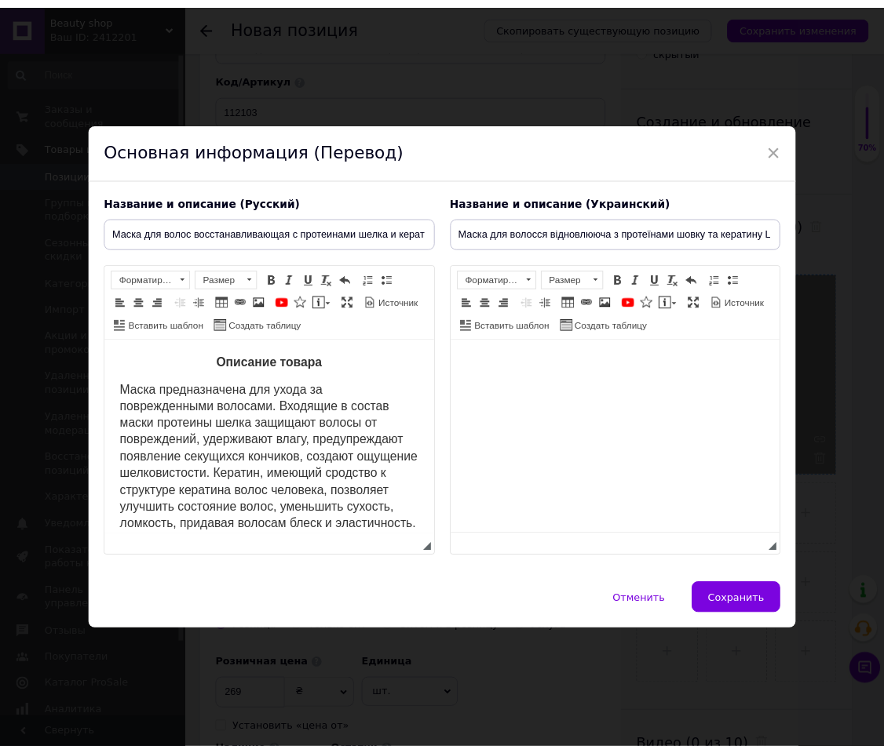
scroll to position [0, 0]
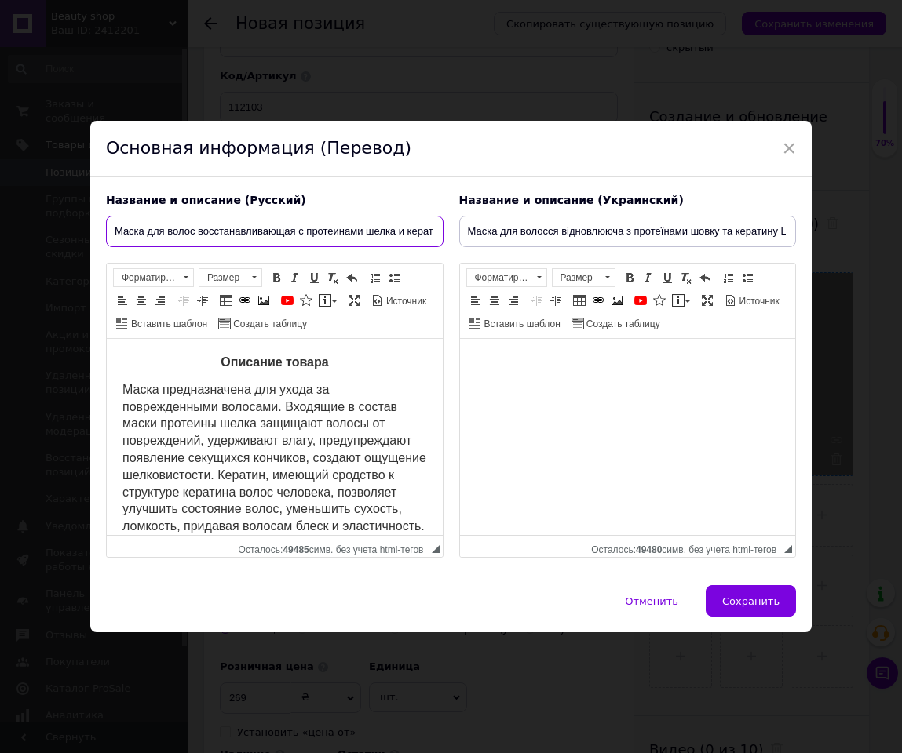
click at [393, 234] on input "Маска для волос восстанавливающая с протеинами шелка и кератина Livesta, 300 мл" at bounding box center [274, 231] width 337 height 31
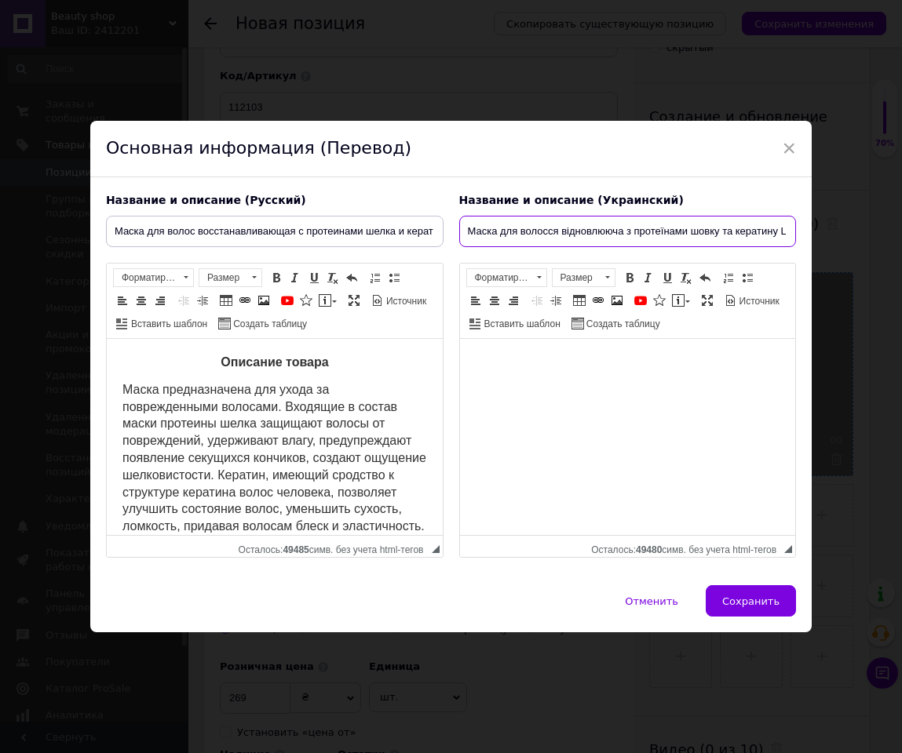
click at [571, 236] on input "Маска для волосся відновлююча з протеїнами шовку та кератину Livesta, 300 мл" at bounding box center [627, 231] width 337 height 31
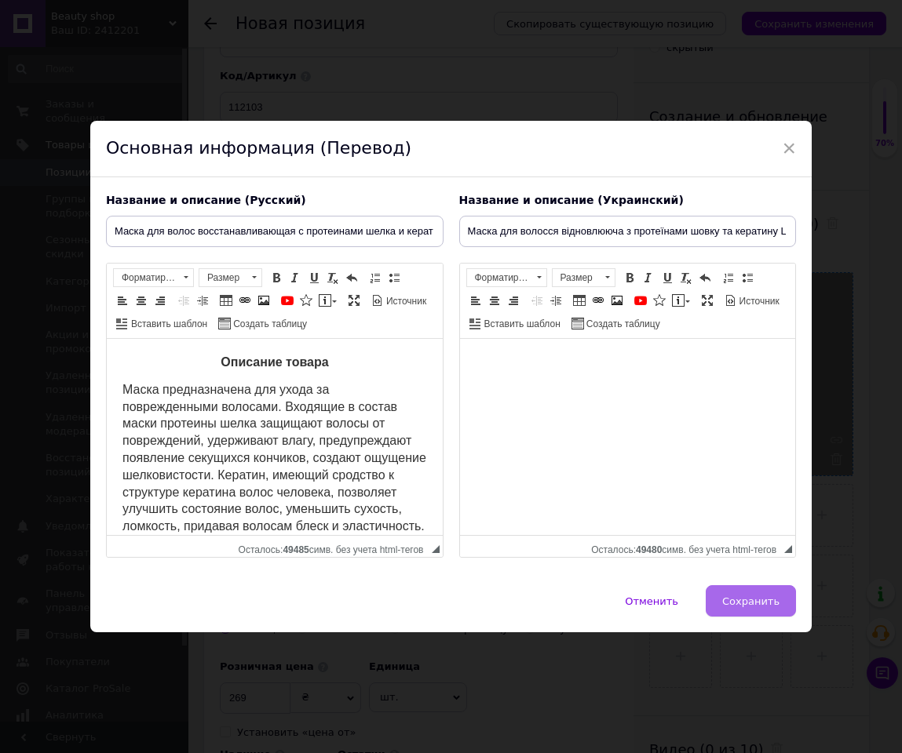
click at [753, 502] on button "Сохранить" at bounding box center [751, 600] width 90 height 31
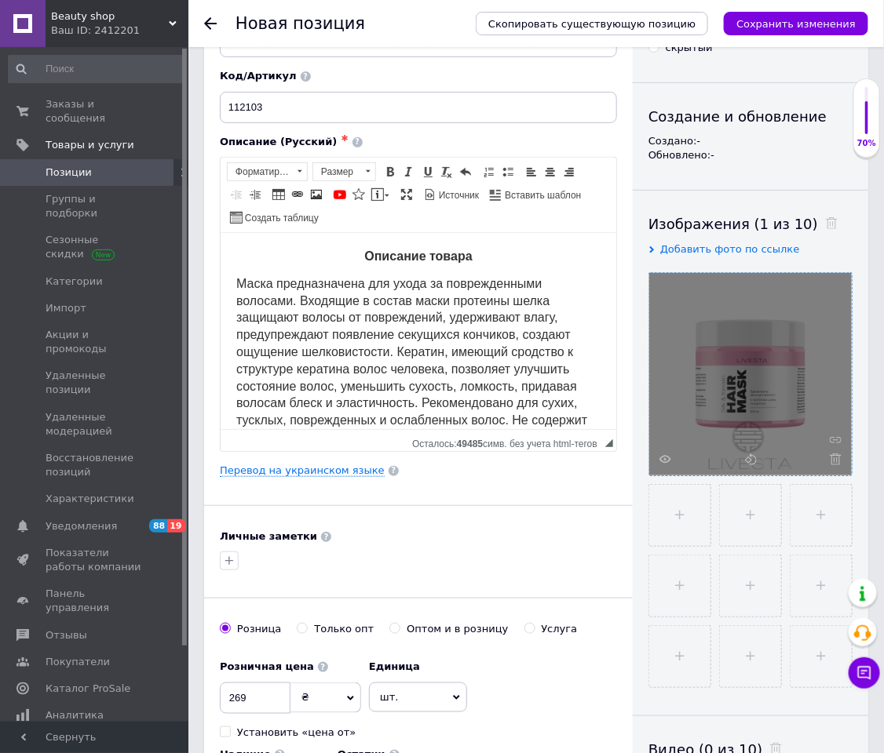
scroll to position [589, 0]
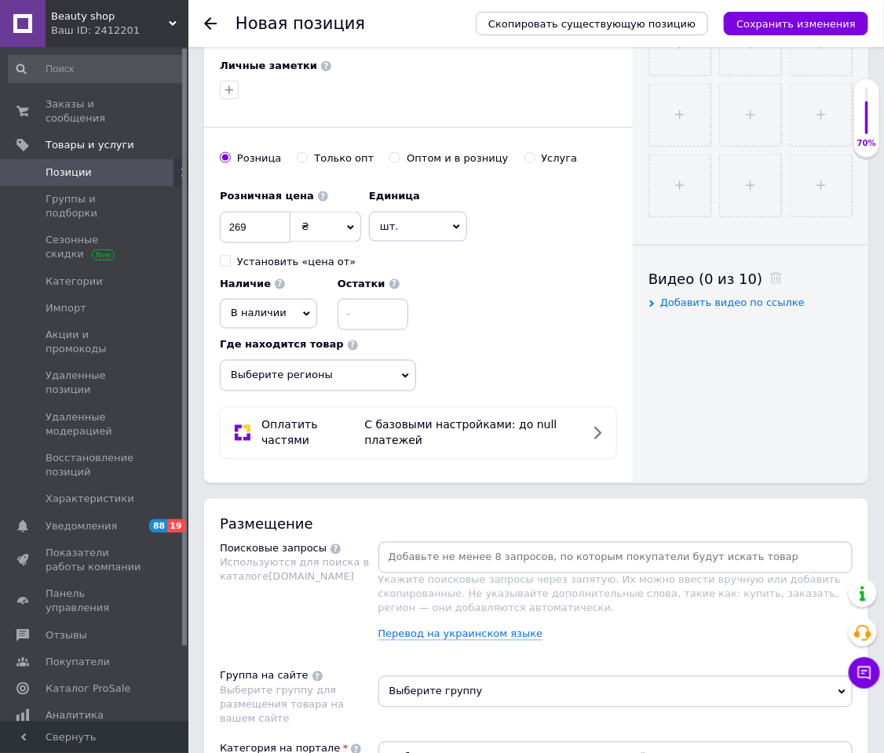
click at [494, 502] on div at bounding box center [615, 557] width 475 height 31
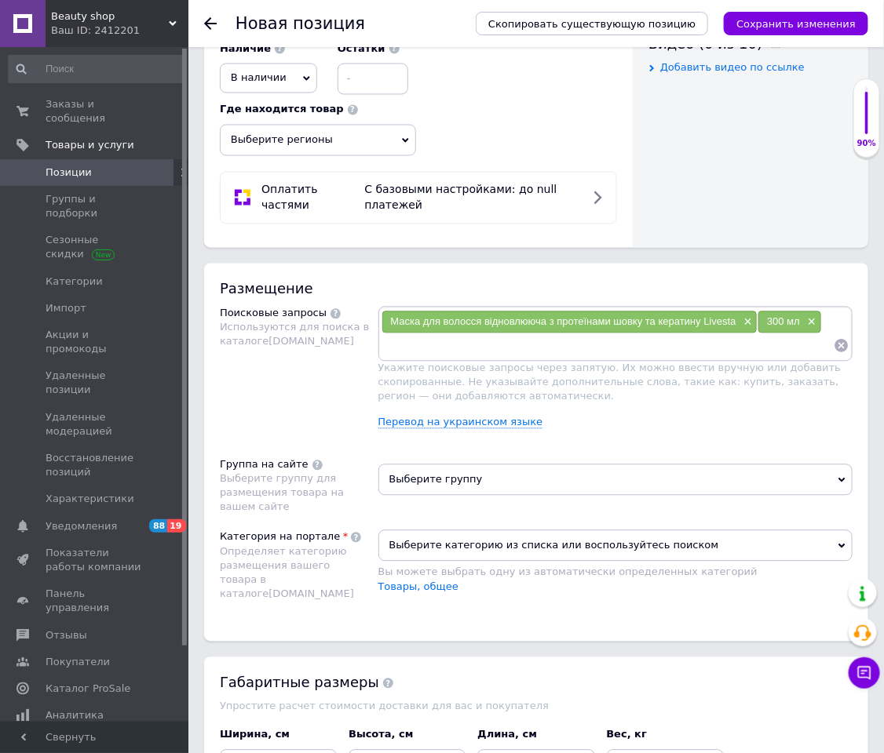
scroll to position [942, 0]
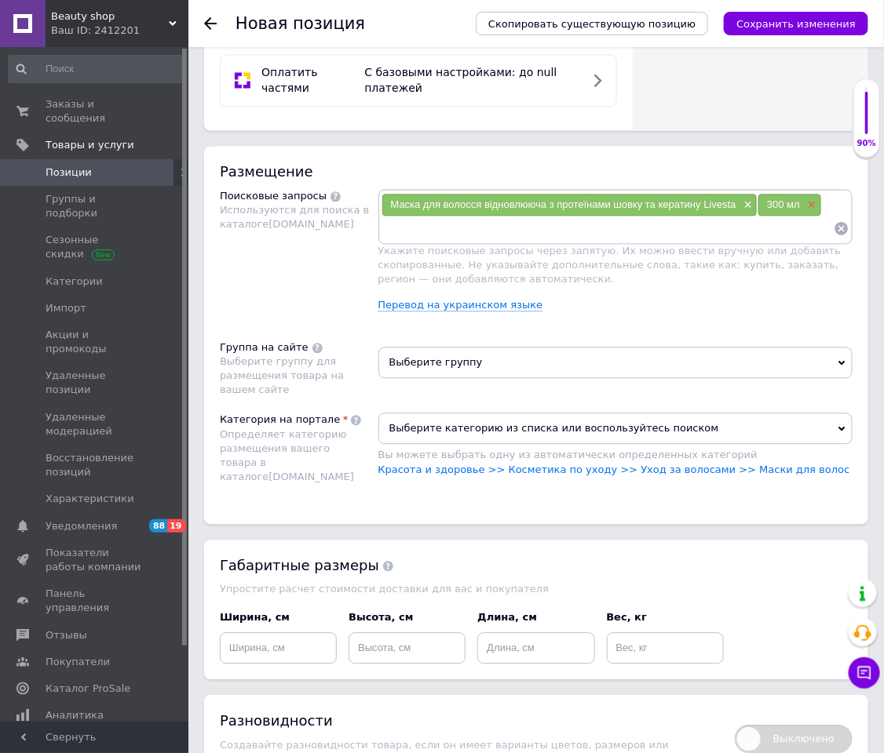
click at [811, 212] on span "×" at bounding box center [810, 205] width 13 height 13
click at [777, 370] on span "Выберите группу" at bounding box center [615, 362] width 475 height 31
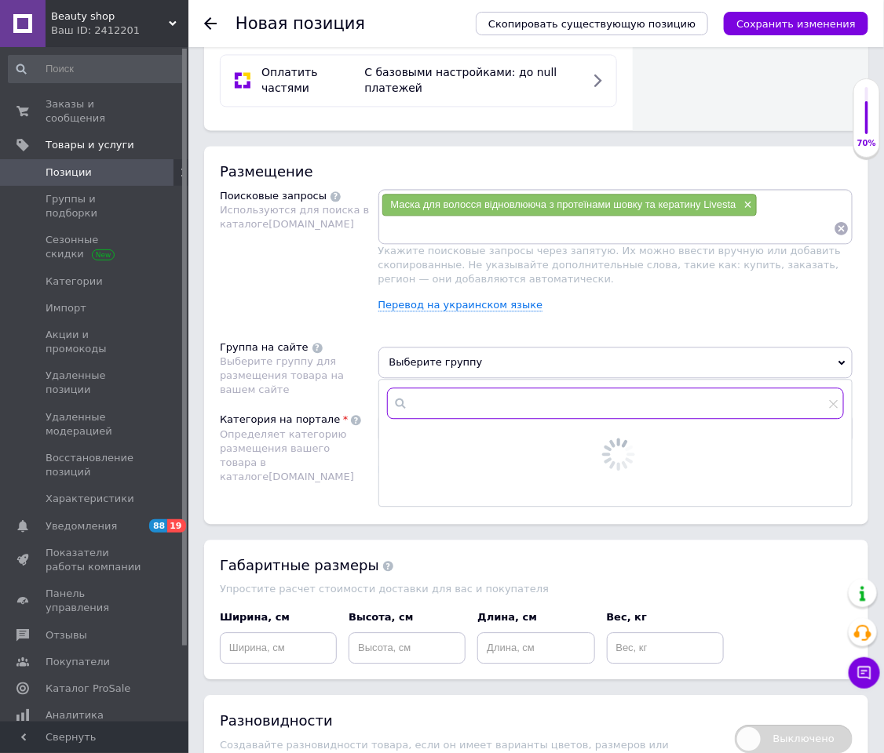
click at [574, 419] on input "text" at bounding box center [616, 403] width 458 height 31
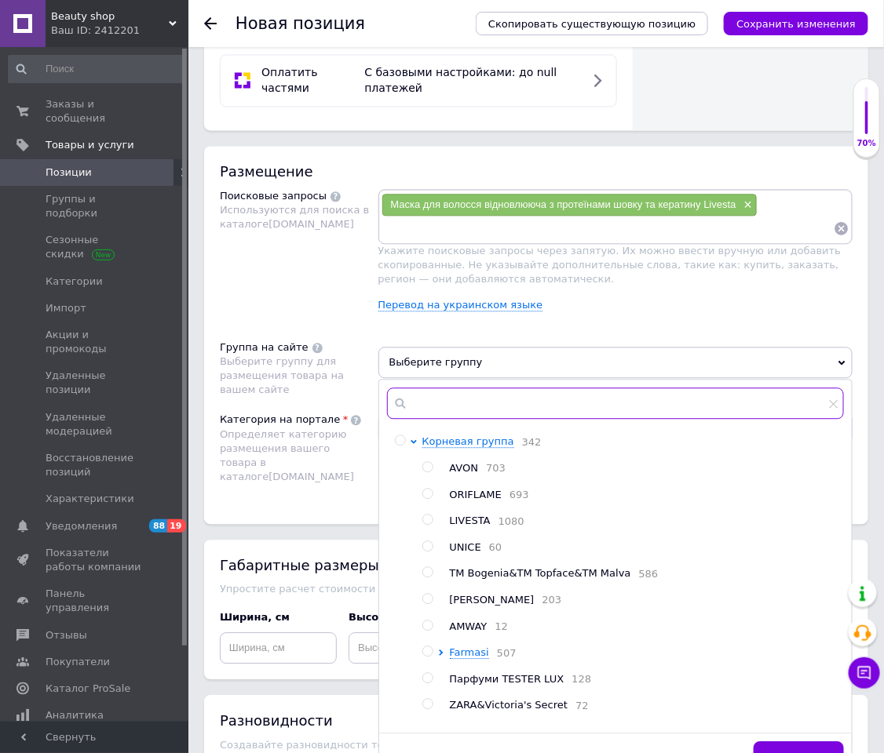
click at [434, 410] on input "text" at bounding box center [616, 403] width 458 height 31
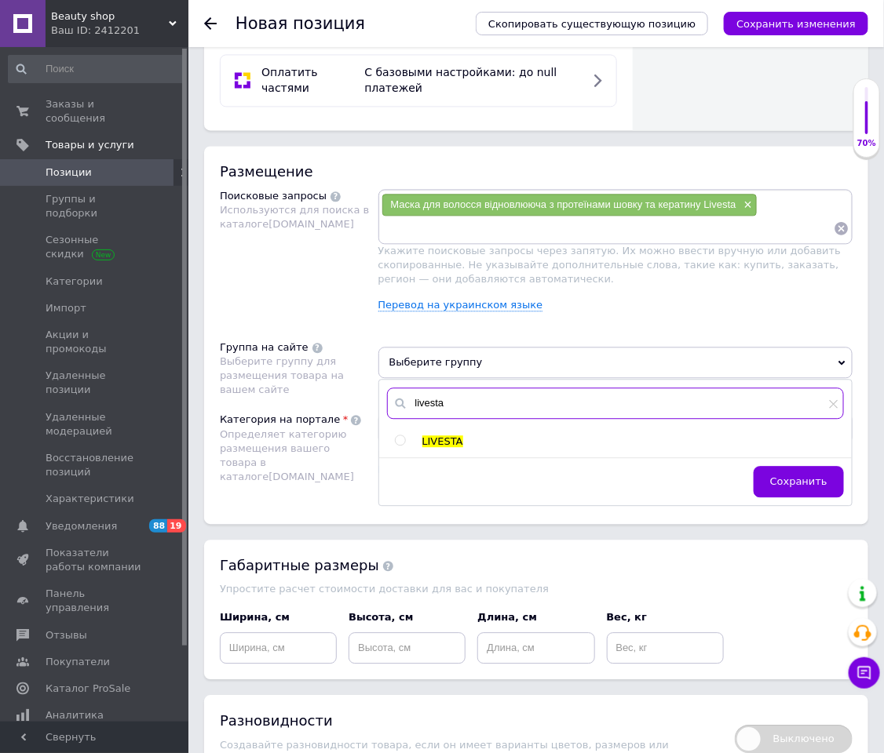
type input "livesta"
click at [400, 446] on input "radio" at bounding box center [400, 441] width 10 height 10
radio input "true"
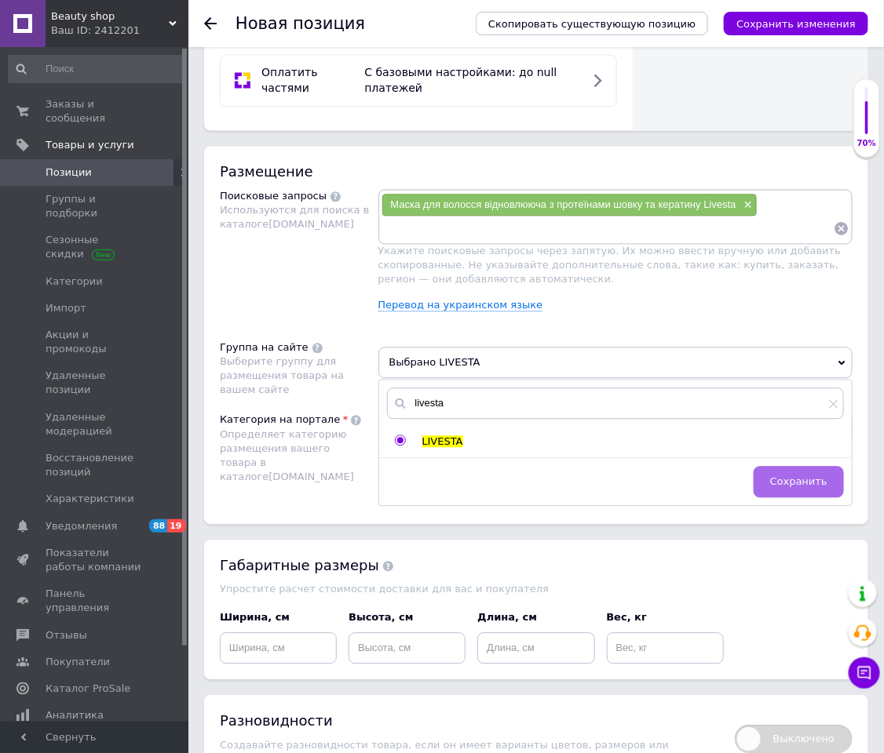
click at [789, 487] on span "Сохранить" at bounding box center [798, 482] width 57 height 12
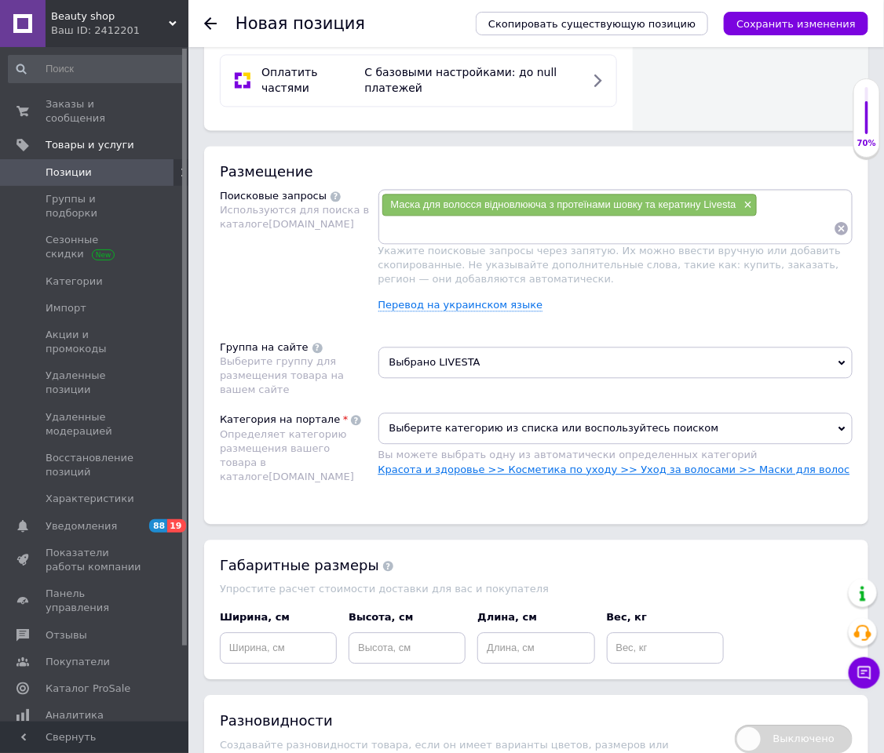
click at [758, 476] on link "Красота и здоровье >> Косметика по уходу >> Уход за волосами >> Маски для волос" at bounding box center [614, 470] width 472 height 12
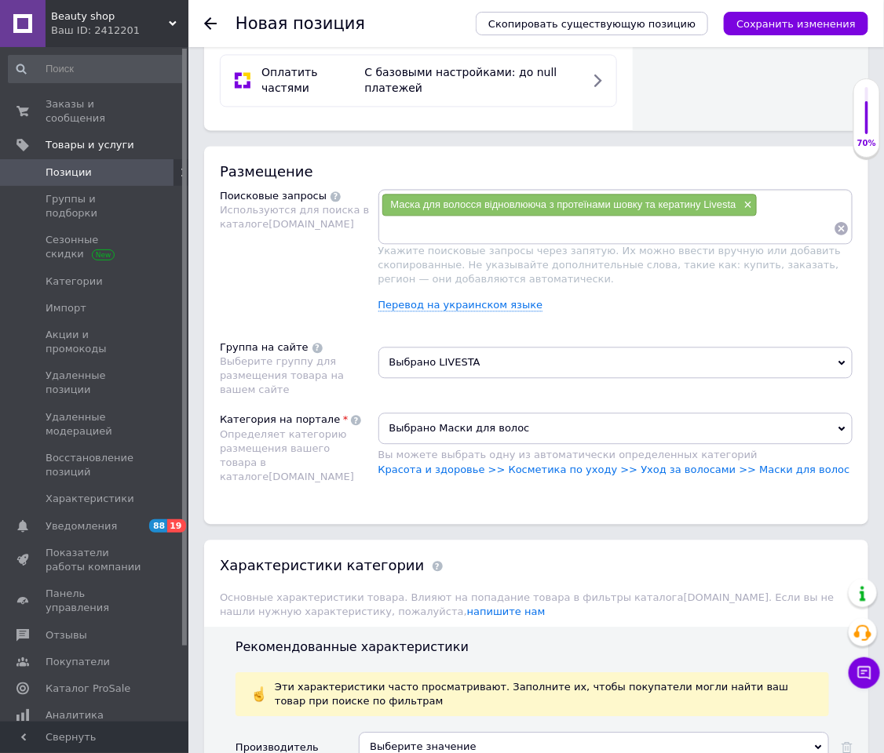
scroll to position [1295, 0]
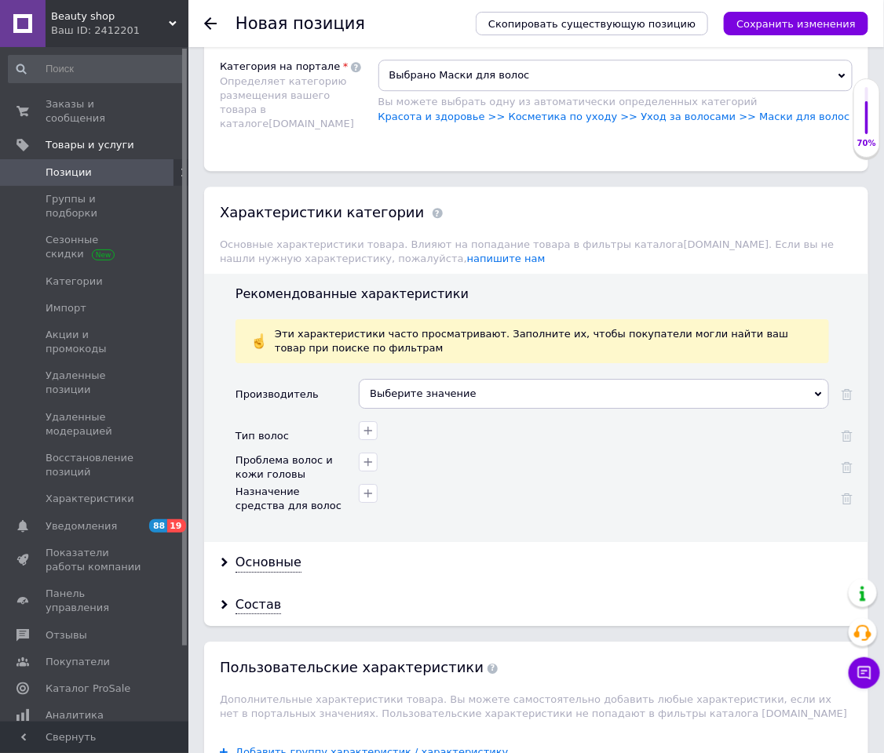
click at [386, 409] on div "Выберите значение" at bounding box center [594, 394] width 470 height 30
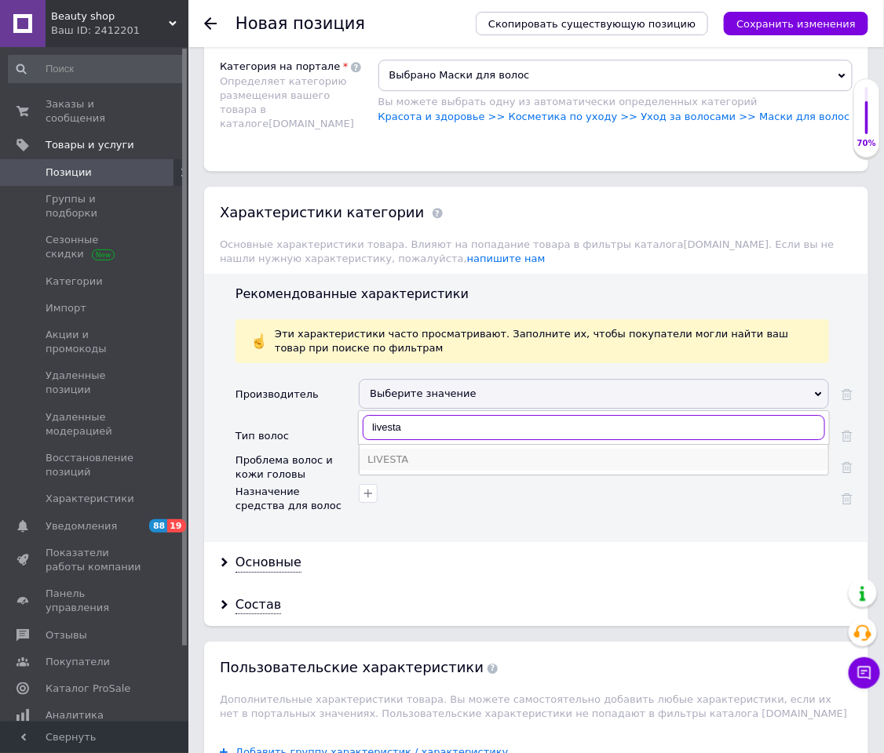
type input "livesta"
click at [366, 469] on li "LIVESTA" at bounding box center [593, 460] width 469 height 22
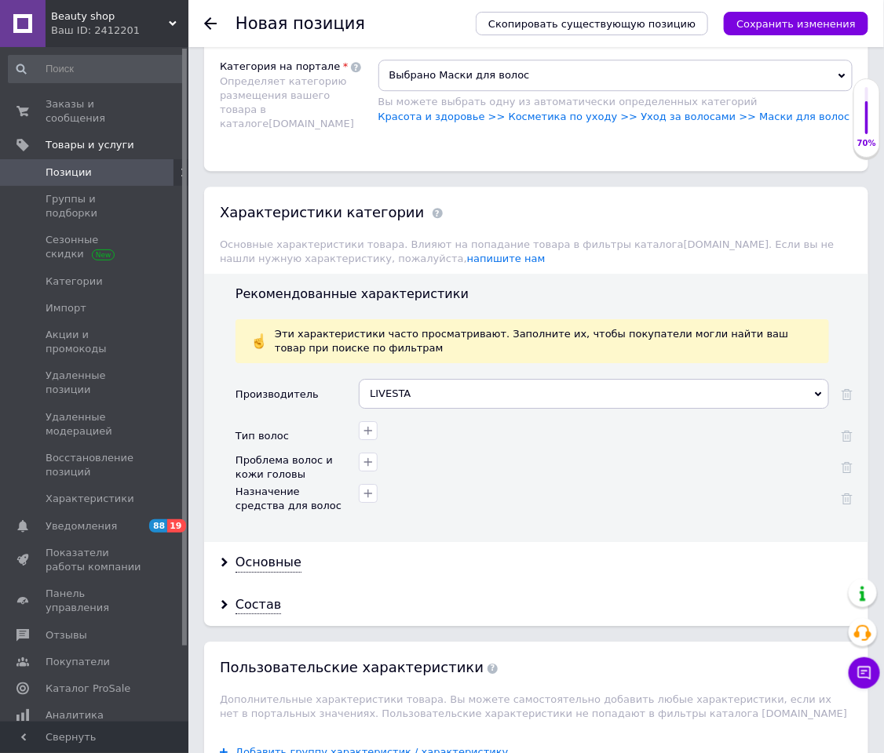
click at [339, 452] on div "Тип волос" at bounding box center [296, 436] width 123 height 31
click at [363, 437] on icon "button" at bounding box center [368, 431] width 13 height 13
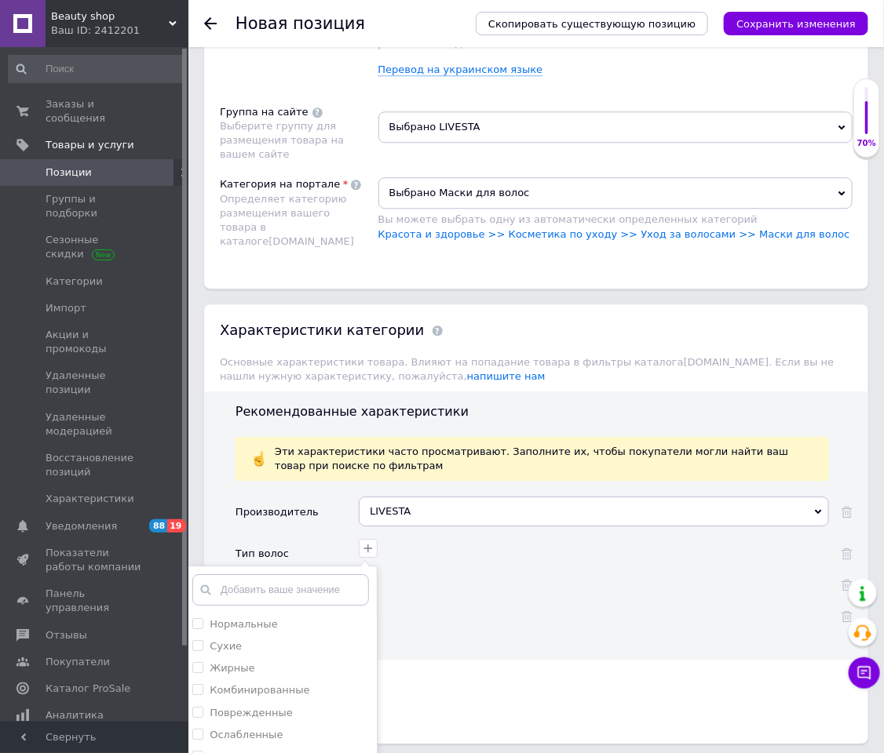
scroll to position [1413, 0]
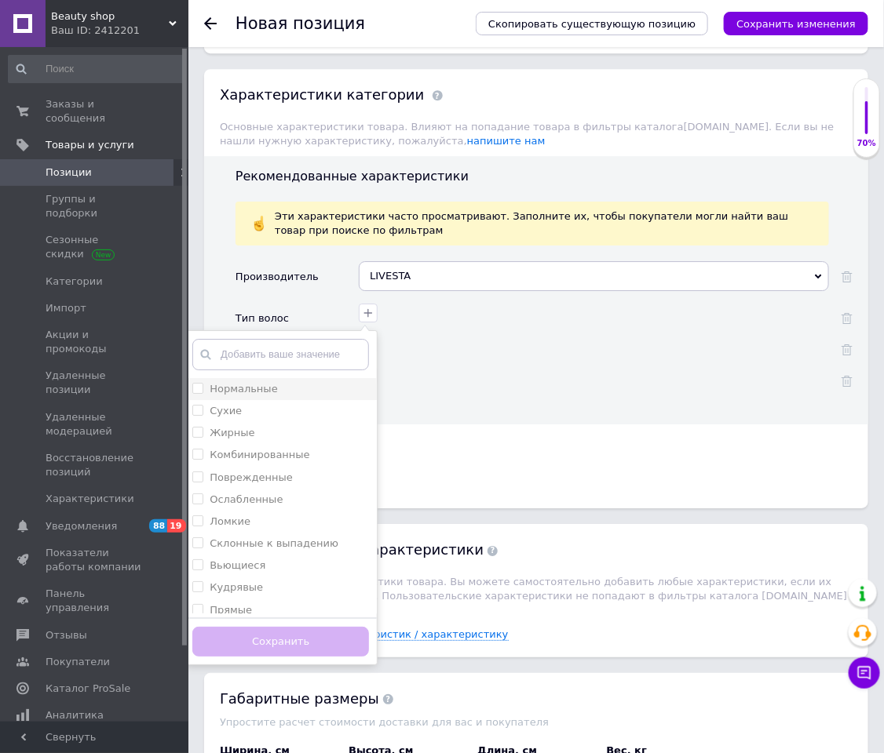
click at [292, 396] on div "Нормальные" at bounding box center [280, 389] width 177 height 14
checkbox input "true"
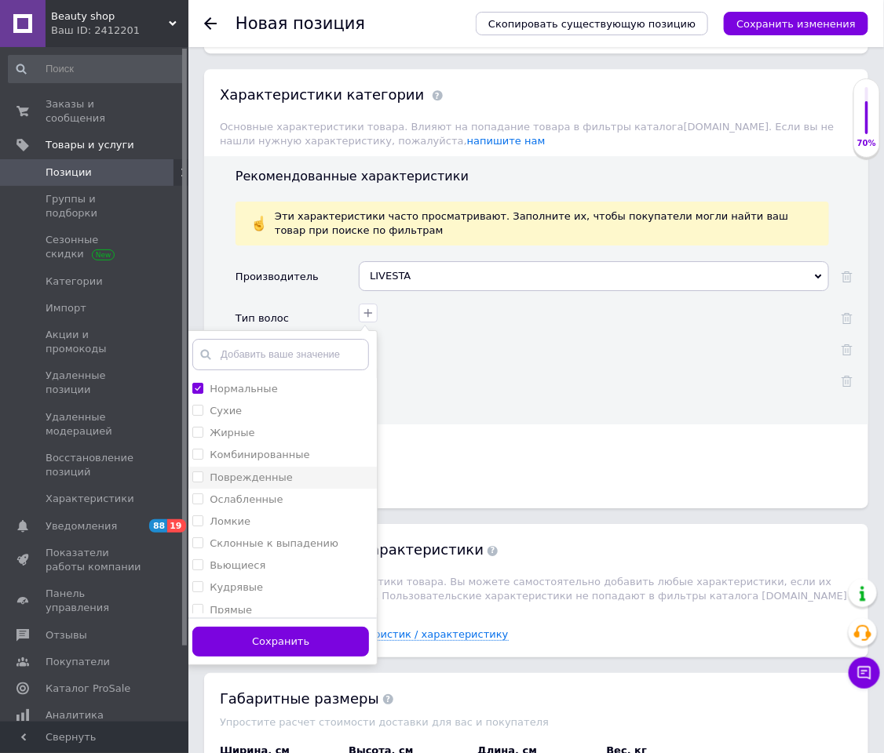
click at [280, 483] on label "Поврежденные" at bounding box center [251, 478] width 83 height 12
checkbox input "true"
click at [278, 502] on li "Ослабленные" at bounding box center [280, 500] width 192 height 22
checkbox input "true"
click at [245, 502] on label "Ломкие" at bounding box center [230, 522] width 41 height 12
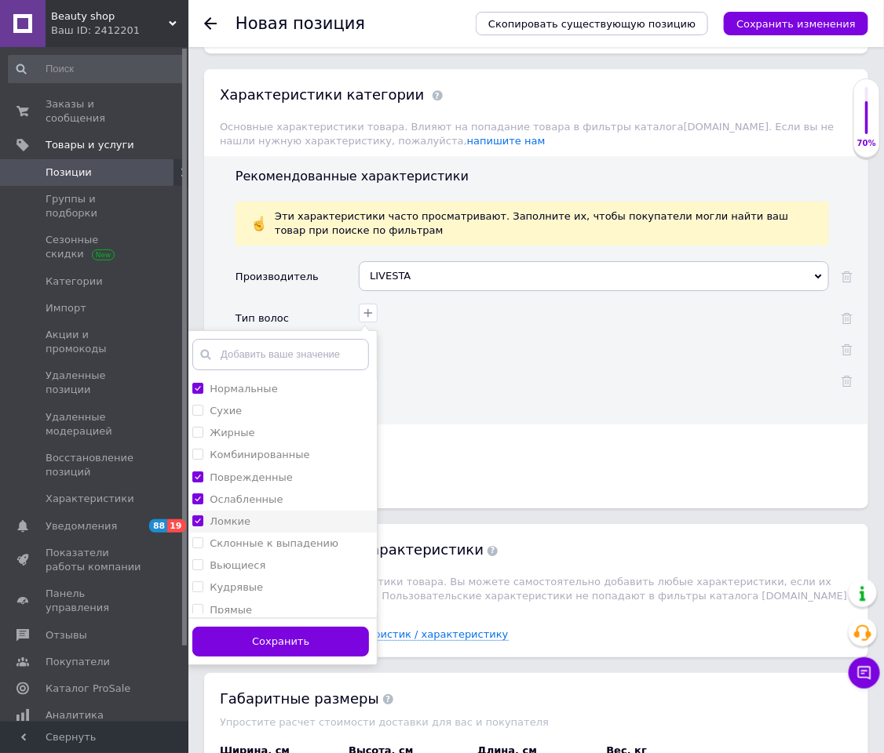
checkbox input "true"
click at [294, 370] on input "text" at bounding box center [280, 354] width 177 height 31
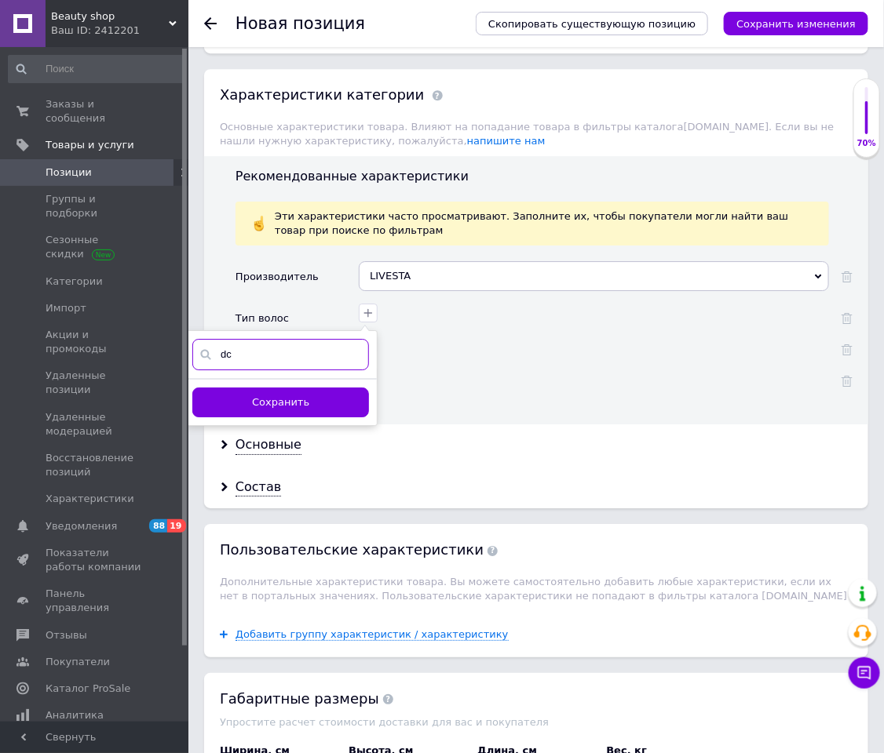
type input "d"
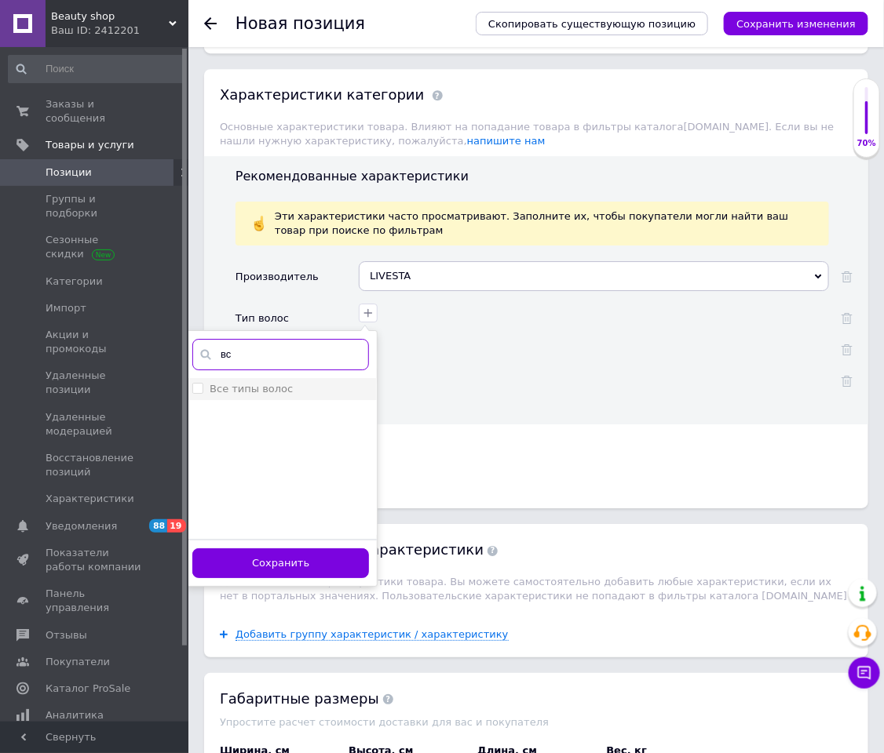
type input "вс"
click at [307, 396] on div "Все типы волос" at bounding box center [280, 389] width 177 height 14
checkbox волос "true"
click at [299, 502] on button "Сохранить" at bounding box center [280, 564] width 177 height 31
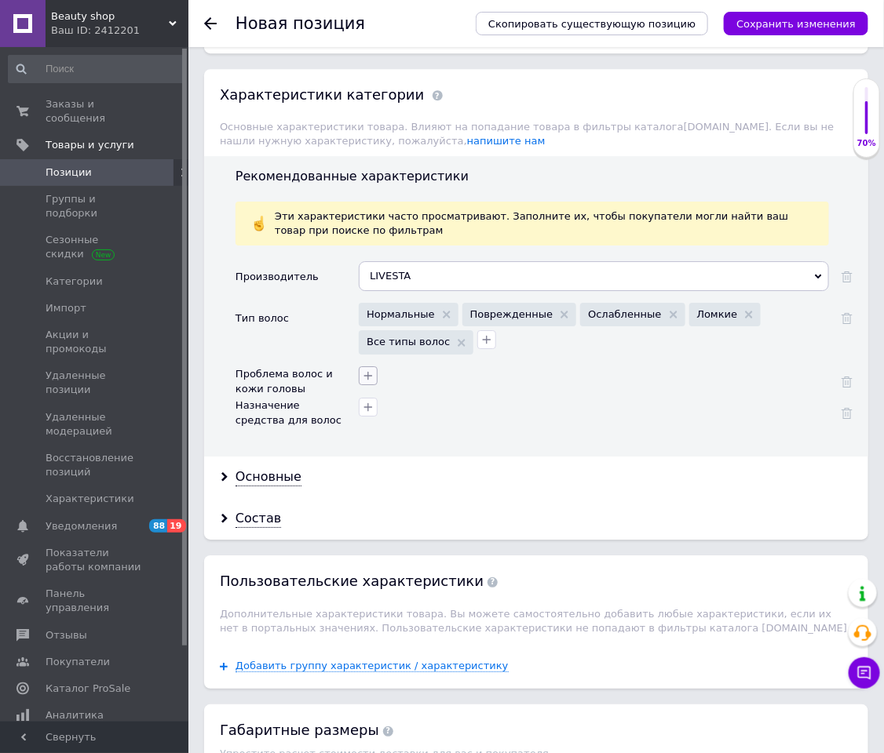
click at [363, 382] on icon "button" at bounding box center [368, 376] width 13 height 13
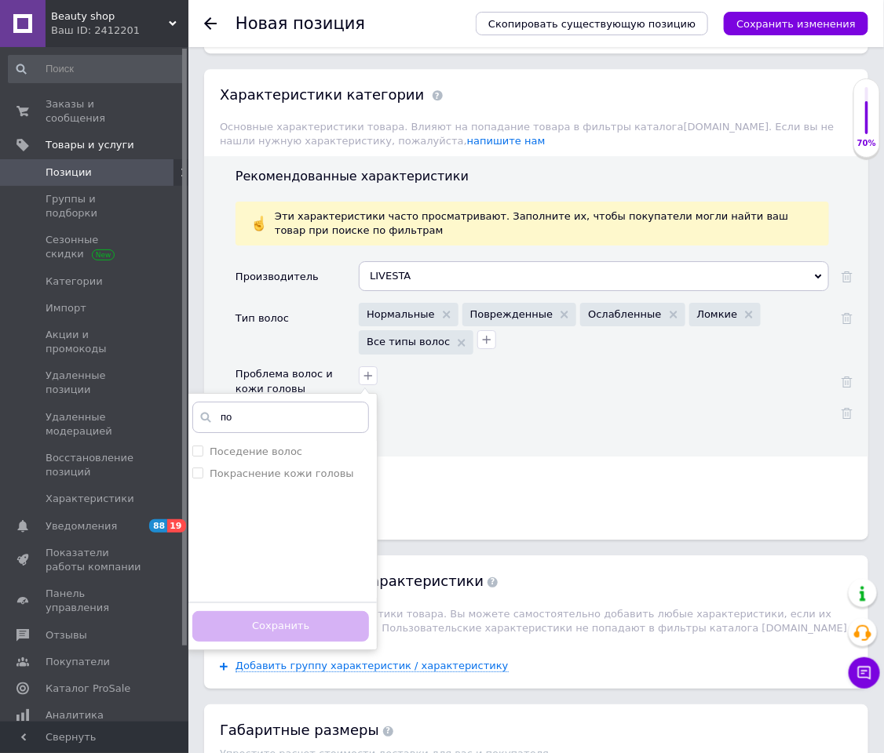
type input "по"
click at [469, 473] on div "Основные" at bounding box center [536, 478] width 664 height 42
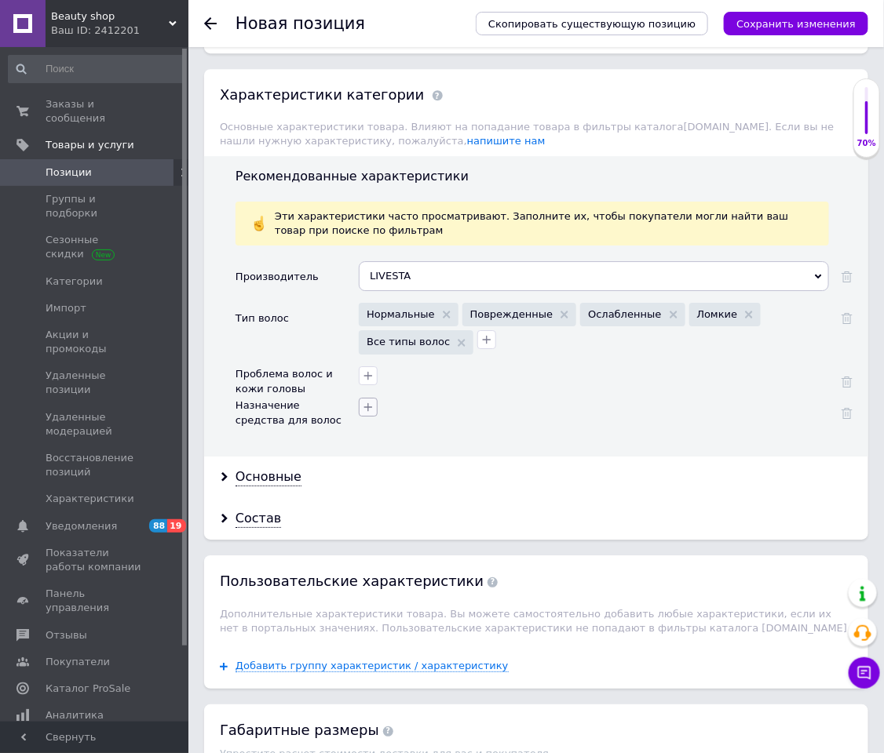
click at [375, 417] on button "button" at bounding box center [368, 407] width 19 height 19
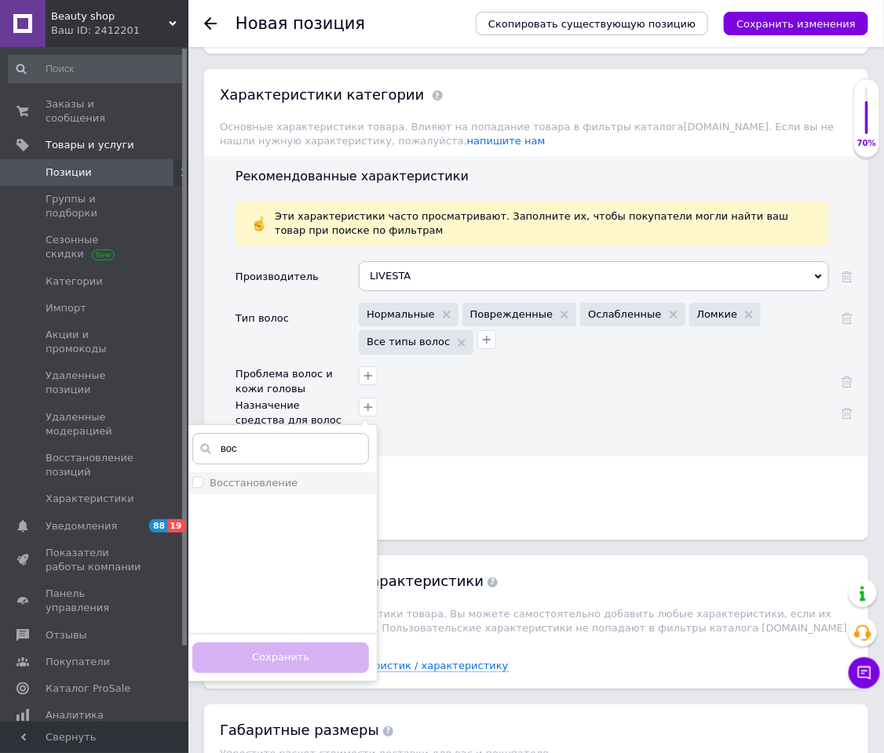
type input "вос"
click at [307, 491] on div "Восстановление" at bounding box center [280, 483] width 177 height 14
checkbox input "true"
click at [313, 502] on button "Сохранить" at bounding box center [280, 658] width 177 height 31
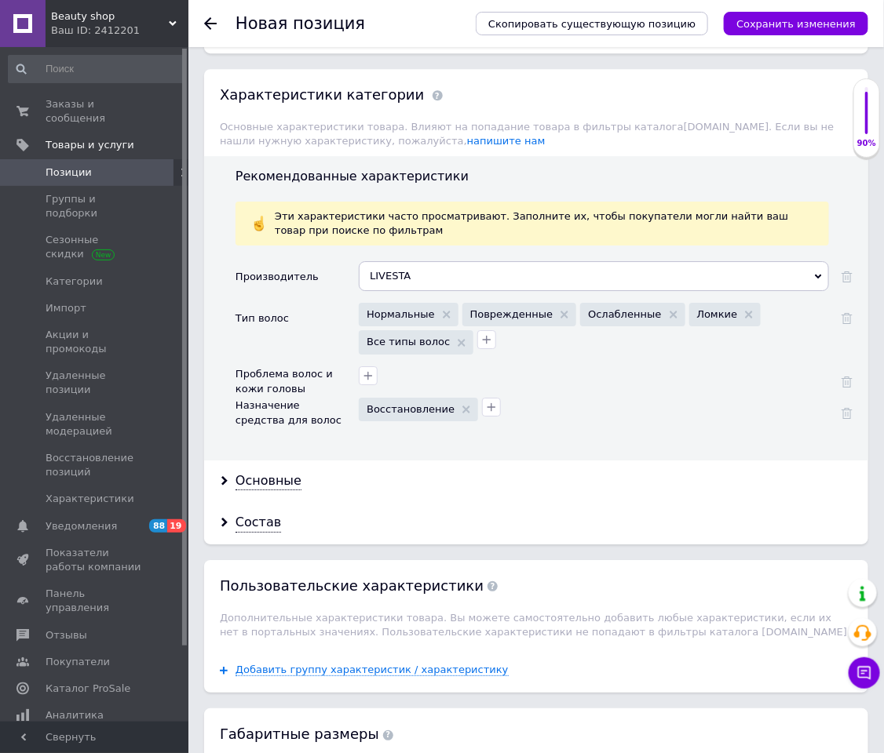
click at [490, 421] on div "Восстановление" at bounding box center [592, 407] width 474 height 27
click at [276, 491] on div "Основные" at bounding box center [268, 481] width 66 height 18
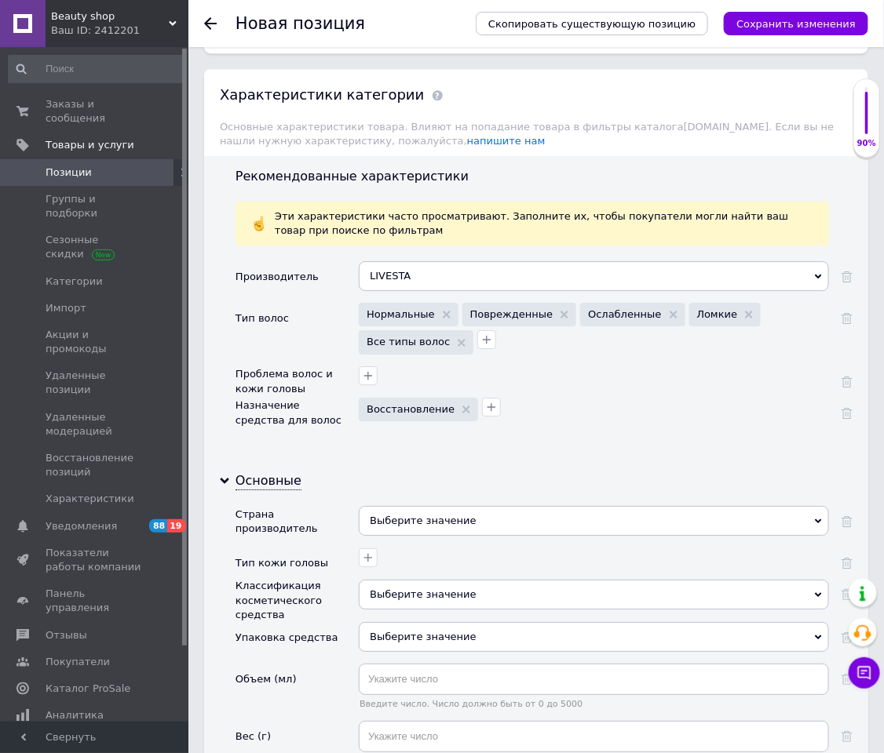
click at [418, 502] on div "Выберите значение" at bounding box center [594, 521] width 470 height 30
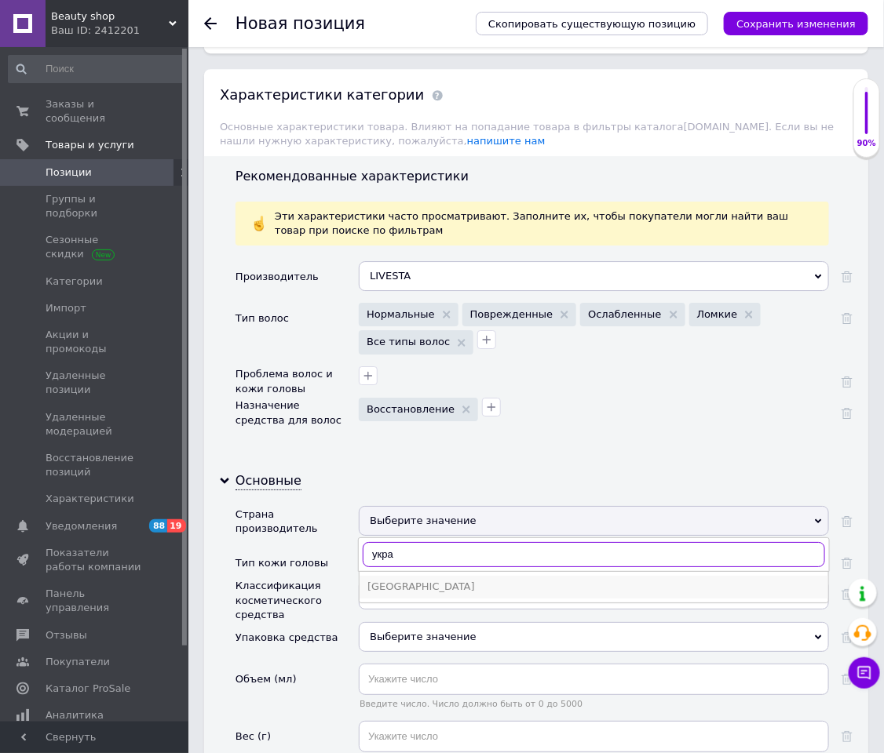
type input "укра"
click at [380, 502] on div "Украина" at bounding box center [593, 587] width 453 height 14
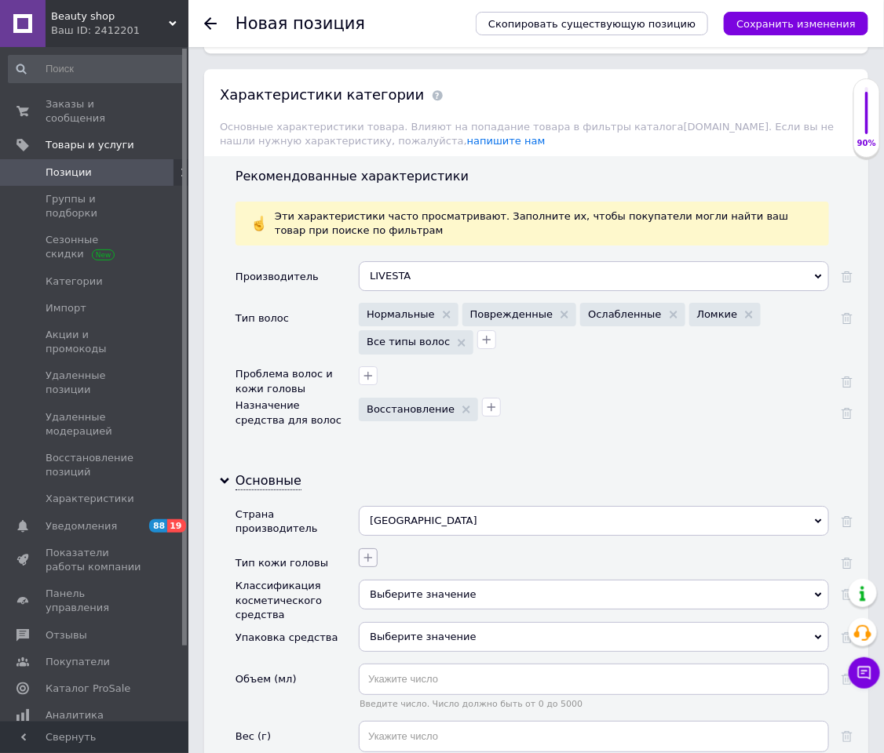
click at [377, 502] on button "button" at bounding box center [368, 558] width 19 height 19
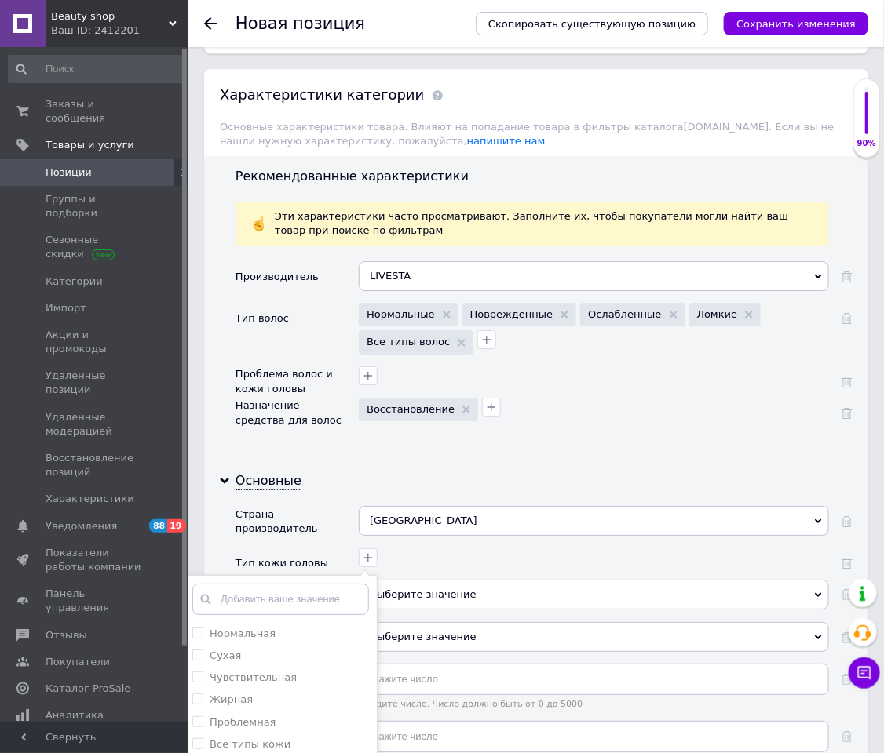
scroll to position [1530, 0]
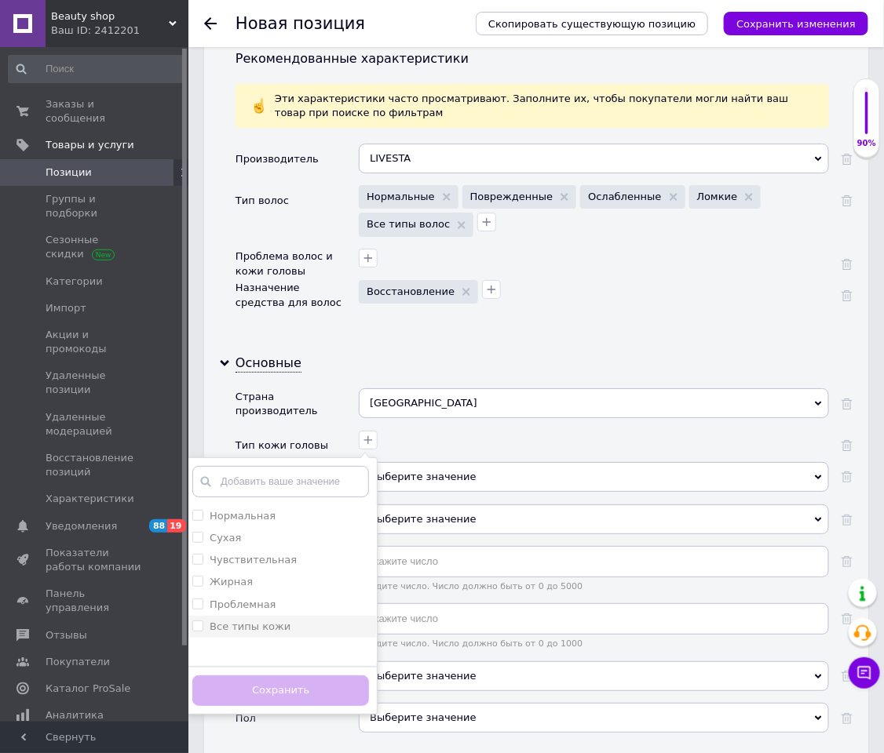
click at [273, 502] on label "Все типы кожи" at bounding box center [250, 627] width 81 height 12
checkbox кожи "true"
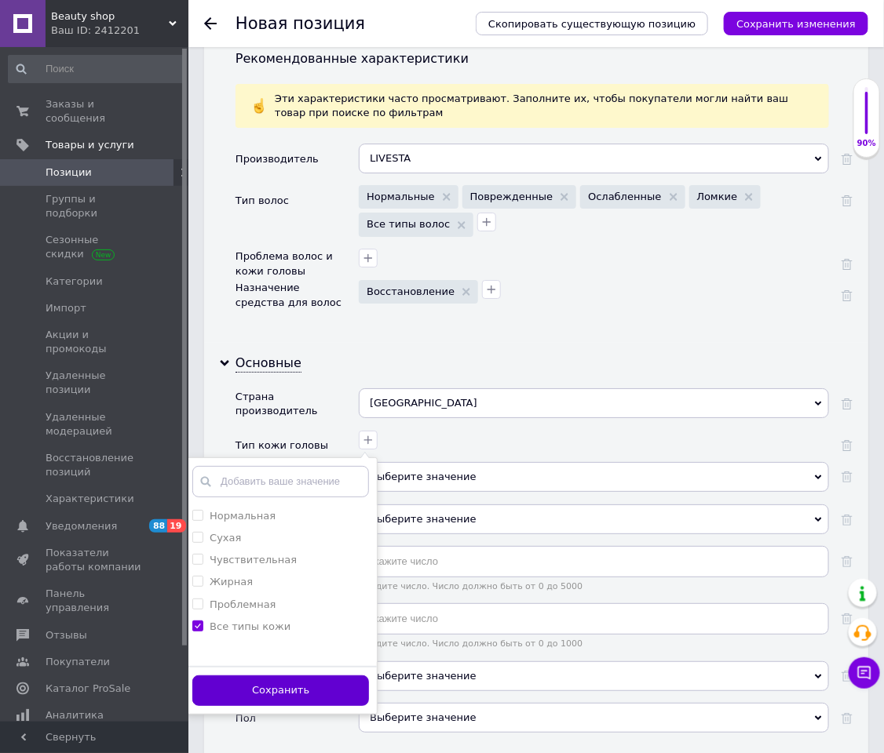
click at [290, 502] on button "Сохранить" at bounding box center [280, 691] width 177 height 31
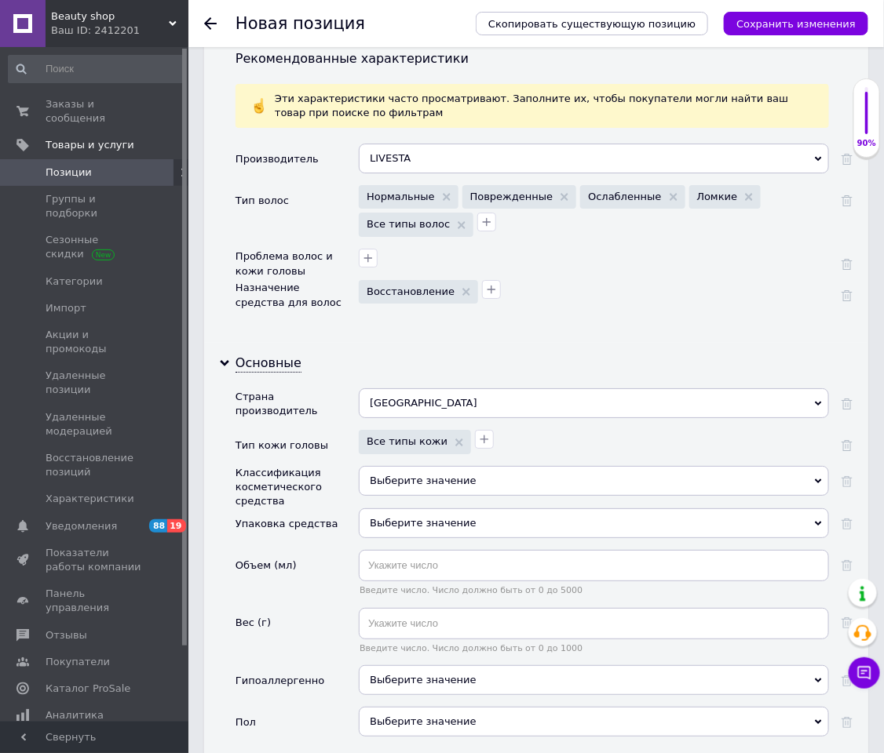
click at [406, 496] on div "Выберите значение" at bounding box center [594, 481] width 470 height 30
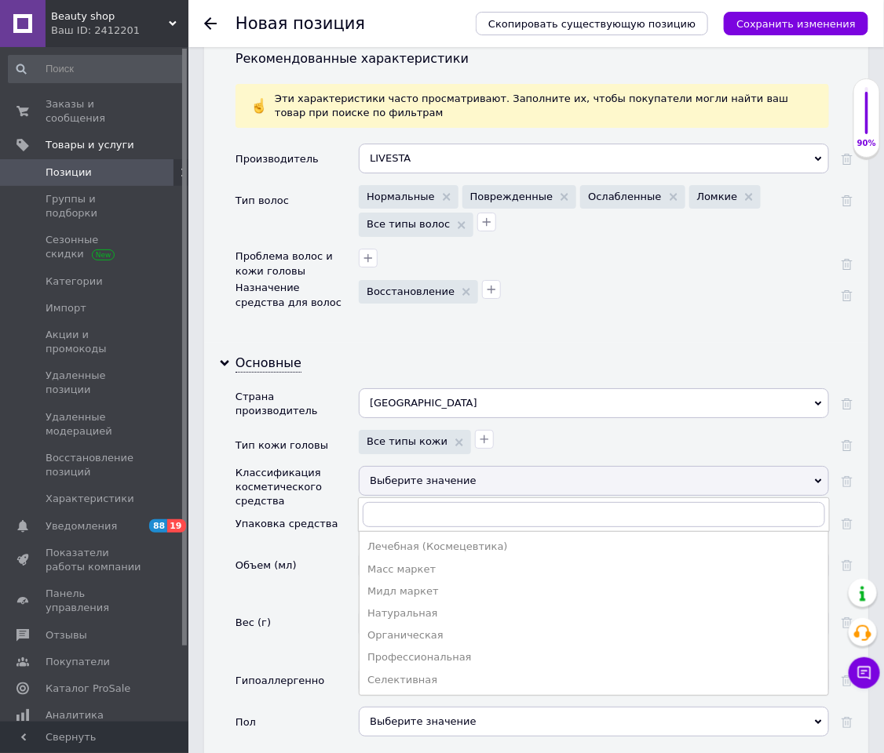
click at [388, 502] on div "Мидл маркет" at bounding box center [593, 592] width 453 height 14
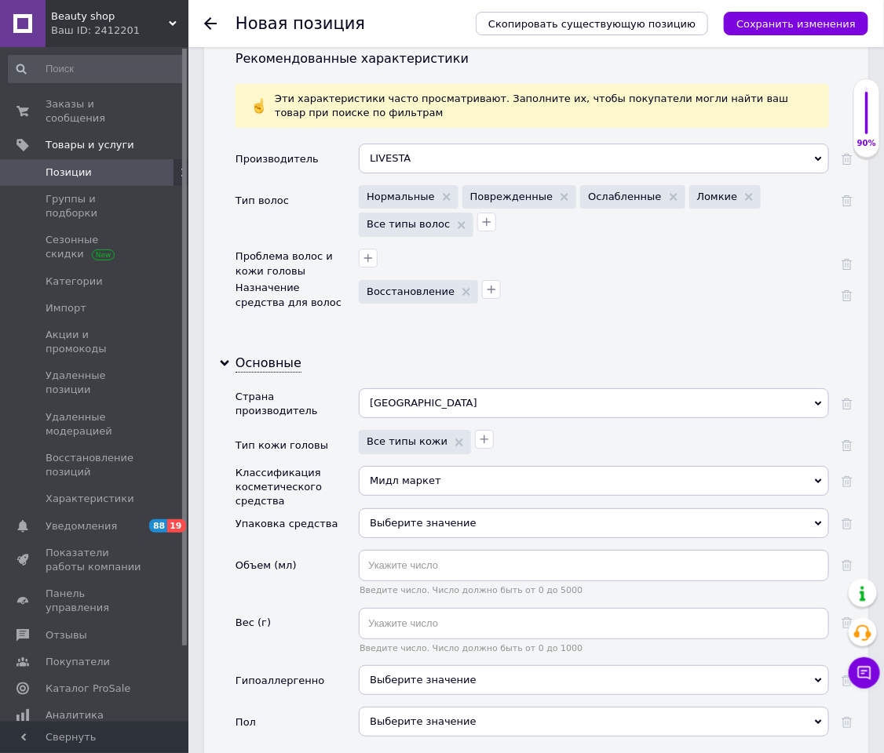
click at [387, 502] on div "Выберите значение" at bounding box center [594, 524] width 470 height 30
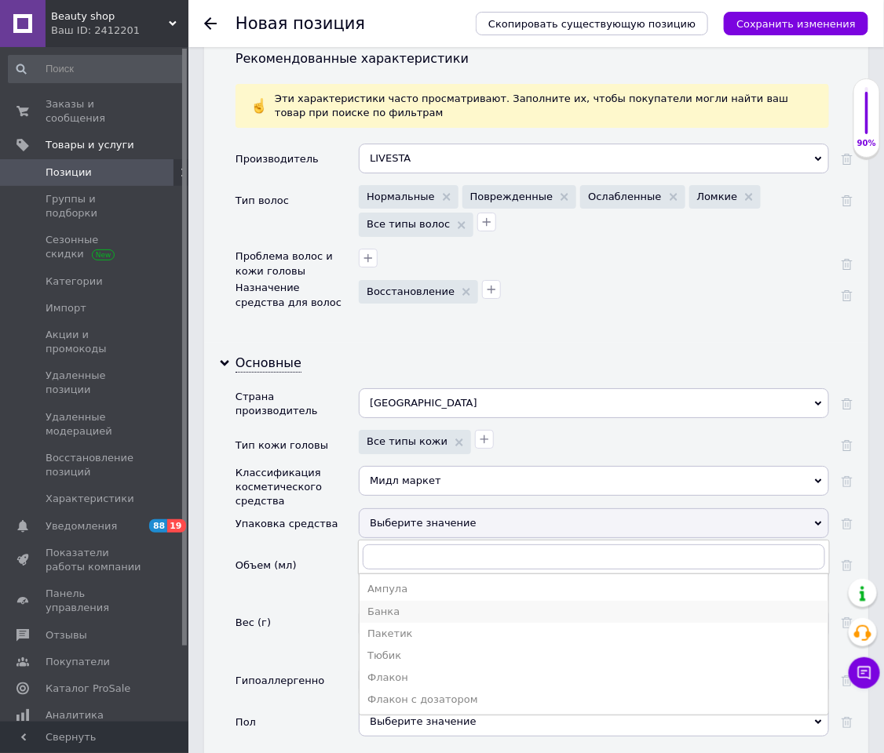
click at [396, 502] on div "Банка" at bounding box center [593, 612] width 453 height 14
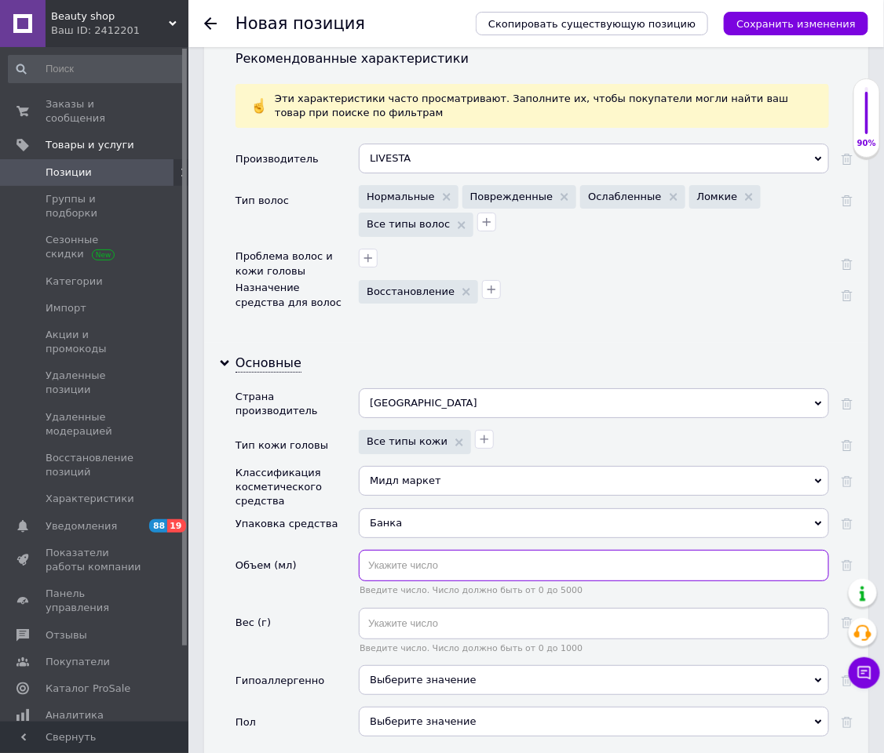
click at [389, 502] on input "text" at bounding box center [594, 565] width 470 height 31
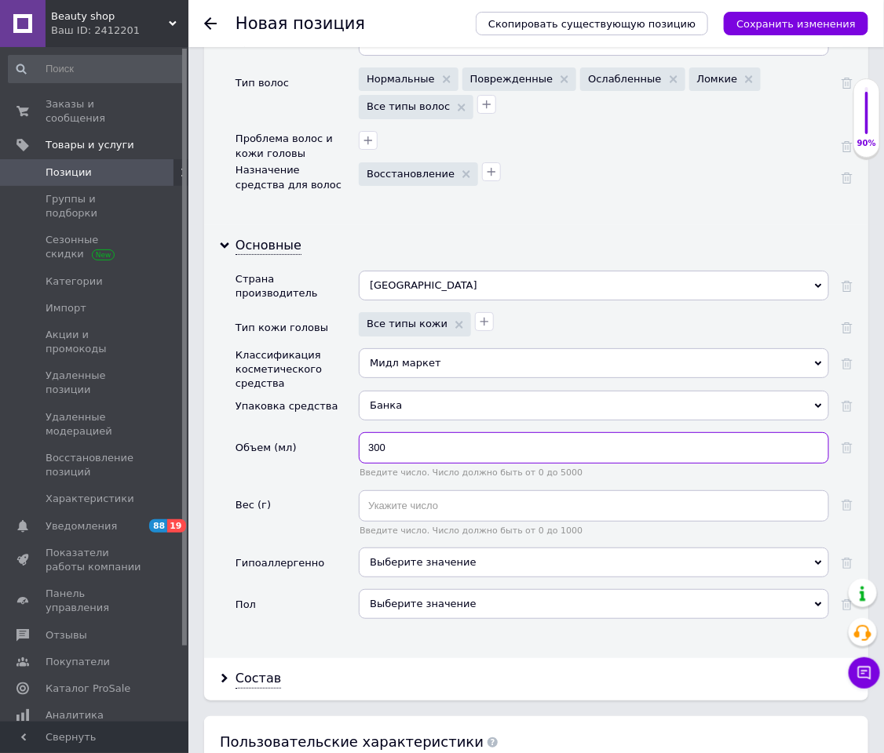
type input "300"
click at [410, 502] on div "Выберите значение" at bounding box center [594, 604] width 470 height 30
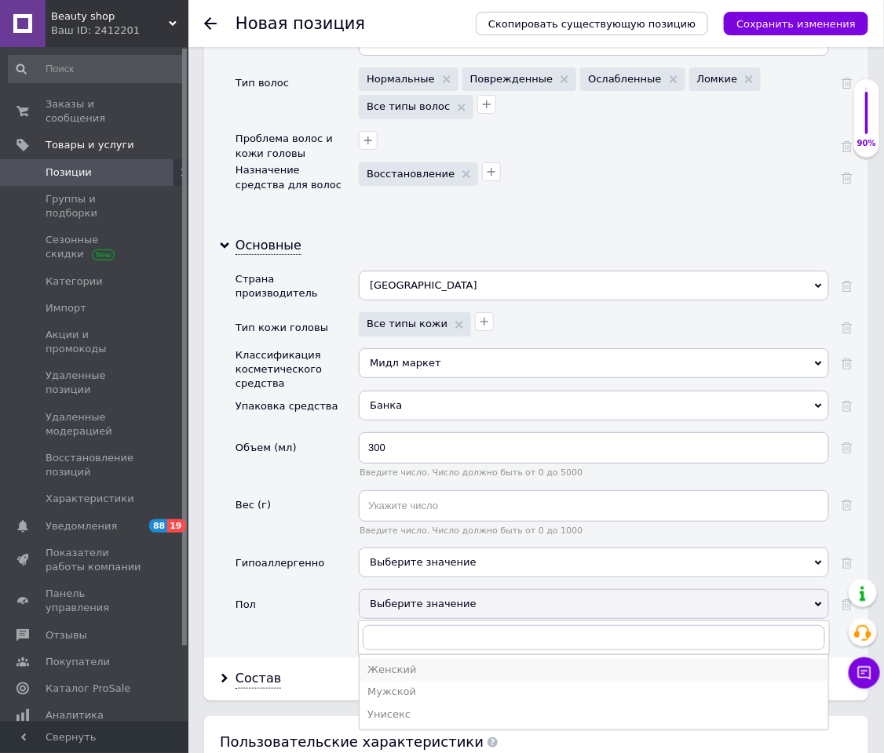
click at [396, 502] on div "Женский" at bounding box center [593, 670] width 453 height 14
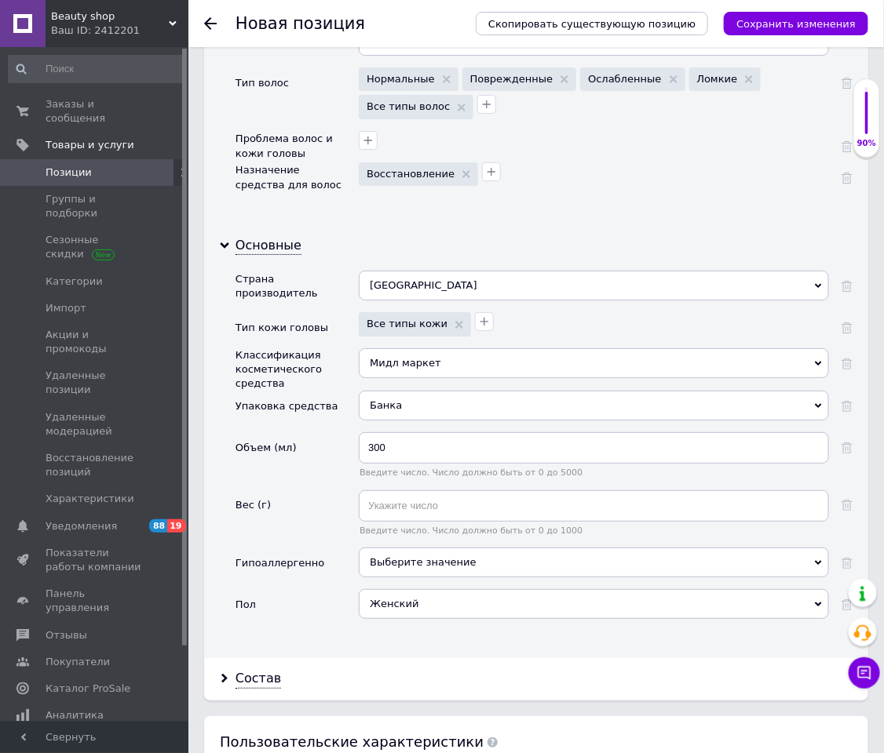
click at [339, 502] on div "Состав" at bounding box center [536, 679] width 664 height 42
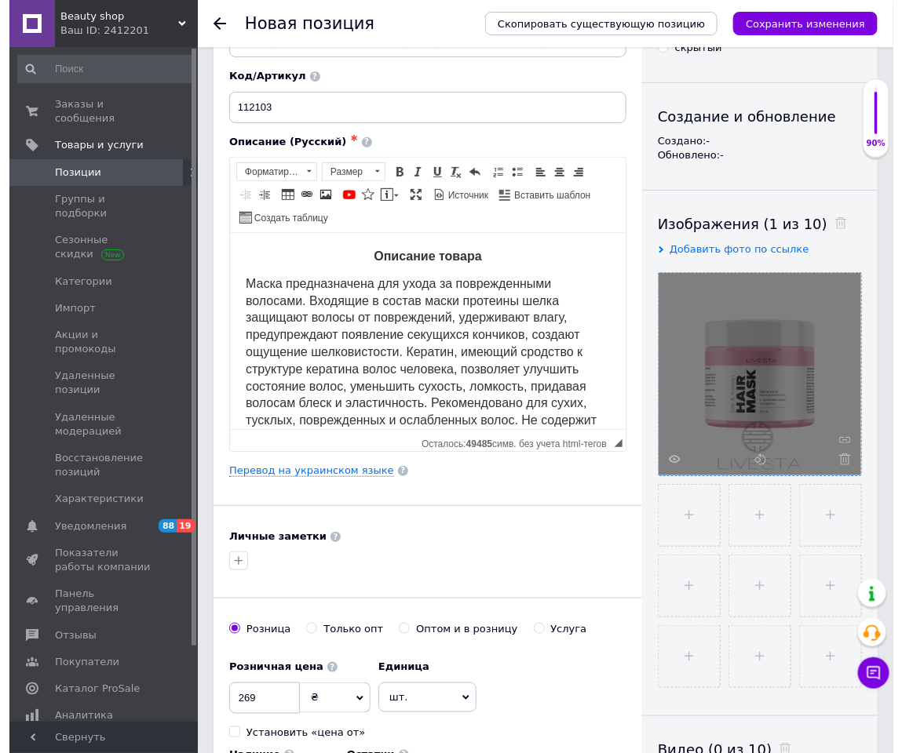
scroll to position [0, 0]
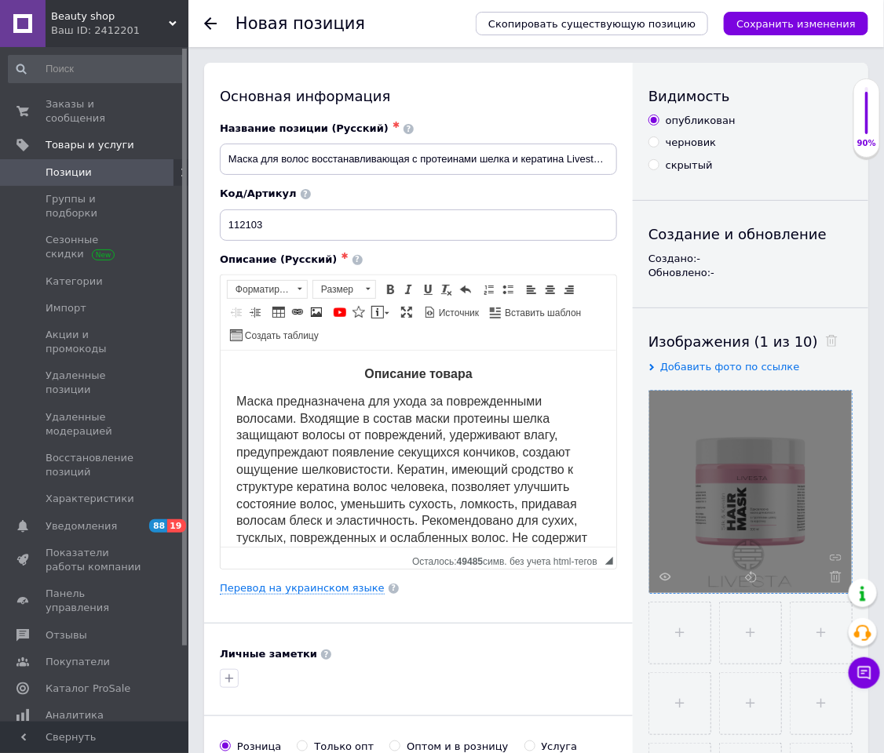
click at [340, 502] on div "Перевод на украинском языке" at bounding box center [418, 589] width 397 height 14
click at [340, 502] on link "Перевод на украинском языке" at bounding box center [302, 588] width 165 height 13
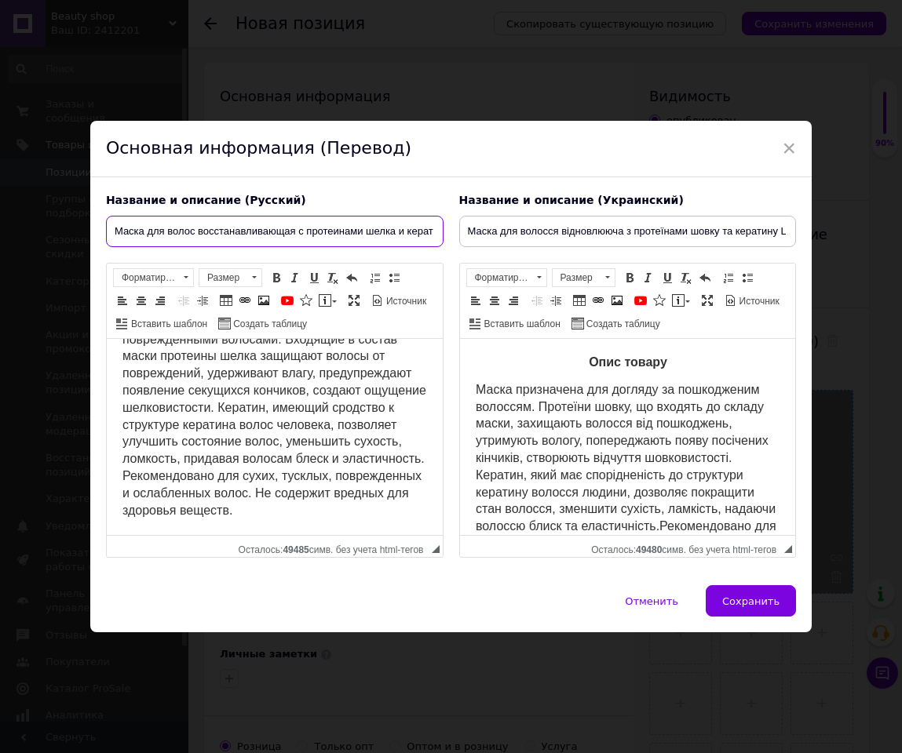
scroll to position [0, 93]
drag, startPoint x: 401, startPoint y: 226, endPoint x: 605, endPoint y: 228, distance: 204.1
click at [600, 228] on div "Название и описание (Русский) Маска для волос восстанавливающая с протеинами ше…" at bounding box center [451, 375] width 706 height 381
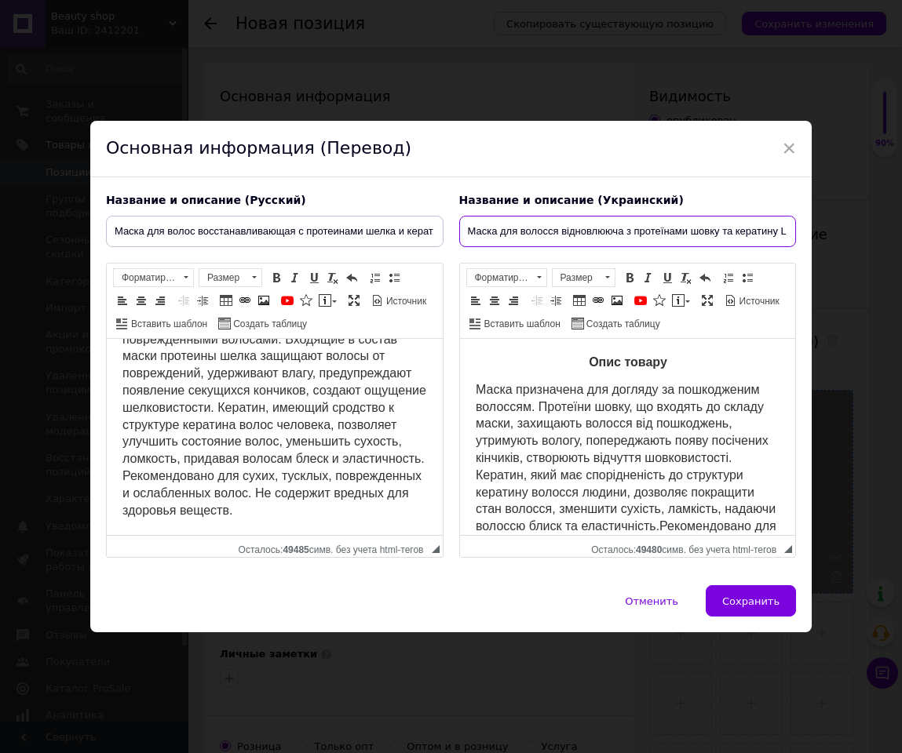
scroll to position [0, 68]
drag, startPoint x: 606, startPoint y: 229, endPoint x: 839, endPoint y: 228, distance: 233.1
click at [843, 224] on div "× Основная информация (Перевод) Название и описание (Русский) Маска для волос в…" at bounding box center [451, 376] width 902 height 753
click at [710, 388] on span "Маска призначена для догляду за пошкодженим волоссям. Протеїни шовку, що входят…" at bounding box center [625, 484] width 301 height 202
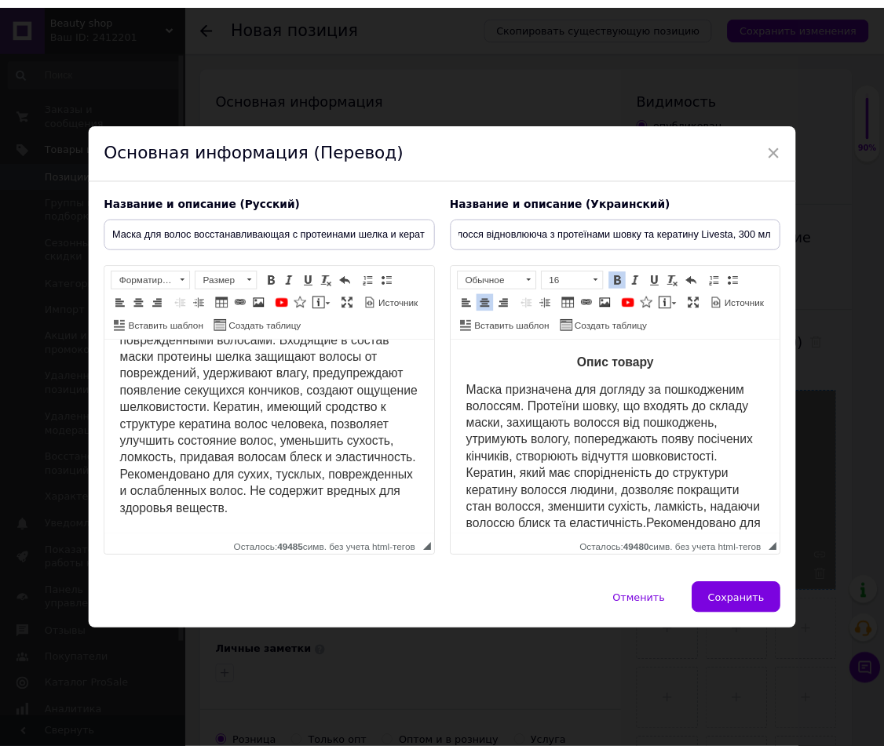
scroll to position [0, 0]
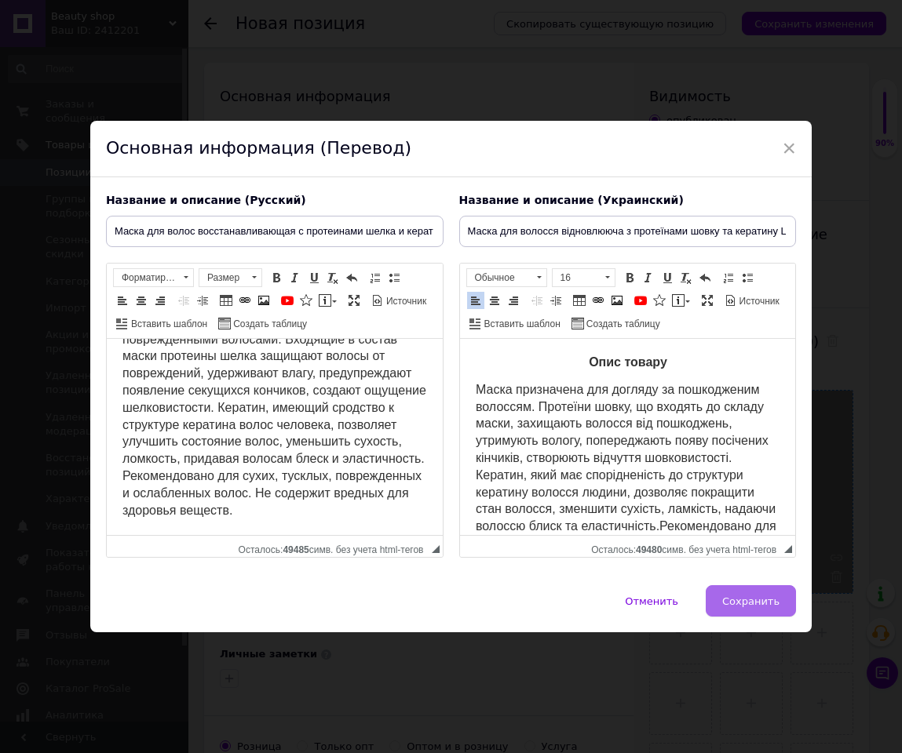
click at [733, 502] on button "Сохранить" at bounding box center [751, 600] width 90 height 31
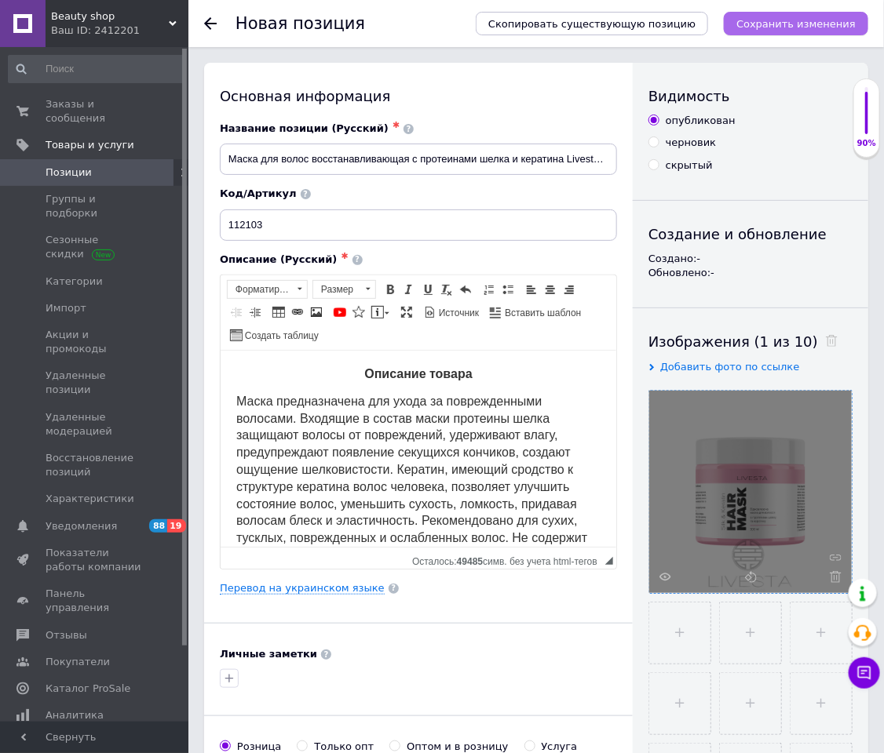
click at [790, 31] on button "Сохранить изменения" at bounding box center [796, 24] width 144 height 24
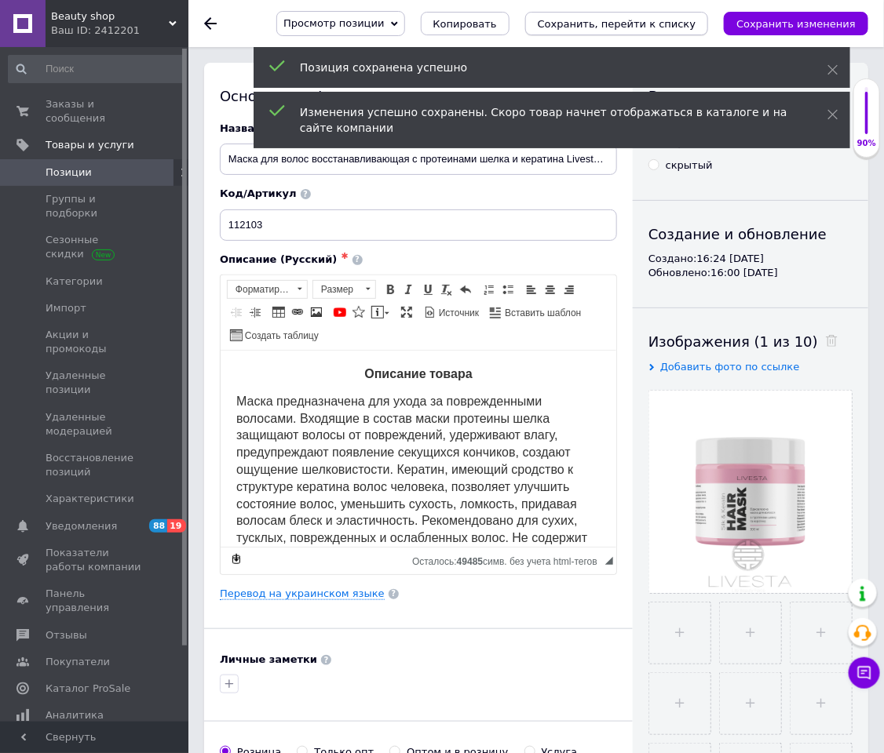
click at [671, 31] on button "Сохранить, перейти к списку" at bounding box center [617, 24] width 184 height 24
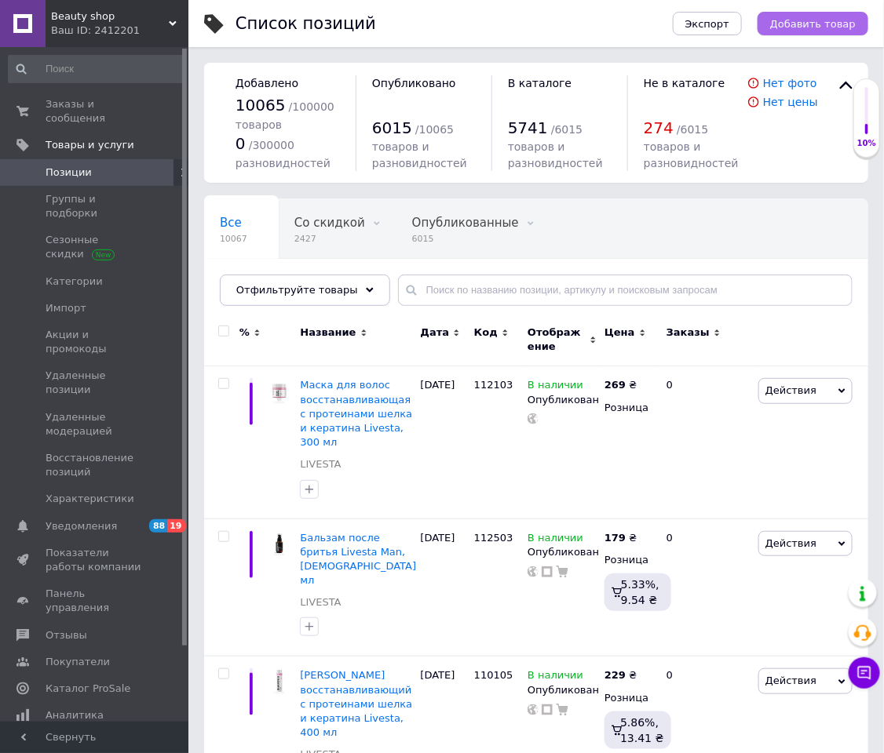
click at [822, 28] on span "Добавить товар" at bounding box center [813, 24] width 86 height 12
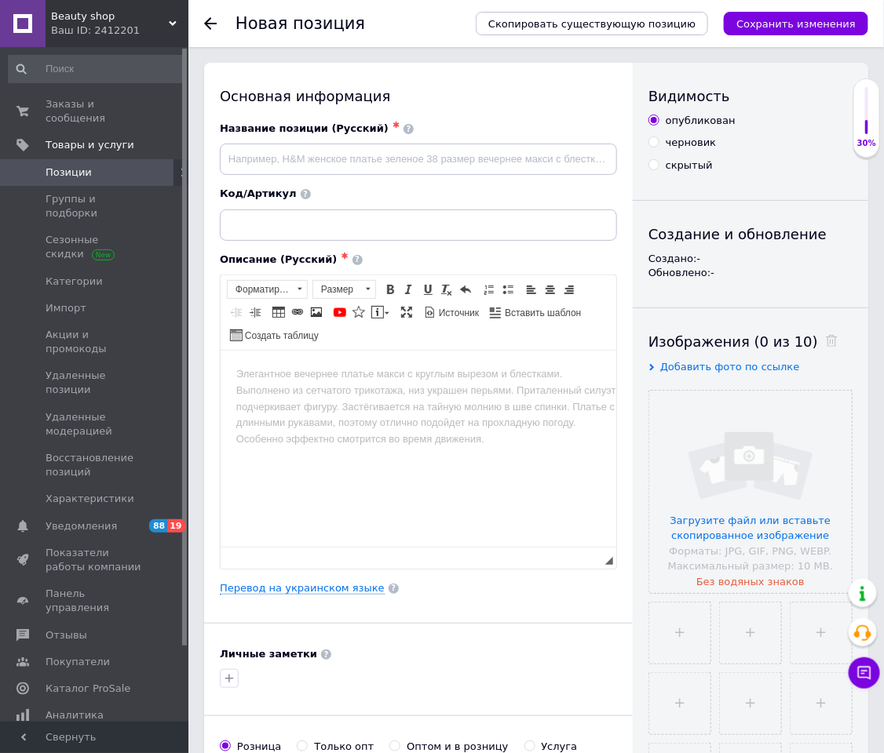
click at [295, 502] on div "Основная информация Название позиции (Русский) ✱ Код/Артикул Описание (Русский)…" at bounding box center [418, 567] width 429 height 1009
click at [301, 502] on link "Перевод на украинском языке" at bounding box center [302, 588] width 165 height 13
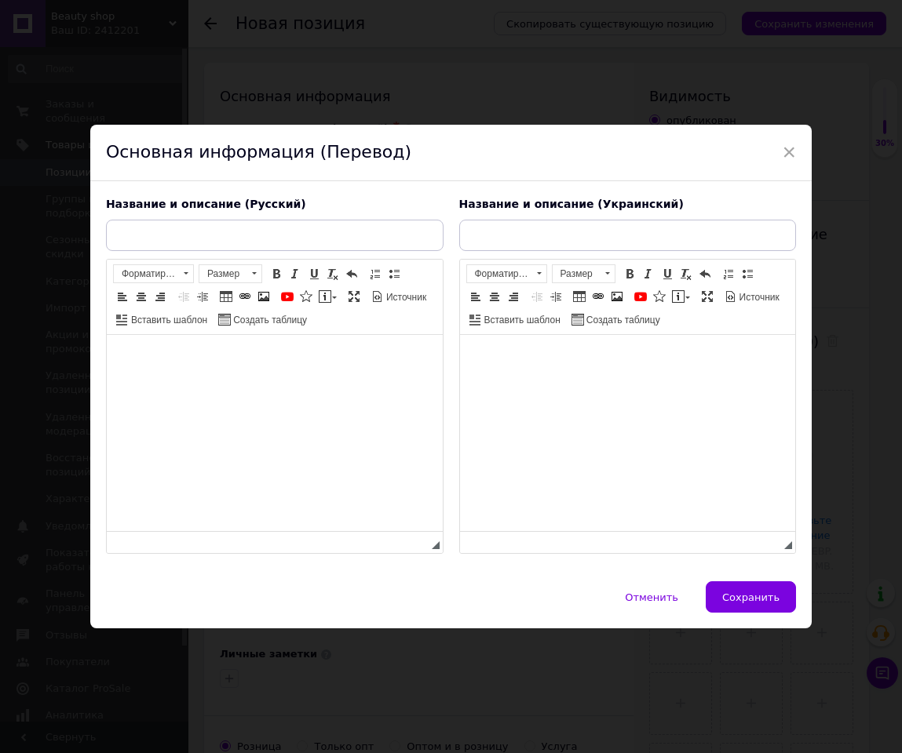
click at [598, 217] on div "Название и описание (Украинский) Rich Text Editor, 160A0BA7-5D5C-4D00-8A84-909D…" at bounding box center [627, 376] width 353 height 374
click at [596, 224] on input "text" at bounding box center [627, 235] width 337 height 31
paste input "Пом'якшувач тканин LIVESTA, 1000 мл"
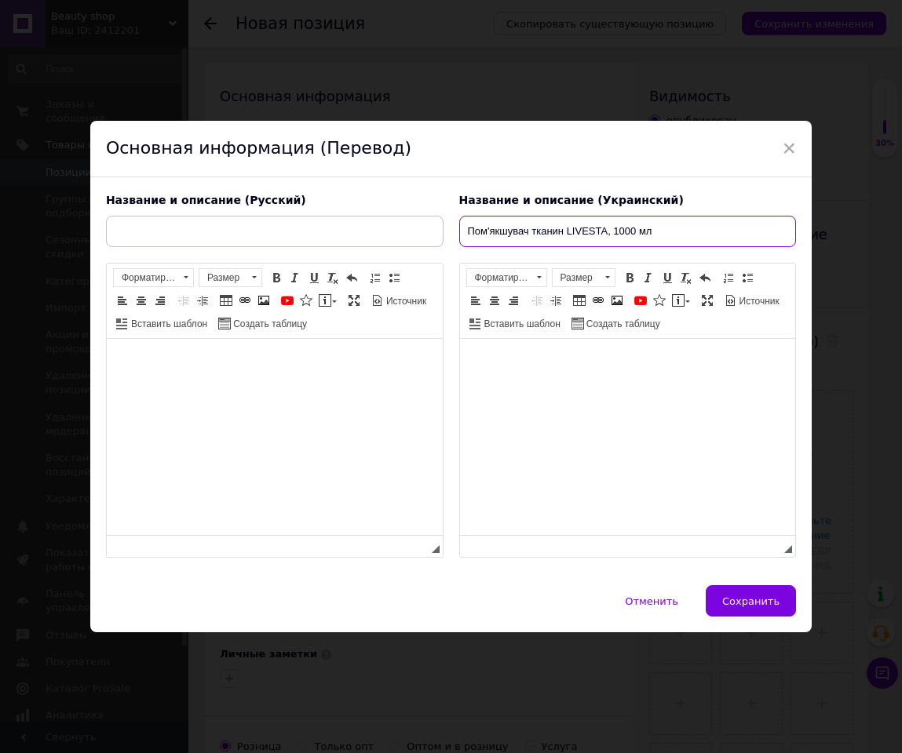
click at [570, 231] on input "Пом'якшувач тканин LIVESTA, 1000 мл" at bounding box center [627, 231] width 337 height 31
type input "Пом'якшувач тканин Livesta, 1000 мл"
click at [552, 206] on div "Название и описание (Украинский)" at bounding box center [571, 201] width 224 height 16
click at [552, 219] on input "Пом'якшувач тканин Livesta, 1000 мл" at bounding box center [627, 231] width 337 height 31
click at [445, 234] on div "Название и описание (Русский) Rich Text Editor, E6DF0022-635C-4D16-8F05-38381A3…" at bounding box center [274, 375] width 353 height 381
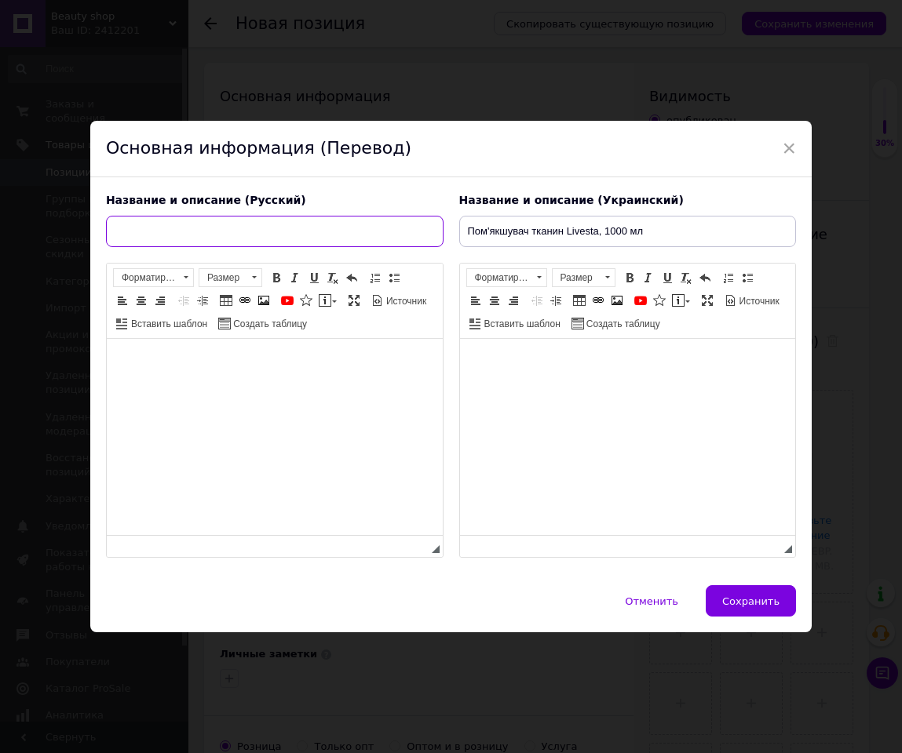
click at [424, 234] on input "text" at bounding box center [274, 231] width 337 height 31
paste input "Смягчитель тканей Livesta, 1000 мл"
type input "Смягчитель тканей Livesta, 1000 мл"
click at [612, 370] on body "Визуальный текстовый редактор, 160A0BA7-5D5C-4D00-8A84-909DE6EEA257" at bounding box center [627, 363] width 305 height 16
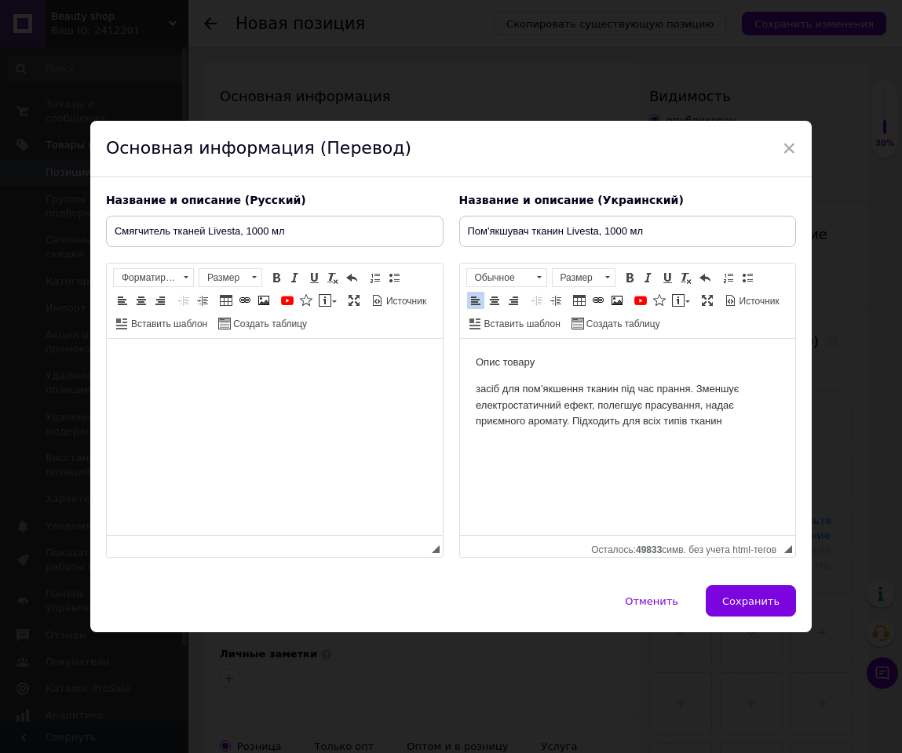
click at [334, 359] on body "Визуальный текстовый редактор, E6DF0022-635C-4D16-8F05-38381A37AEFE" at bounding box center [274, 363] width 305 height 16
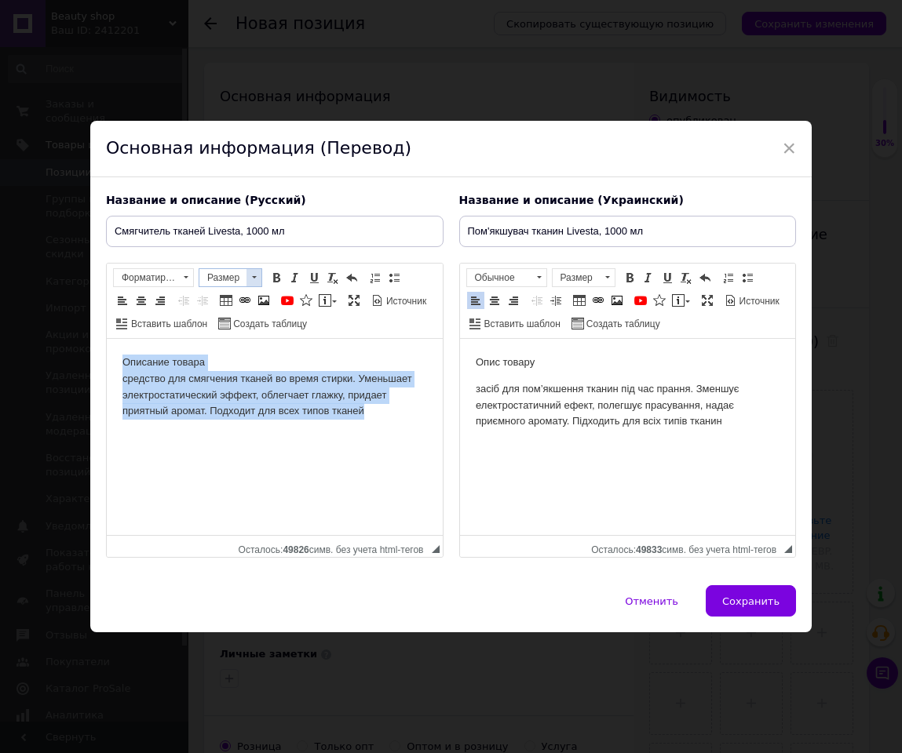
click at [226, 269] on span "Размер" at bounding box center [222, 277] width 47 height 17
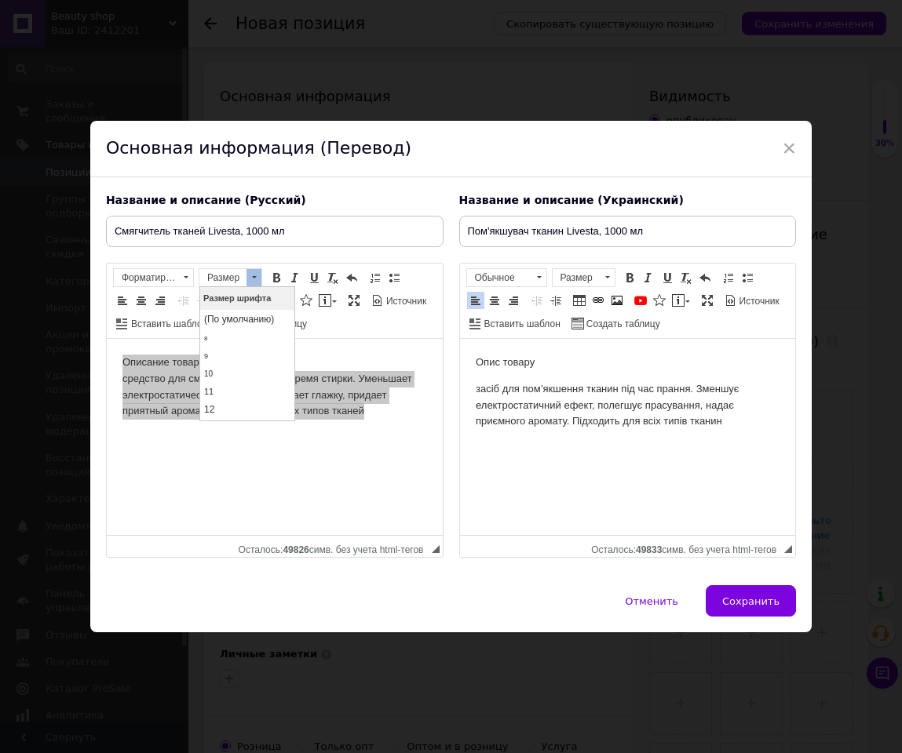
scroll to position [118, 0]
click at [224, 331] on ul "(По умолчанию) 8 9 10 11 12 14 16 18 20 22 24 26 28 36 48 72" at bounding box center [246, 432] width 94 height 479
click at [224, 331] on link "16" at bounding box center [246, 331] width 93 height 20
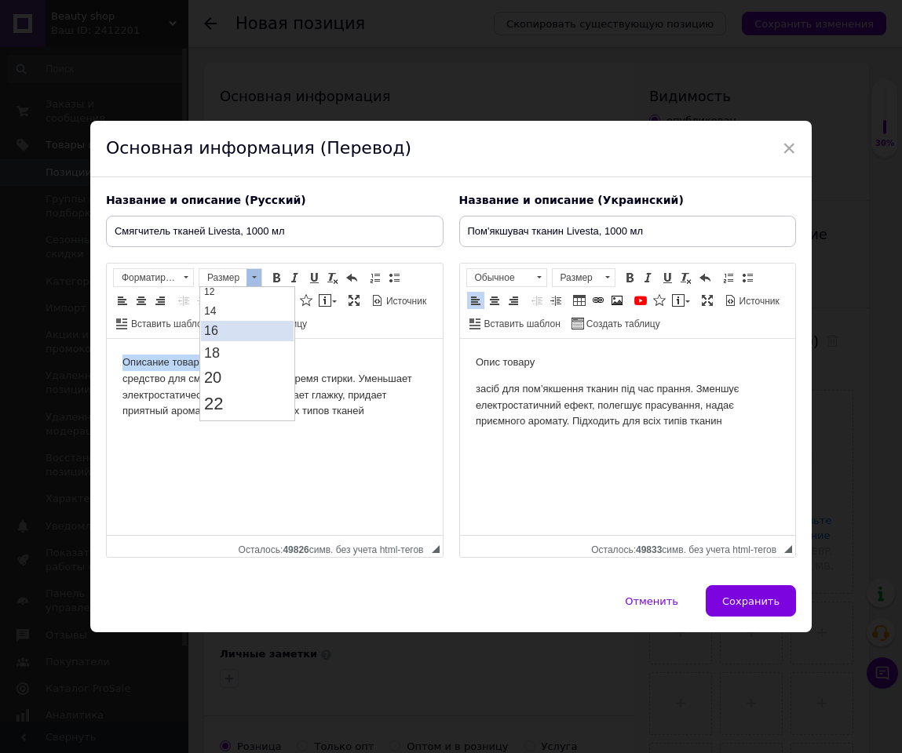
scroll to position [0, 0]
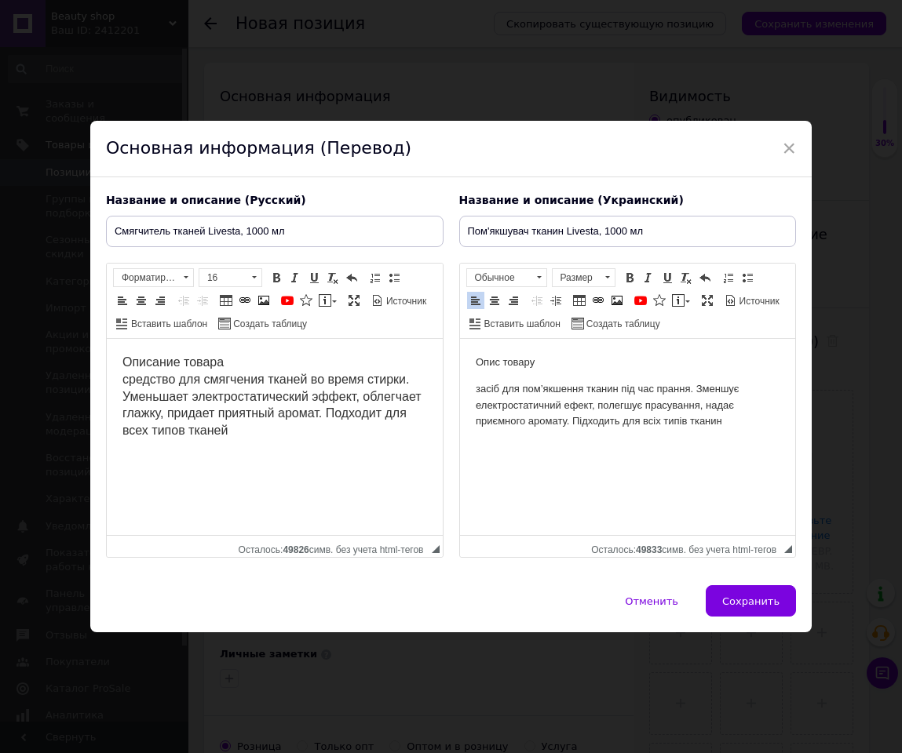
click at [217, 353] on html "Описание товара средство для смягчения тканей во время стирки. Уменьшает электр…" at bounding box center [274, 397] width 336 height 117
click at [239, 358] on body "Описание товара средство для смягчения тканей во время стирки. Уменьшает электр…" at bounding box center [274, 398] width 305 height 86
click at [129, 391] on span "Описание товара средство для смягчения тканей во время стирки. Уменьшает электр…" at bounding box center [271, 397] width 299 height 82
click at [129, 385] on span "Описание товара средство для смягчения тканей во время стирки. Уменьшает электр…" at bounding box center [271, 397] width 299 height 82
click at [482, 385] on p "засіб для пом’якшення тканин під час прання. Зменшує електростатичний ефект, по…" at bounding box center [627, 405] width 305 height 49
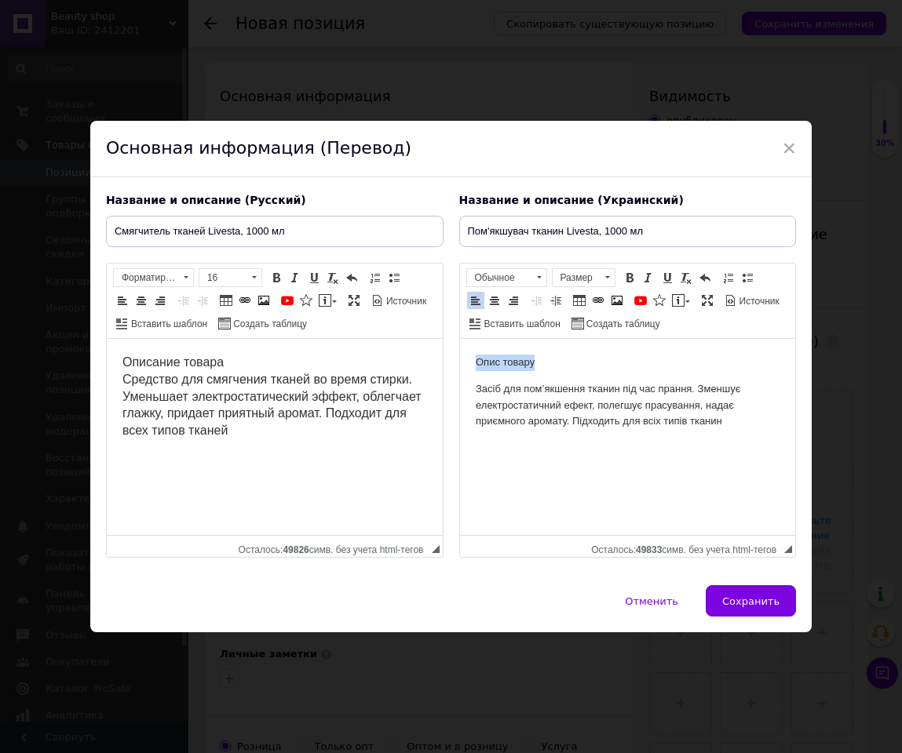
drag, startPoint x: 539, startPoint y: 368, endPoint x: 466, endPoint y: 365, distance: 73.1
click at [466, 365] on html "Опис товару Засіб для пом’якшення тканин під час прання. Зменшує електростатичн…" at bounding box center [627, 392] width 336 height 107
click at [491, 312] on span "По левому краю По центру По правому краю" at bounding box center [496, 302] width 61 height 23
click at [491, 307] on span at bounding box center [494, 300] width 13 height 13
drag, startPoint x: 301, startPoint y: 352, endPoint x: 65, endPoint y: 353, distance: 235.5
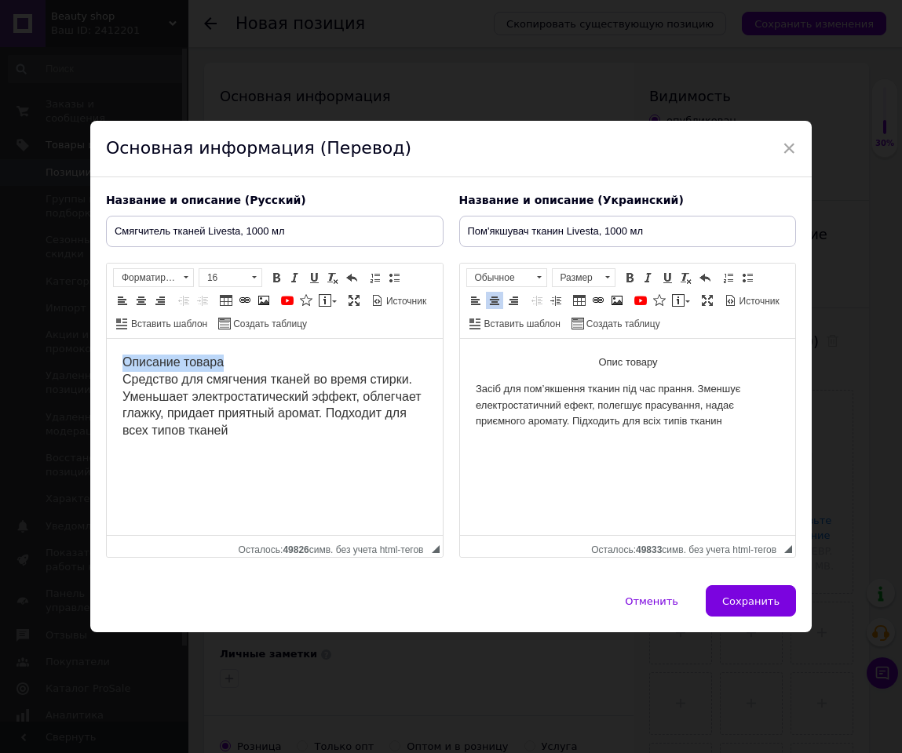
click at [106, 353] on html "Описание товара Средство для смягчения тканей во время стирки. Уменьшает электр…" at bounding box center [274, 397] width 336 height 117
click at [140, 306] on span at bounding box center [141, 300] width 13 height 13
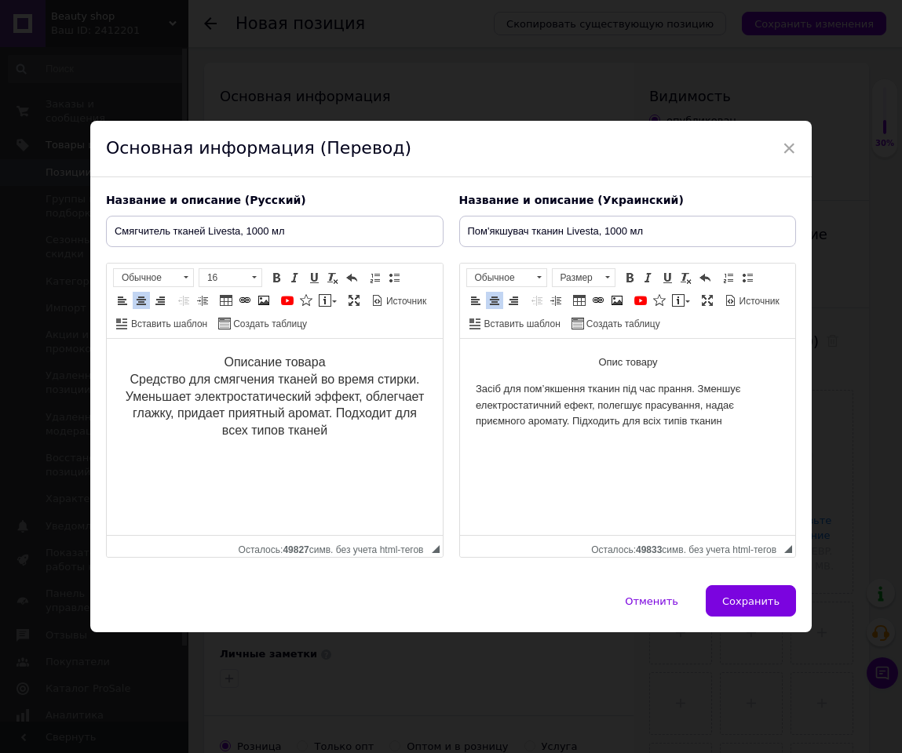
click at [319, 361] on span "Описание товара Средство для смягчения тканей во время стирки. Уменьшает электр…" at bounding box center [274, 397] width 299 height 82
click at [324, 358] on p "Описание товара Средство для смягчения тканей во время стирки. Уменьшает электр…" at bounding box center [274, 398] width 305 height 86
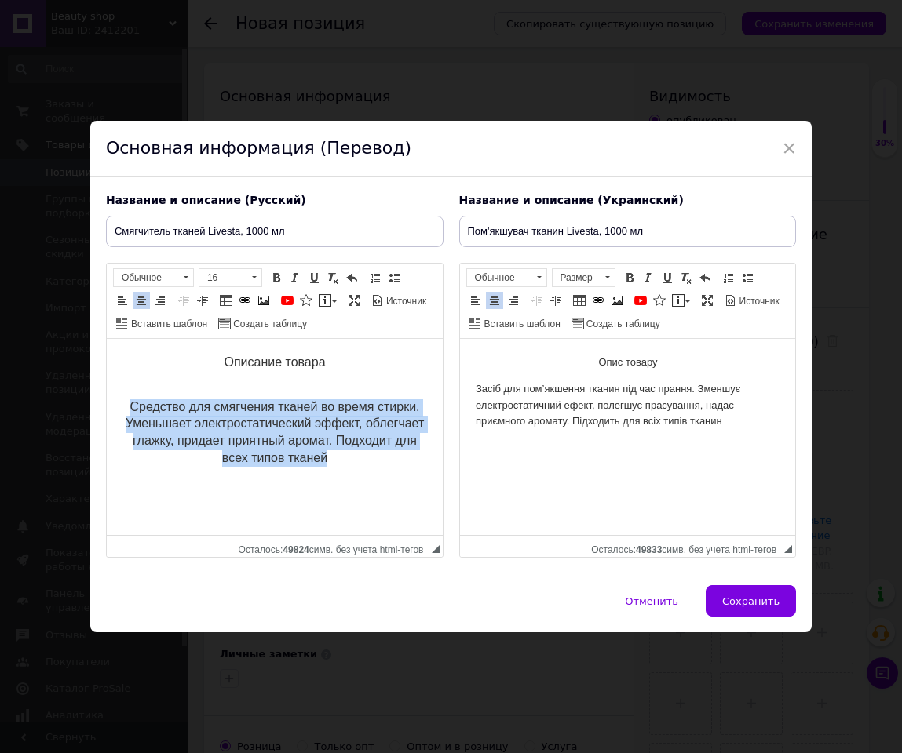
drag, startPoint x: 122, startPoint y: 410, endPoint x: 385, endPoint y: 457, distance: 267.0
click at [385, 457] on p "Средство для смягчения тканей во время стирки. Уменьшает электростатический эфф…" at bounding box center [274, 425] width 305 height 86
click at [123, 302] on span at bounding box center [122, 300] width 13 height 13
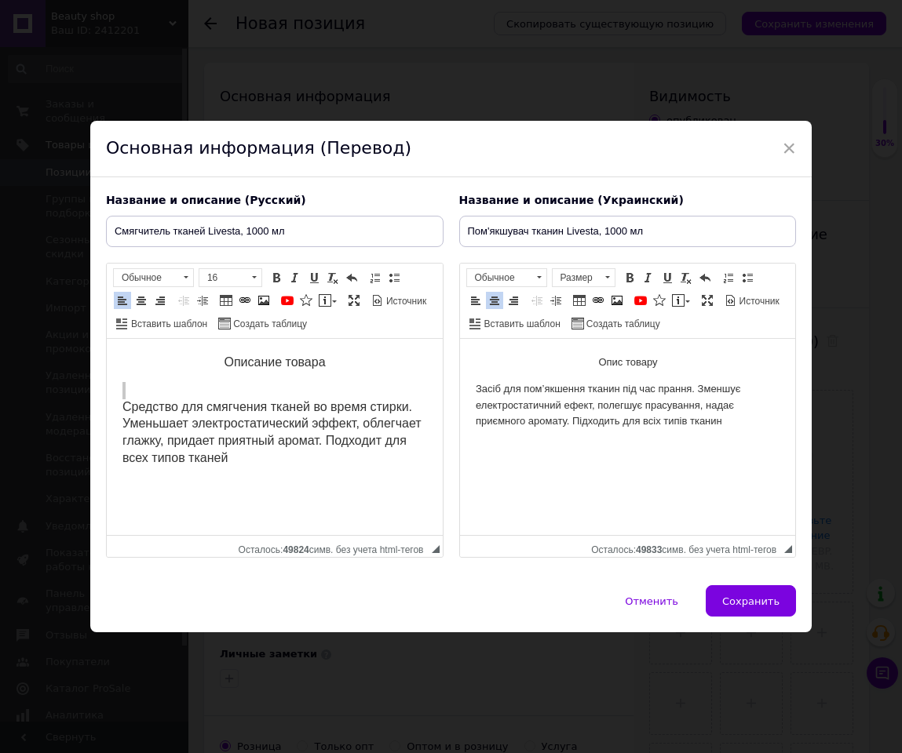
click at [478, 400] on p "Засіб для пом’якшення тканин під час прання. Зменшує електростатичний ефект, по…" at bounding box center [627, 405] width 305 height 49
drag, startPoint x: 664, startPoint y: 348, endPoint x: 585, endPoint y: 351, distance: 78.5
click at [585, 351] on html "Опис товару Засіб для пом’якшення тканин під час прання. Зменшує електростатичн…" at bounding box center [627, 392] width 336 height 107
click at [623, 281] on span at bounding box center [629, 278] width 13 height 13
click at [590, 367] on p "Опис товару" at bounding box center [627, 363] width 305 height 16
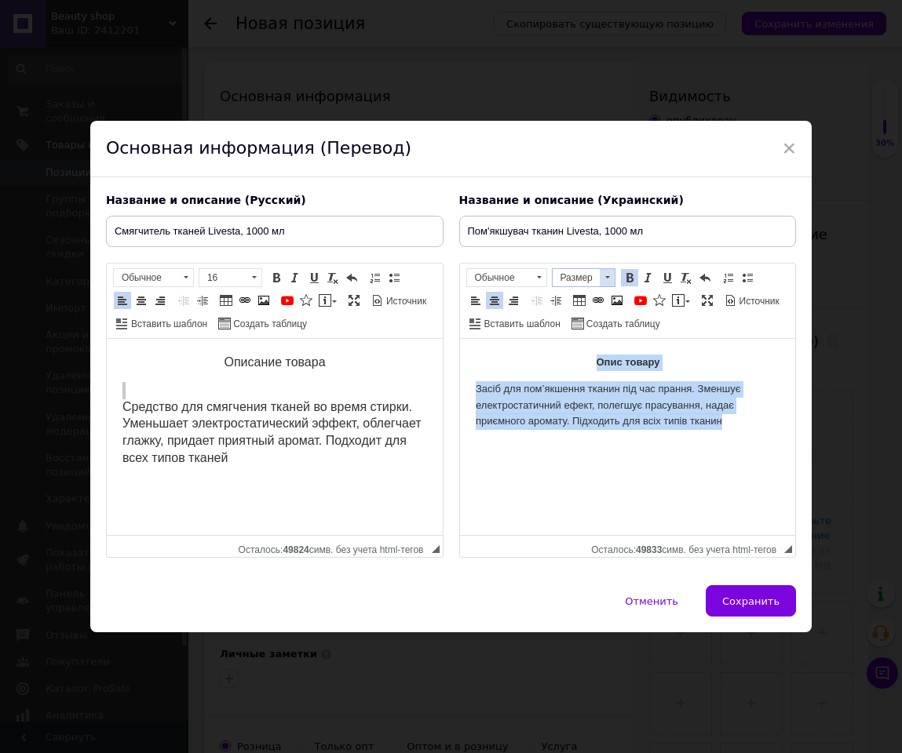
click at [606, 276] on span at bounding box center [607, 277] width 5 height 2
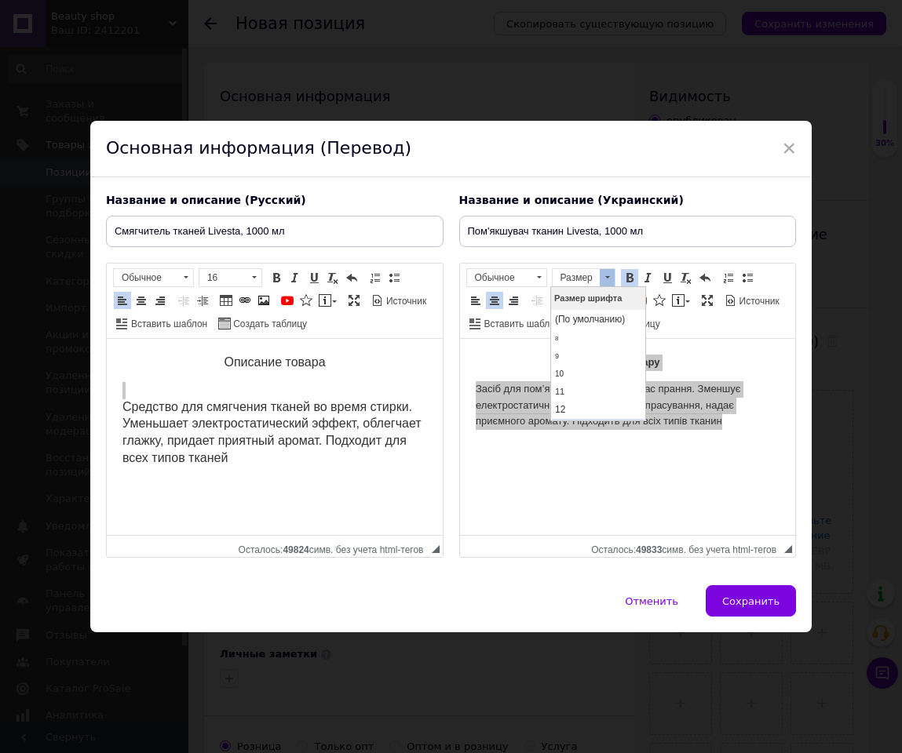
scroll to position [118, 0]
click at [580, 329] on link "16" at bounding box center [597, 331] width 93 height 20
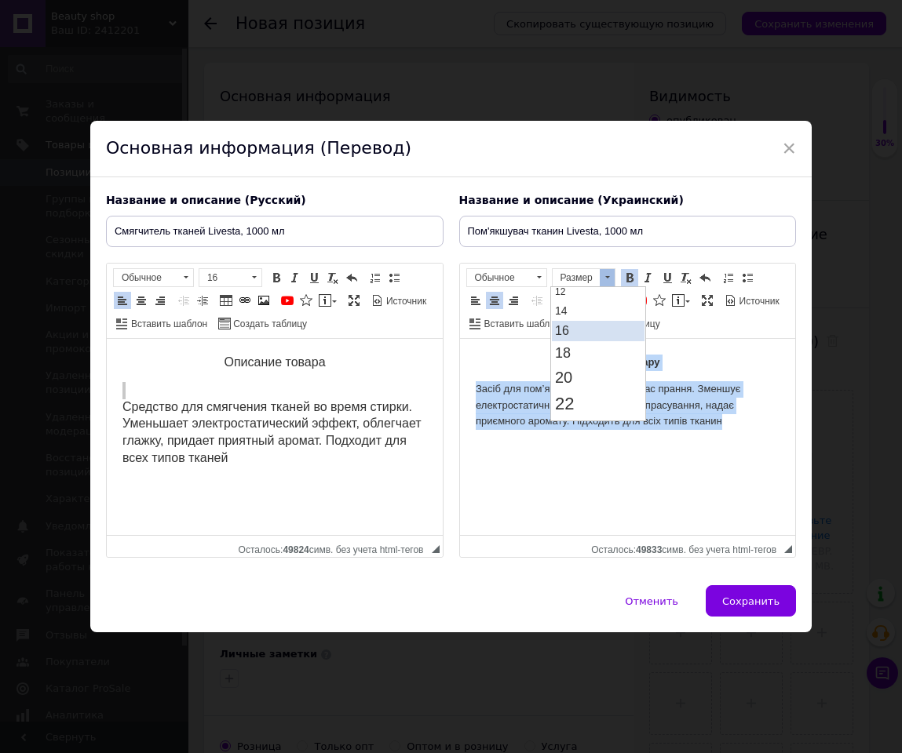
scroll to position [0, 0]
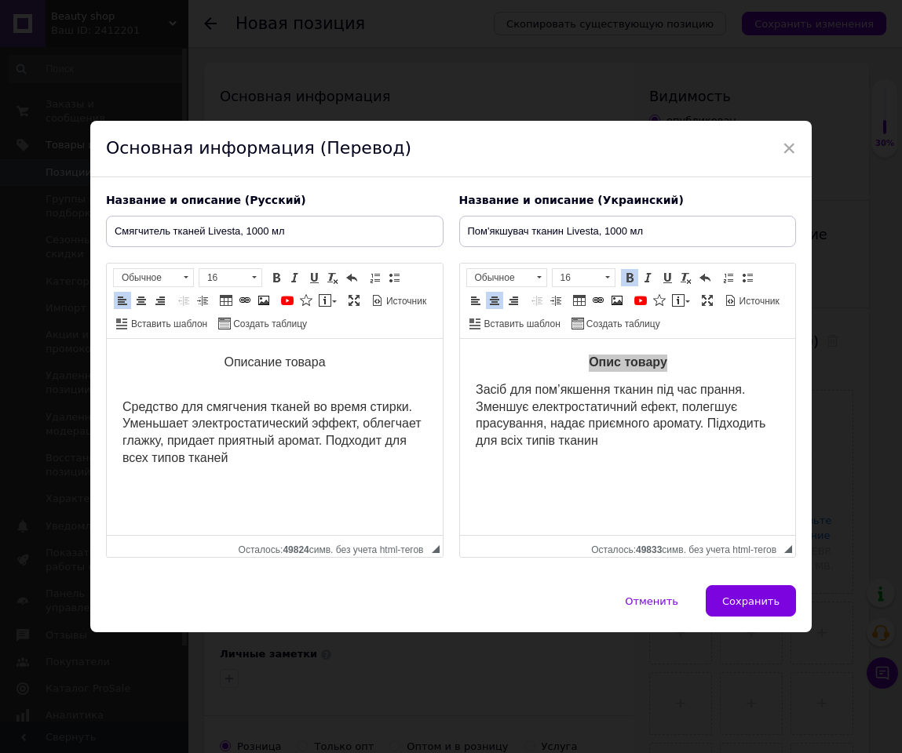
click at [428, 399] on html "Описание товара Средство для смягчения тканей во время стирки. Уменьшает электр…" at bounding box center [274, 411] width 336 height 144
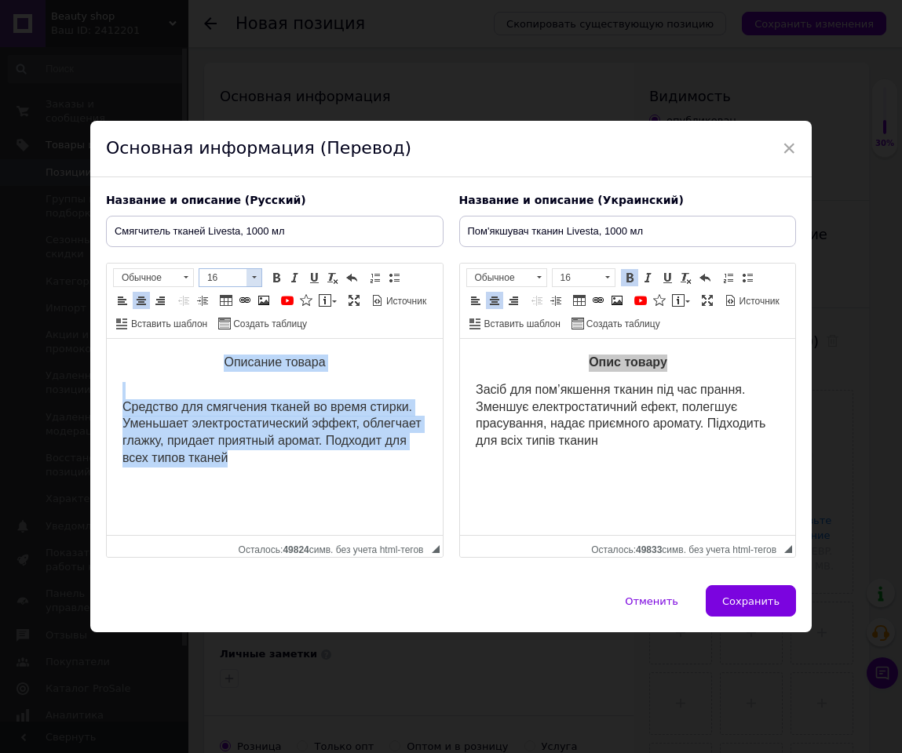
click at [260, 283] on span at bounding box center [253, 277] width 15 height 17
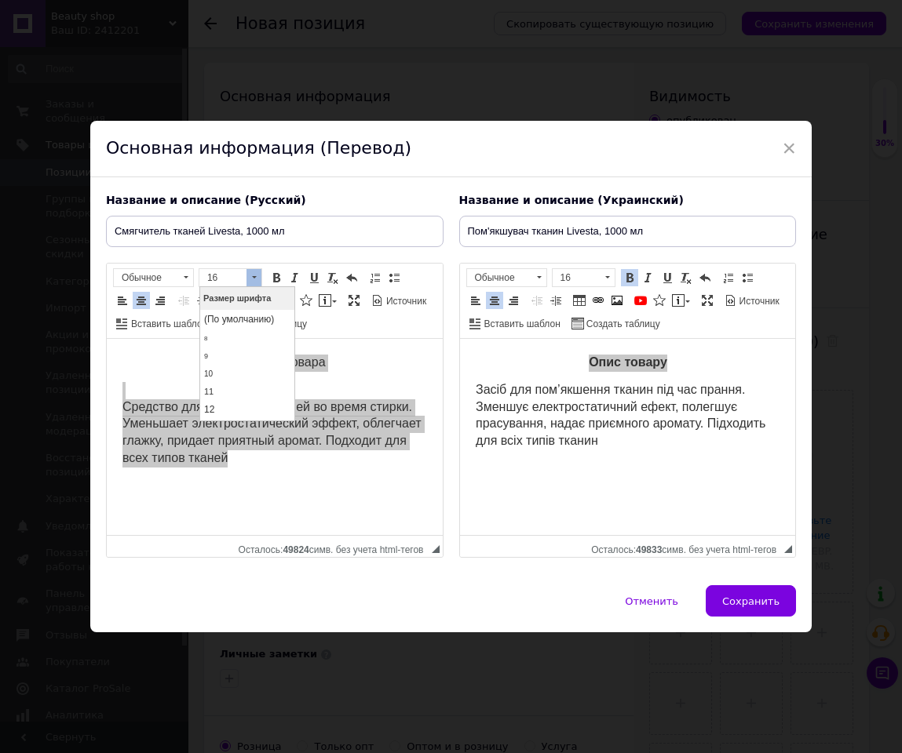
scroll to position [92, 0]
click at [272, 417] on link "22" at bounding box center [246, 430] width 93 height 27
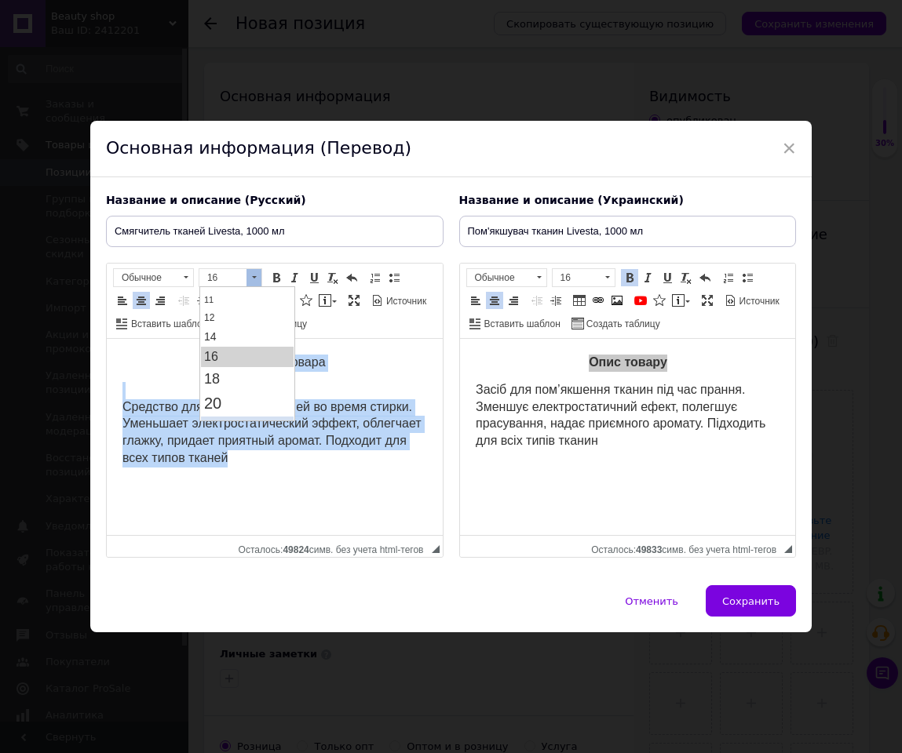
scroll to position [0, 0]
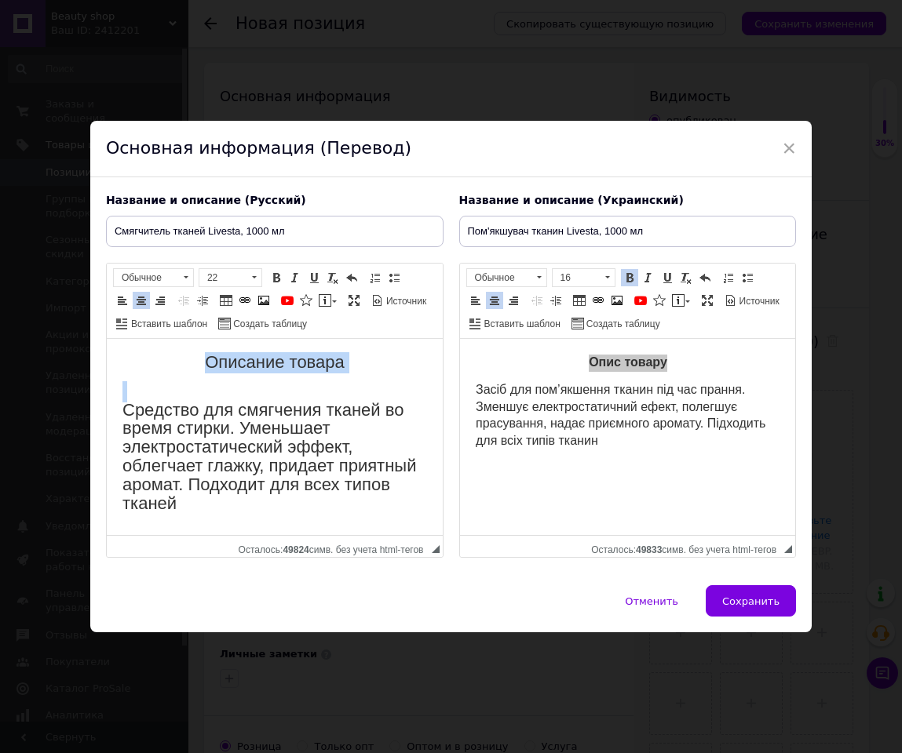
click at [264, 275] on span "Размер 22" at bounding box center [233, 279] width 68 height 23
click at [260, 273] on span at bounding box center [253, 277] width 15 height 17
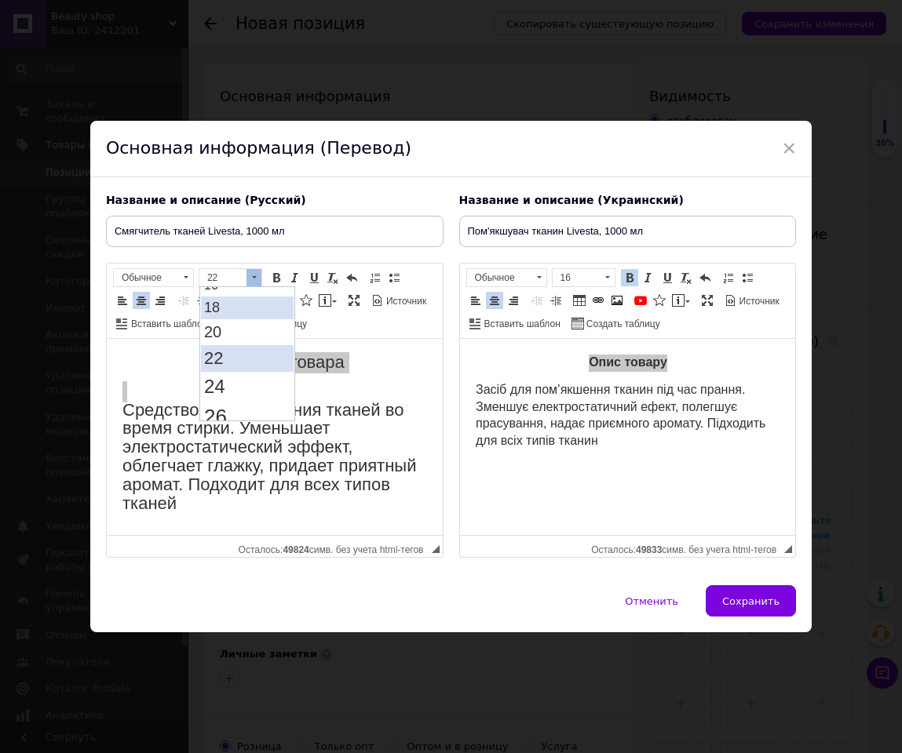
scroll to position [46, 0]
drag, startPoint x: 257, startPoint y: 412, endPoint x: 275, endPoint y: 398, distance: 23.5
click at [275, 398] on html "Размер шрифта (По умолчанию) 8 9 10 11 12 14 16 18 20 22 24 26 28 36 48 72 Разм…" at bounding box center [246, 493] width 94 height 503
click at [224, 393] on link "16" at bounding box center [246, 403] width 93 height 20
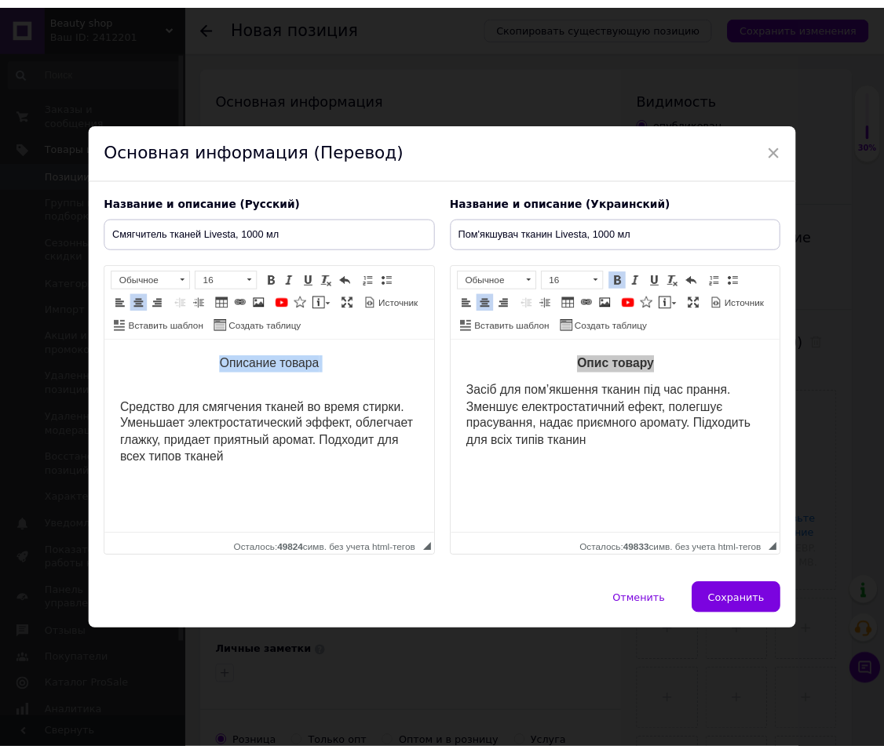
scroll to position [0, 0]
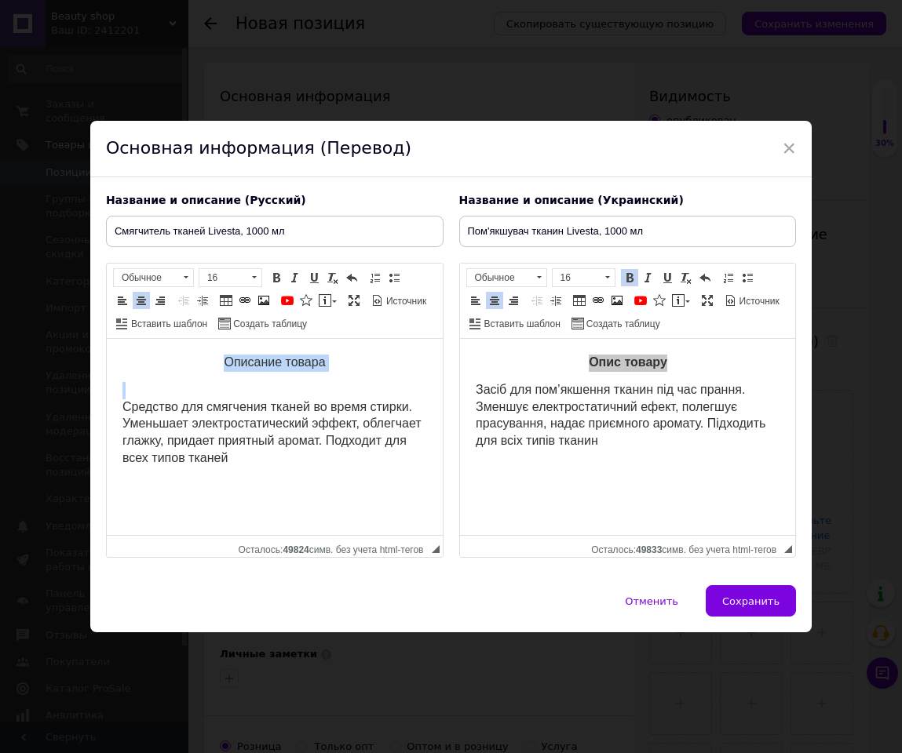
click at [224, 400] on span "Средство для смягчения тканей во время стирки. Уменьшает электростатический эфф…" at bounding box center [271, 432] width 299 height 64
click at [714, 502] on button "Сохранить" at bounding box center [751, 600] width 90 height 31
type input "Смягчитель тканей Livesta, 1000 мл"
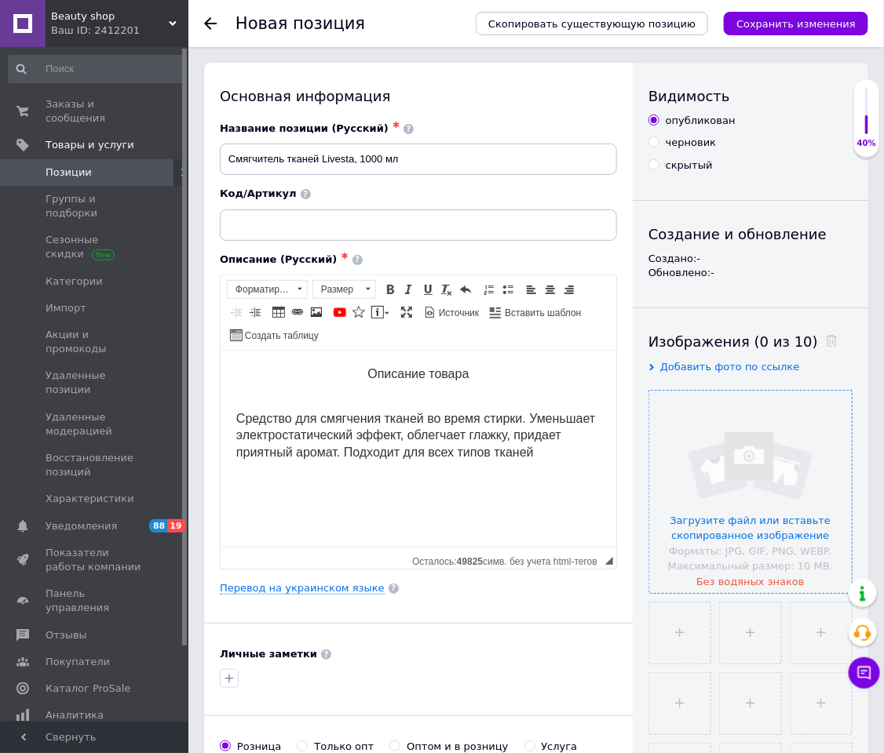
click at [808, 447] on input "file" at bounding box center [750, 492] width 202 height 202
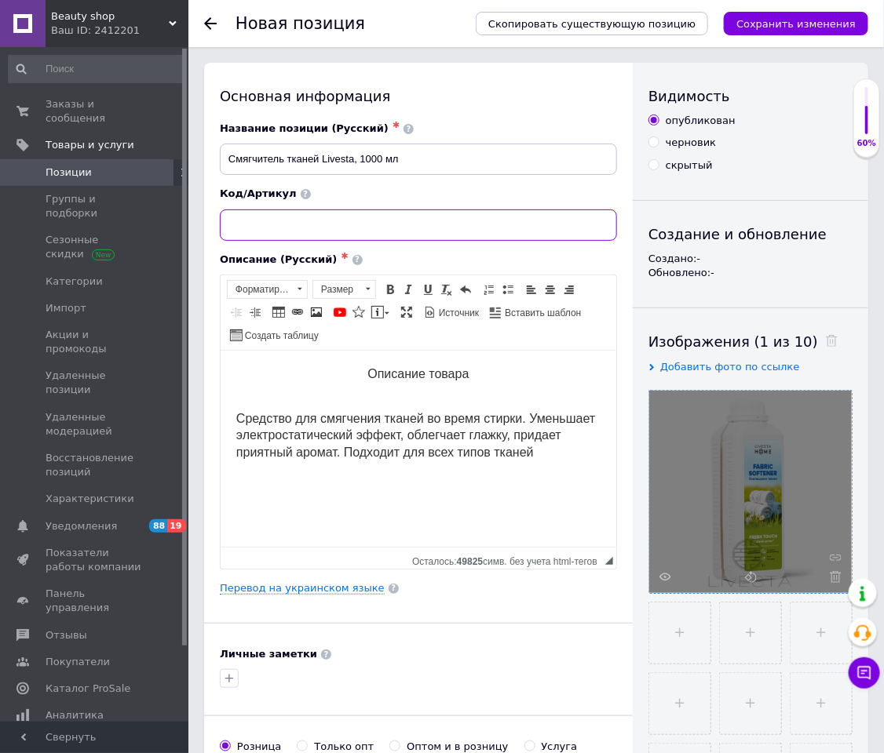
click at [396, 229] on input at bounding box center [418, 225] width 397 height 31
paste input "113114"
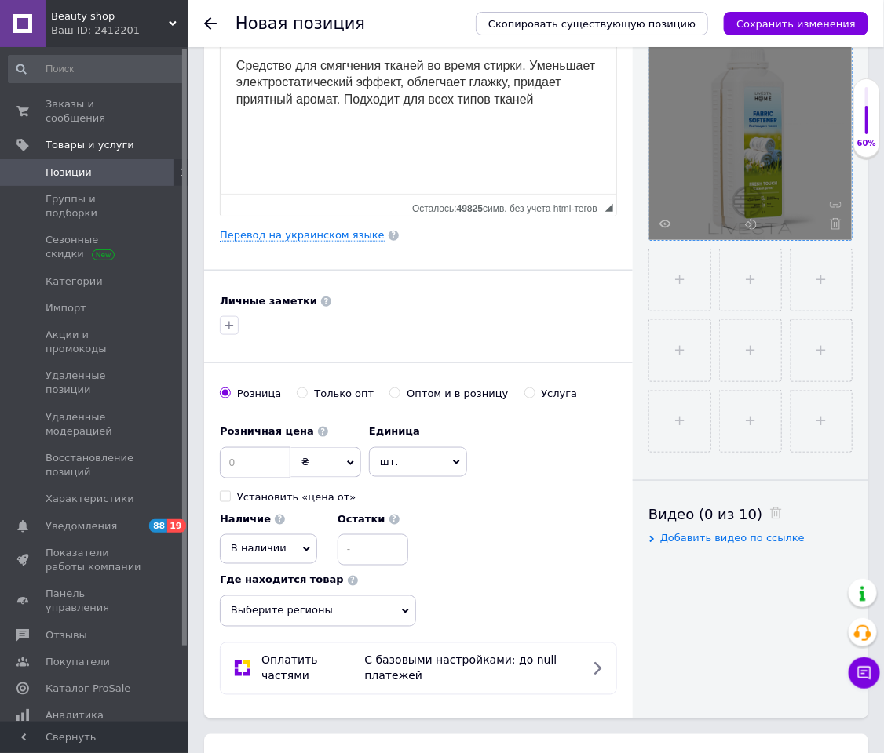
scroll to position [471, 0]
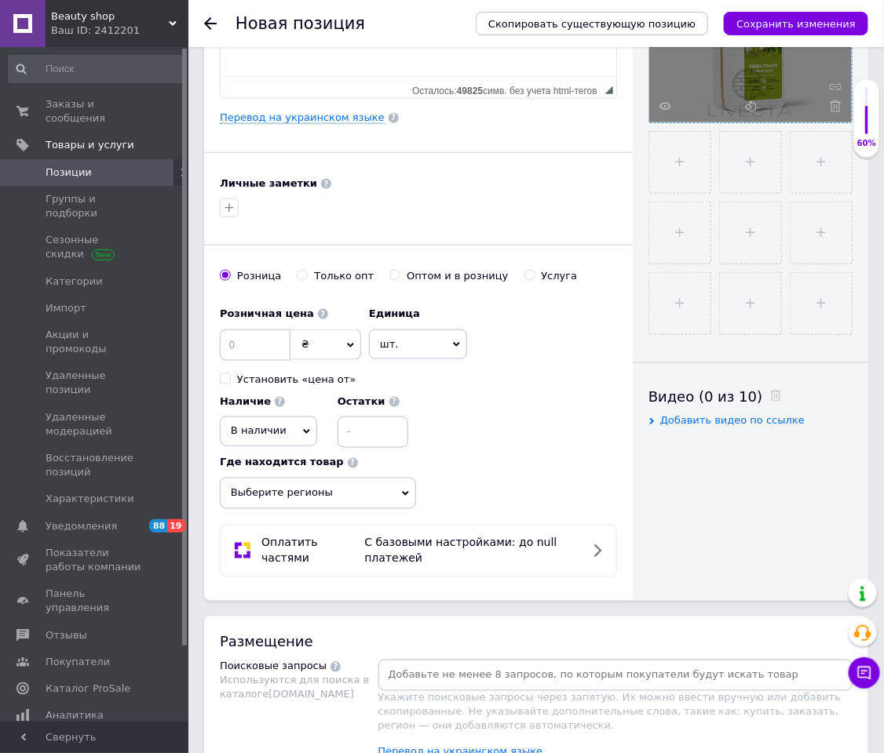
type input "113114"
click at [267, 351] on input at bounding box center [255, 345] width 71 height 31
type input "369"
click at [290, 125] on div "Перевод на украинском языке" at bounding box center [418, 118] width 397 height 14
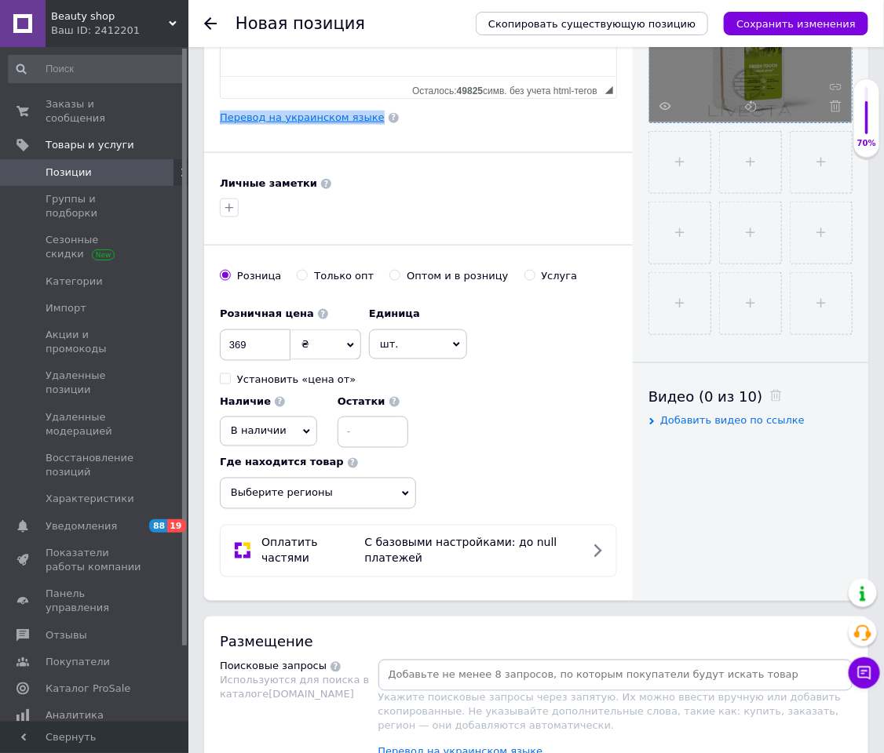
click at [293, 124] on link "Перевод на украинском языке" at bounding box center [302, 117] width 165 height 13
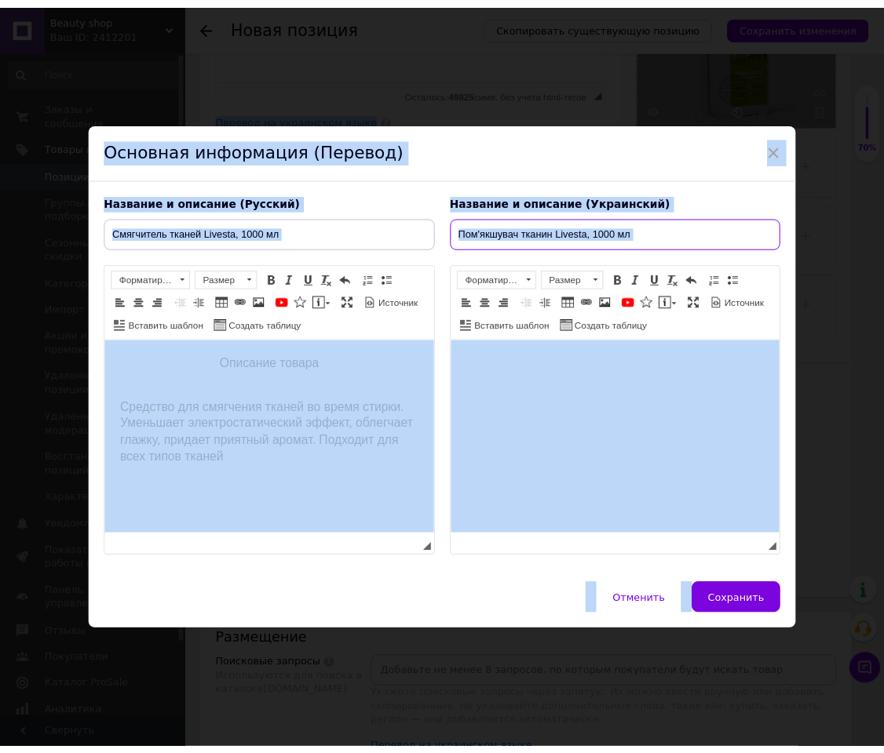
scroll to position [0, 0]
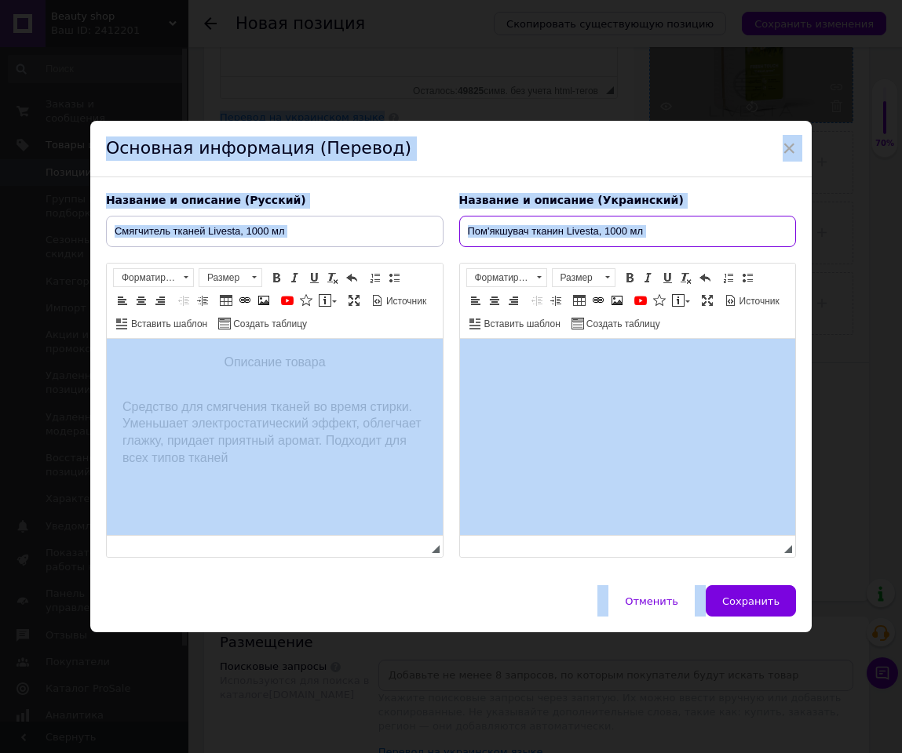
click at [608, 219] on input "Пом'якшувач тканин Livesta, 1000 мл" at bounding box center [627, 231] width 337 height 31
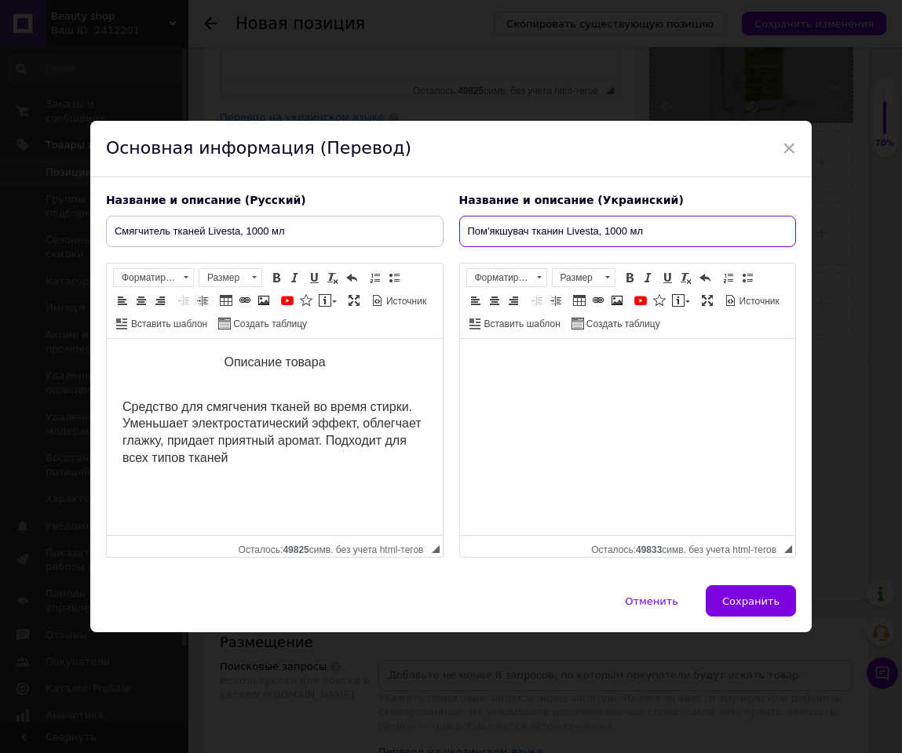
click at [622, 226] on input "Пом'якшувач тканин Livesta, 1000 мл" at bounding box center [627, 231] width 337 height 31
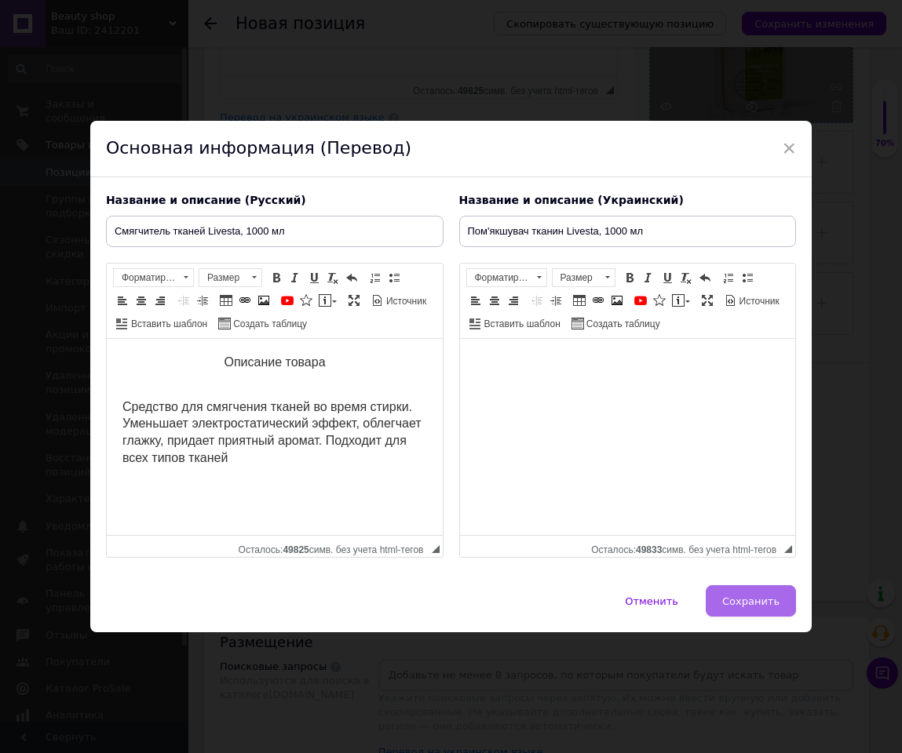
click at [756, 502] on button "Сохранить" at bounding box center [751, 600] width 90 height 31
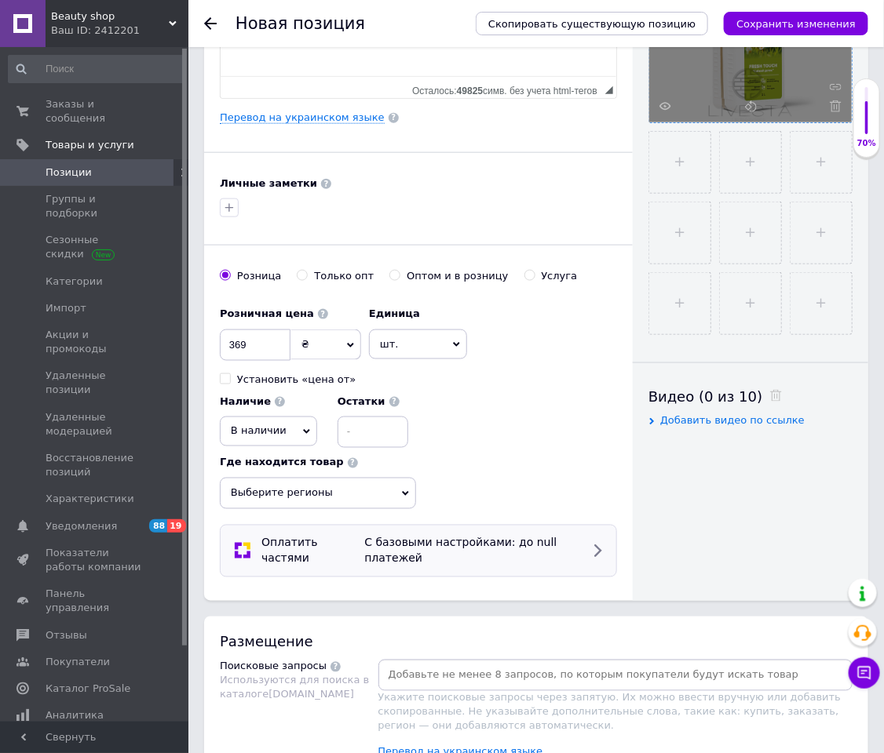
scroll to position [589, 0]
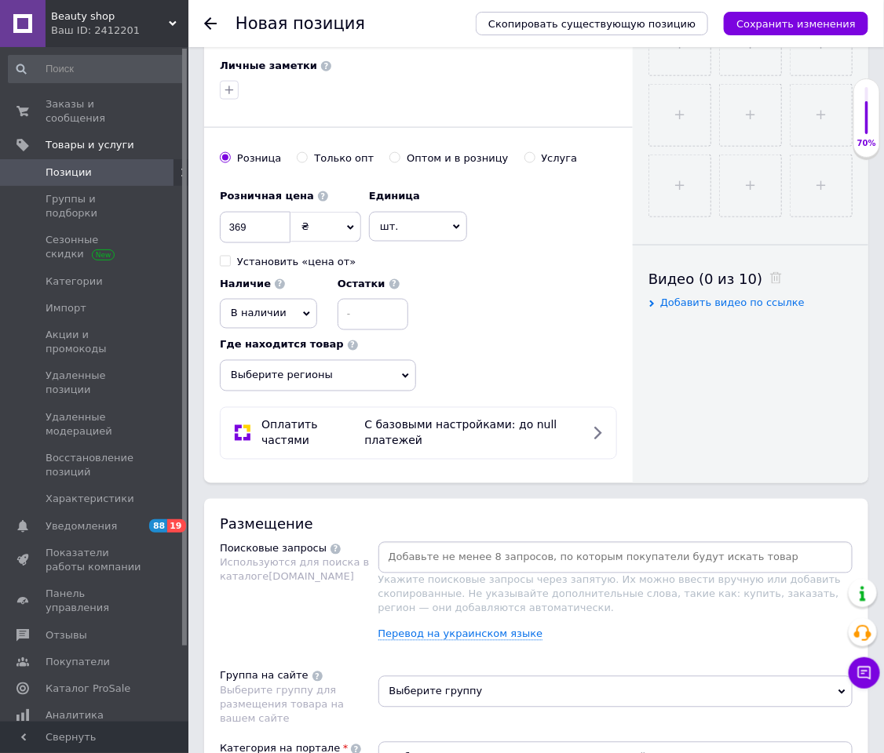
click at [505, 502] on input at bounding box center [615, 558] width 469 height 24
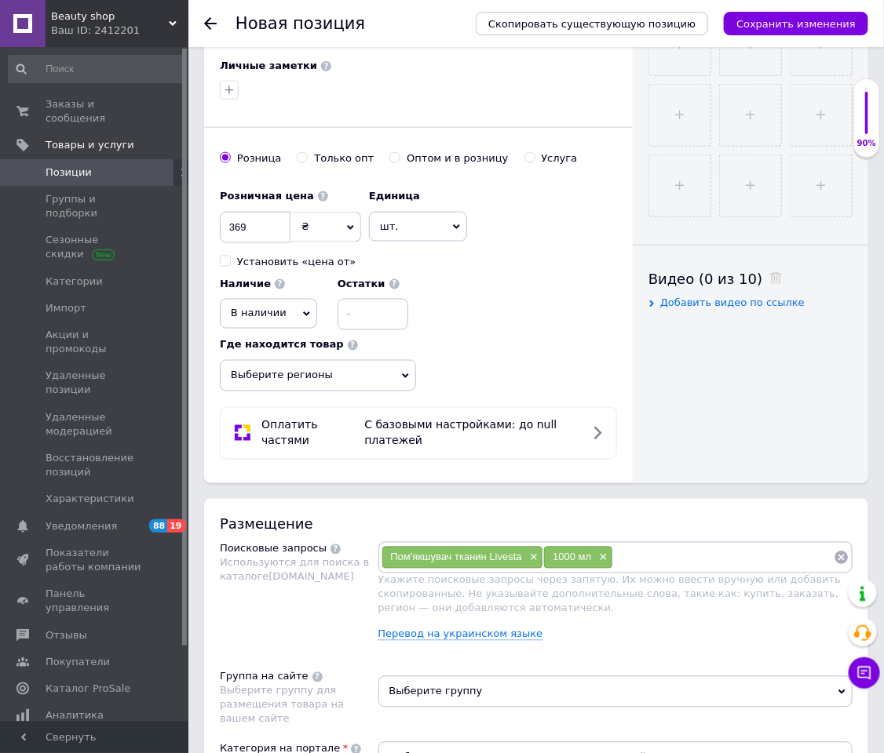
scroll to position [824, 0]
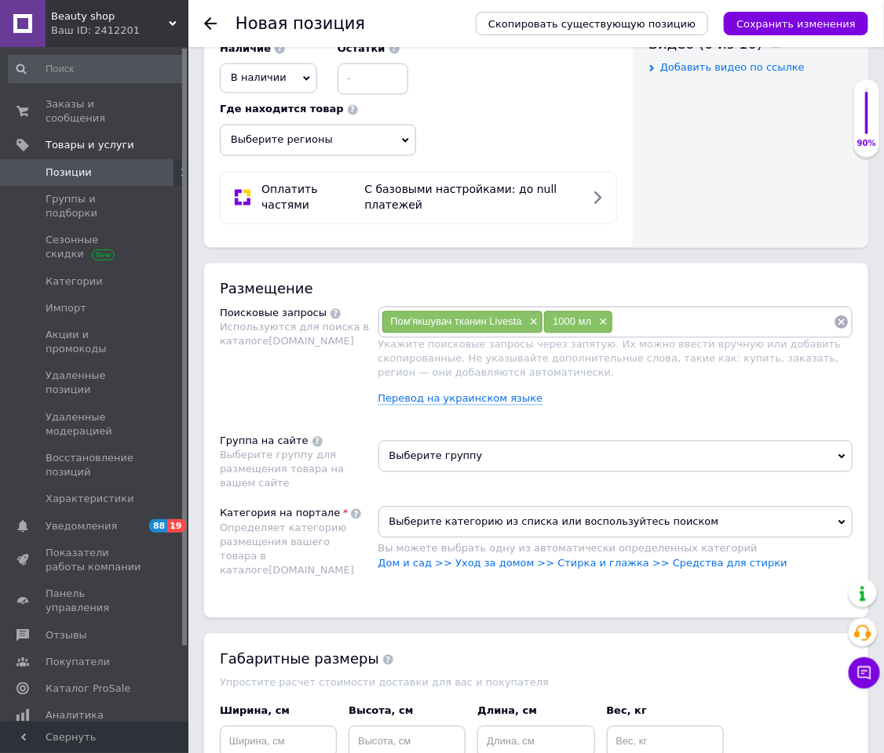
click at [478, 472] on span "Выберите группу" at bounding box center [615, 456] width 475 height 31
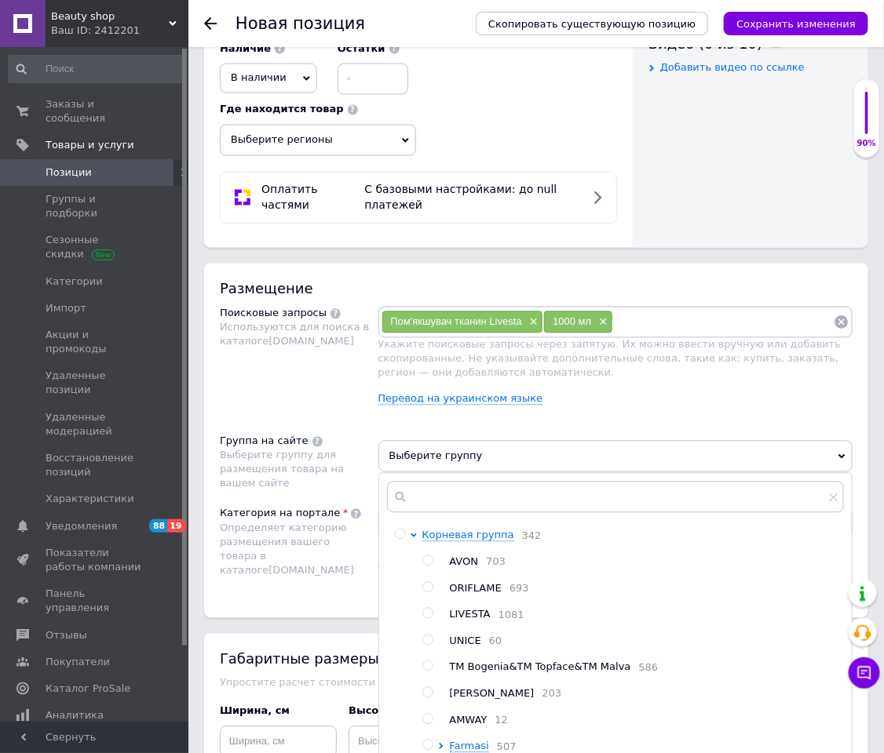
scroll to position [942, 0]
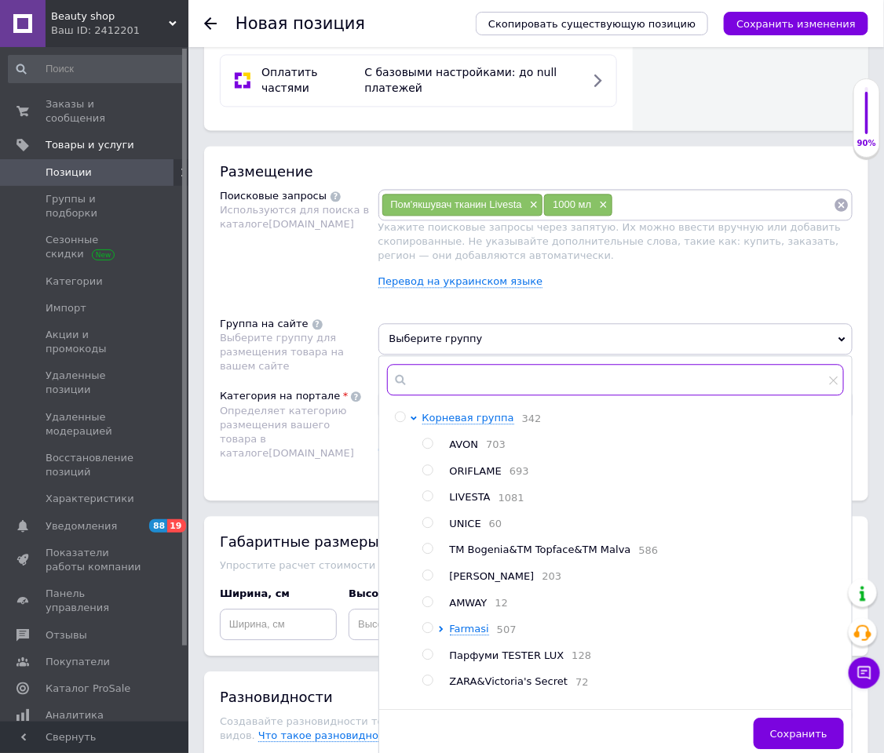
click at [452, 396] on input "text" at bounding box center [616, 379] width 458 height 31
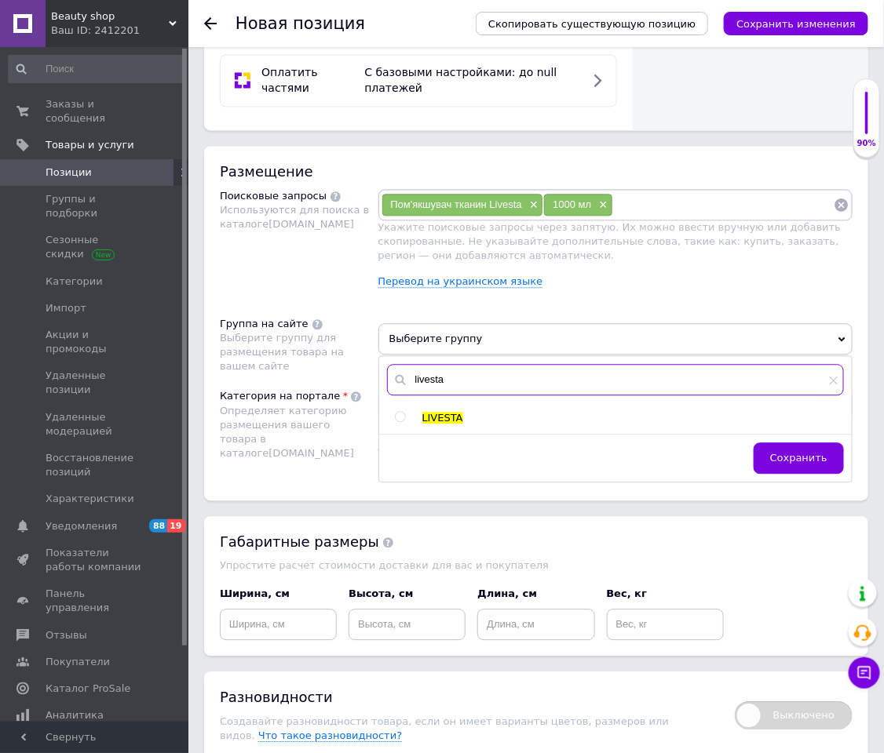
type input "livesta"
click at [400, 422] on input "radio" at bounding box center [400, 417] width 10 height 10
radio input "true"
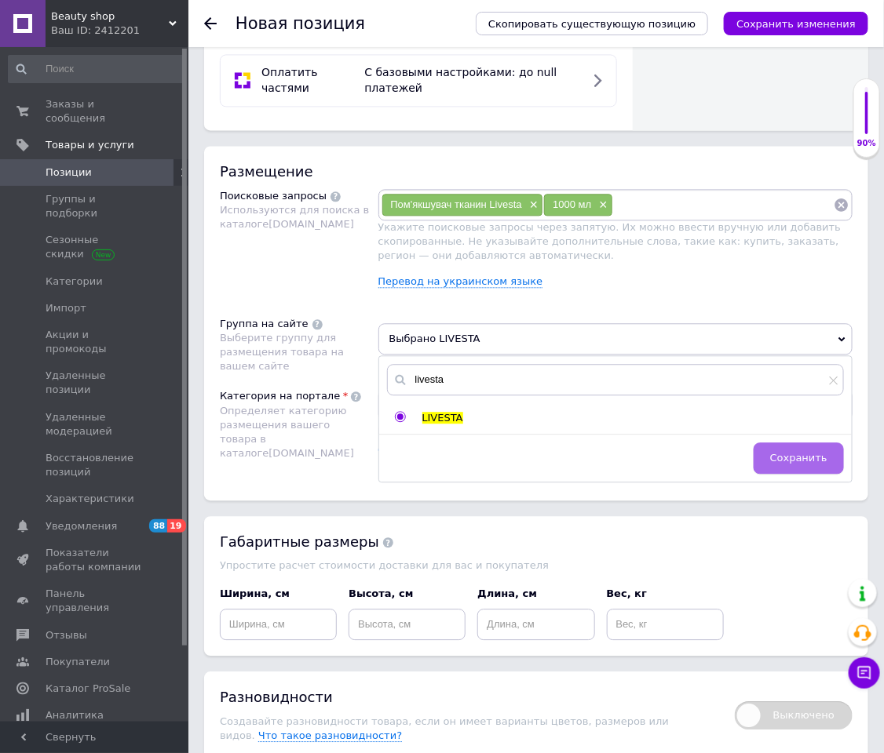
click at [768, 474] on button "Сохранить" at bounding box center [798, 458] width 90 height 31
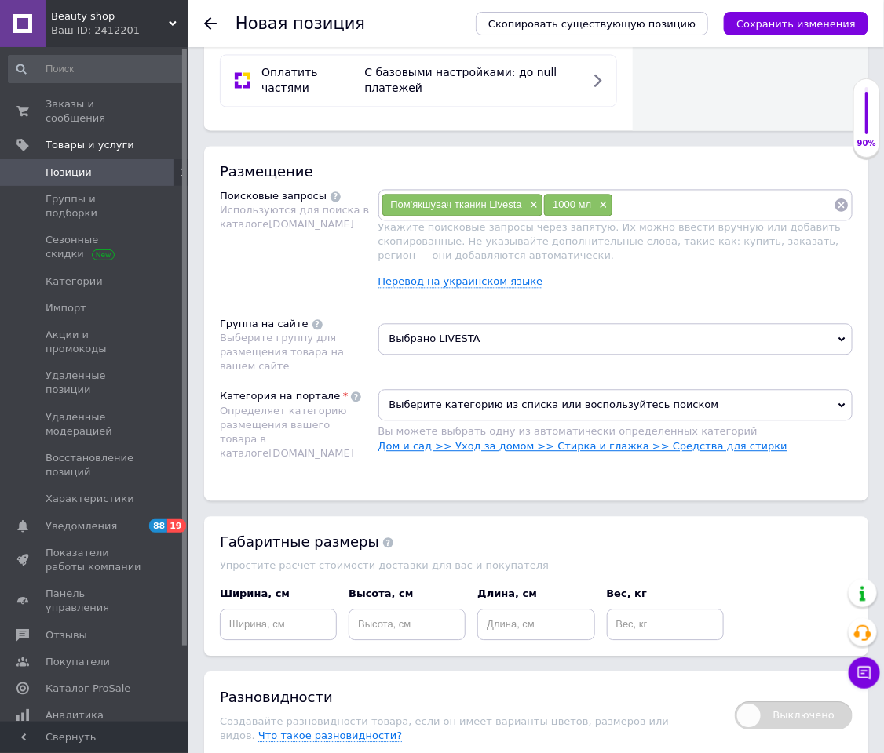
click at [700, 452] on link "Дом и сад >> Уход за домом >> Стирка и глажка >> Средства для стирки" at bounding box center [582, 446] width 409 height 12
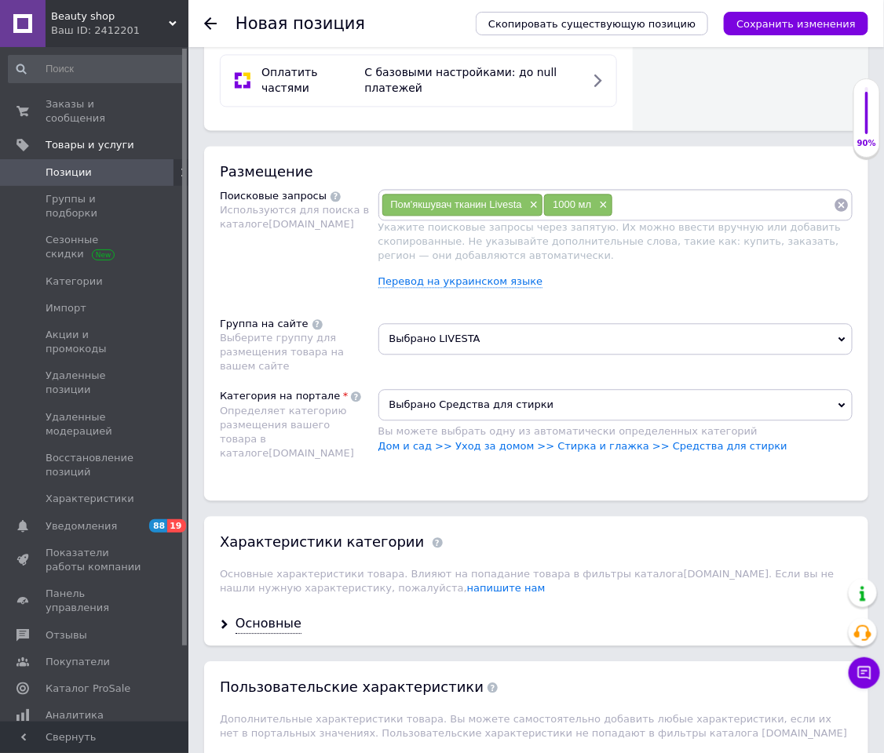
scroll to position [1177, 0]
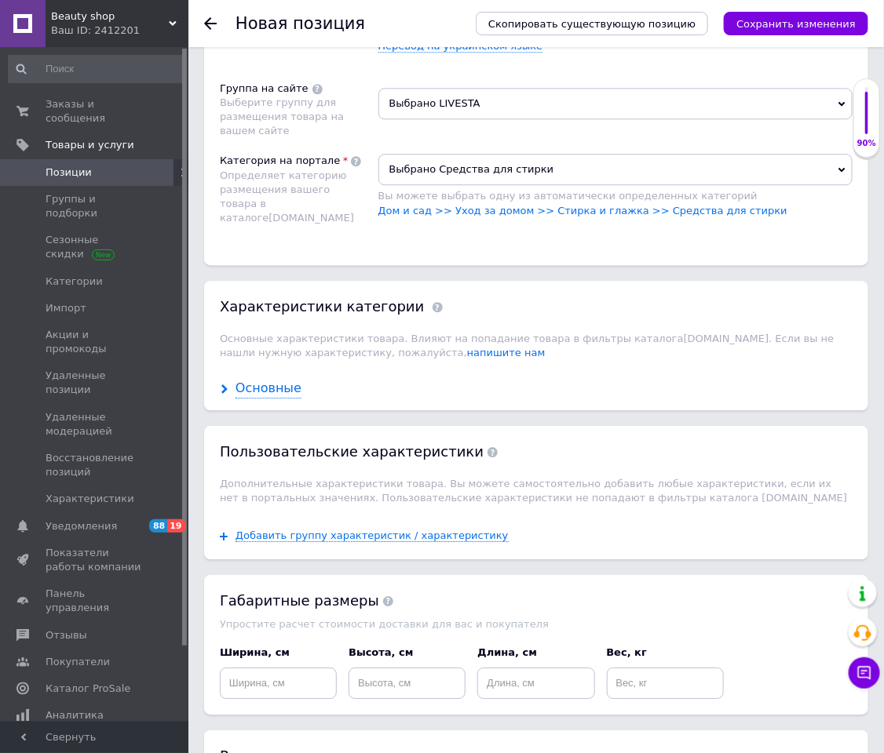
click at [280, 398] on div "Основные" at bounding box center [268, 389] width 66 height 18
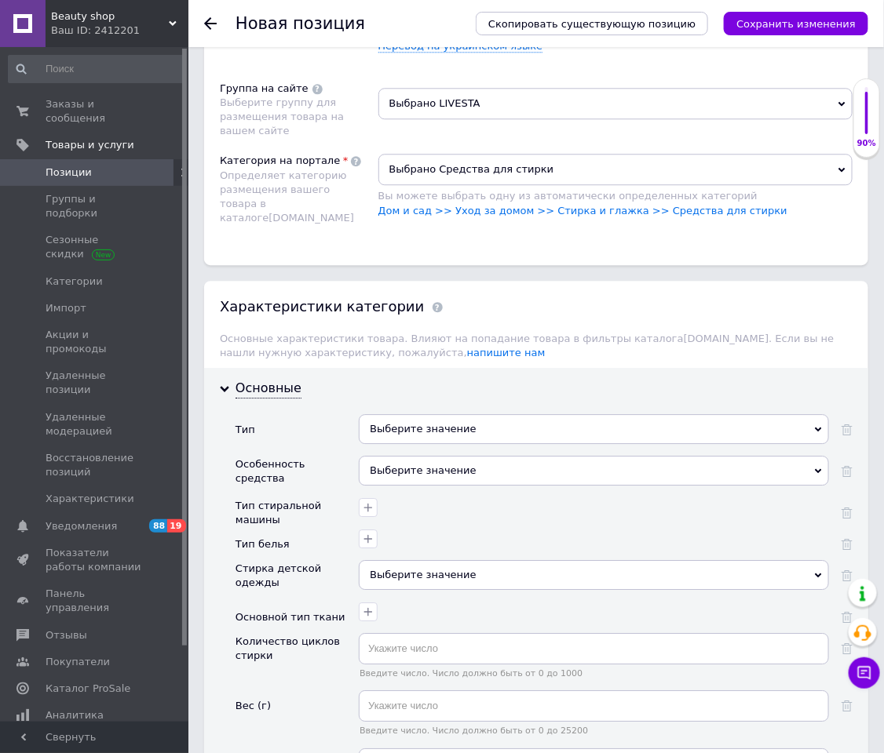
click at [436, 444] on div "Выберите значение" at bounding box center [594, 429] width 470 height 30
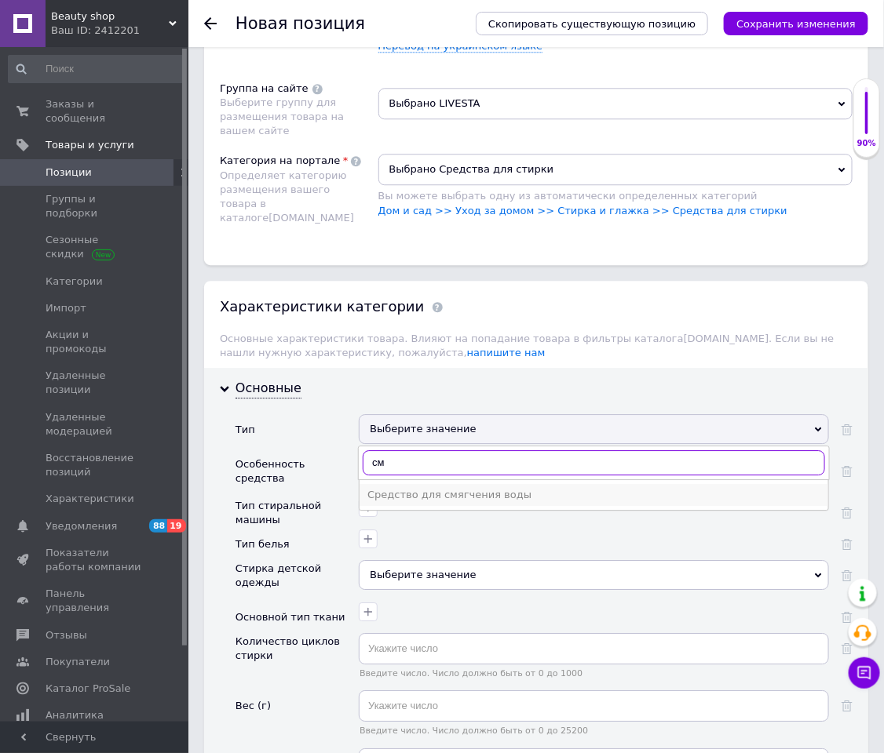
type input "см"
click at [429, 502] on li "Средство для смягчения воды" at bounding box center [593, 495] width 469 height 22
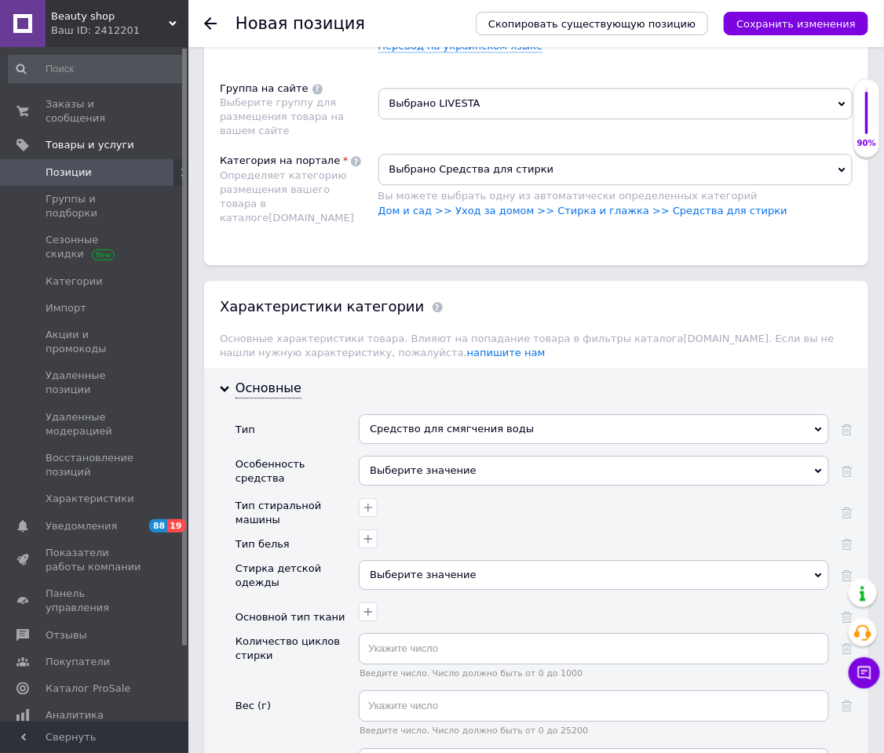
click at [460, 444] on div "Средство для смягчения воды" at bounding box center [594, 429] width 470 height 30
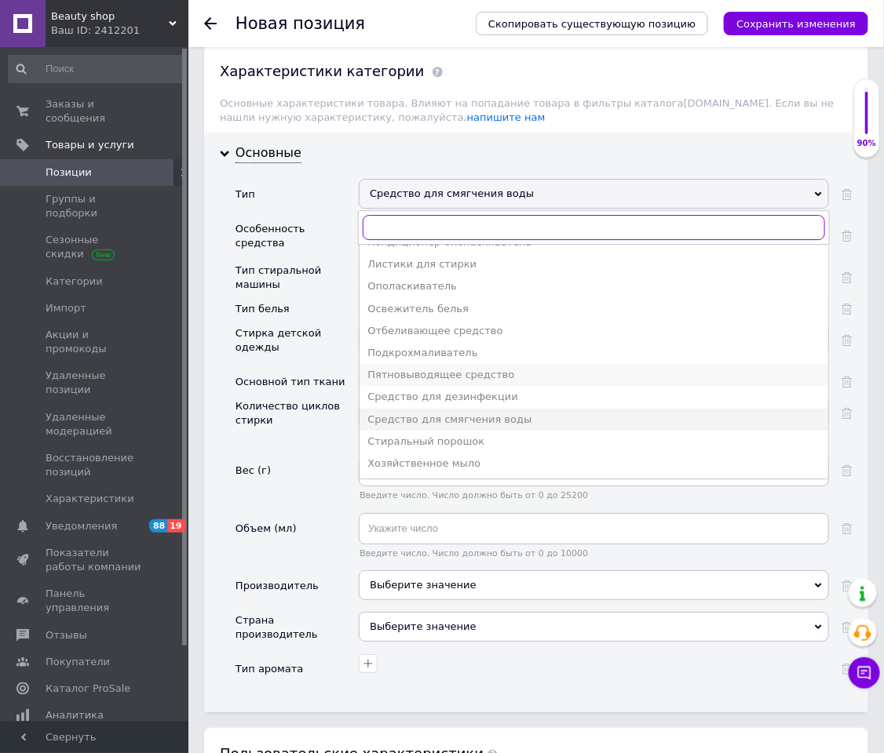
scroll to position [33, 0]
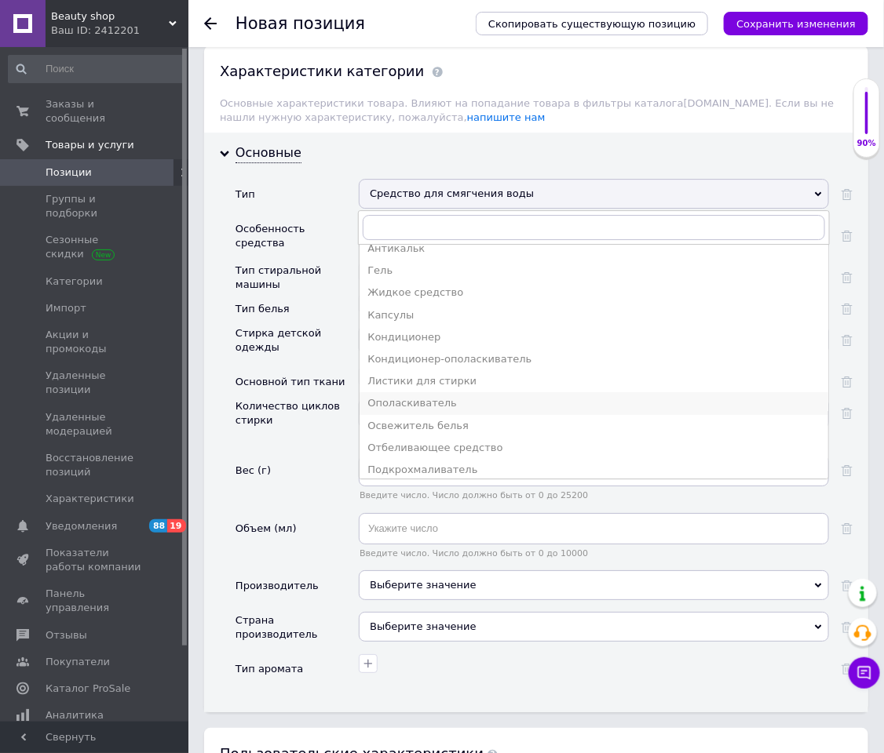
click at [421, 410] on div "Ополаскиватель" at bounding box center [593, 403] width 453 height 14
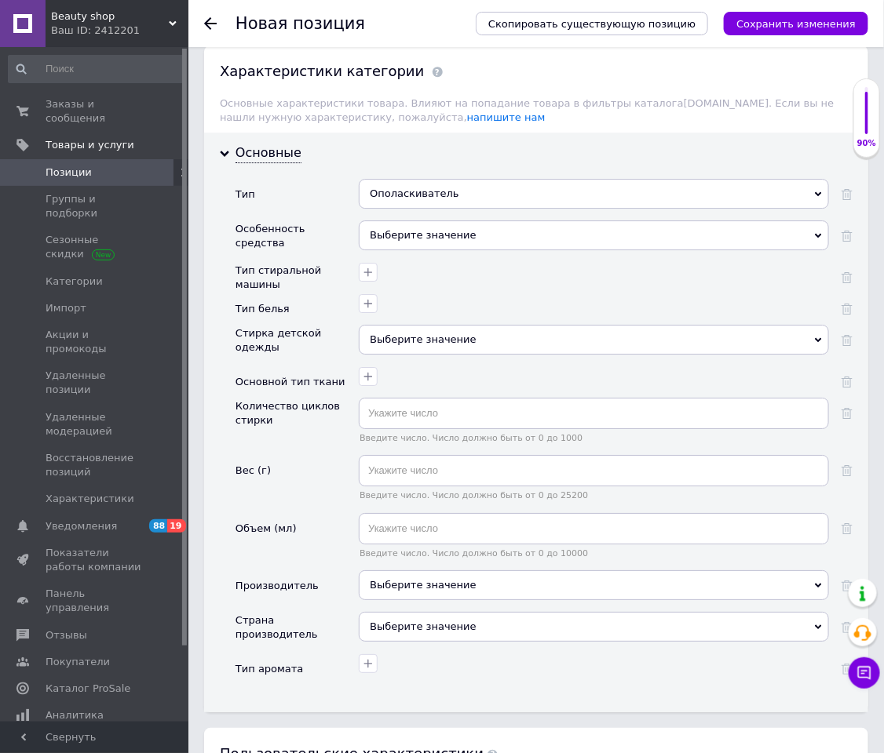
click at [387, 250] on div "Выберите значение" at bounding box center [594, 236] width 470 height 30
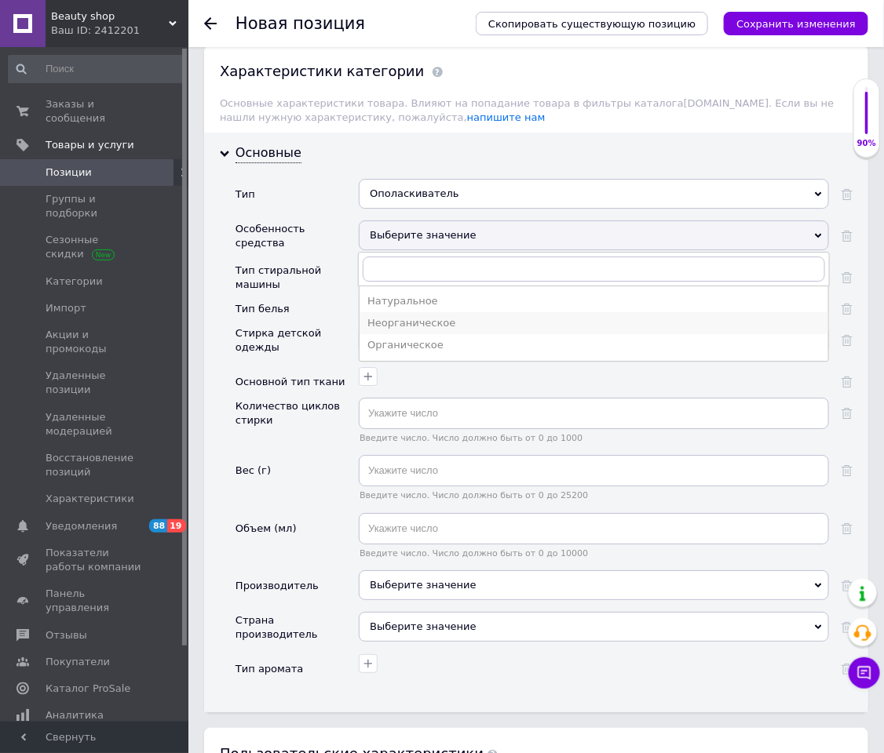
click at [454, 330] on div "Неорганическое" at bounding box center [593, 323] width 453 height 14
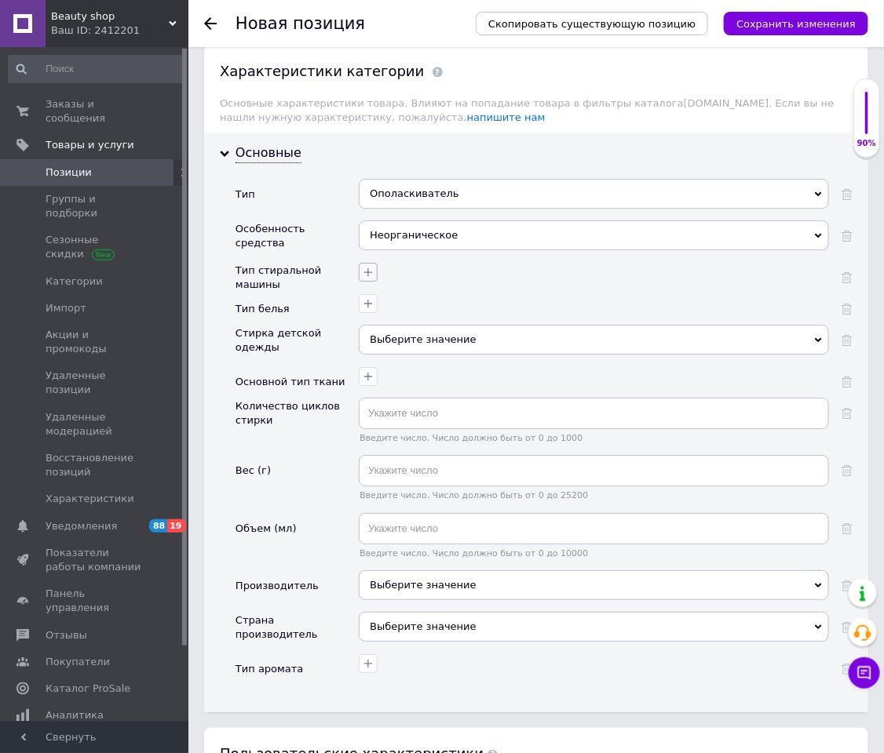
click at [377, 282] on button "button" at bounding box center [368, 272] width 19 height 19
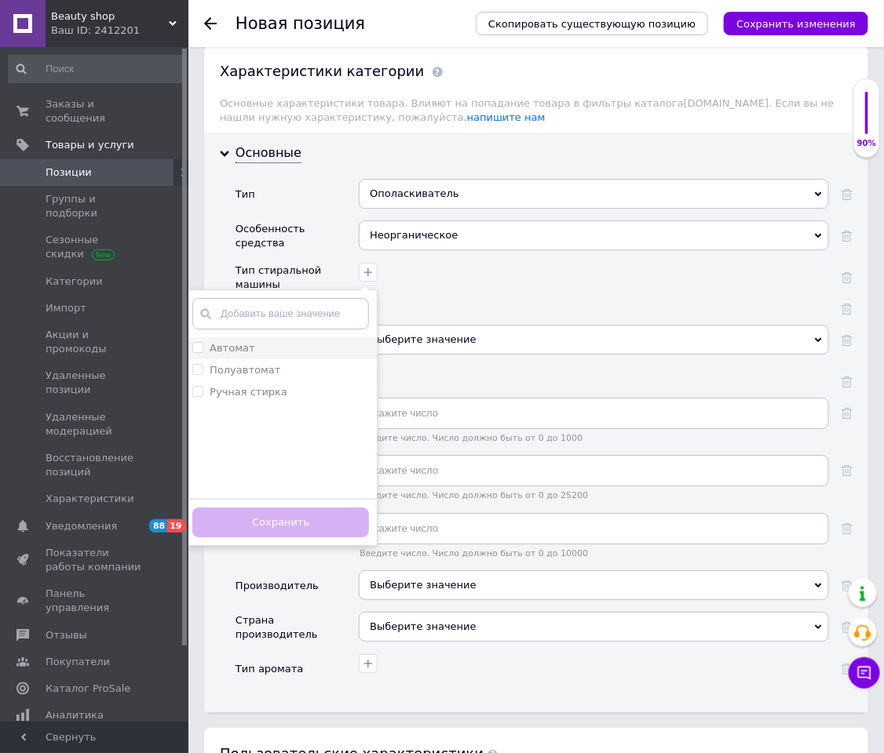
click at [318, 356] on div "Автомат" at bounding box center [280, 348] width 177 height 14
checkbox input "true"
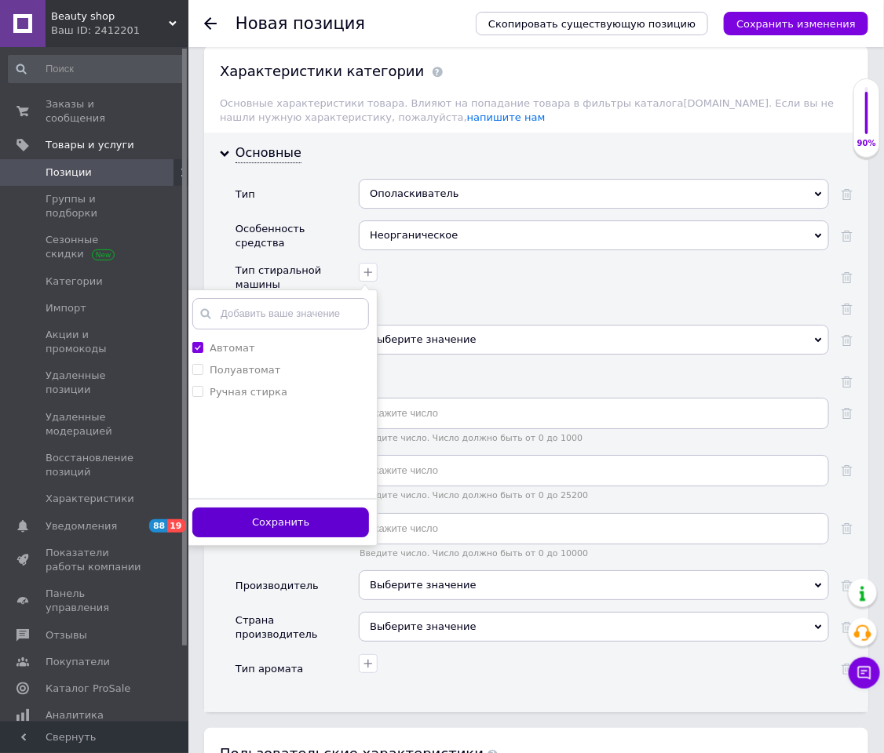
click at [292, 502] on button "Сохранить" at bounding box center [280, 523] width 177 height 31
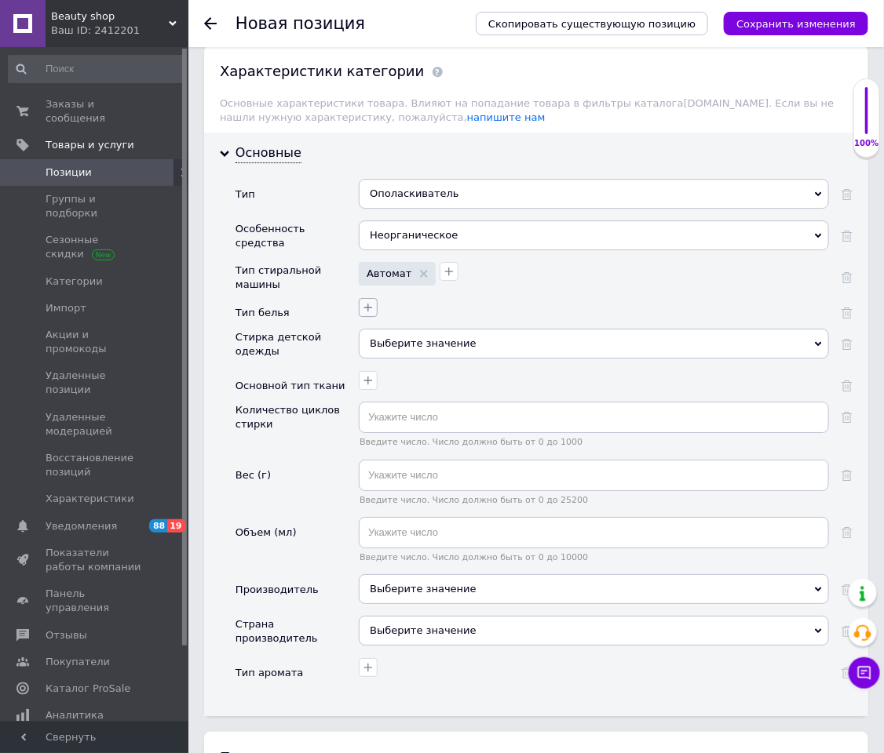
click at [363, 314] on icon "button" at bounding box center [368, 307] width 13 height 13
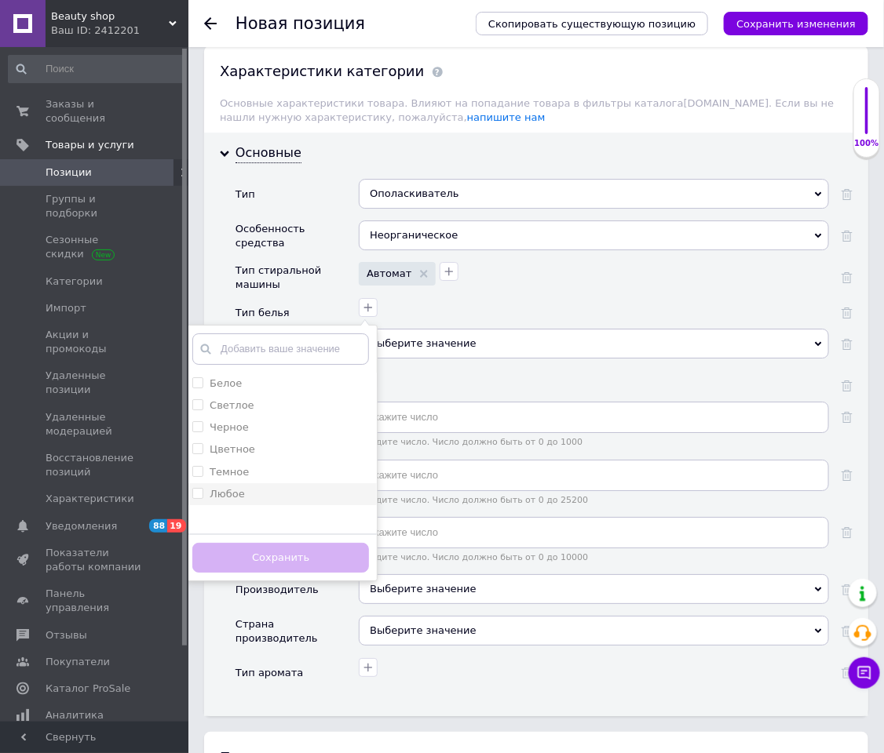
click at [252, 502] on div "Любое" at bounding box center [280, 494] width 177 height 14
checkbox input "true"
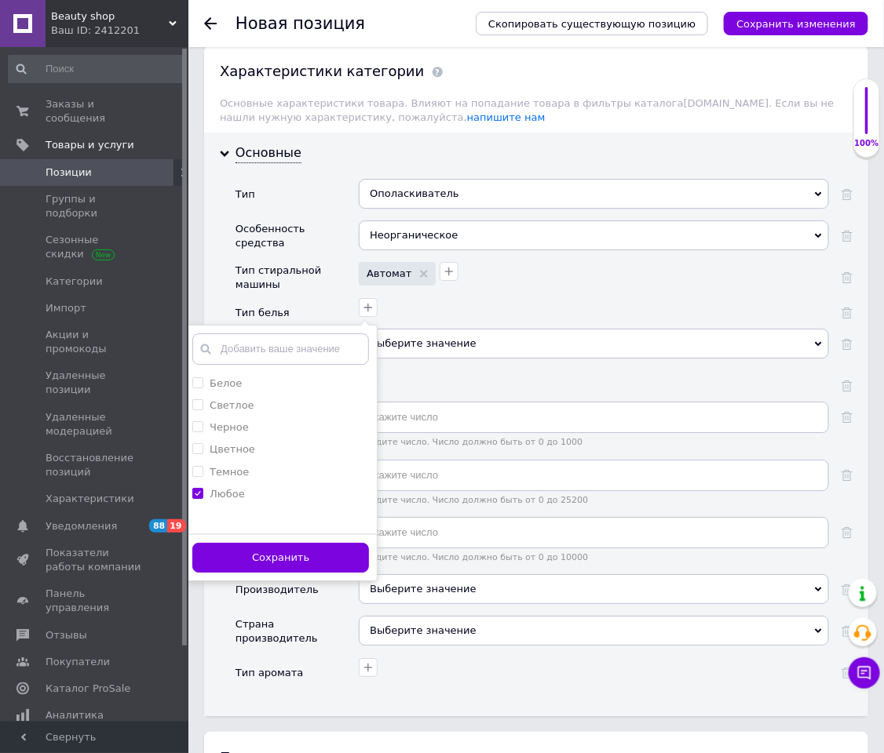
click at [252, 502] on div "Сохранить" at bounding box center [280, 558] width 192 height 48
click at [252, 502] on button "Сохранить" at bounding box center [280, 558] width 177 height 31
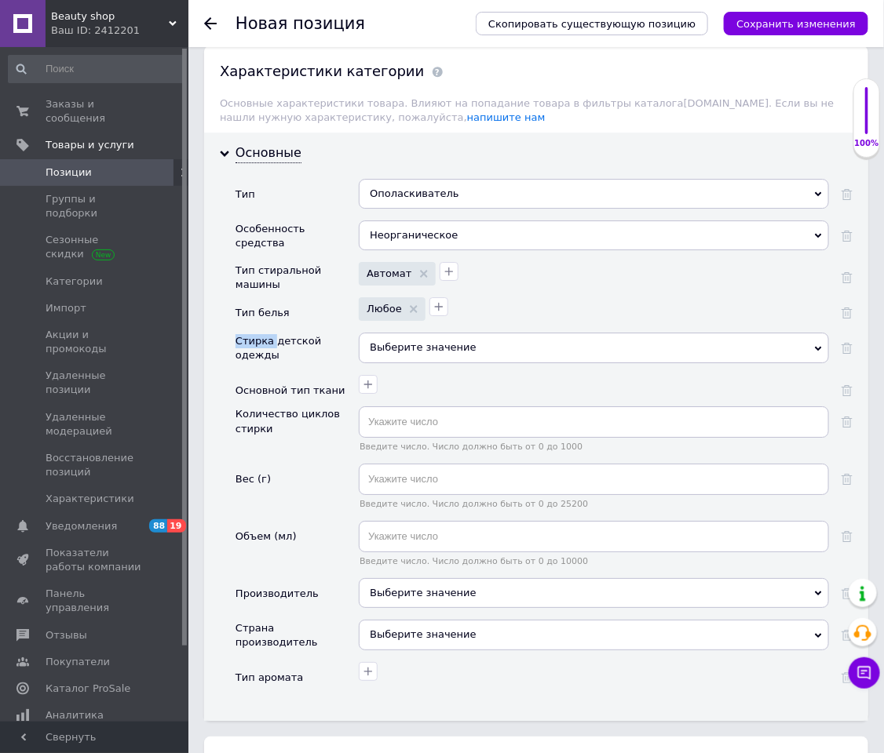
click at [373, 353] on span "Выберите значение" at bounding box center [423, 347] width 107 height 12
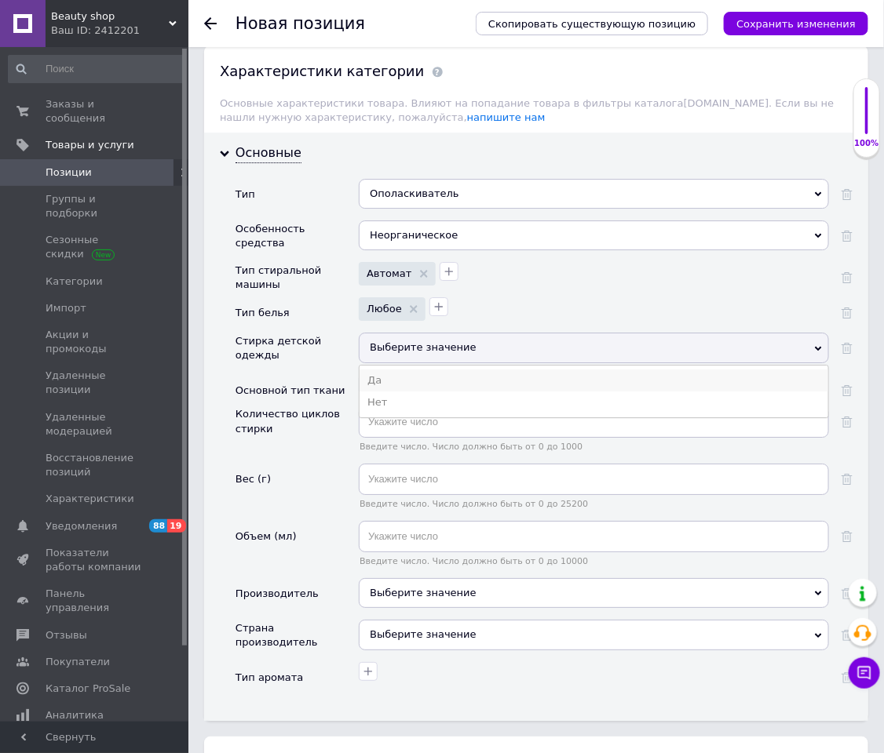
click at [396, 392] on li "Да" at bounding box center [593, 381] width 469 height 22
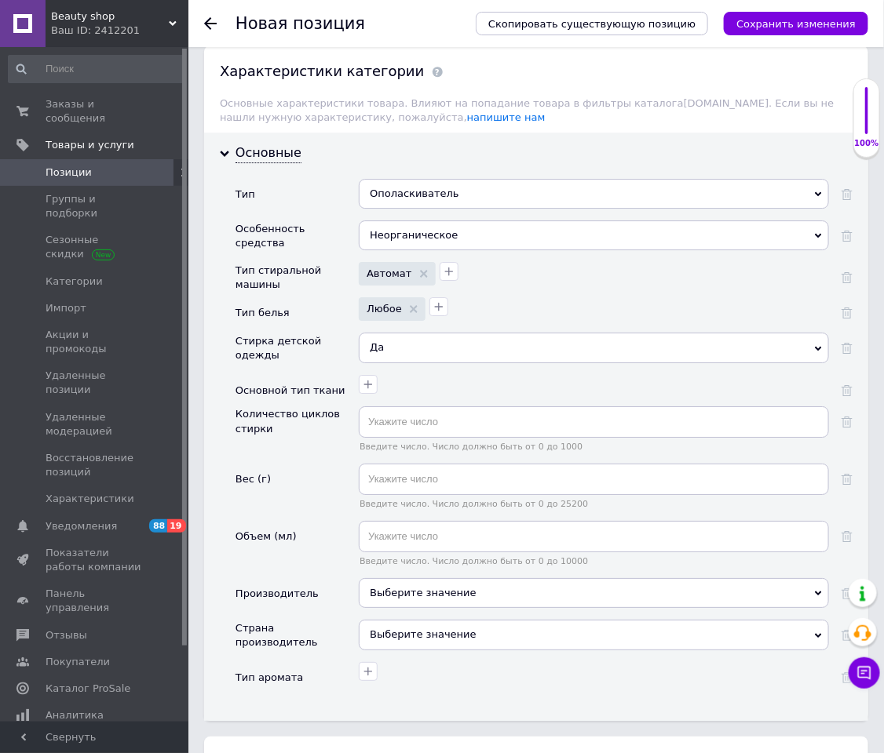
click at [384, 394] on div at bounding box center [592, 382] width 474 height 23
click at [375, 394] on button "button" at bounding box center [368, 384] width 19 height 19
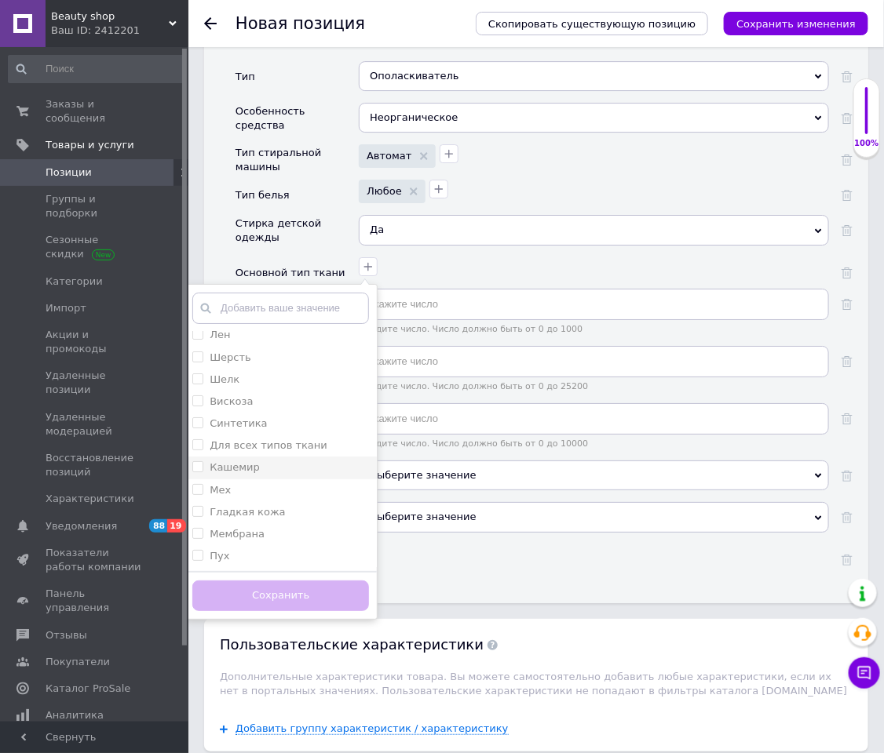
scroll to position [1648, 0]
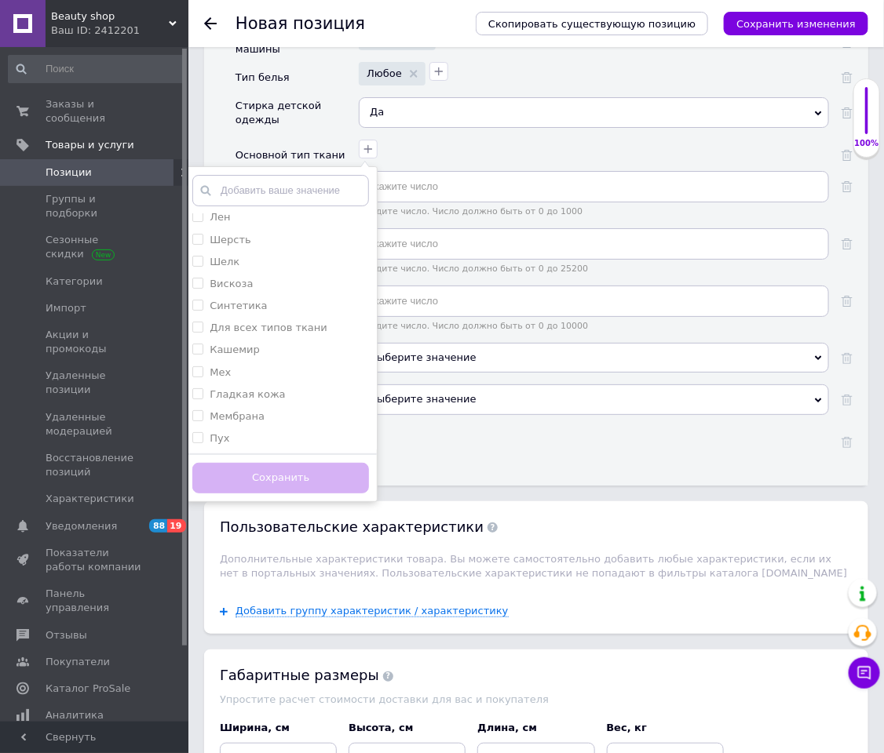
type input "у"
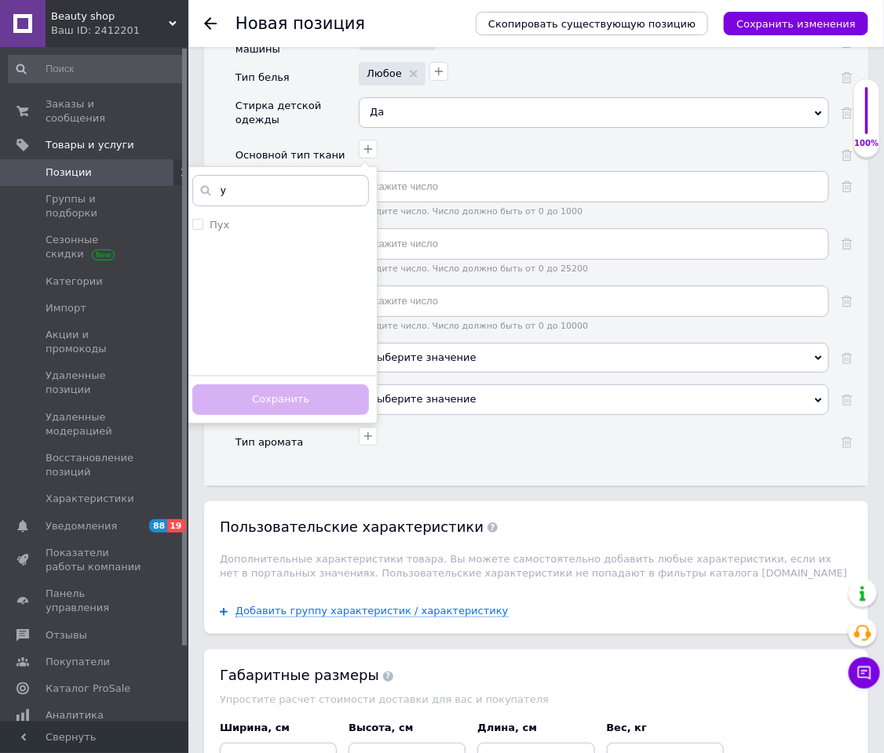
scroll to position [0, 0]
click at [278, 206] on input "у" at bounding box center [280, 190] width 177 height 31
type input "в"
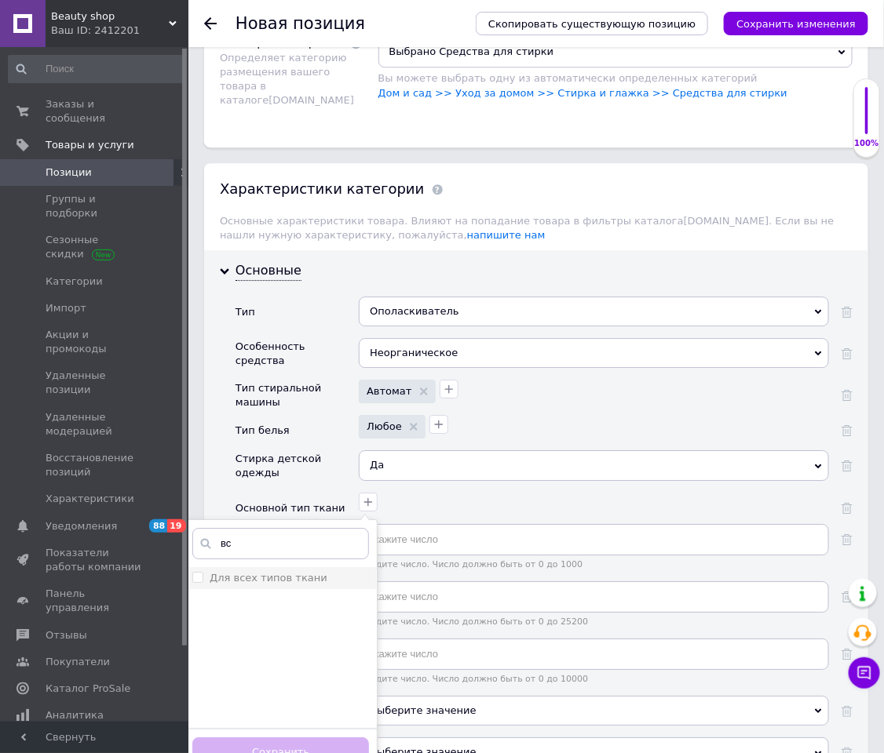
type input "вс"
click at [234, 502] on label "Для всех типов ткани" at bounding box center [269, 578] width 118 height 12
checkbox ткани "true"
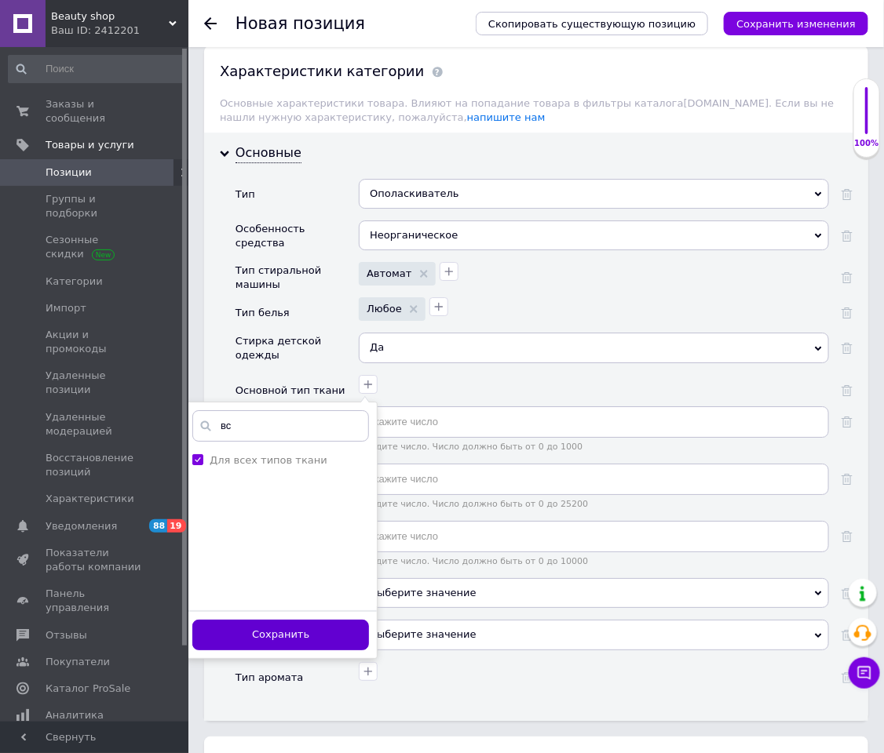
click at [307, 502] on button "Сохранить" at bounding box center [280, 635] width 177 height 31
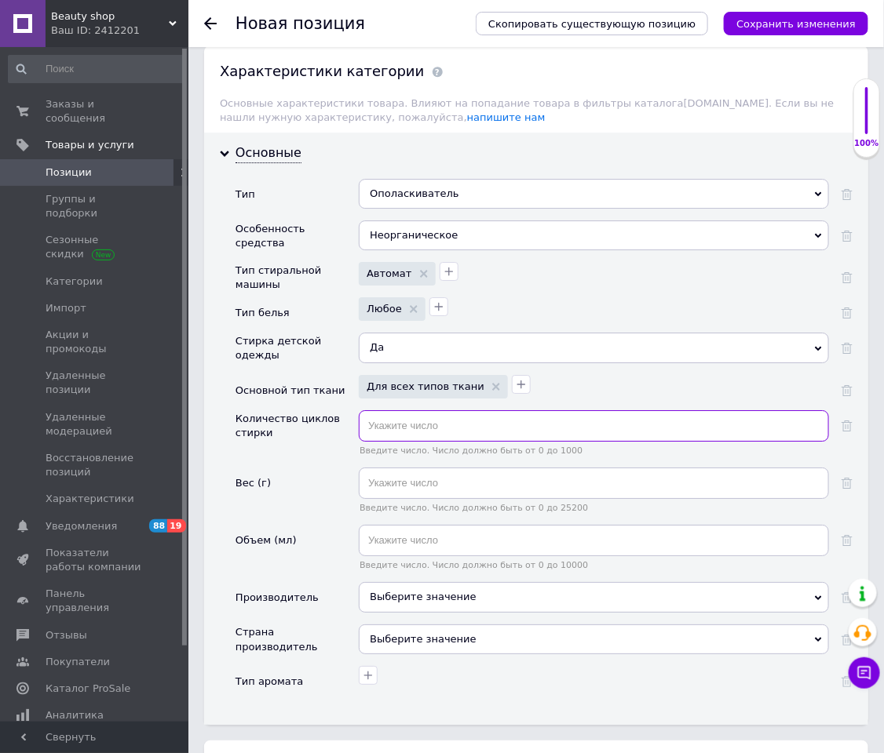
click at [372, 442] on input "text" at bounding box center [594, 425] width 470 height 31
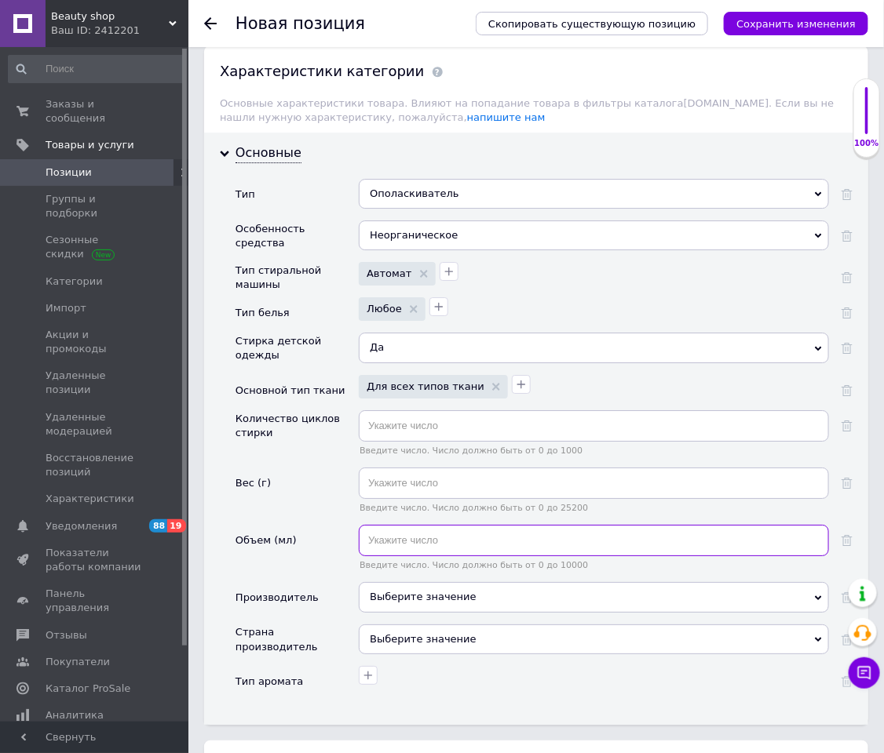
click at [401, 502] on input "text" at bounding box center [594, 540] width 470 height 31
type input "1000"
click at [391, 502] on div "Выберите значение" at bounding box center [594, 597] width 470 height 30
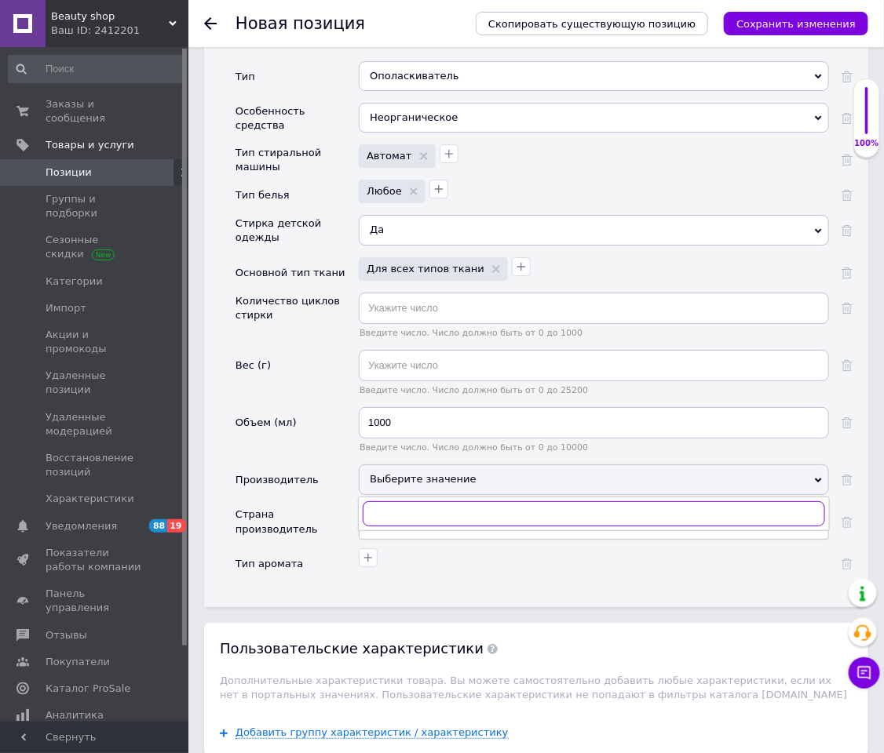
scroll to position [1648, 0]
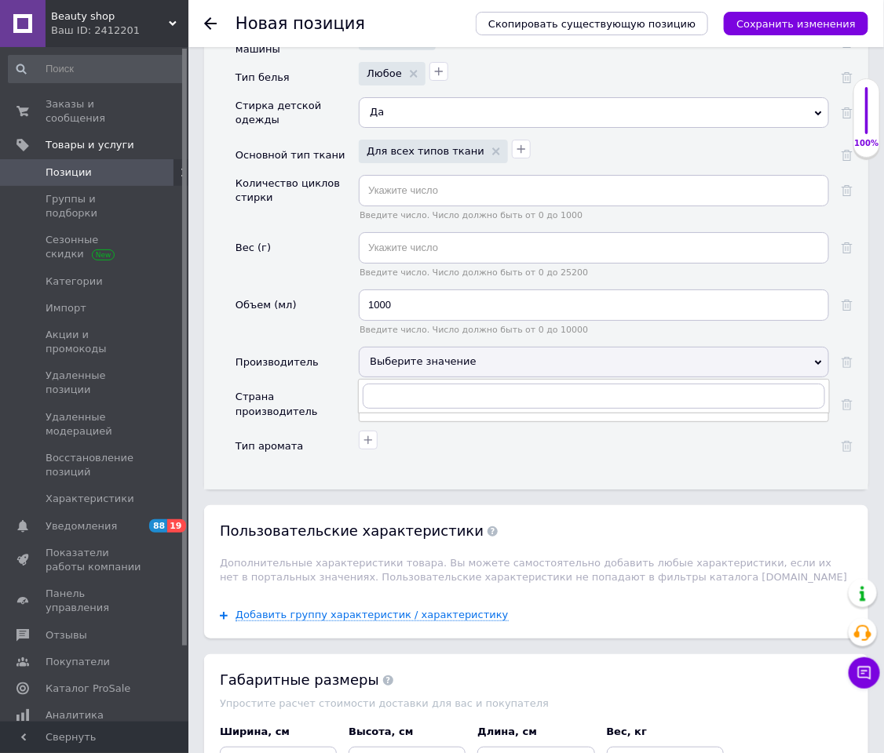
click at [420, 377] on div "Выберите значение" at bounding box center [594, 362] width 470 height 30
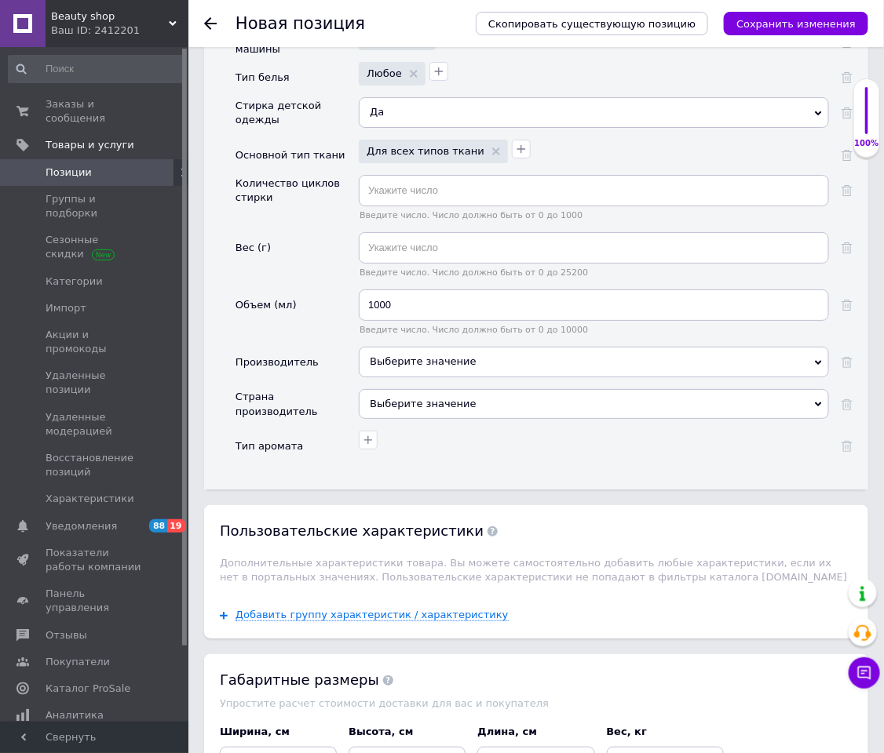
click at [420, 377] on div "Выберите значение" at bounding box center [594, 362] width 470 height 30
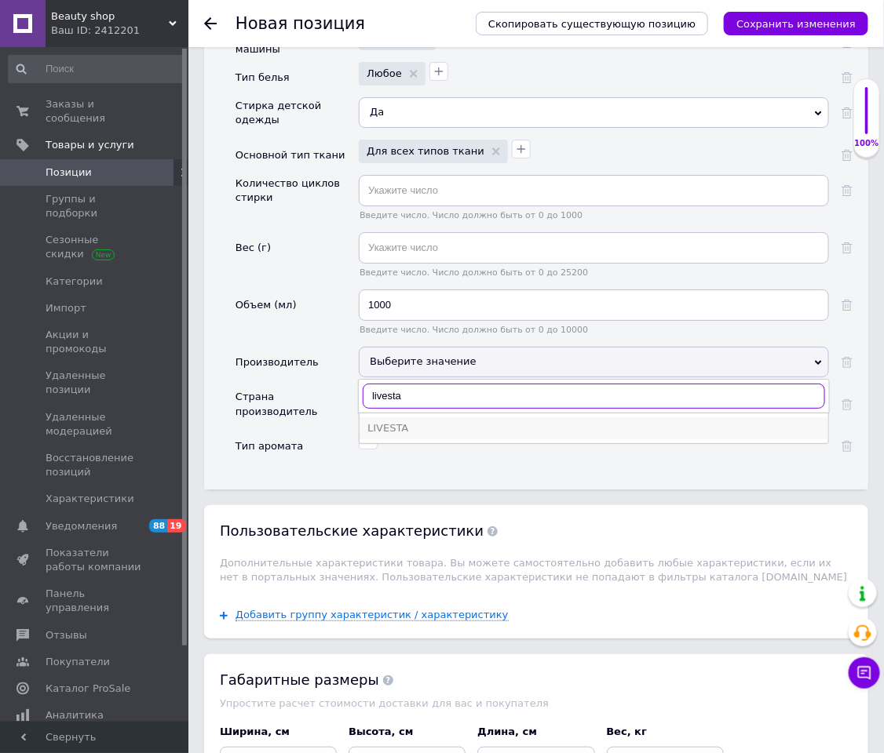
type input "livesta"
click at [387, 436] on div "LIVESTA" at bounding box center [593, 428] width 453 height 14
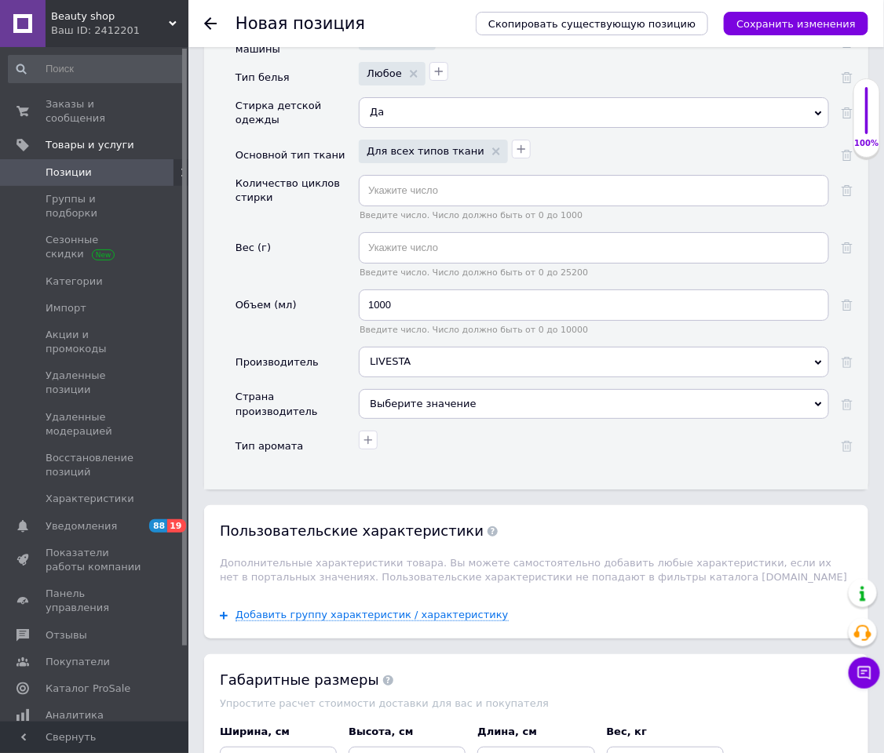
click at [386, 419] on div "Выберите значение" at bounding box center [594, 404] width 470 height 30
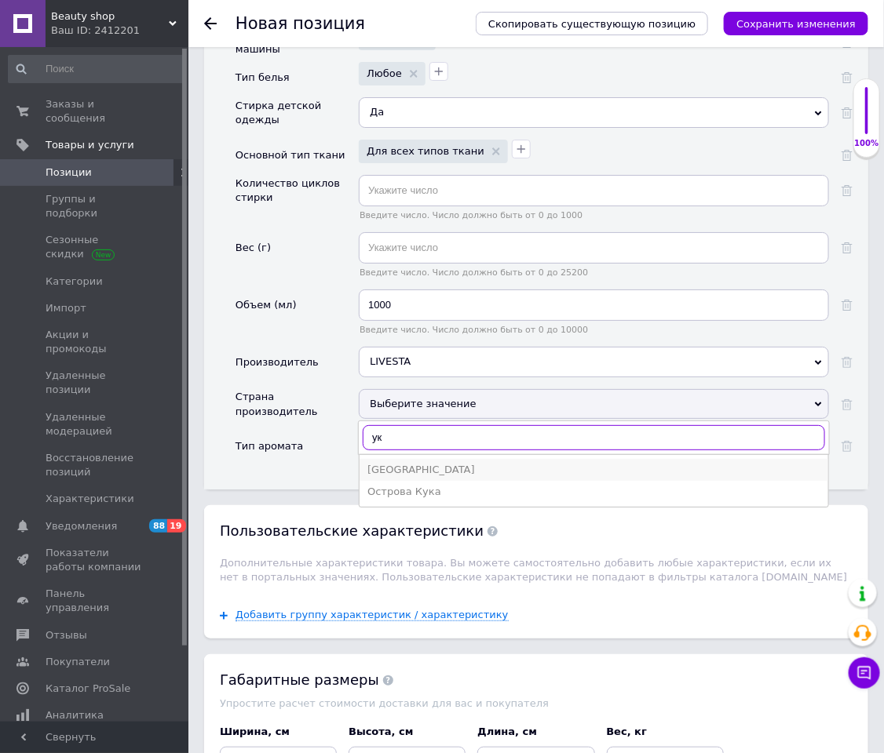
type input "ук"
click at [379, 477] on div "Украина" at bounding box center [593, 470] width 453 height 14
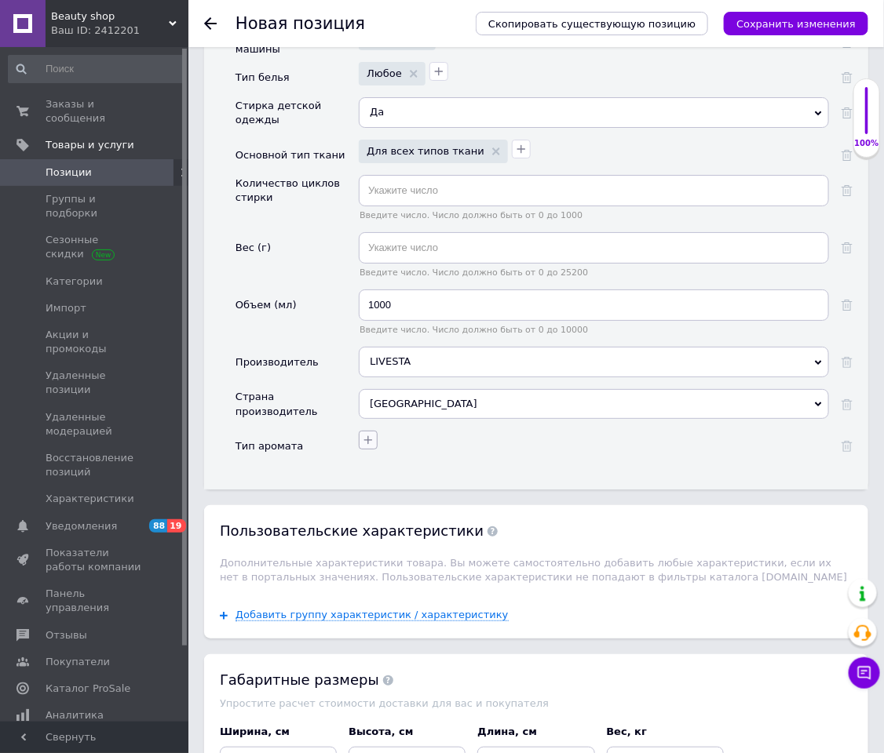
click at [370, 450] on button "button" at bounding box center [368, 440] width 19 height 19
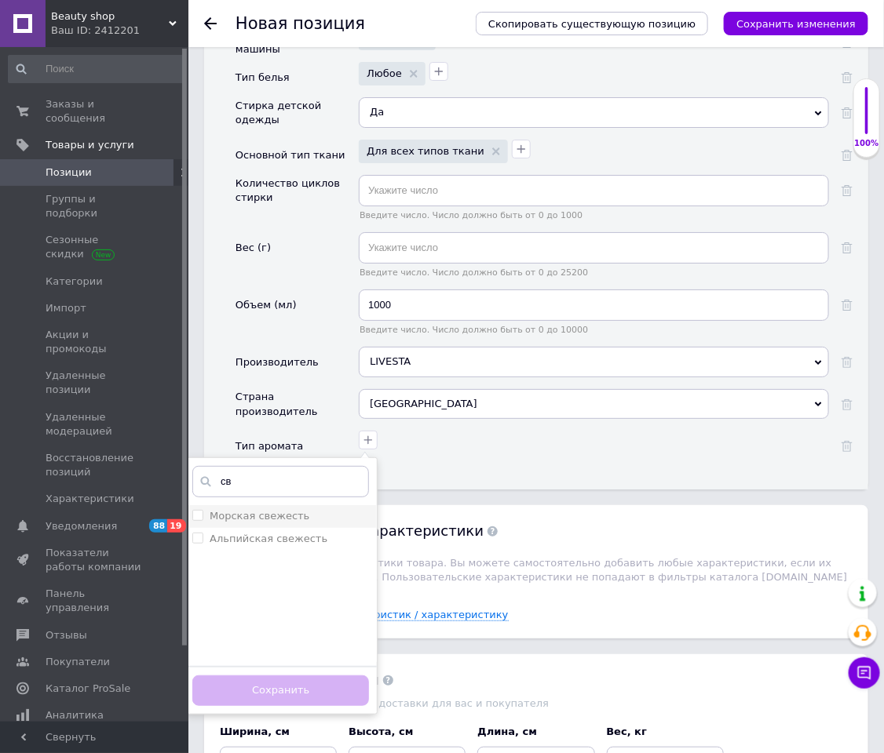
type input "св"
click at [326, 502] on div "Морская свежесть" at bounding box center [280, 516] width 177 height 14
checkbox свежесть "true"
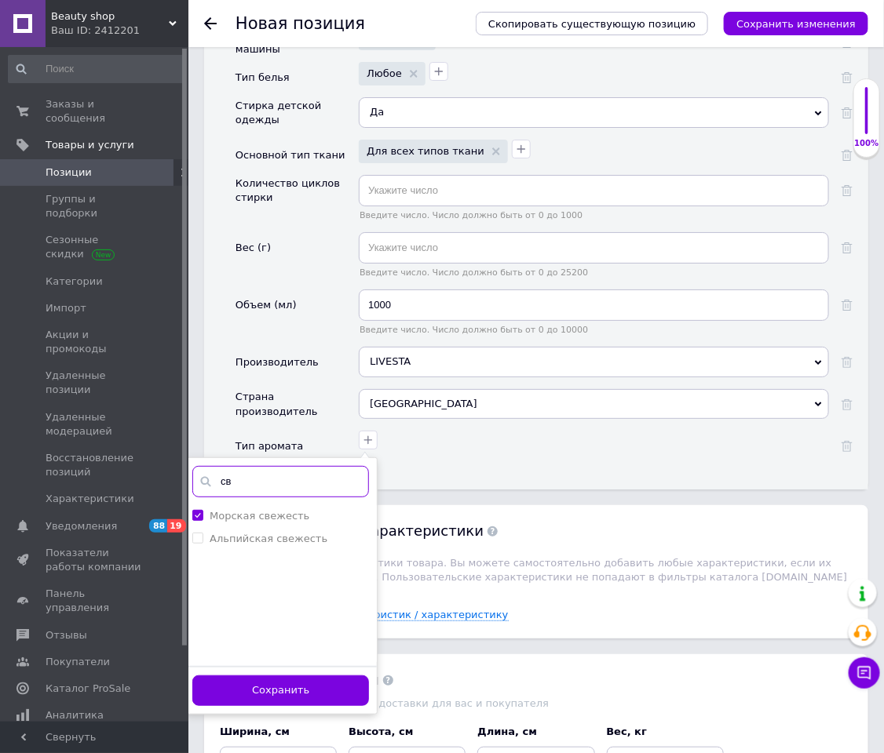
click at [280, 498] on input "св" at bounding box center [280, 481] width 177 height 31
type input "с"
type input "цв"
click at [268, 502] on div "цв Цветочный Добавить ваше значение цв Сохранить" at bounding box center [281, 586] width 194 height 257
click at [264, 502] on div "Цветочный" at bounding box center [280, 516] width 177 height 14
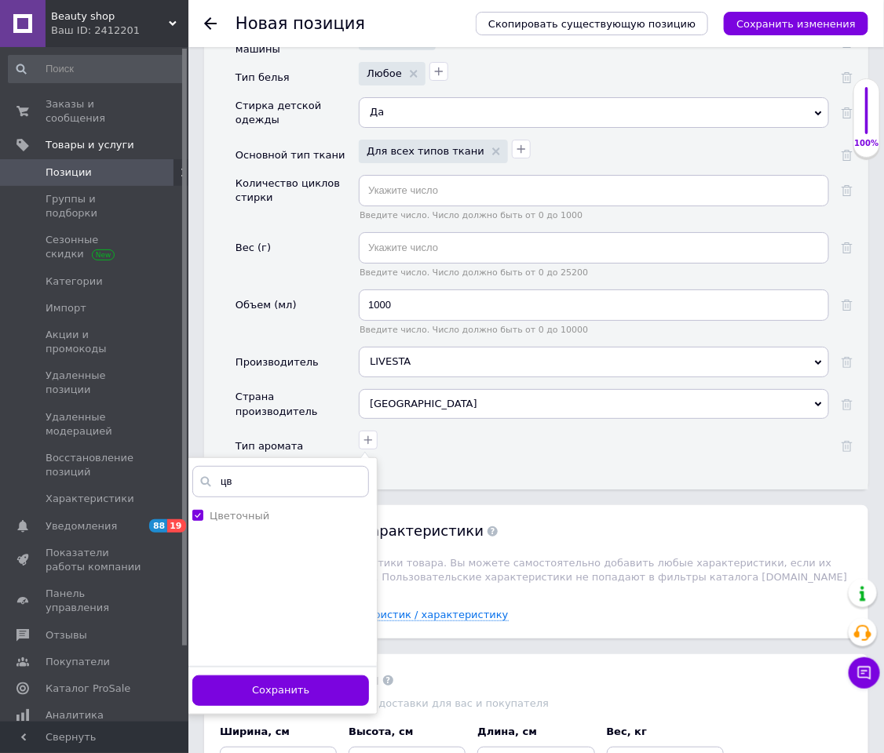
checkbox input "true"
click at [269, 502] on div "Сохранить" at bounding box center [280, 690] width 192 height 48
click at [272, 502] on button "Сохранить" at bounding box center [280, 691] width 177 height 31
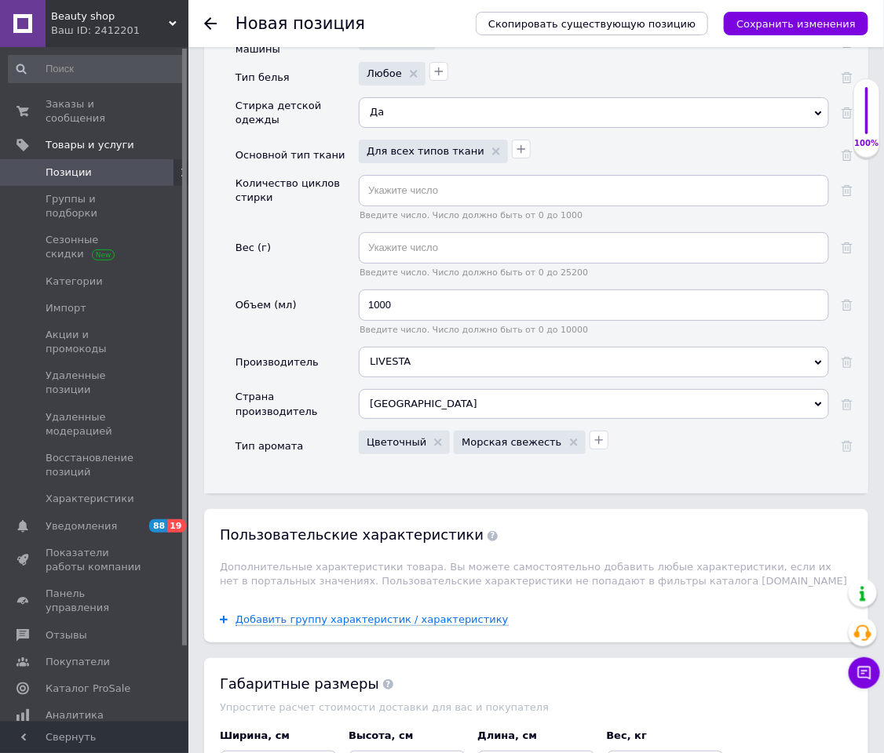
click at [549, 454] on div "Морская свежесть" at bounding box center [519, 443] width 131 height 24
click at [554, 447] on span "Морская свежесть" at bounding box center [518, 442] width 115 height 10
click at [570, 447] on icon at bounding box center [574, 443] width 8 height 8
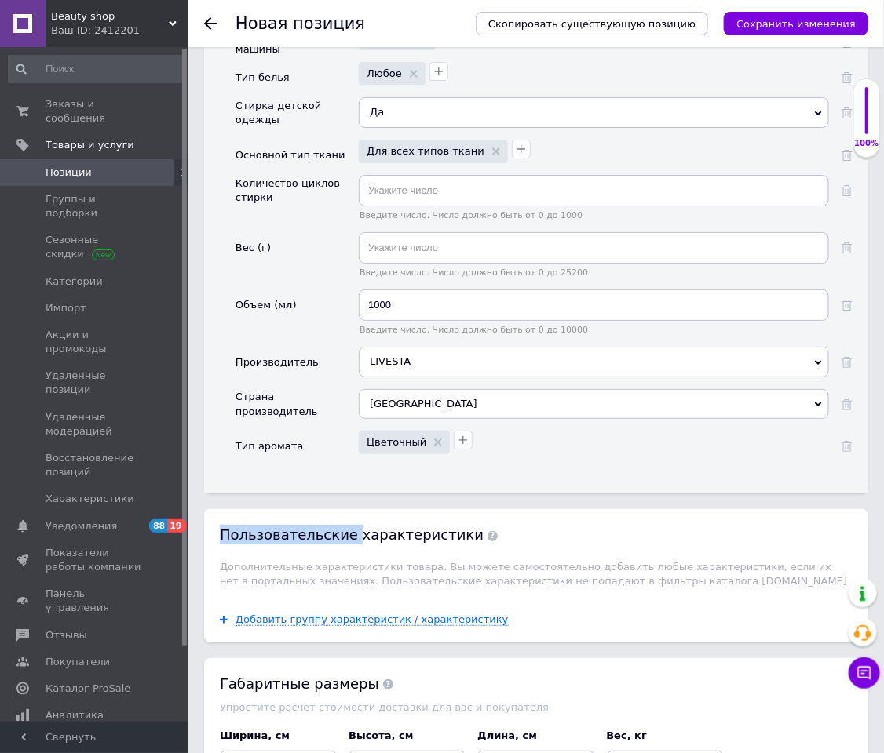
scroll to position [1530, 0]
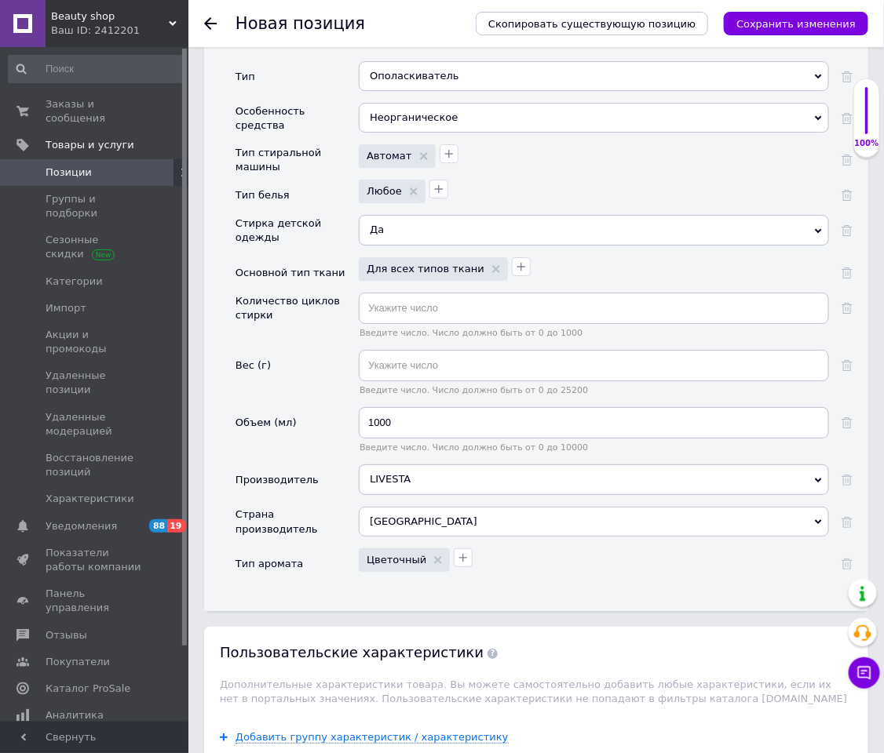
click at [523, 502] on div "Цветочный" at bounding box center [592, 558] width 474 height 27
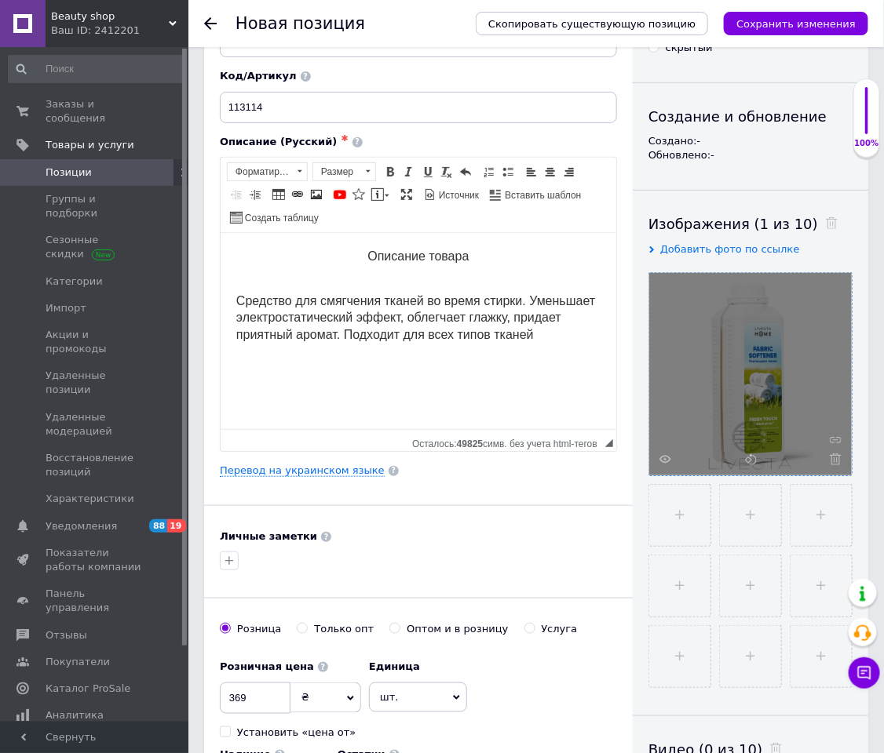
scroll to position [0, 0]
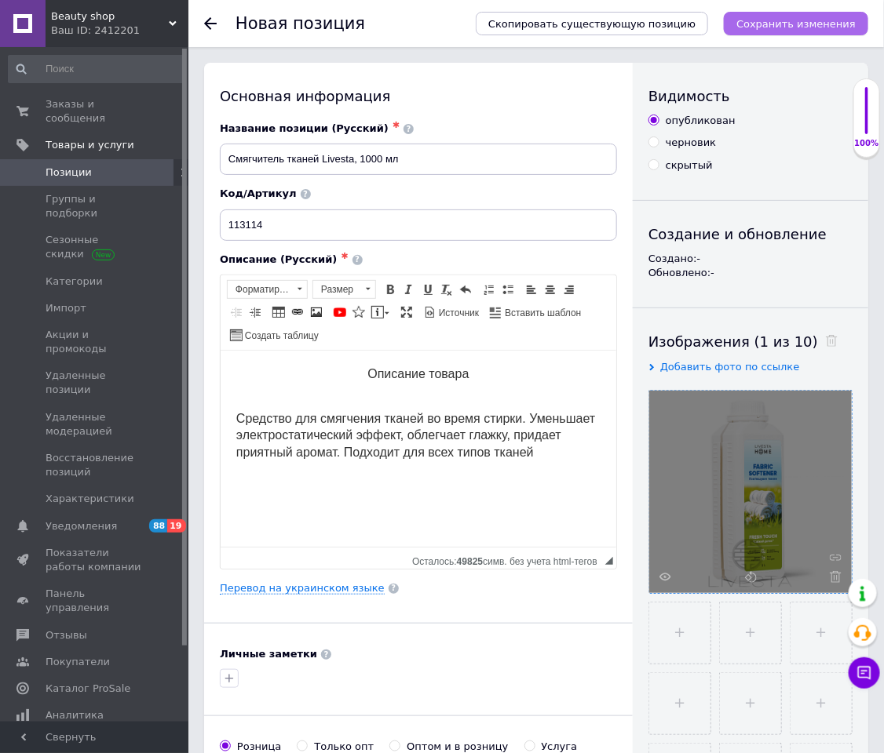
click at [766, 24] on icon "Сохранить изменения" at bounding box center [795, 24] width 119 height 12
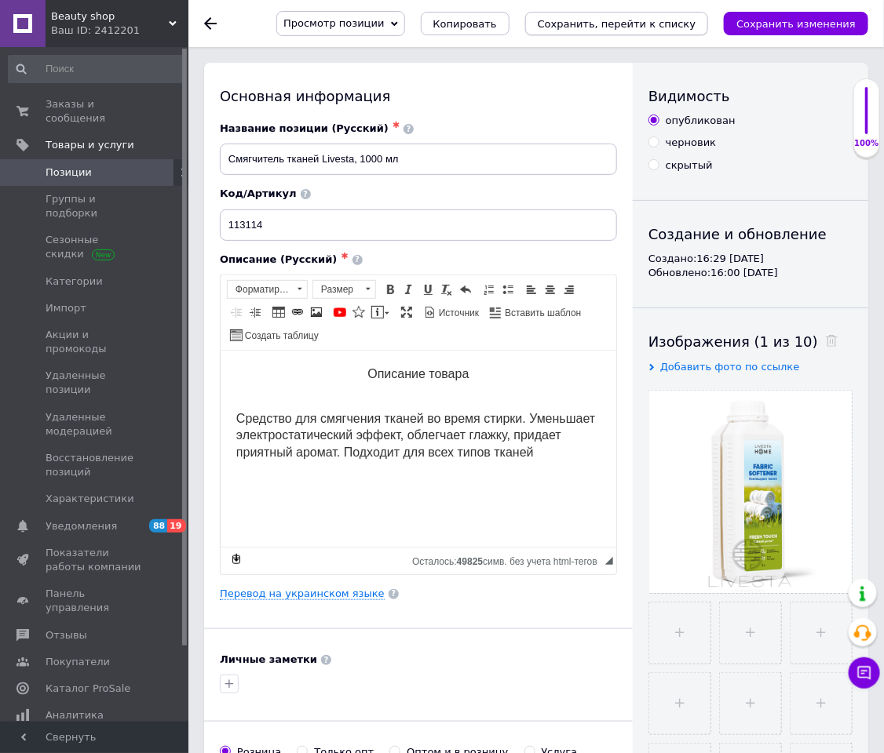
click at [676, 14] on button "Сохранить, перейти к списку" at bounding box center [617, 24] width 184 height 24
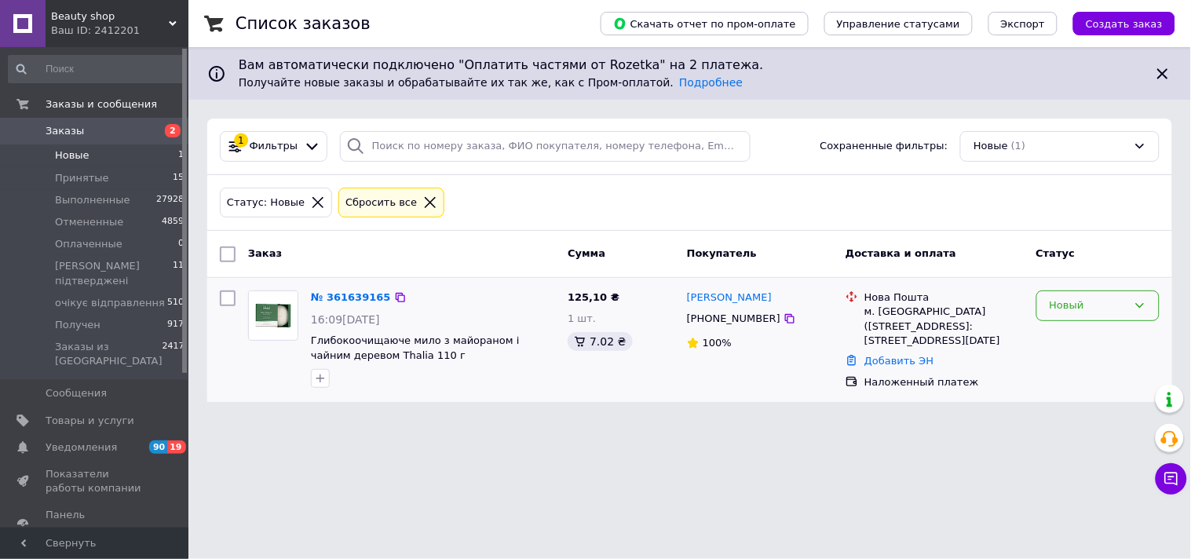
click at [1101, 312] on div "Новый" at bounding box center [1088, 305] width 78 height 16
click at [1094, 331] on li "Принят" at bounding box center [1098, 338] width 122 height 29
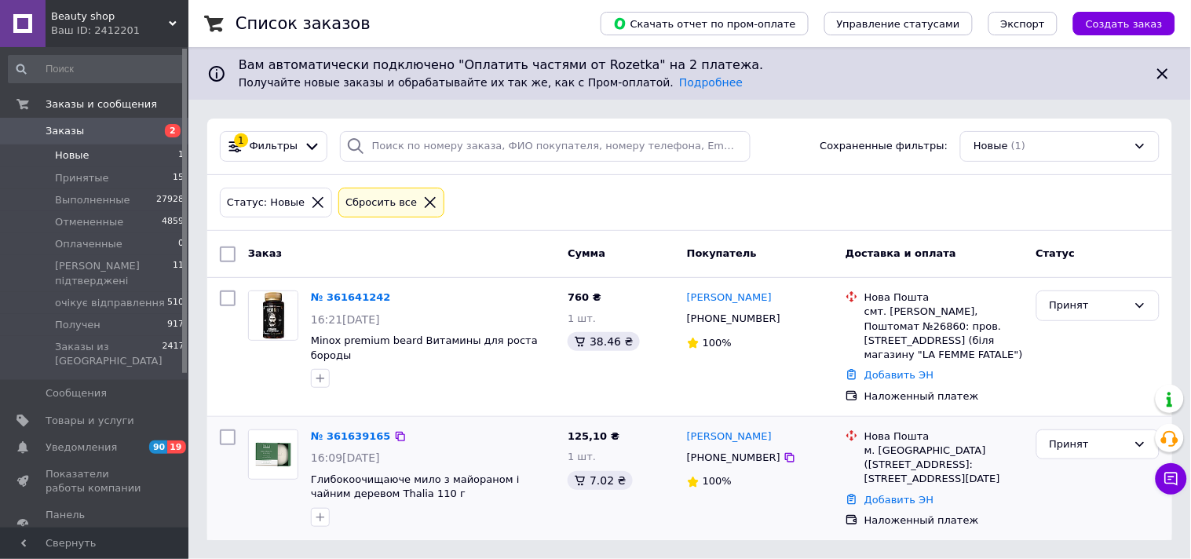
click at [113, 154] on li "Новые 1" at bounding box center [96, 155] width 193 height 22
click at [69, 150] on span "Новые" at bounding box center [72, 155] width 35 height 14
click at [132, 144] on li "Новые 2" at bounding box center [96, 155] width 193 height 22
